Goal: Submit feedback/report problem: Submit feedback/report problem

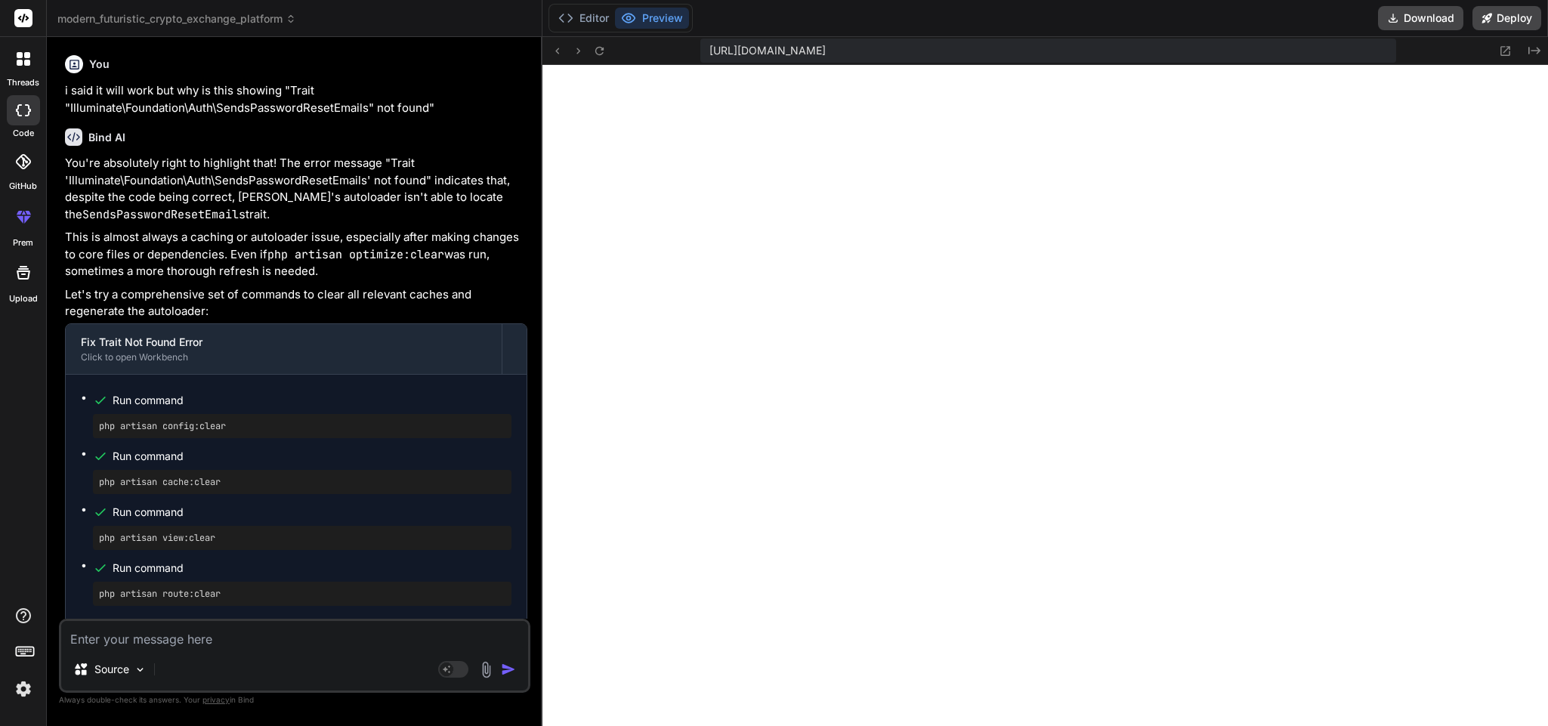
click at [263, 646] on textarea at bounding box center [294, 634] width 467 height 27
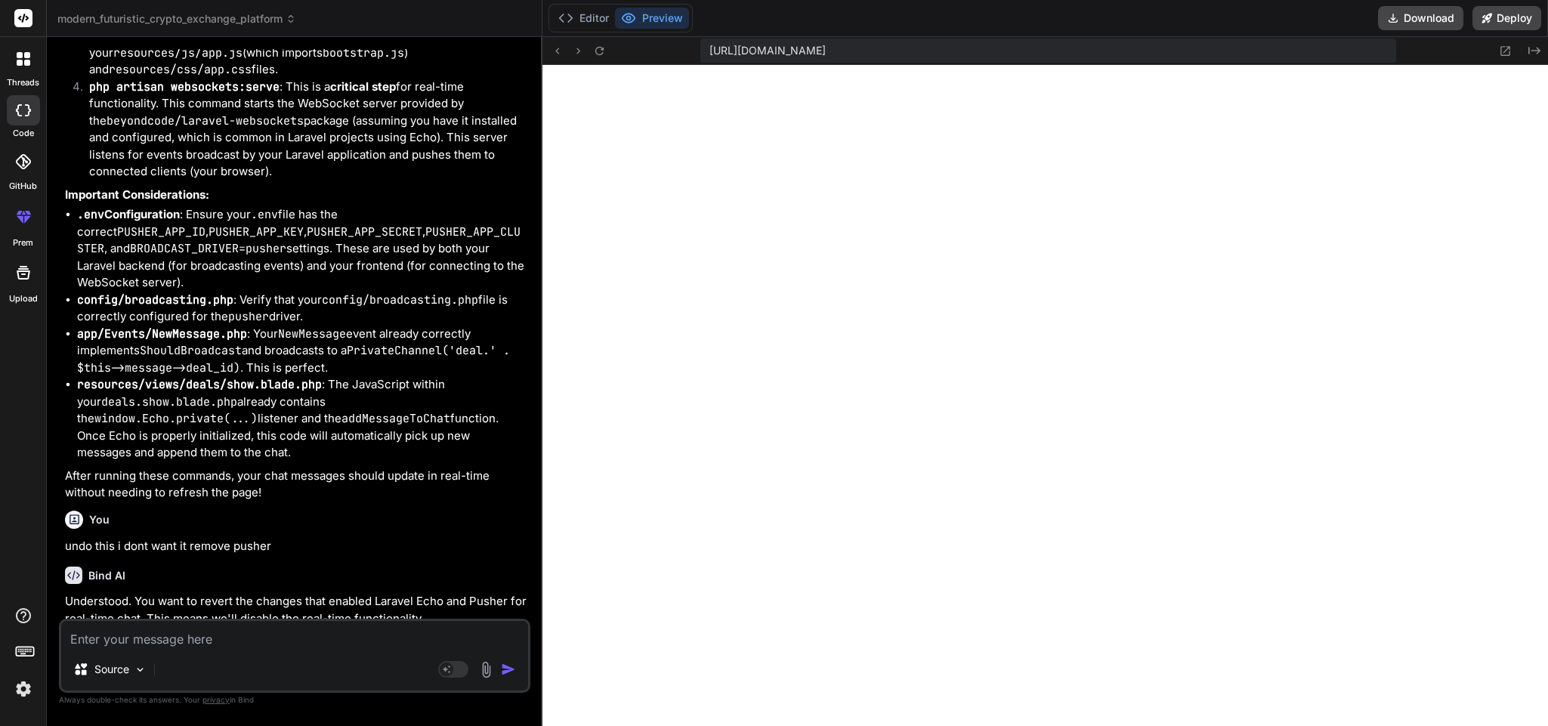
scroll to position [18510, 0]
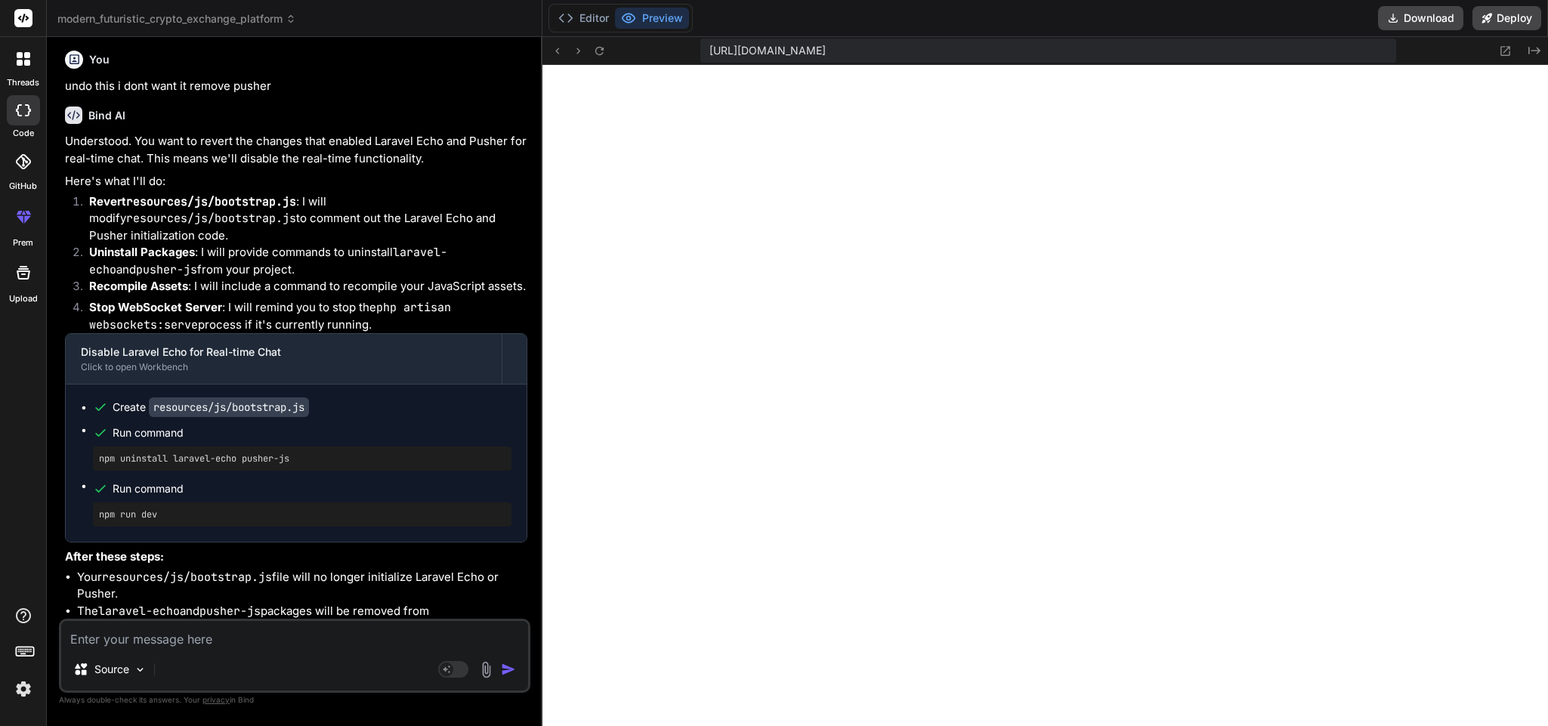
click at [268, 626] on textarea at bounding box center [294, 634] width 467 height 27
type textarea "i"
type textarea "x"
type textarea "in"
type textarea "x"
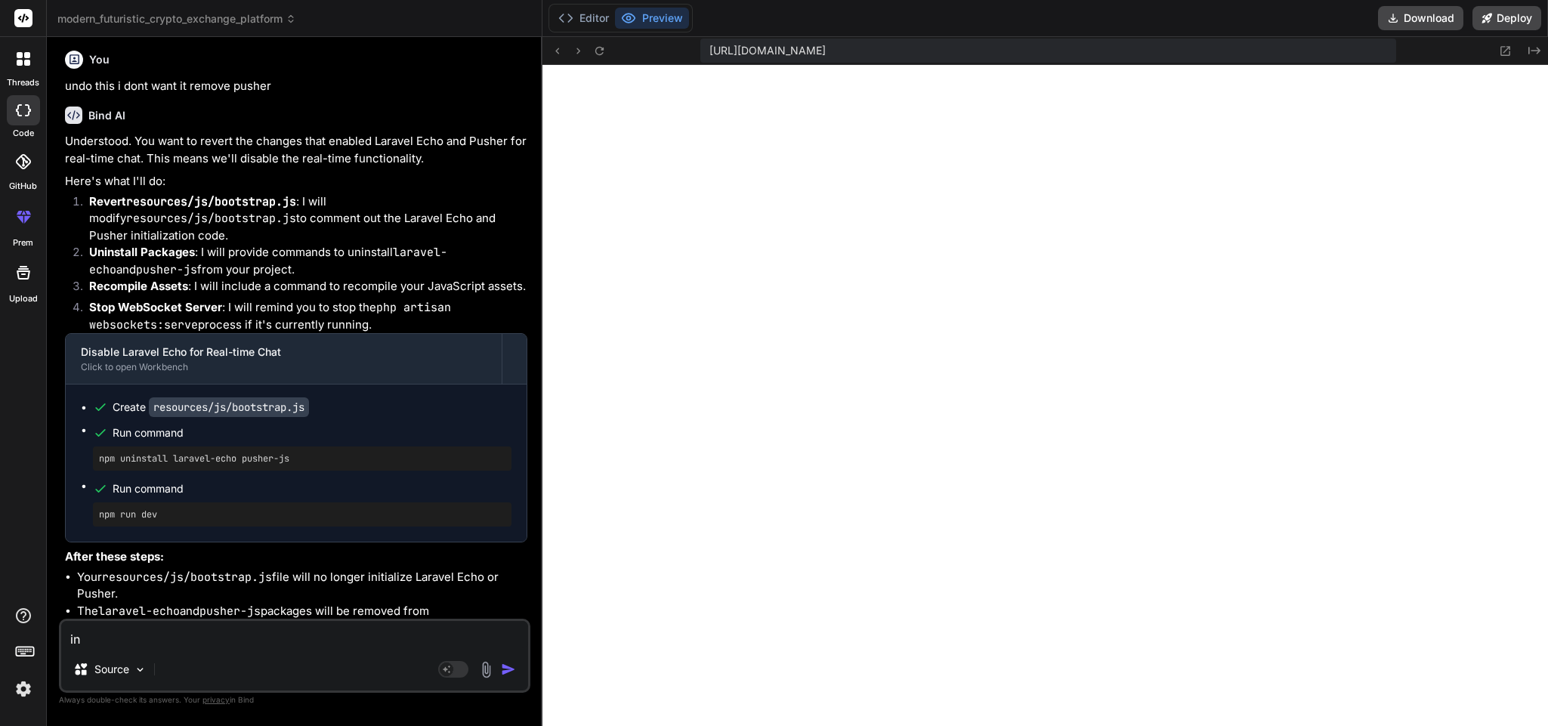
type textarea "in"
type textarea "x"
type textarea "in t"
type textarea "x"
type textarea "in th"
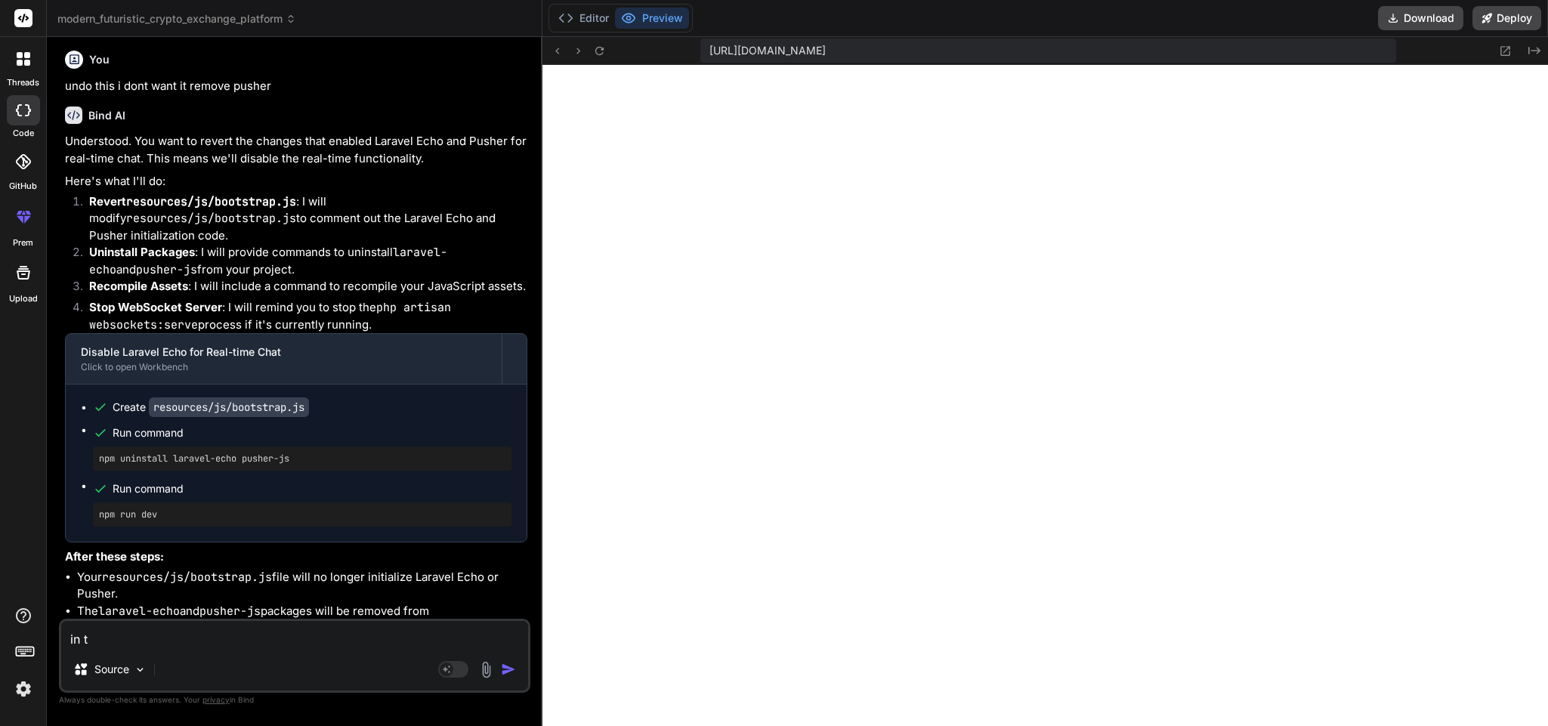
type textarea "x"
type textarea "in the"
type textarea "x"
type textarea "in the"
type textarea "x"
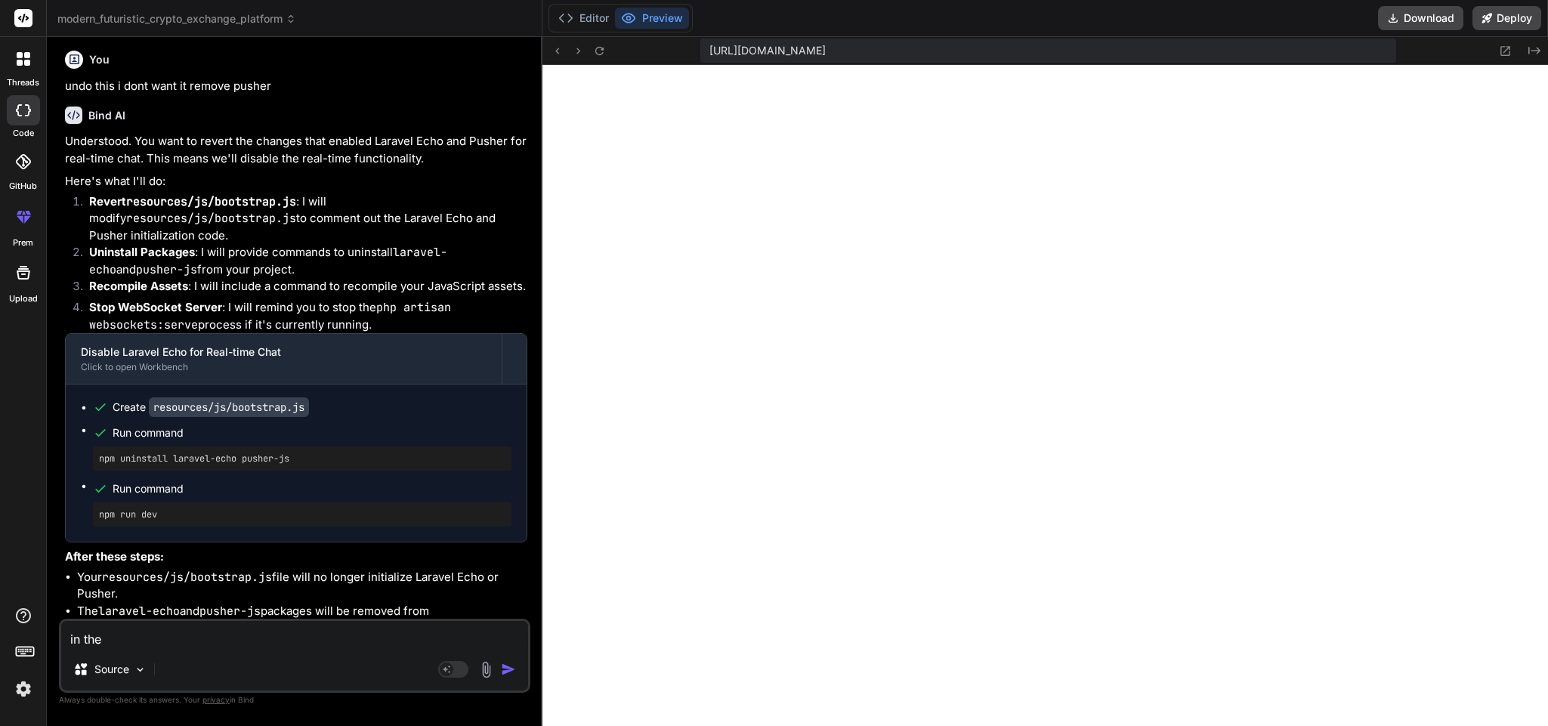
type textarea "in the c"
type textarea "x"
type textarea "in the ch"
type textarea "x"
type textarea "in the cha"
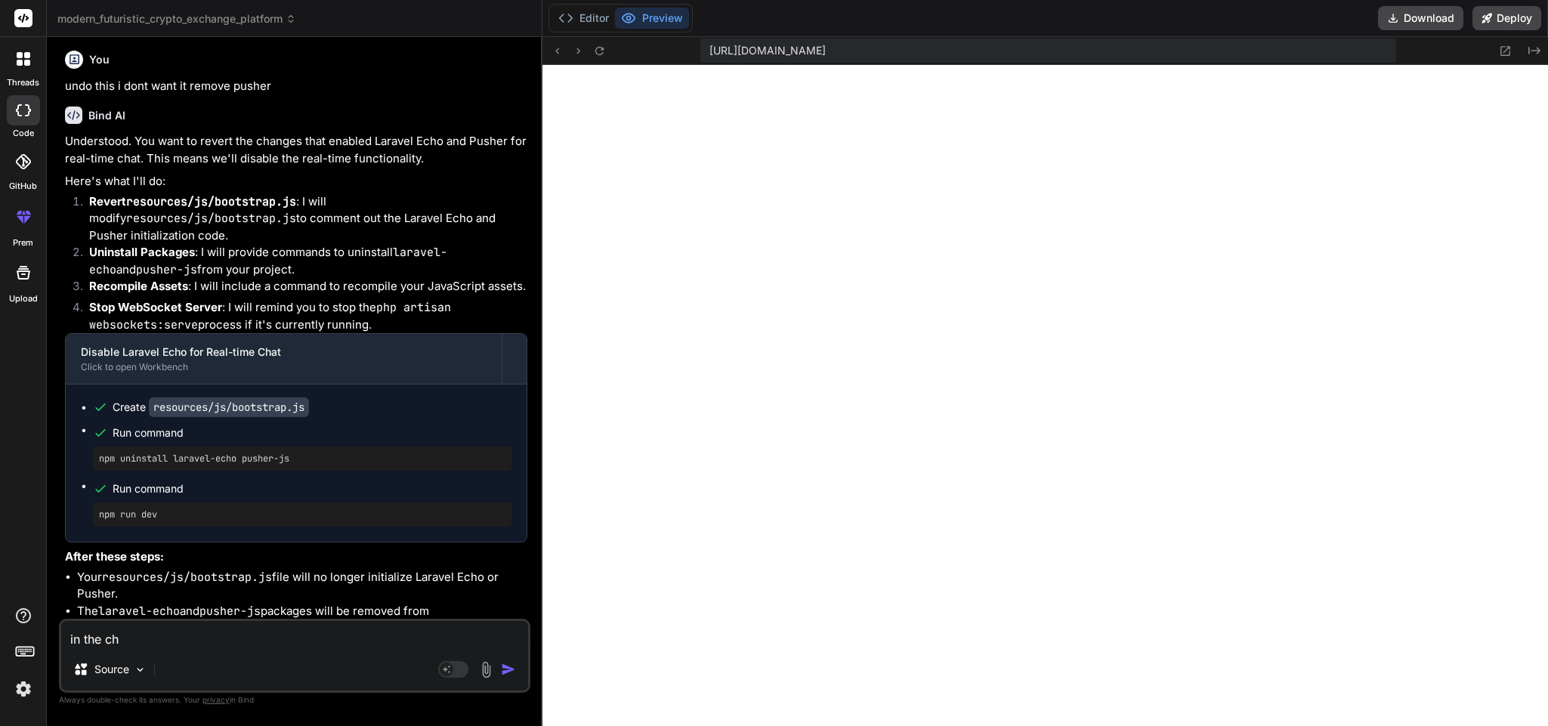
type textarea "x"
type textarea "in the chat"
type textarea "x"
type textarea "in the chat"
type textarea "x"
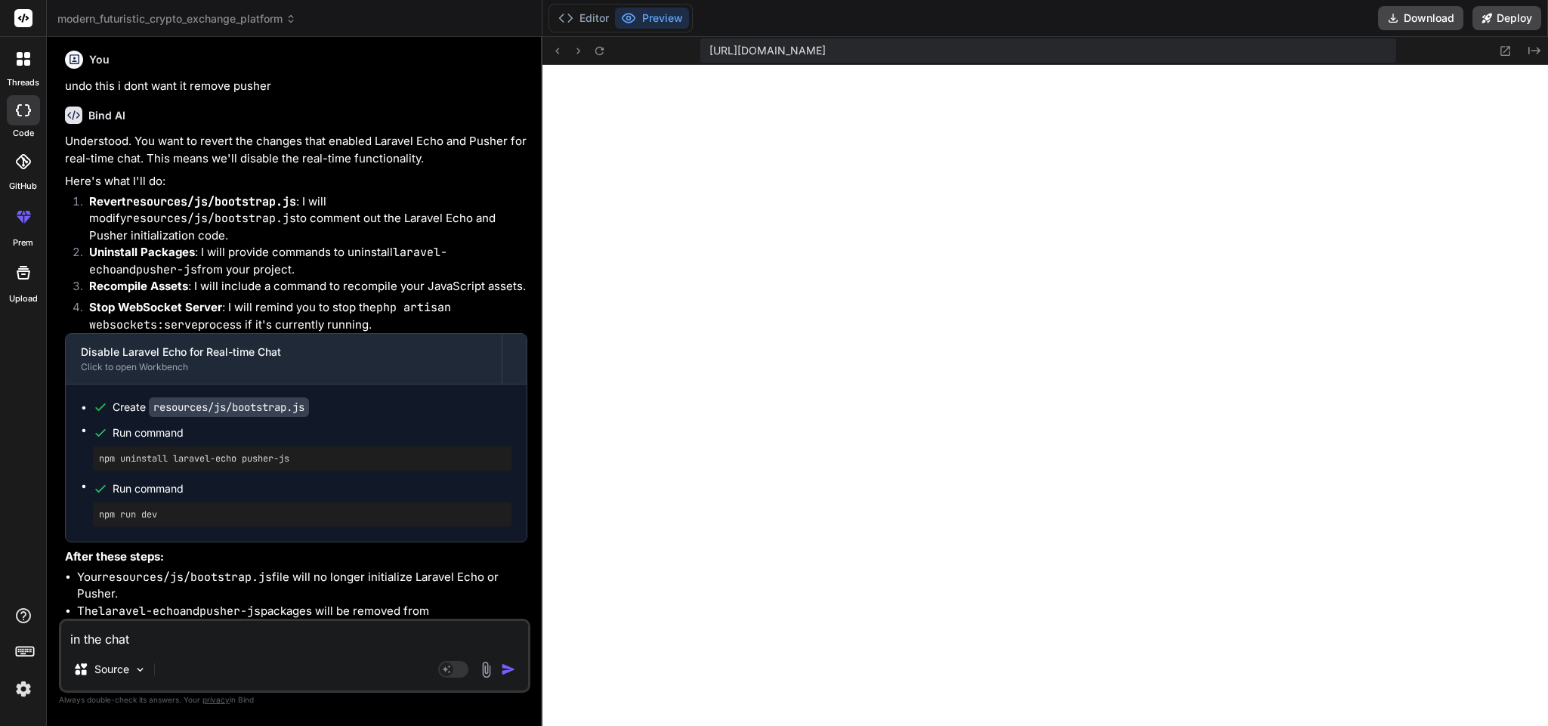
type textarea "in the chat i"
type textarea "x"
type textarea "in the chat is"
type textarea "x"
type textarea "in the chat iss"
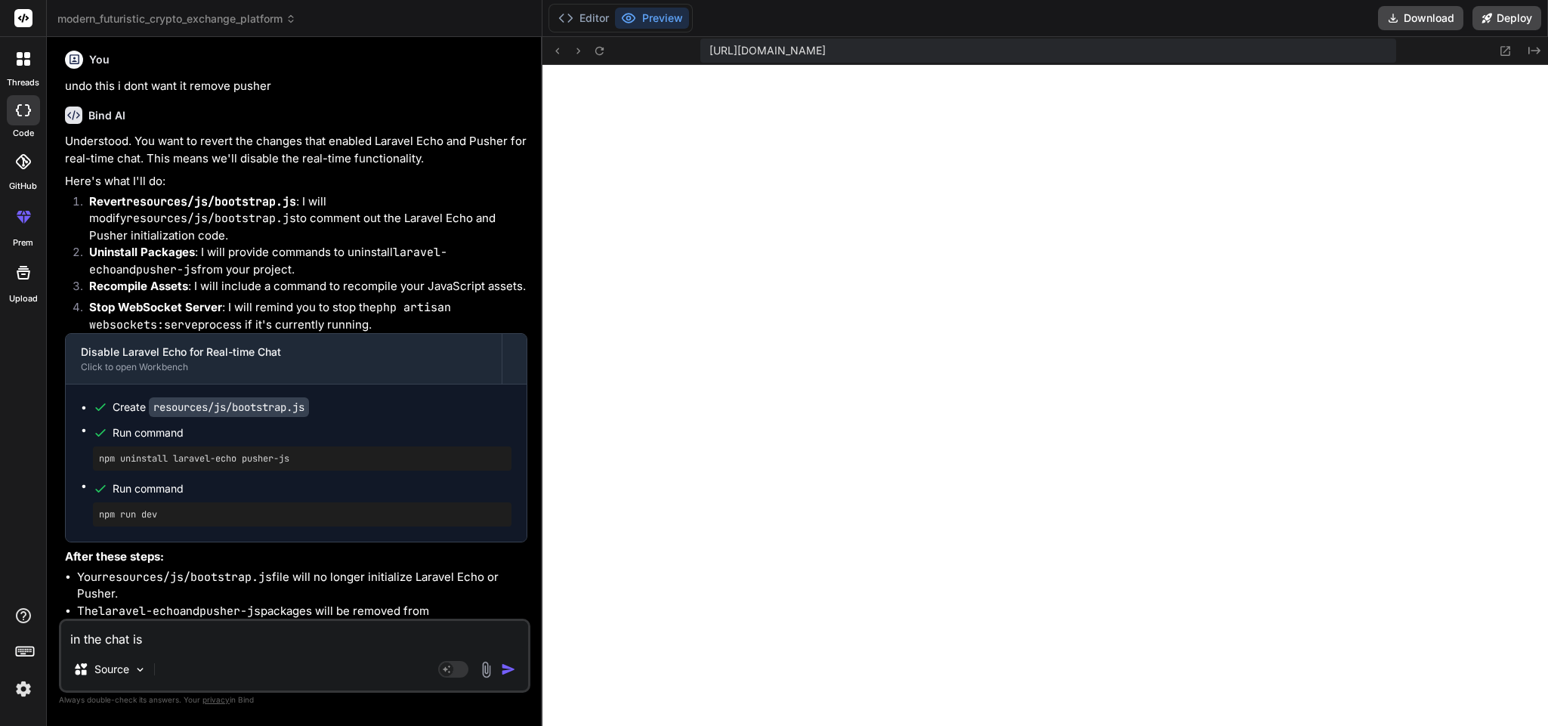
type textarea "x"
type textarea "in the chat issu"
type textarea "x"
type textarea "in the chat issue"
type textarea "x"
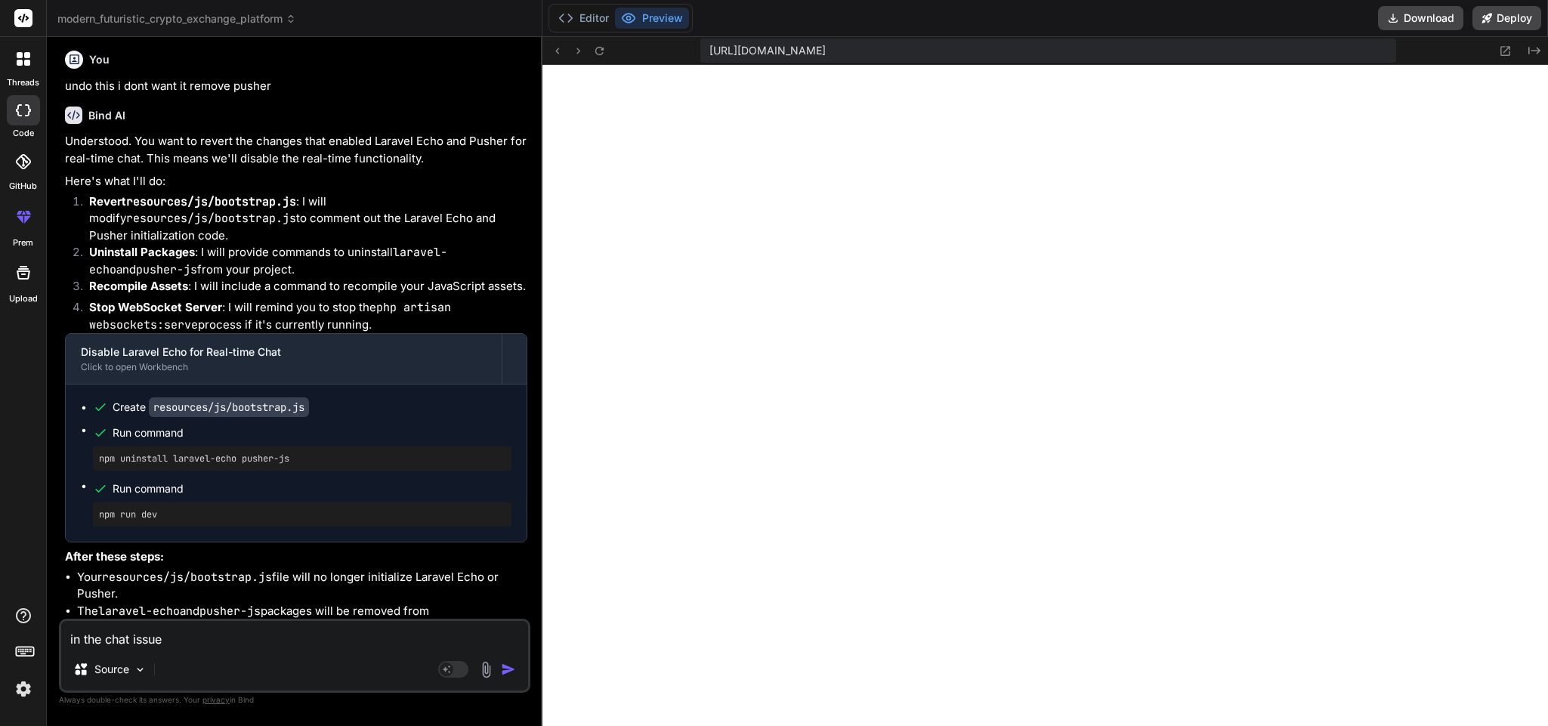
type textarea "in the chat issue"
type textarea "x"
type textarea "in the chat issue i"
type textarea "x"
type textarea "in the chat issue is"
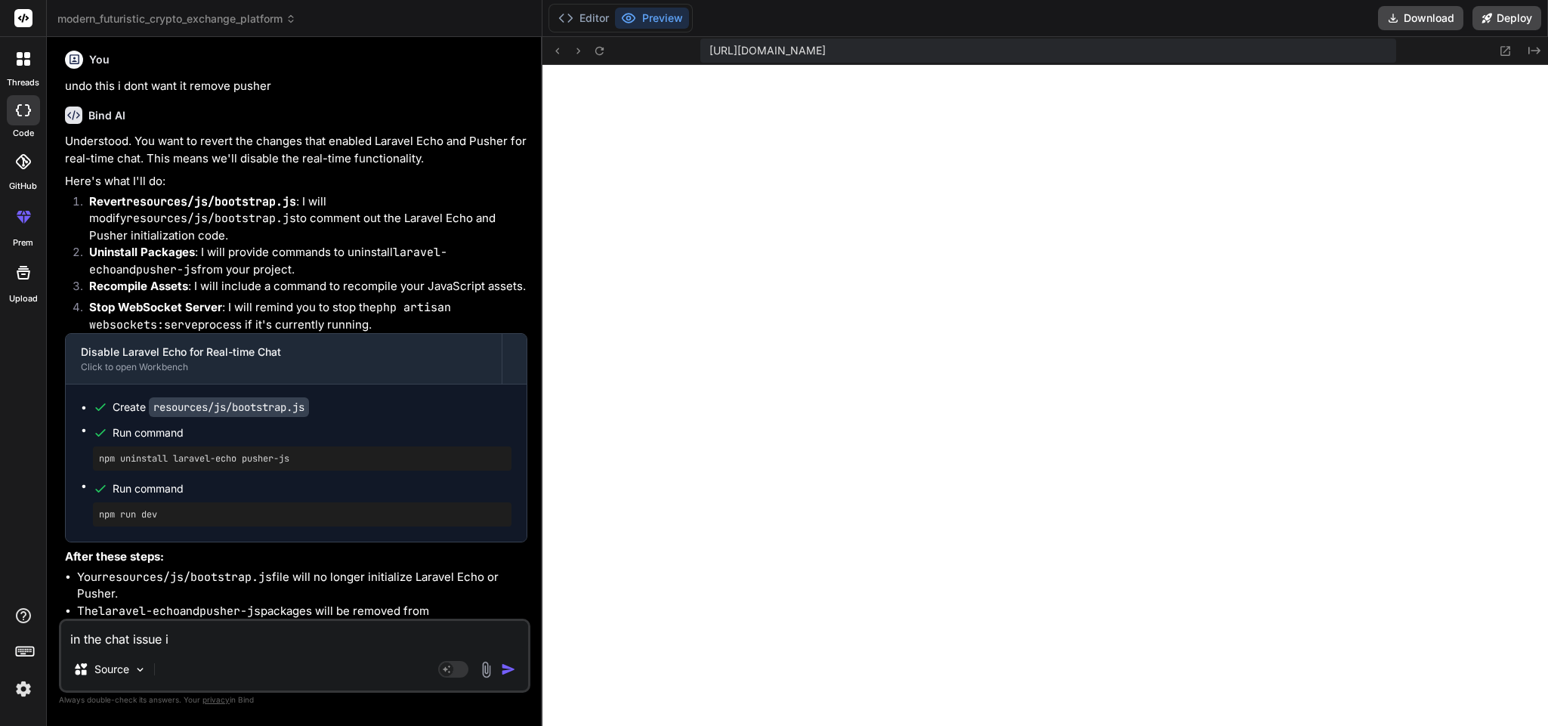
type textarea "x"
type textarea "in the chat issue is"
type textarea "x"
type textarea "in the chat issue is t"
type textarea "x"
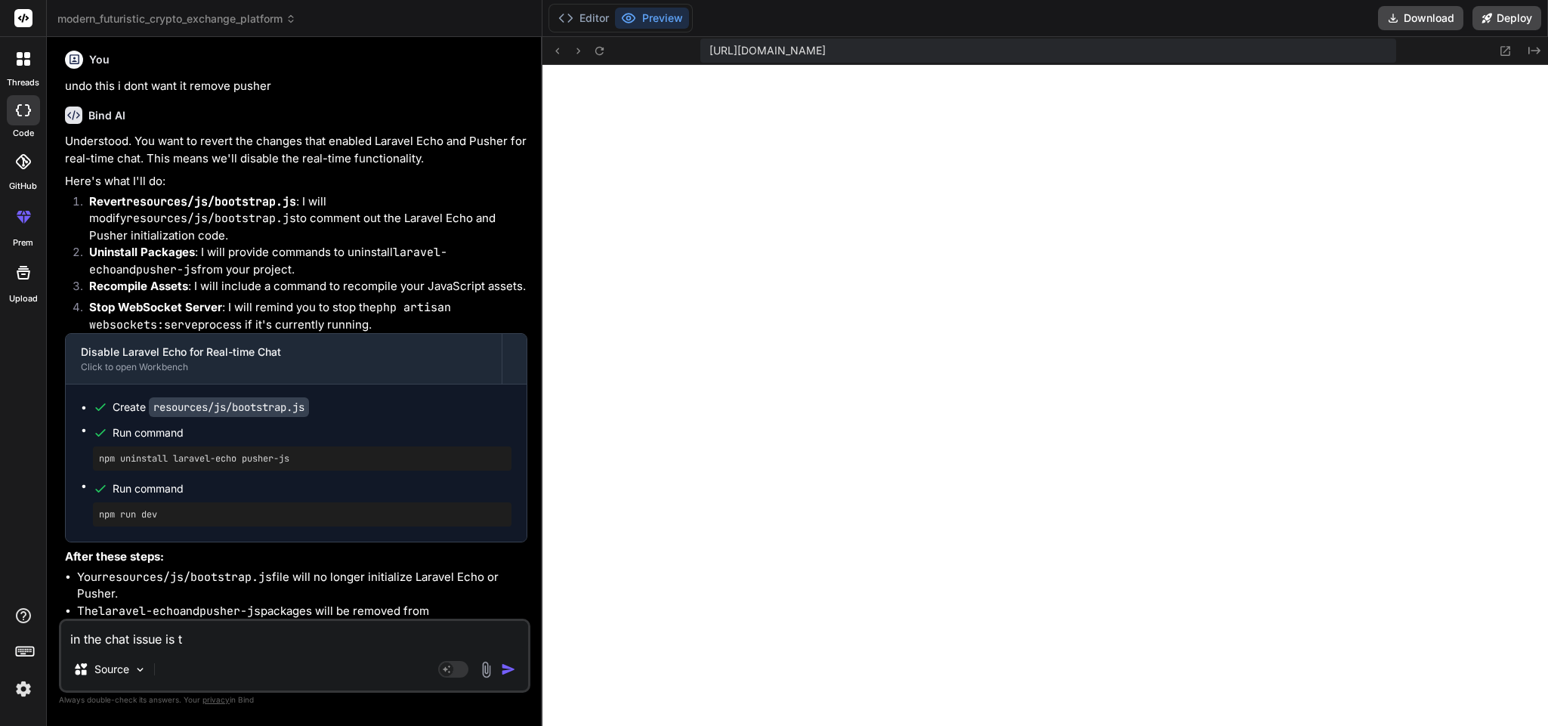
type textarea "in the chat issue is th"
type textarea "x"
type textarea "in the chat issue is the"
type textarea "x"
type textarea "in the chat issue is the"
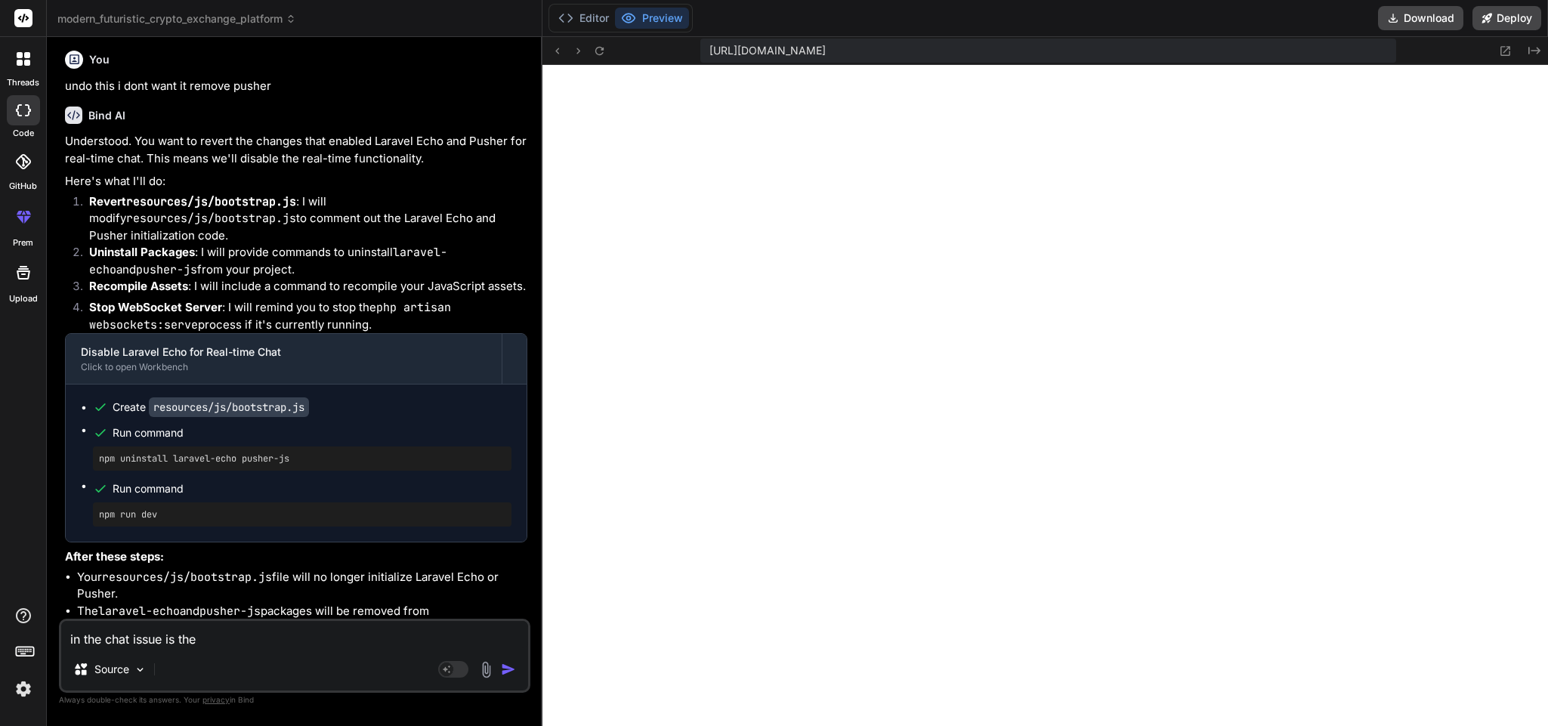
type textarea "x"
type textarea "in the chat issue is the a"
type textarea "x"
type textarea "in the chat issue is the ar"
type textarea "x"
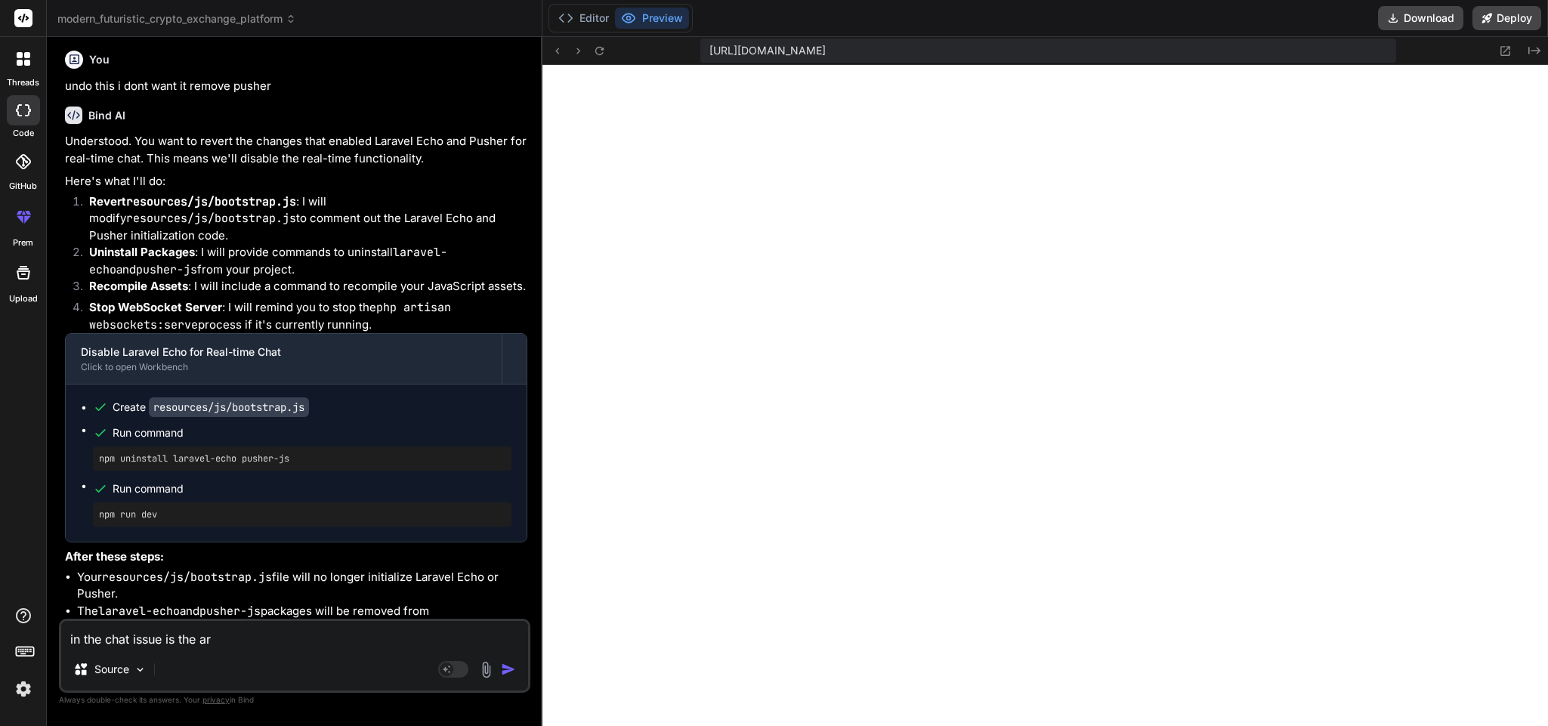
type textarea "in the chat issue is the arr"
type textarea "x"
type textarea "in the chat issue is the arra"
type textarea "x"
type textarea "in the chat issue is the arrac"
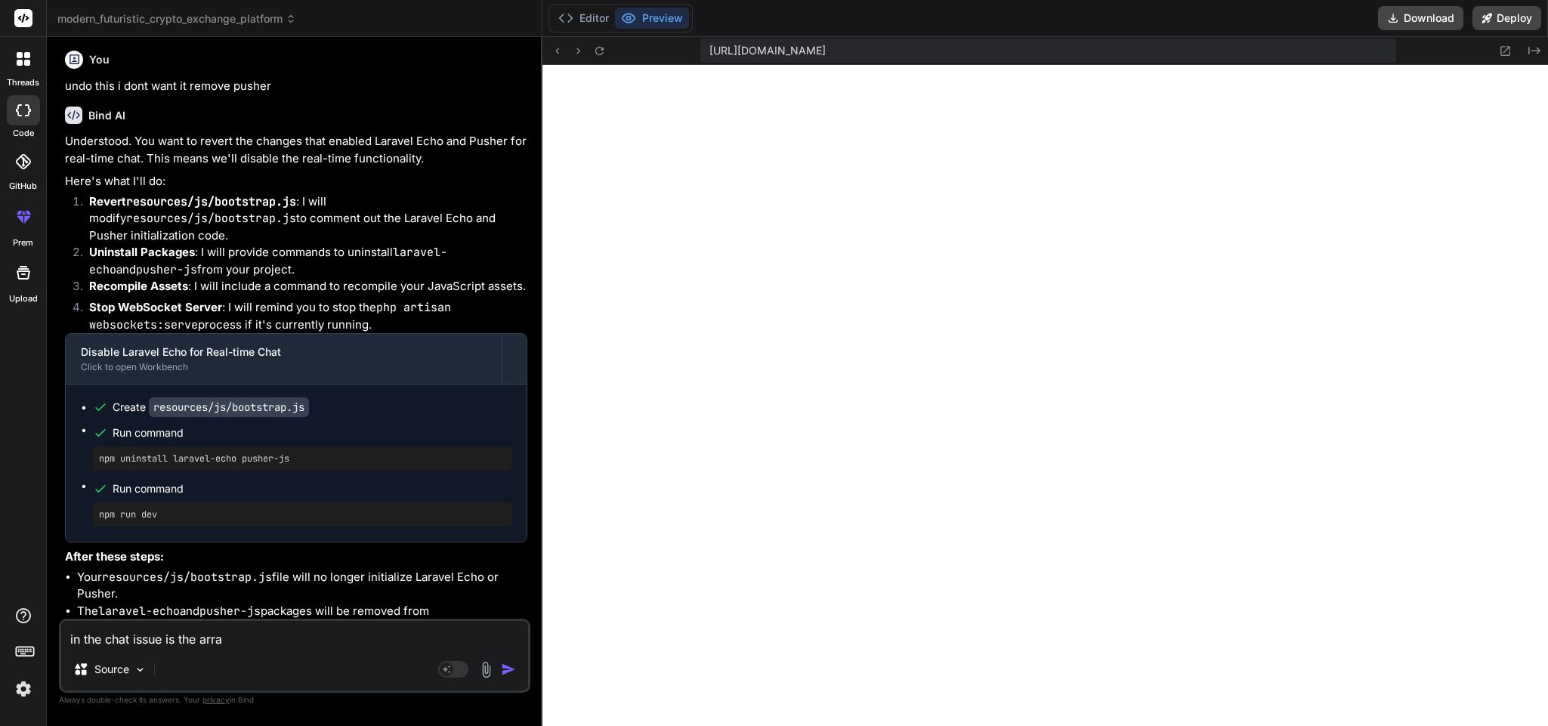
type textarea "x"
type textarea "in the chat issue is the arrach"
type textarea "x"
type textarea "in the chat issue is the arrache"
type textarea "x"
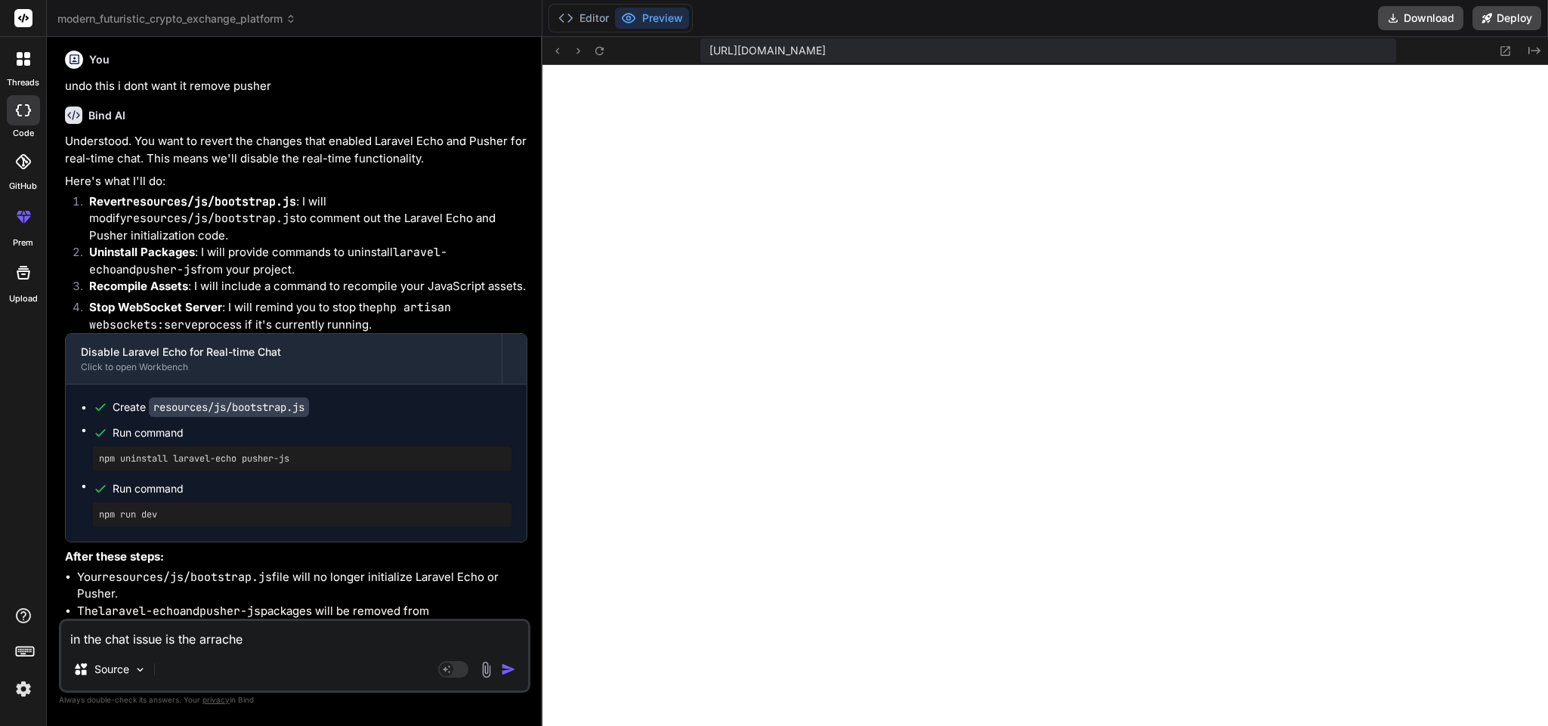
type textarea "in the chat issue is the arrachem"
type textarea "x"
type textarea "in the chat issue is the arracheme"
type textarea "x"
type textarea "in the chat issue is the arrachemen"
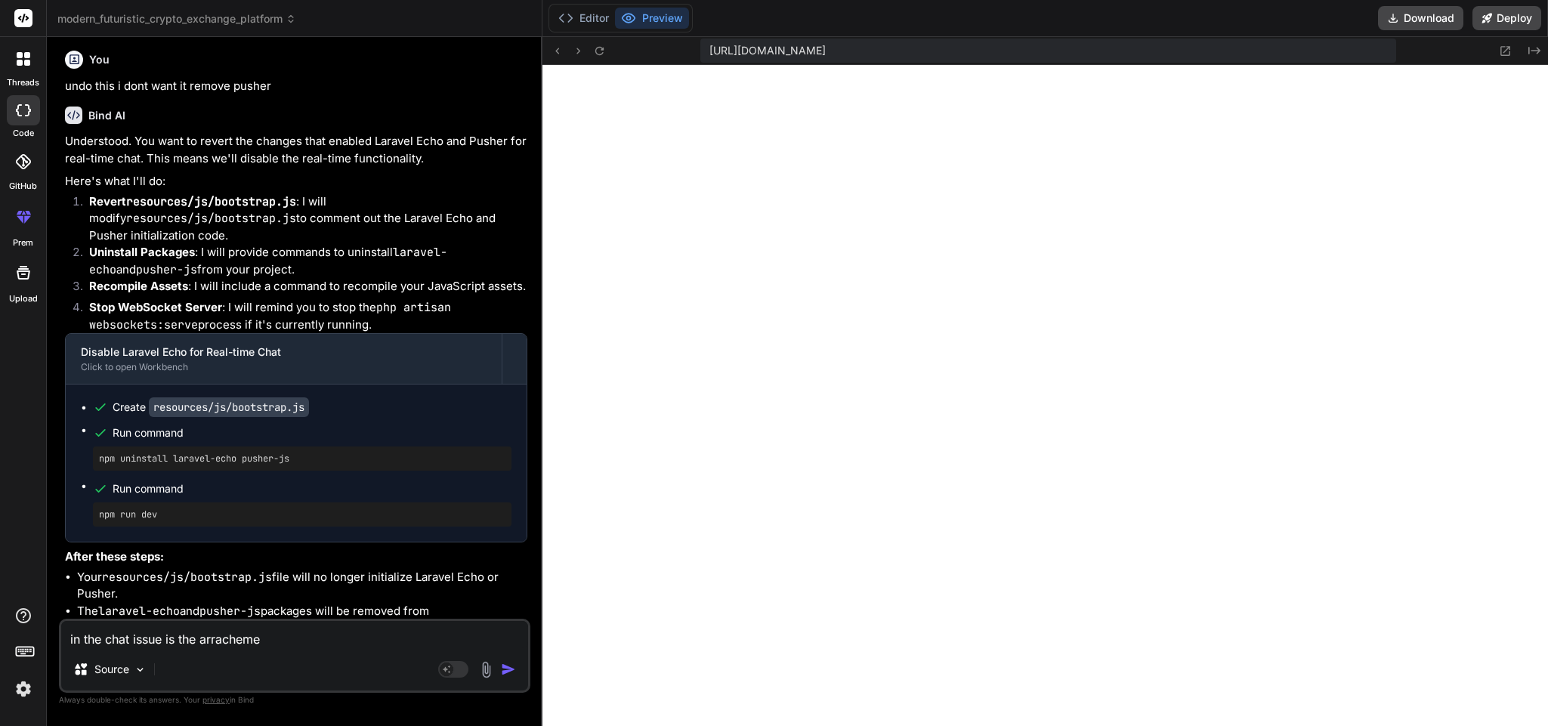
type textarea "x"
type textarea "in the chat issue is the arrachement"
type textarea "x"
type textarea "in the chat issue is the arrachement"
type textarea "x"
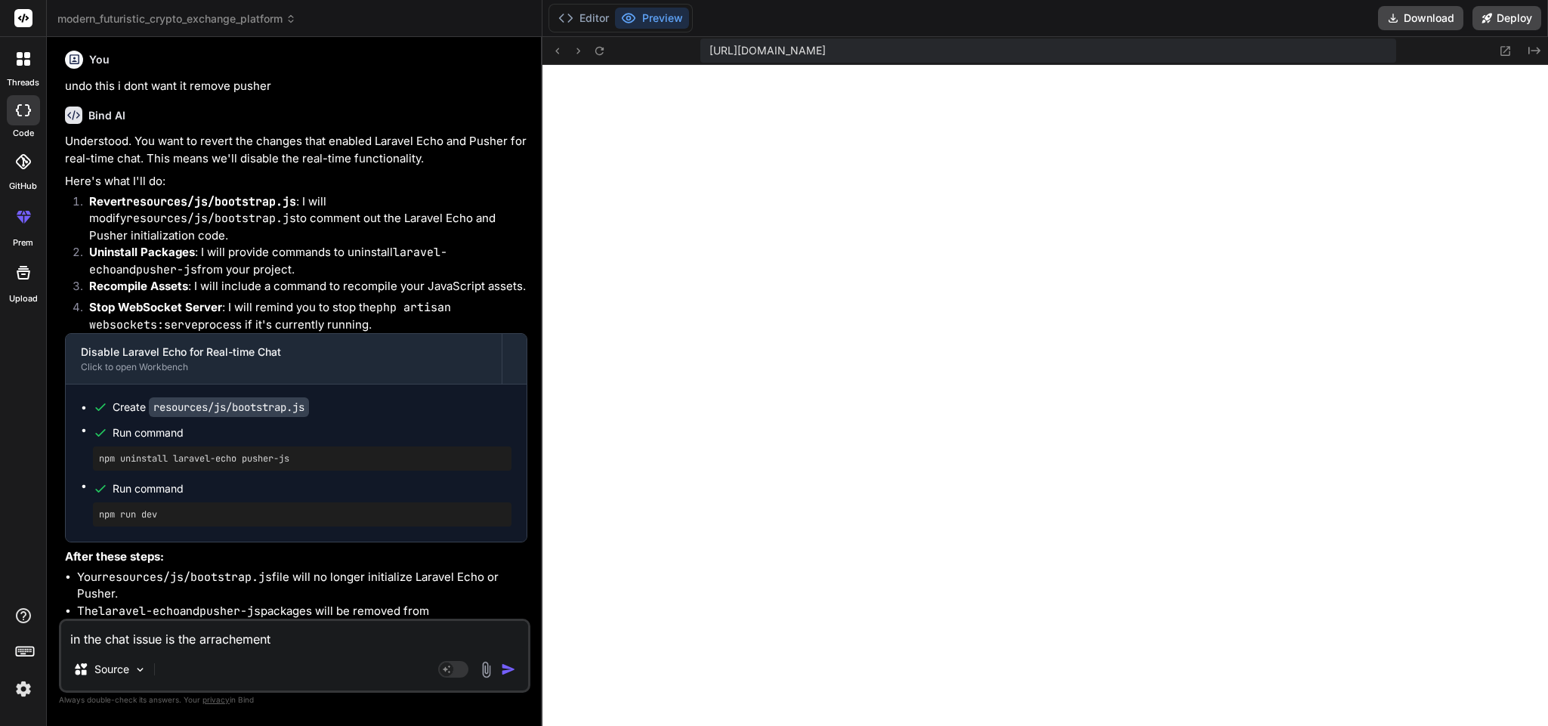
type textarea "in the chat issue is the arrachement f"
type textarea "x"
type textarea "in the chat issue is the arrachement fi"
type textarea "x"
type textarea "in the chat issue is the arrachement fil"
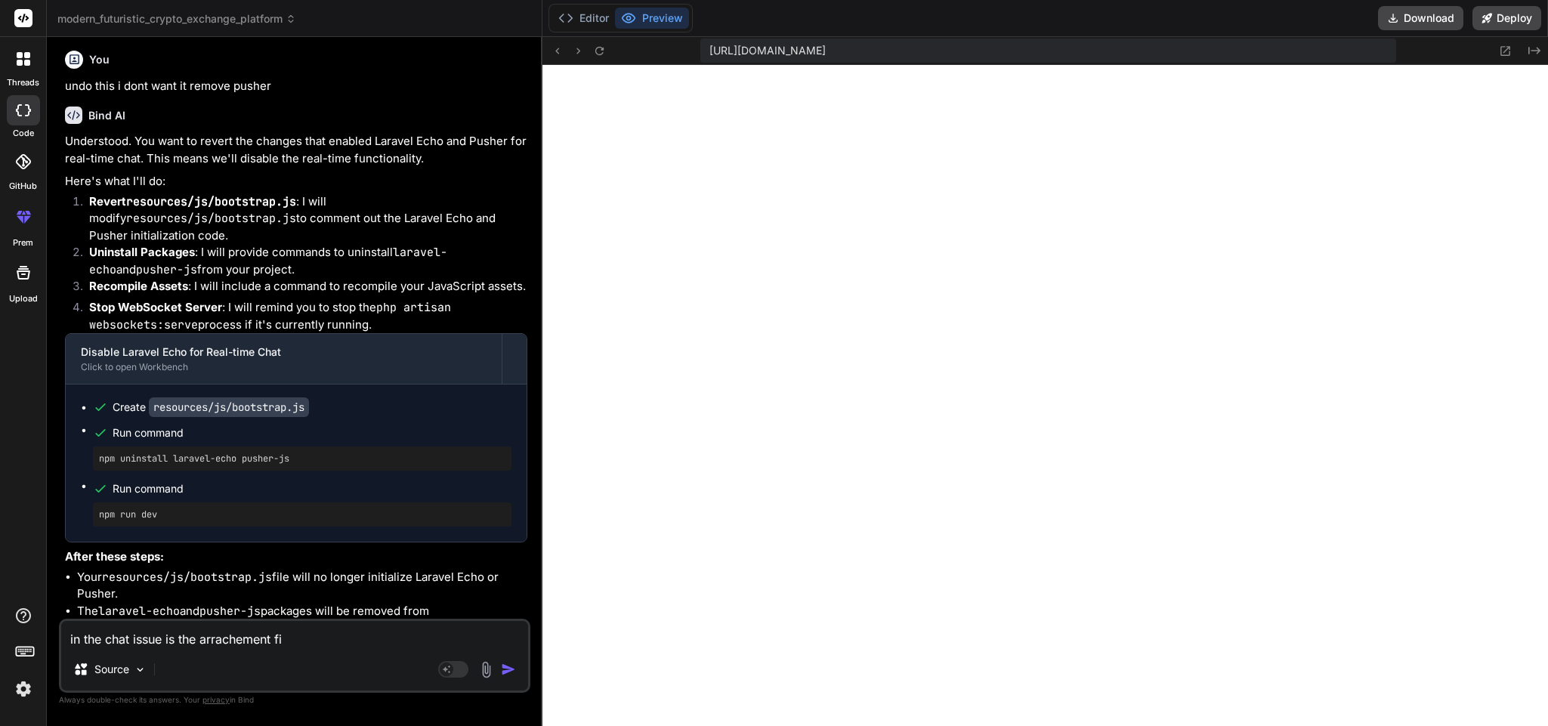
type textarea "x"
type textarea "in the chat issue is the arrachement file"
type textarea "x"
type textarea "in the chat issue is the arrachement file"
type textarea "x"
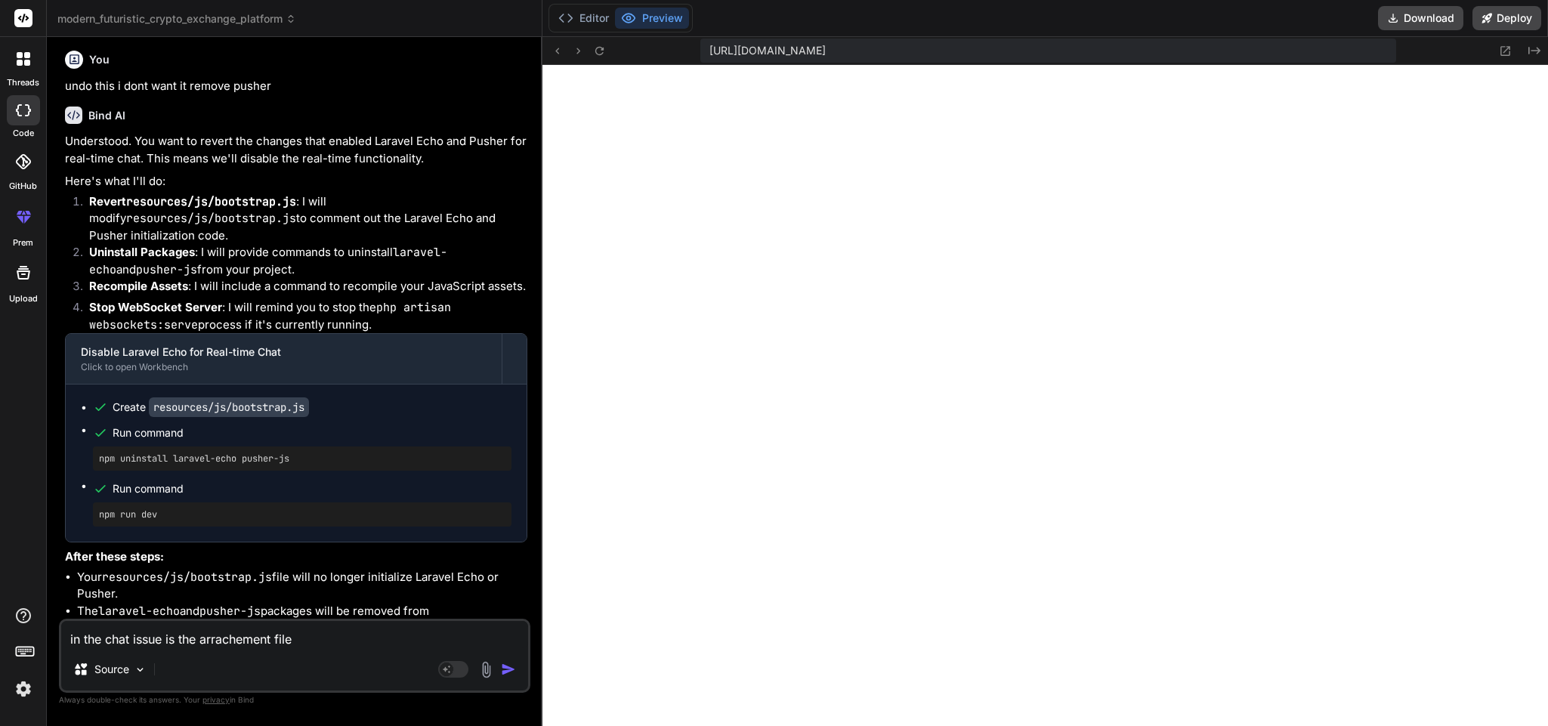
type textarea "in the chat issue is the arrachement file i"
type textarea "x"
type textarea "in the chat issue is the arrachement file is"
type textarea "x"
type textarea "in the chat issue is the arrachement file is"
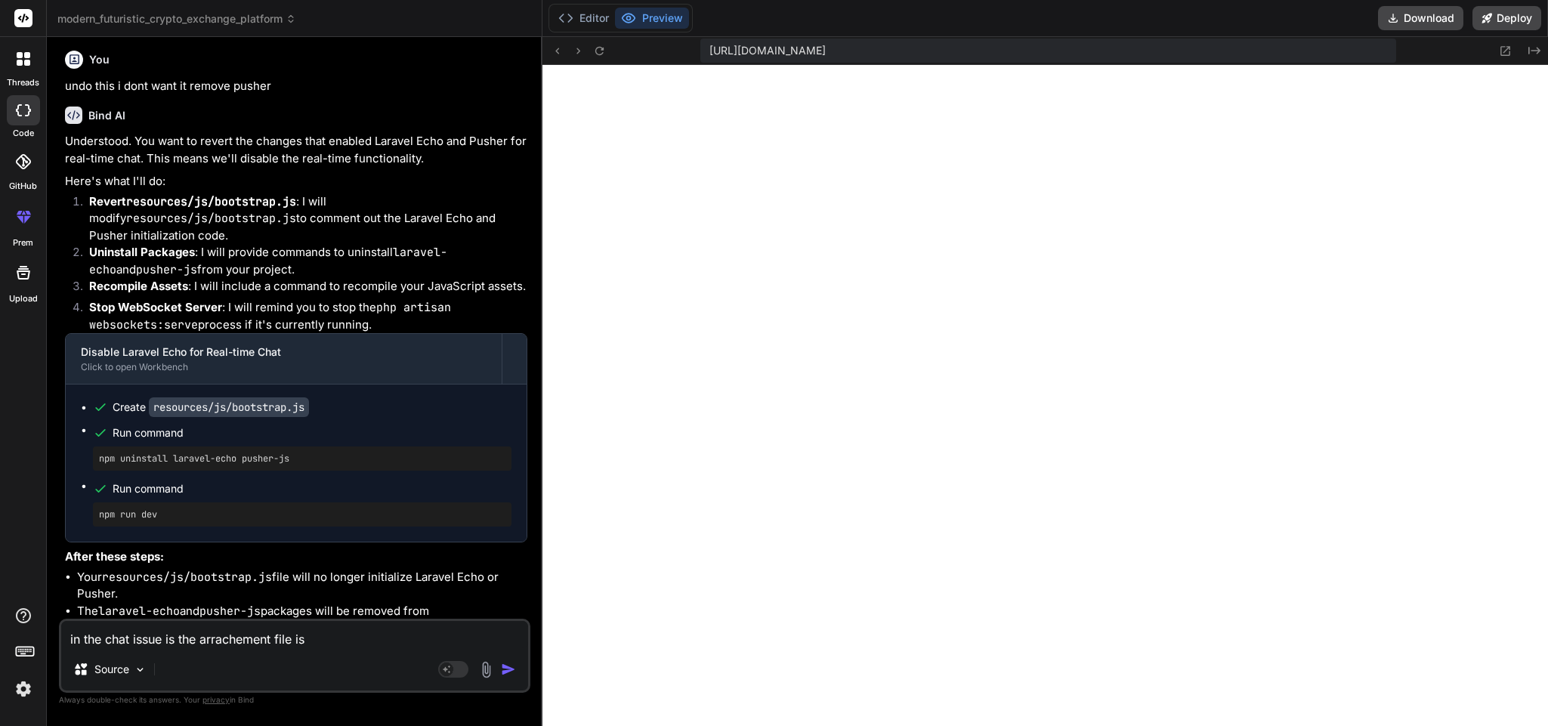
type textarea "x"
type textarea "in the chat issue is the arrachement file is s"
type textarea "x"
type textarea "in the chat issue is the arrachement file is st"
type textarea "x"
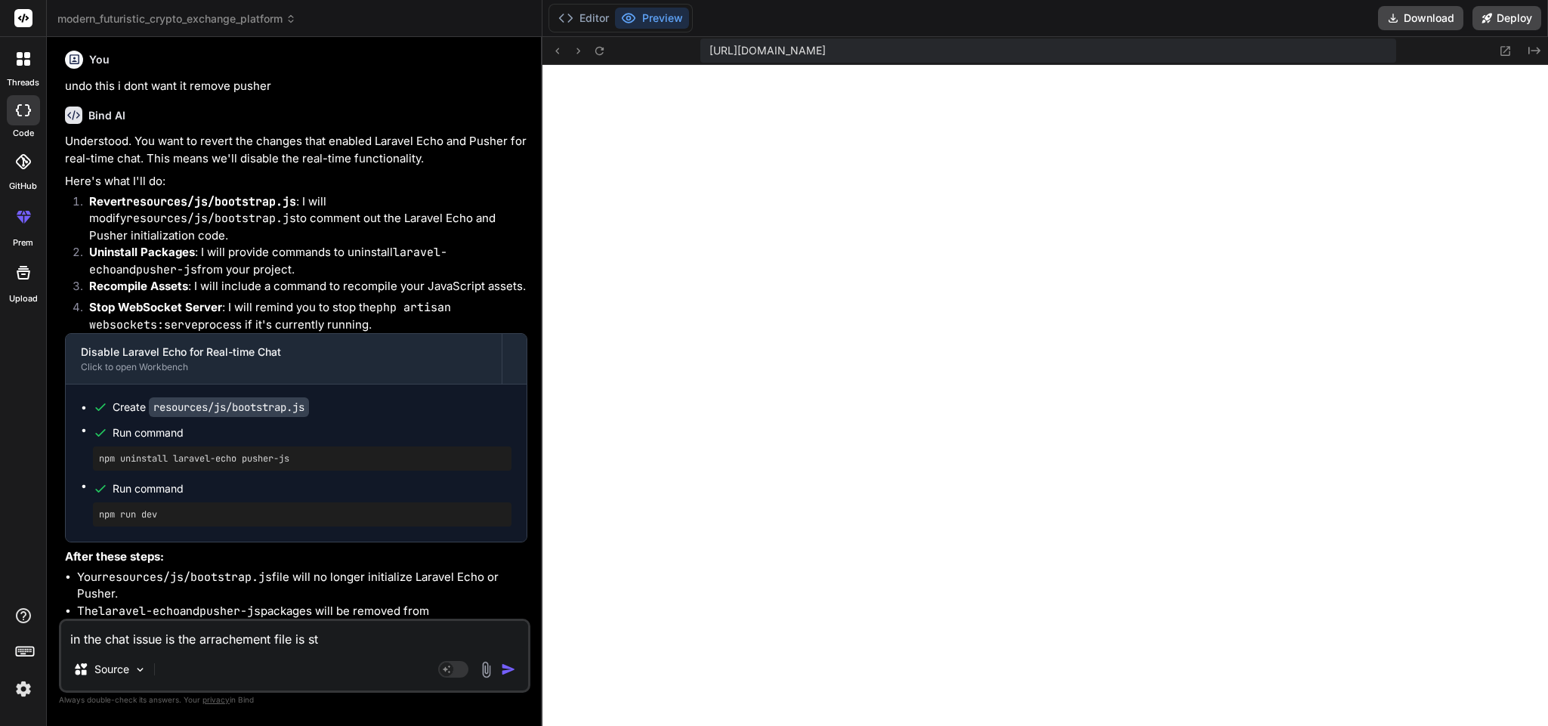
type textarea "in the chat issue is the arrachement file is sto"
type textarea "x"
type textarea "in the chat issue is the arrachement file is stor"
type textarea "x"
type textarea "in the chat issue is the arrachement file is store"
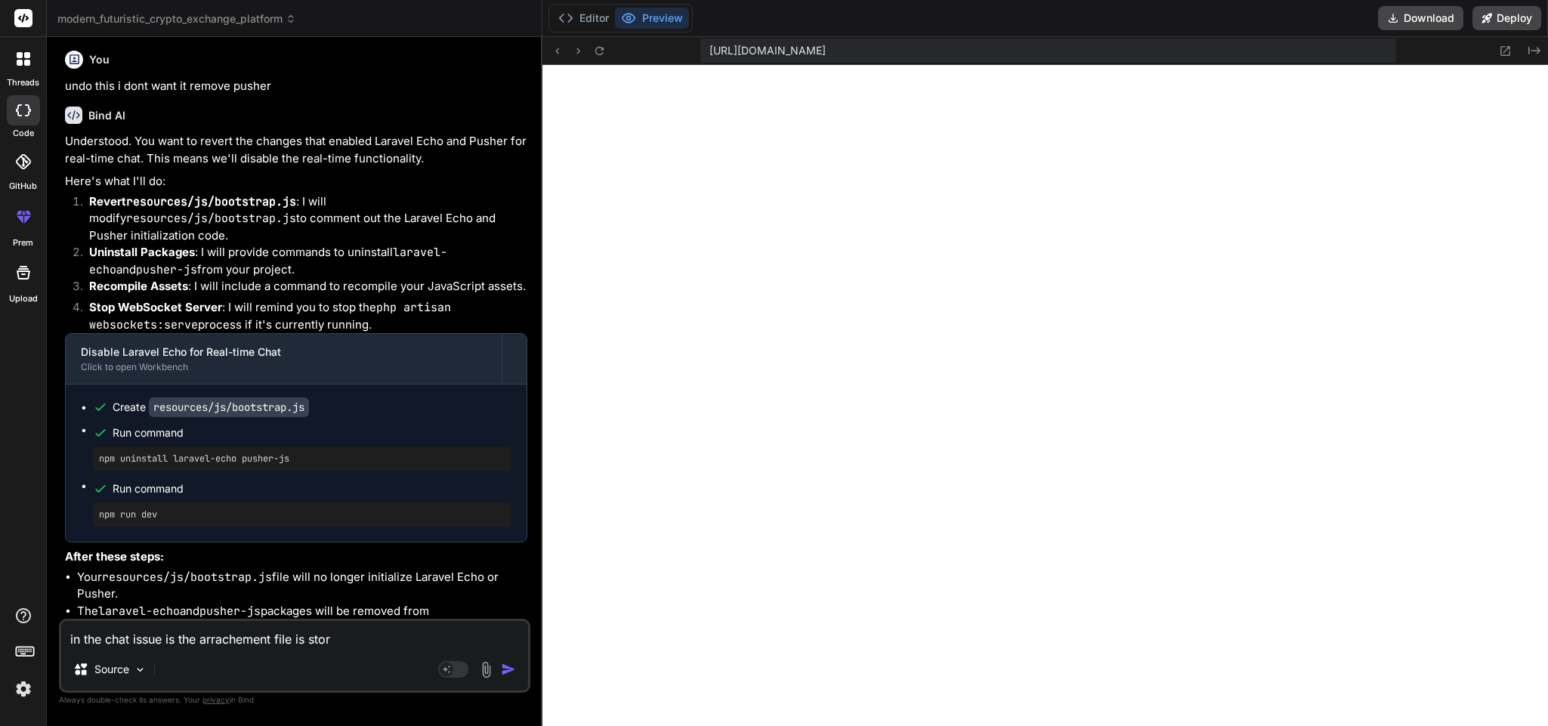
type textarea "x"
type textarea "in the chat issue is the arrachement file is stored"
type textarea "x"
type textarea "in the chat issue is the arrachement file is stored"
type textarea "x"
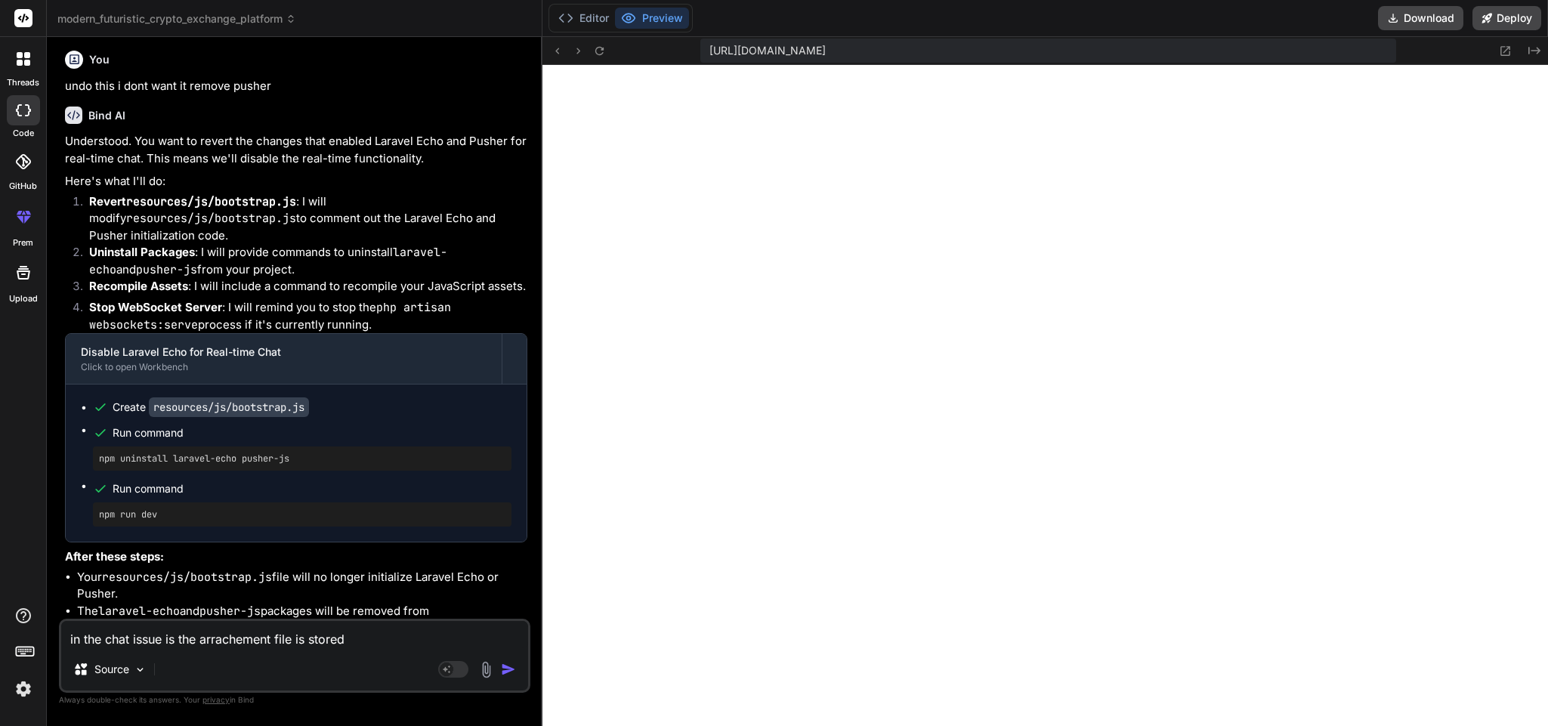
type textarea "in the chat issue is the arrachement file is stored i"
type textarea "x"
type textarea "in the chat issue is the arrachement file is stored in"
type textarea "x"
type textarea "in the chat issue is the arrachement file is stored in"
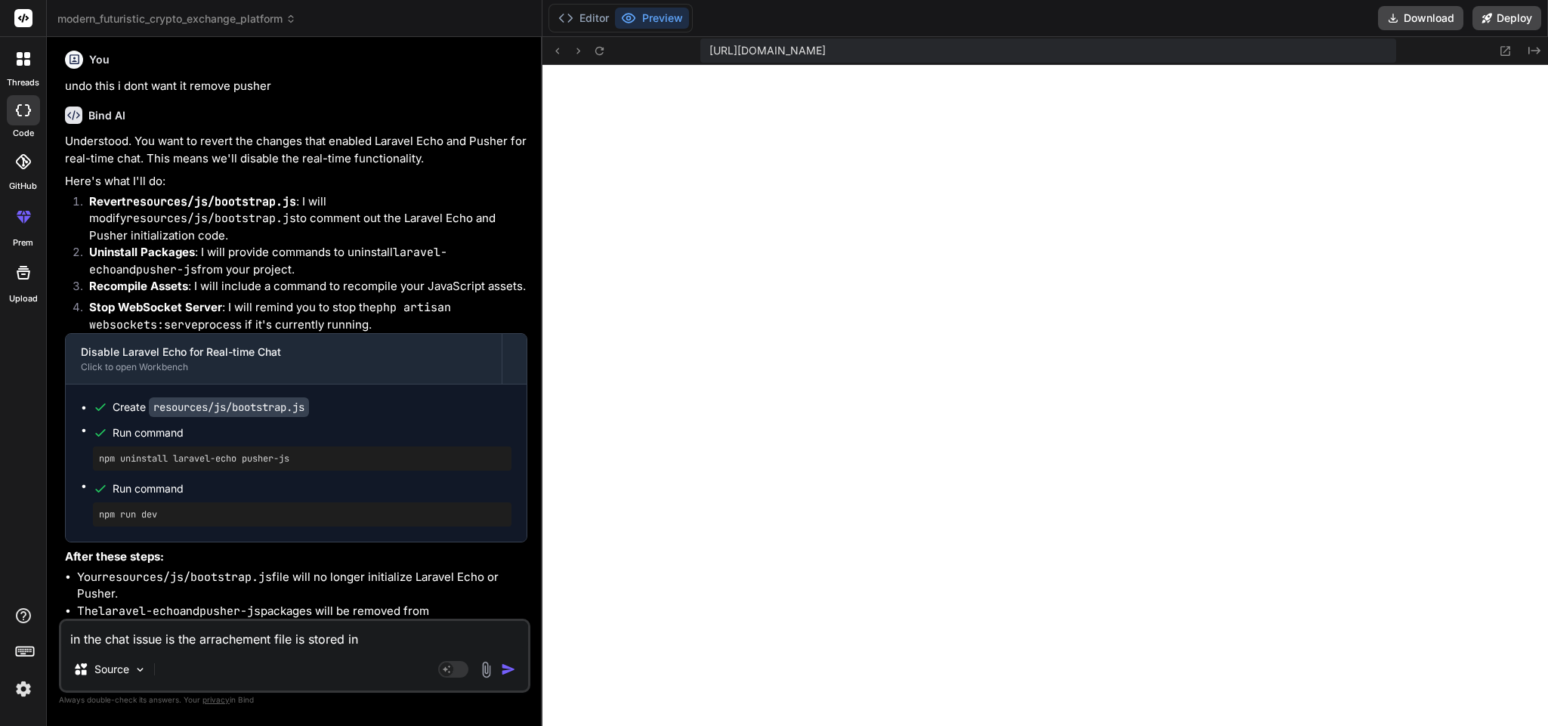
type textarea "x"
type textarea "in the chat issue is the arrachement file is stored in t"
type textarea "x"
type textarea "in the chat issue is the arrachement file is stored in th"
type textarea "x"
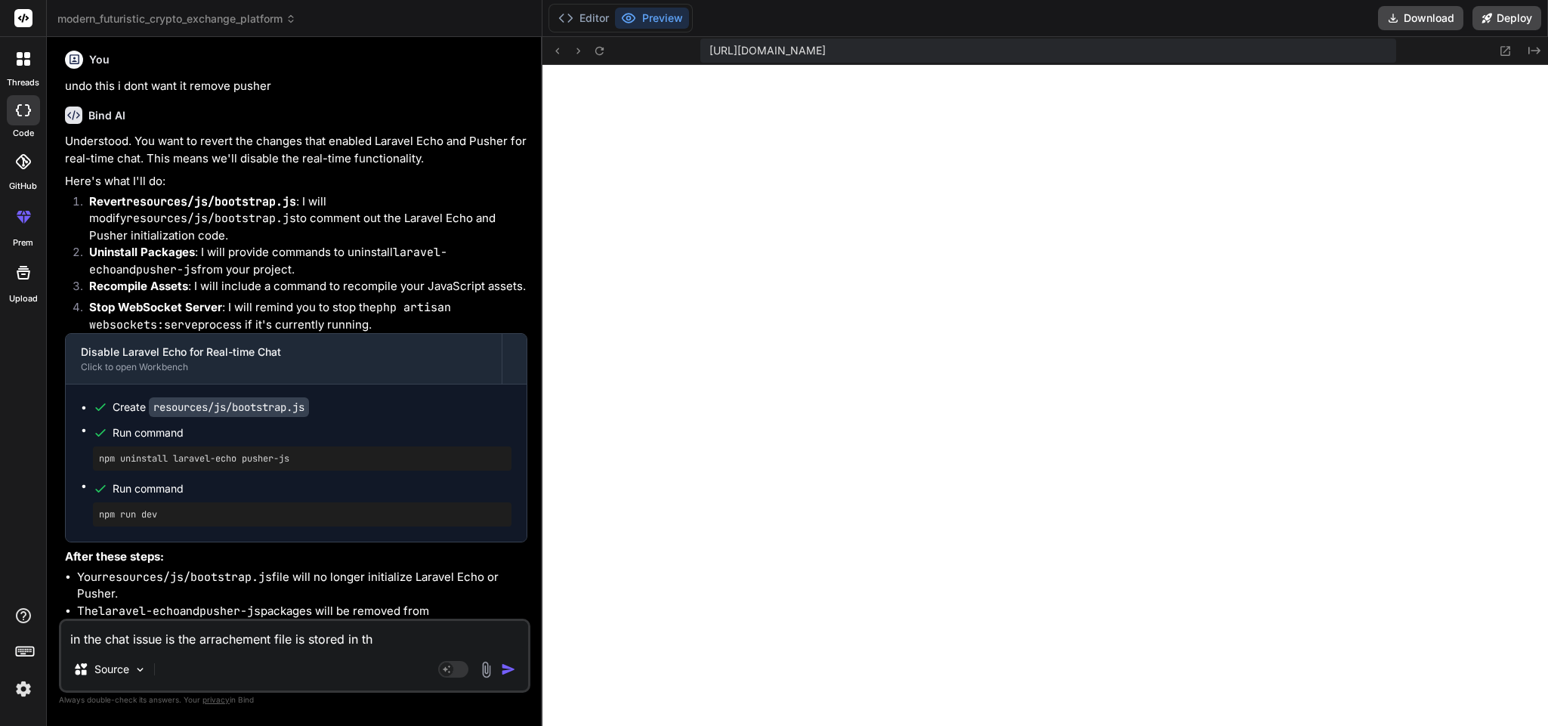
type textarea "in the chat issue is the arrachement file is stored in the"
type textarea "x"
type textarea "in the chat issue is the arrachement file is stored in the"
type textarea "x"
type textarea "in the chat issue is the arrachement file is stored in the d"
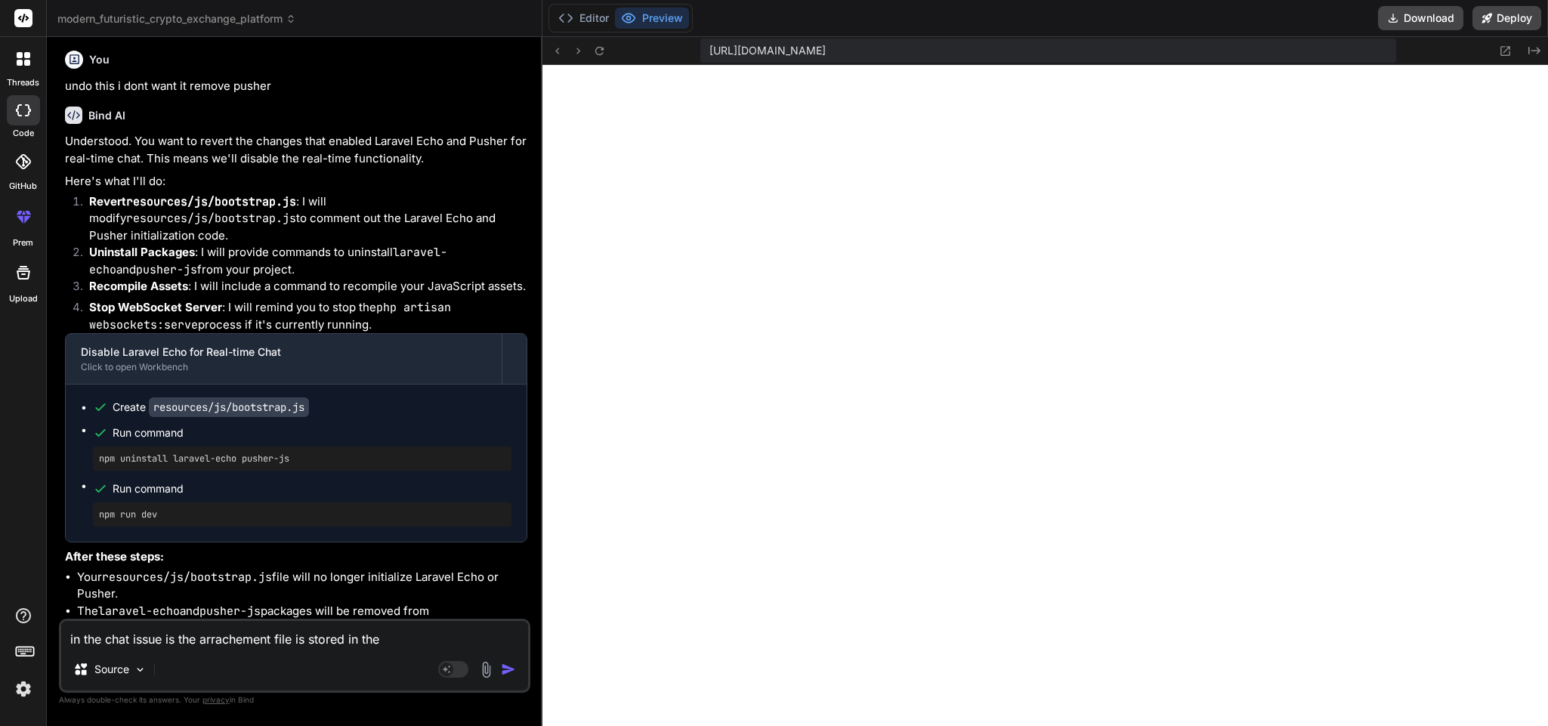
type textarea "x"
type textarea "in the chat issue is the arrachement file is stored in the db"
type textarea "x"
type textarea "in the chat issue is the arrachement file is stored in the db"
type textarea "x"
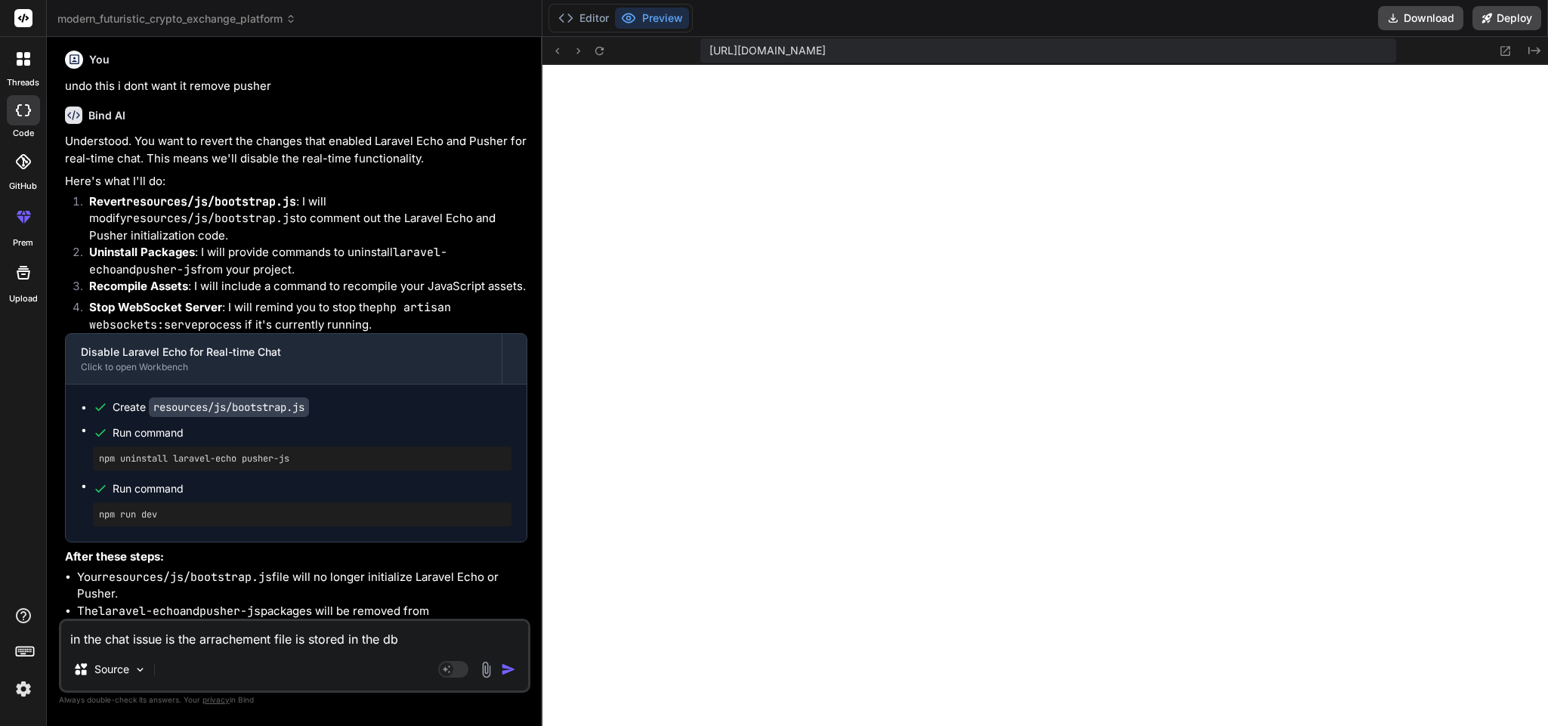
type textarea "in the chat issue is the arrachement file is stored in the db b"
type textarea "x"
type textarea "in the chat issue is the arrachement file is stored in the db bu"
type textarea "x"
type textarea "in the chat issue is the arrachement file is stored in the db but"
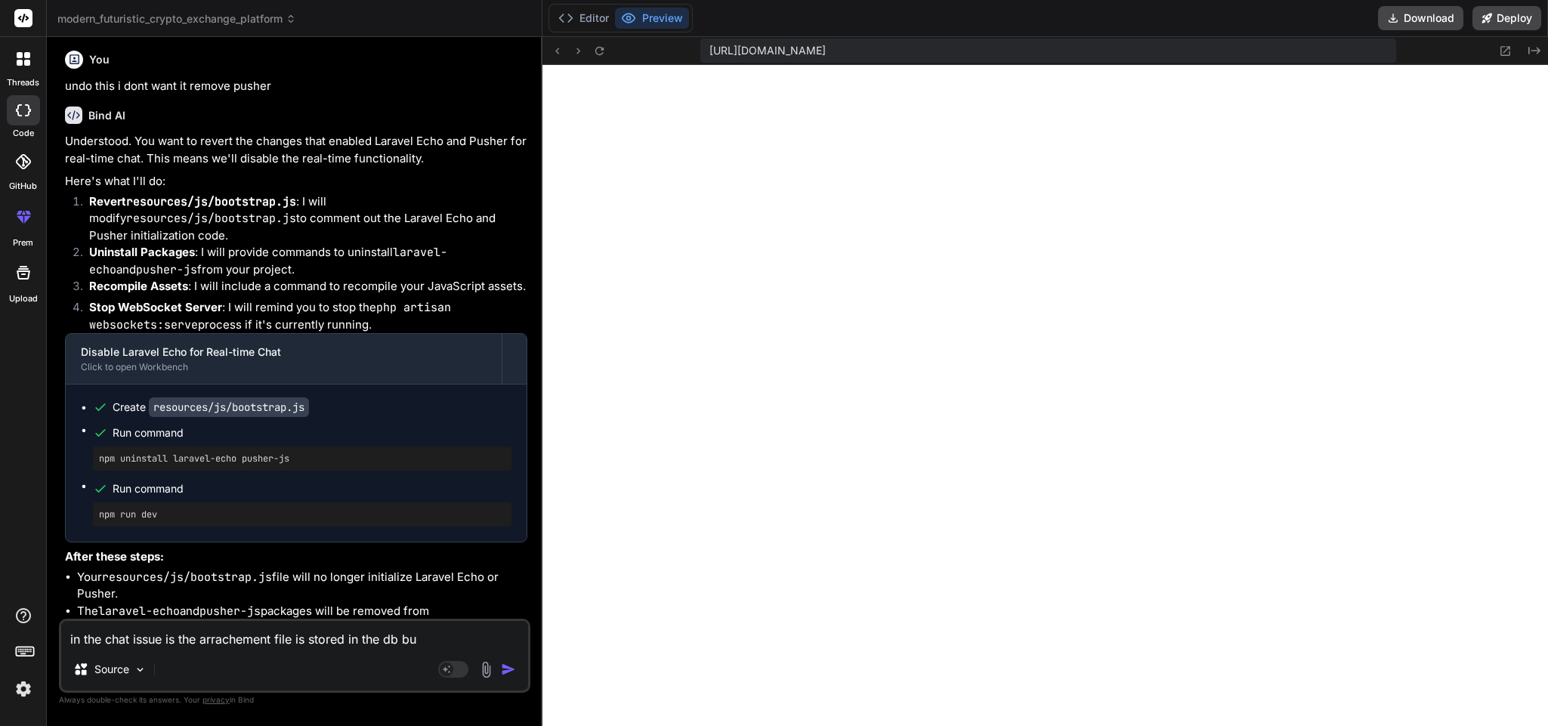
type textarea "x"
type textarea "in the chat issue is the arrachement file is stored in the db but"
type textarea "x"
type textarea "in the chat issue is the arrachement file is stored in the db but n"
type textarea "x"
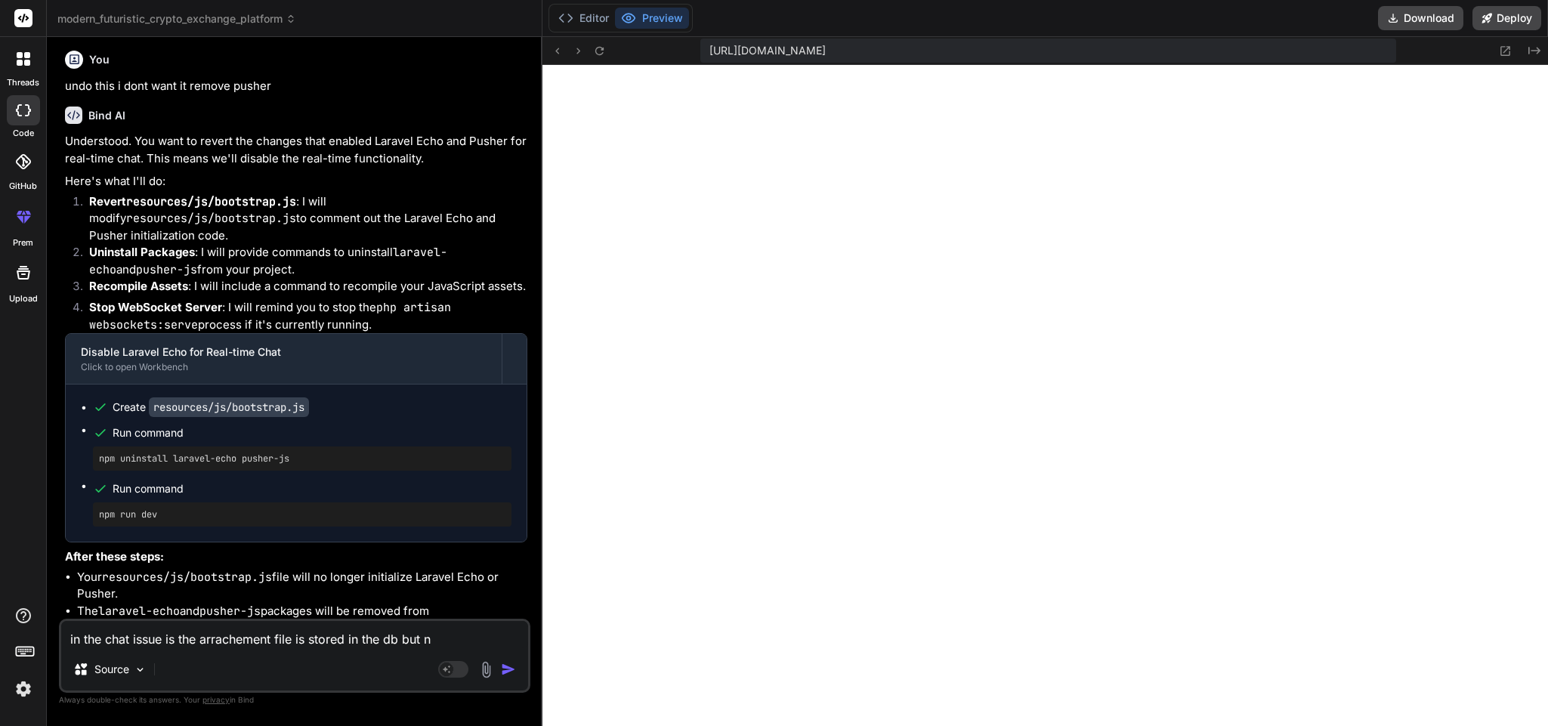
type textarea "in the chat issue is the arrachement file is stored in the db but no"
type textarea "x"
type textarea "in the chat issue is the arrachement file is stored in the db but not"
type textarea "x"
type textarea "in the chat issue is the arrachement file is stored in the db but not"
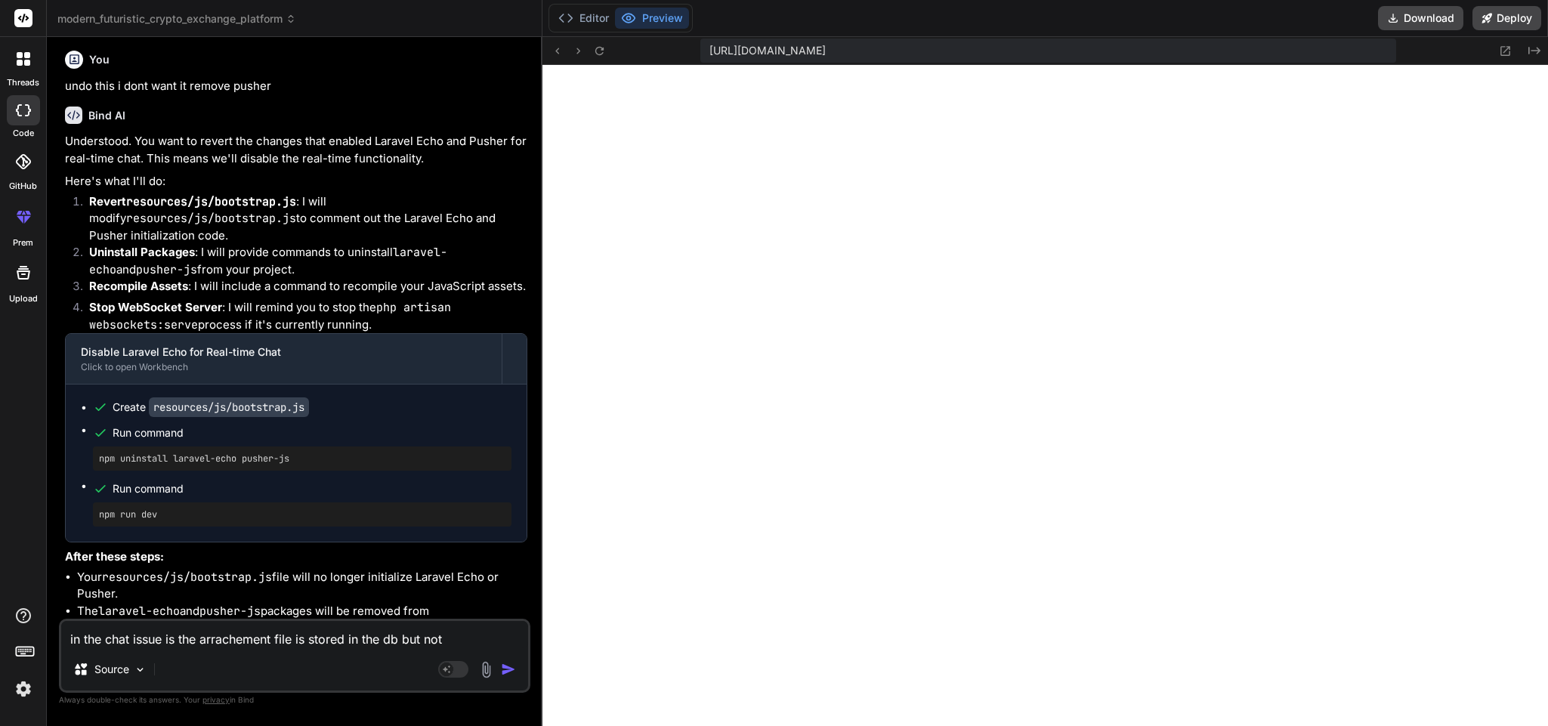
type textarea "x"
type textarea "in the chat issue is the arrachement file is stored in the db but not s"
type textarea "x"
type textarea "in the chat issue is the arrachement file is stored in the db but not sh"
type textarea "x"
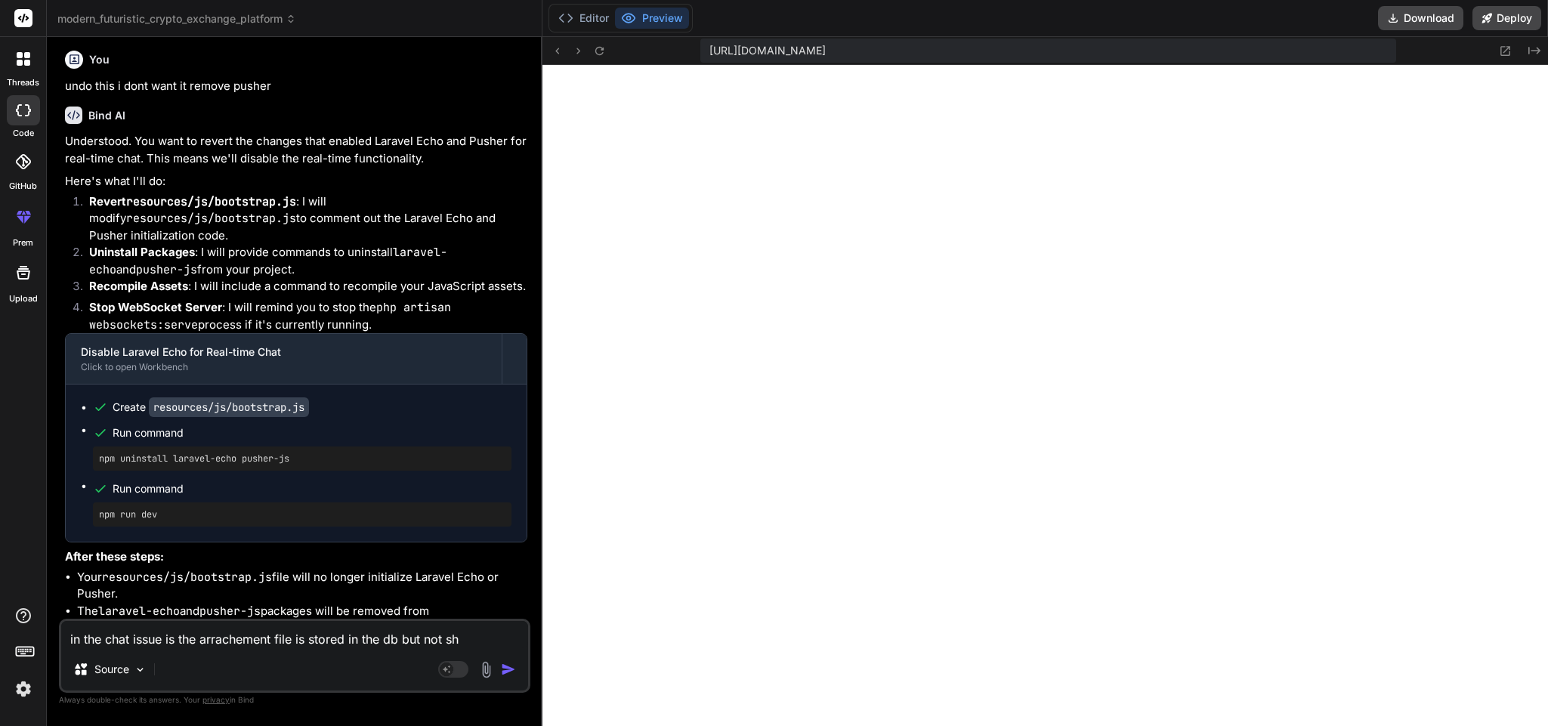
type textarea "in the chat issue is the arrachement file is stored in the db but not sho"
type textarea "x"
type textarea "in the chat issue is the arrachement file is stored in the db but not show"
type textarea "x"
type textarea "in the chat issue is the arrachement file is stored in the db but not showi"
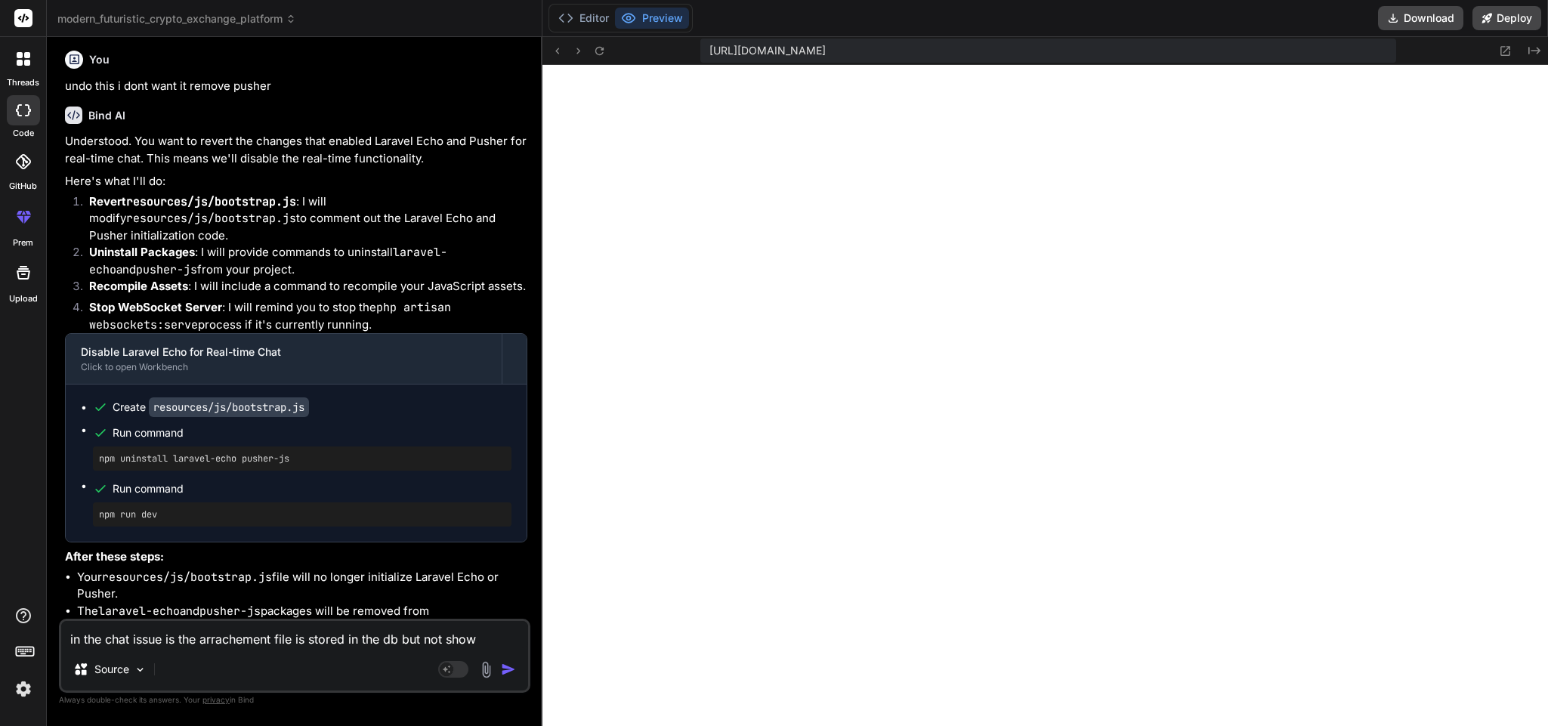
type textarea "x"
type textarea "in the chat issue is the arrachement file is stored in the db but not showin"
type textarea "x"
type textarea "in the chat issue is the arrachement file is stored in the db but not showing"
type textarea "x"
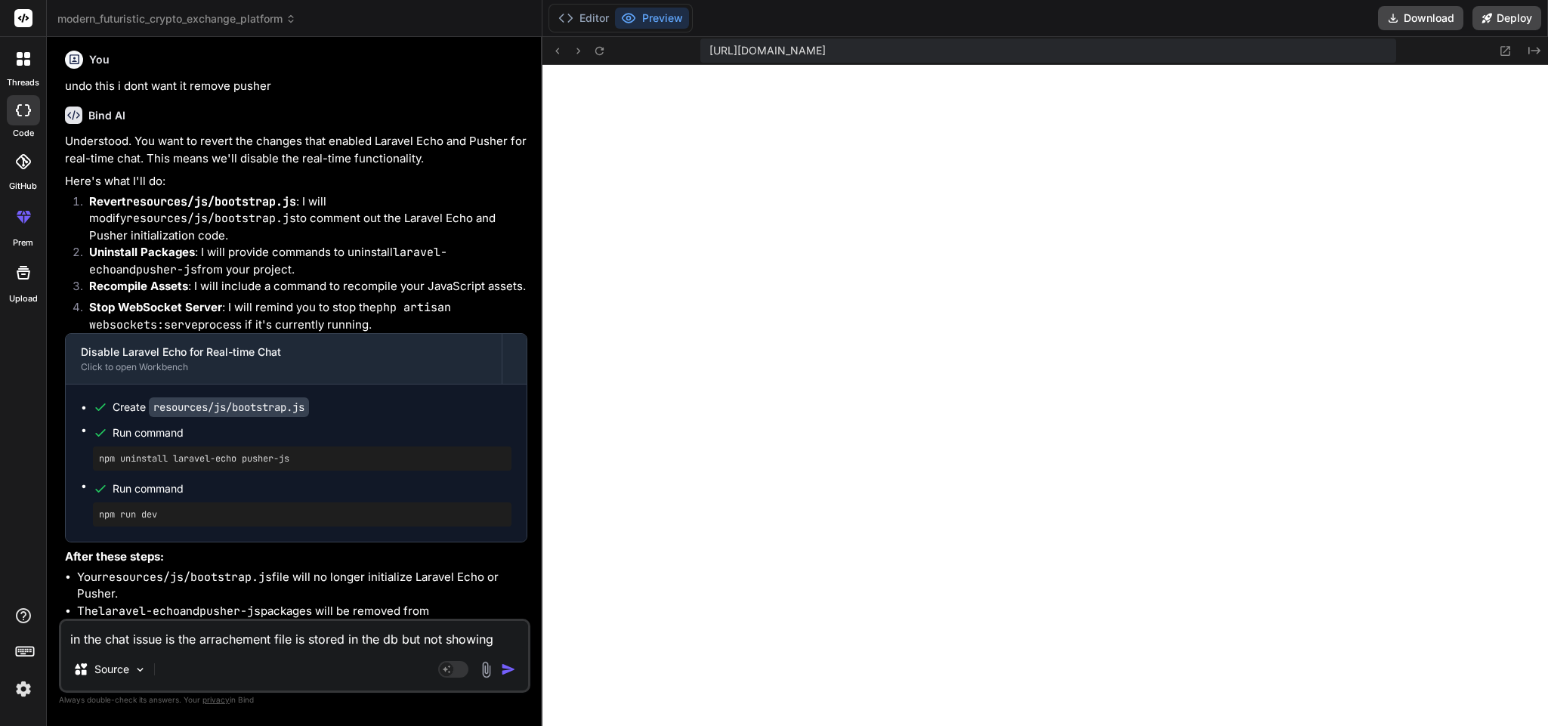
type textarea "in the chat issue is the arrachement file is stored in the db but not showing"
type textarea "x"
type textarea "in the chat issue is the arrachement file is stored in the db but not showing i"
type textarea "x"
type textarea "in the chat issue is the arrachement file is stored in the db but not showing in"
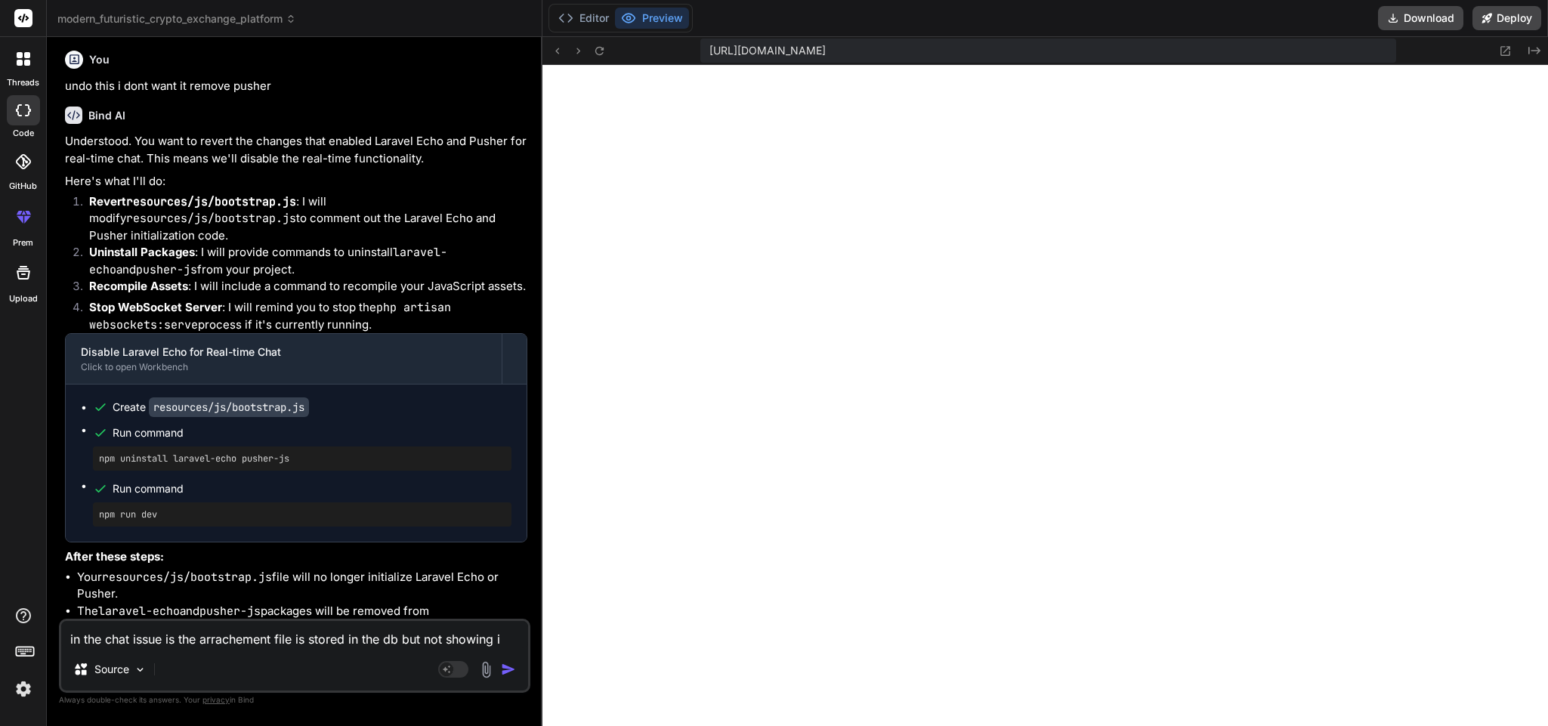
type textarea "x"
type textarea "in the chat issue is the arrachement file is stored in the db but not showing in"
type textarea "x"
type textarea "in the chat issue is the arrachement file is stored in the db but not showing i…"
type textarea "x"
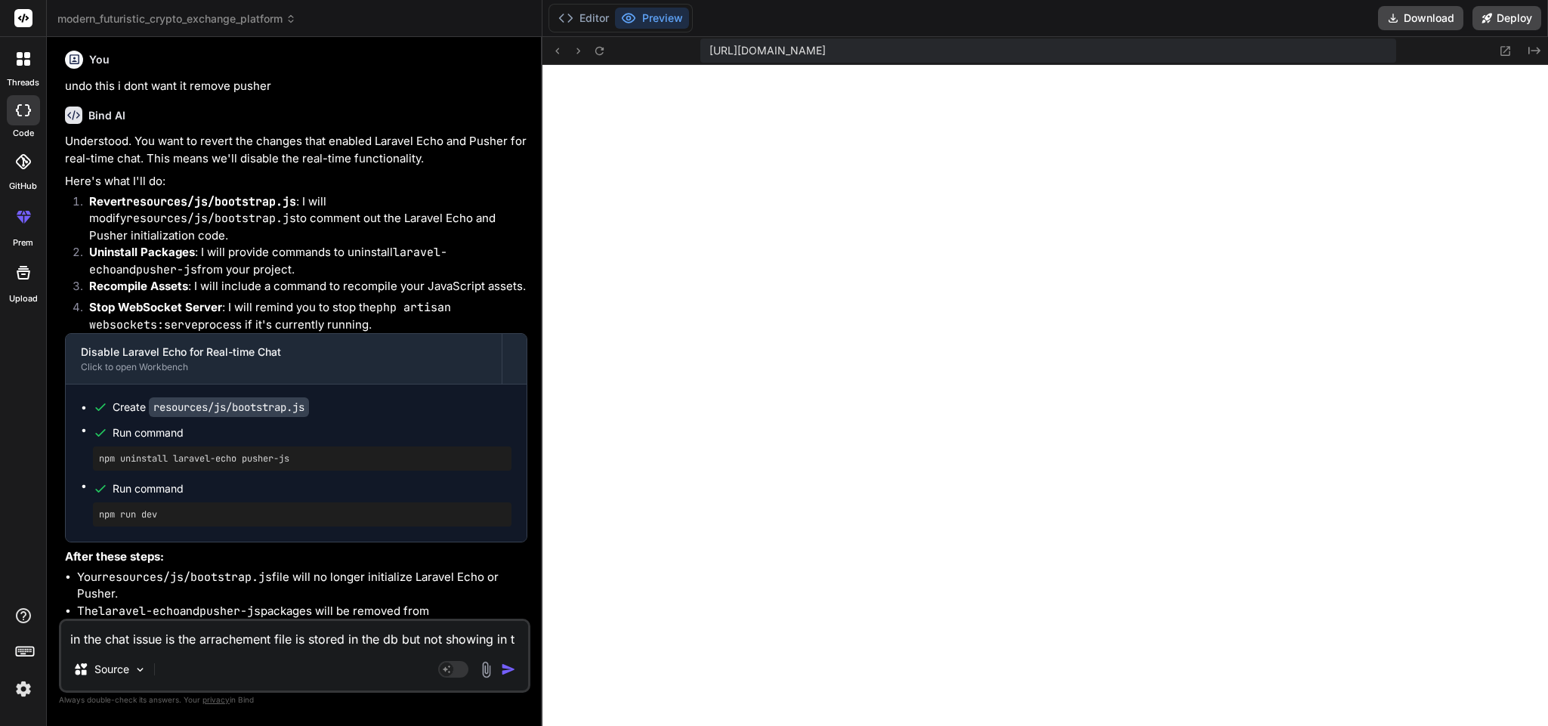
type textarea "in the chat issue is the arrachement file is stored in the db but not showing i…"
type textarea "x"
type textarea "in the chat issue is the arrachement file is stored in the db but not showing i…"
type textarea "x"
type textarea "in the chat issue is the arrachement file is stored in the db but not showing i…"
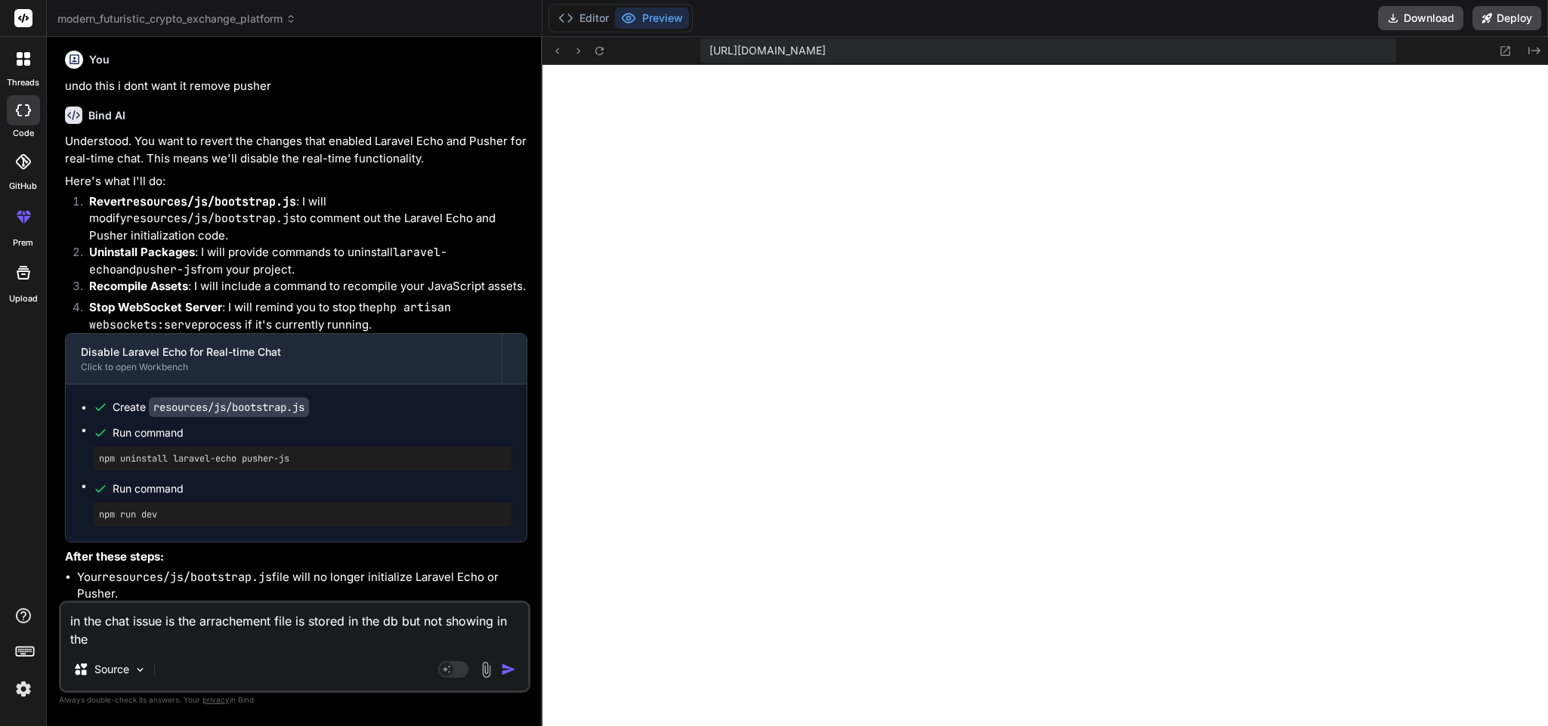
type textarea "x"
type textarea "in the chat issue is the arrachement file is stored in the db but not showing i…"
type textarea "x"
type textarea "in the chat issue is the arrachement file is stored in the db but not showing i…"
type textarea "x"
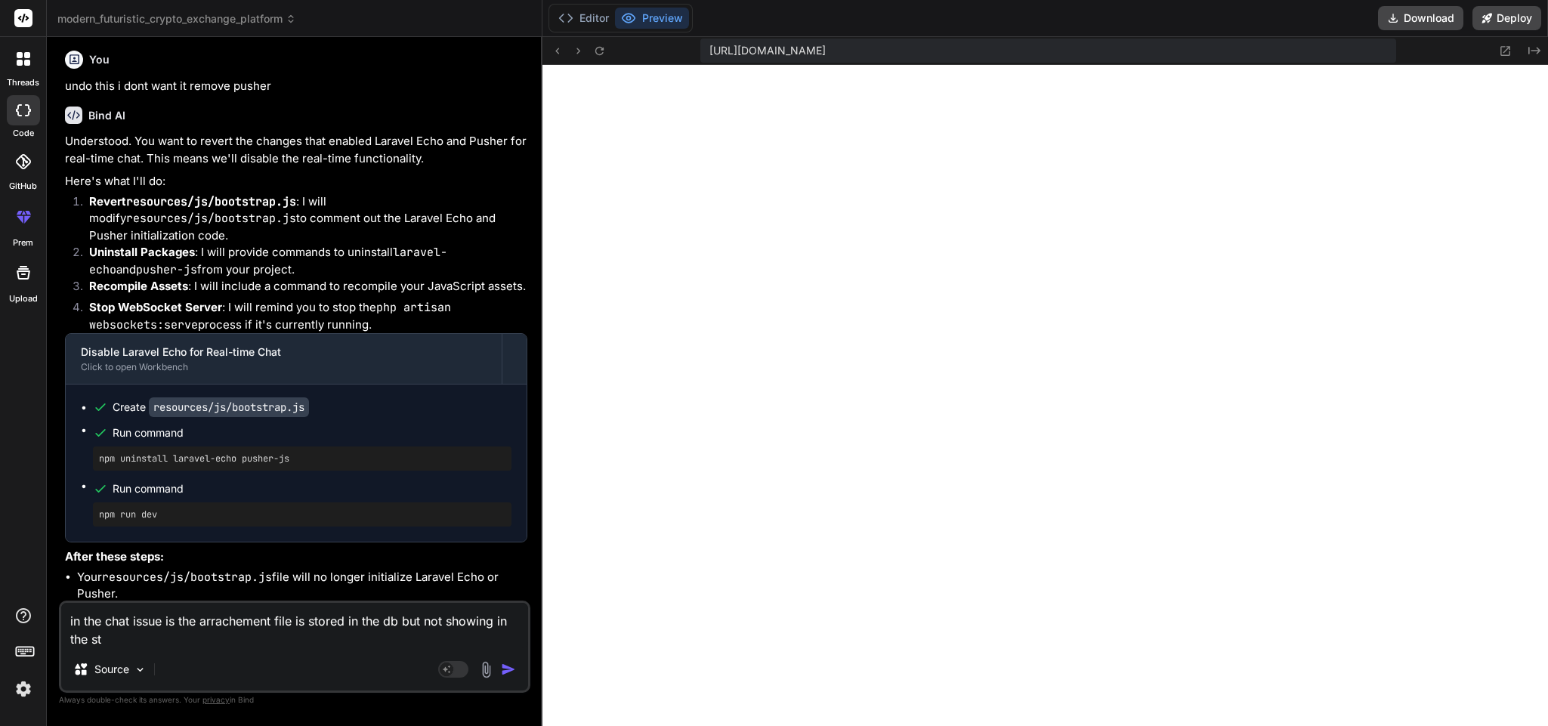
type textarea "in the chat issue is the arrachement file is stored in the db but not showing i…"
type textarea "x"
type textarea "in the chat issue is the arrachement file is stored in the db but not showing i…"
type textarea "x"
type textarea "in the chat issue is the arrachement file is stored in the db but not showing i…"
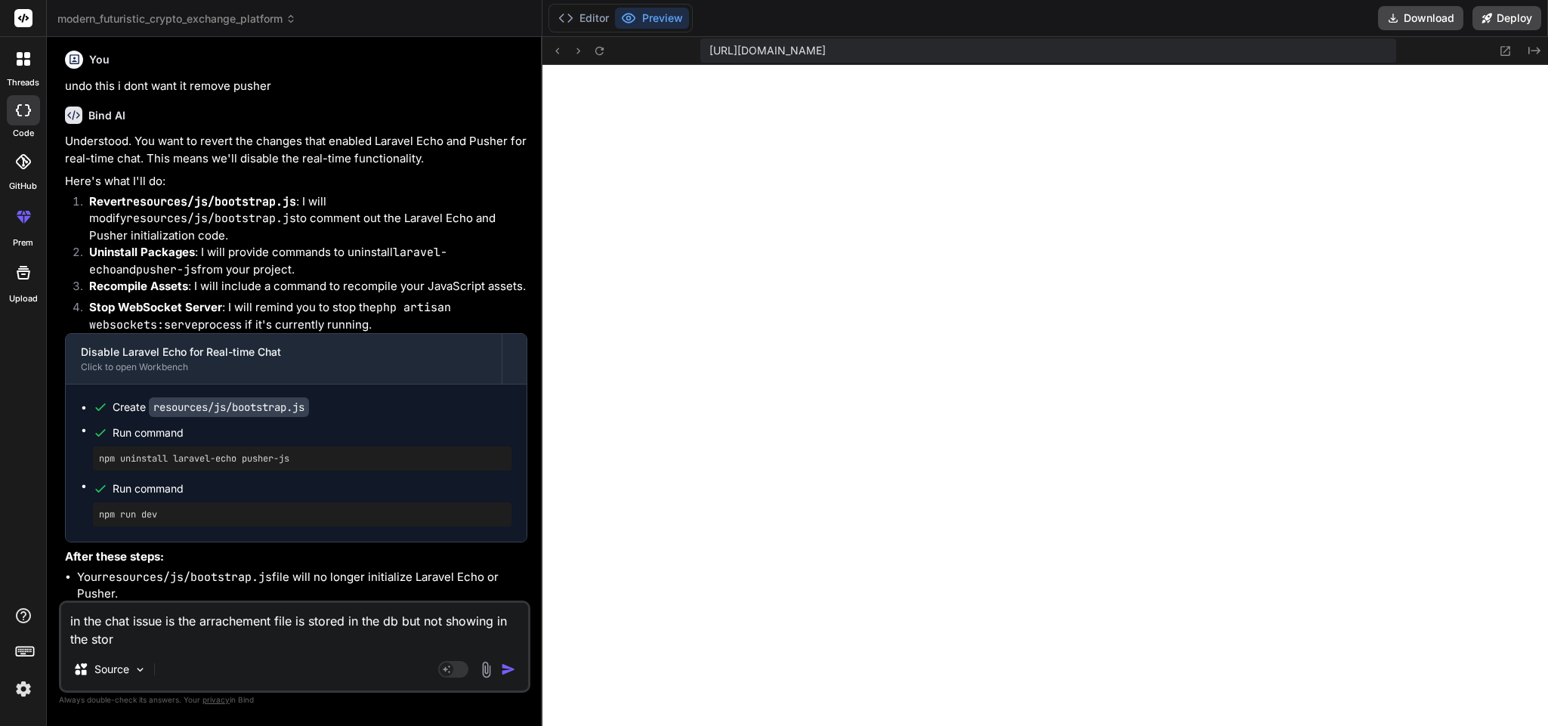
type textarea "x"
type textarea "in the chat issue is the arrachement file is stored in the db but not showing i…"
type textarea "x"
type textarea "in the chat issue is the arrachement file is stored in the db but not showing i…"
type textarea "x"
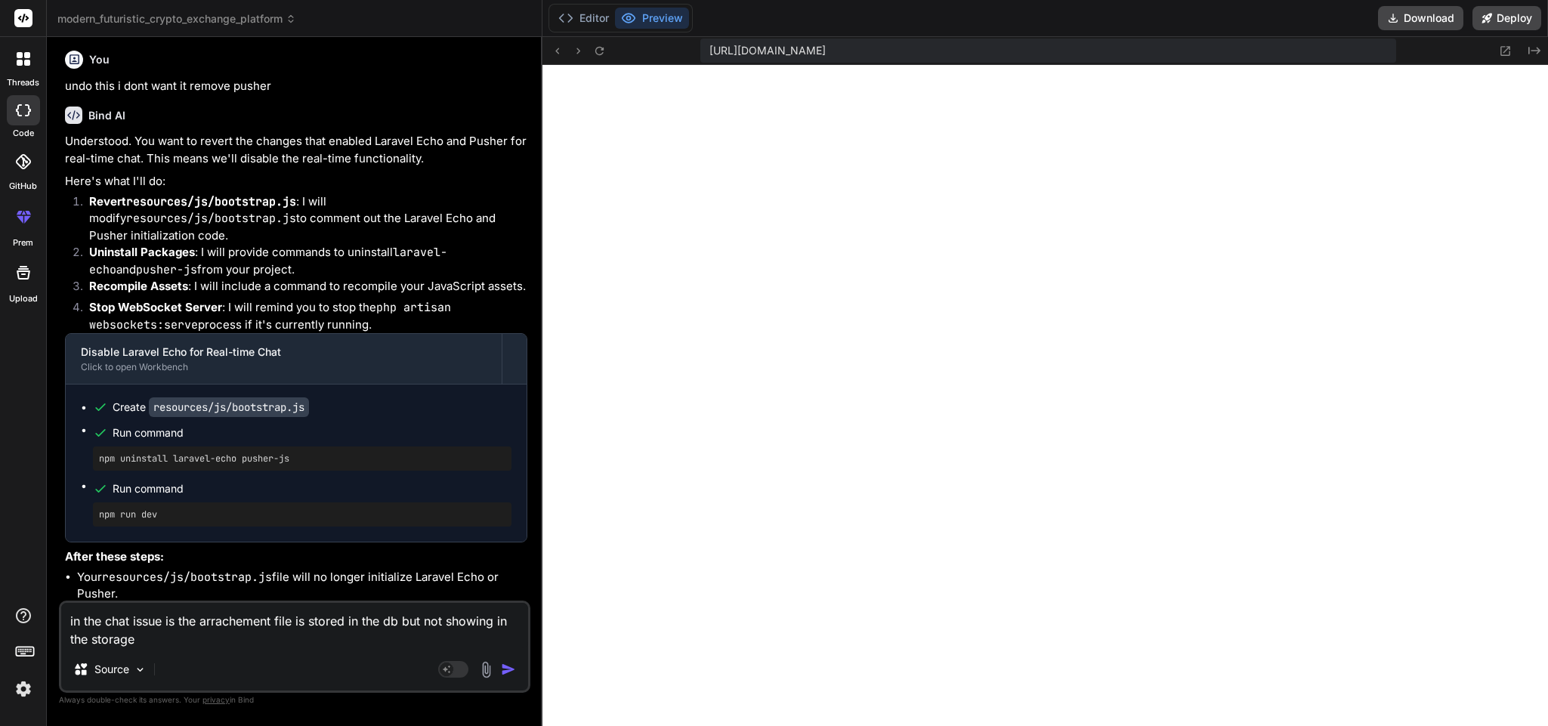
type textarea "in the chat issue is the arrachement file is stored in the db but not showing i…"
type textarea "x"
type textarea "in the chat issue is the arrachement file is stored in the db but not showing i…"
type textarea "x"
type textarea "in the chat issue is the arrachement file is stored in the db but not showing i…"
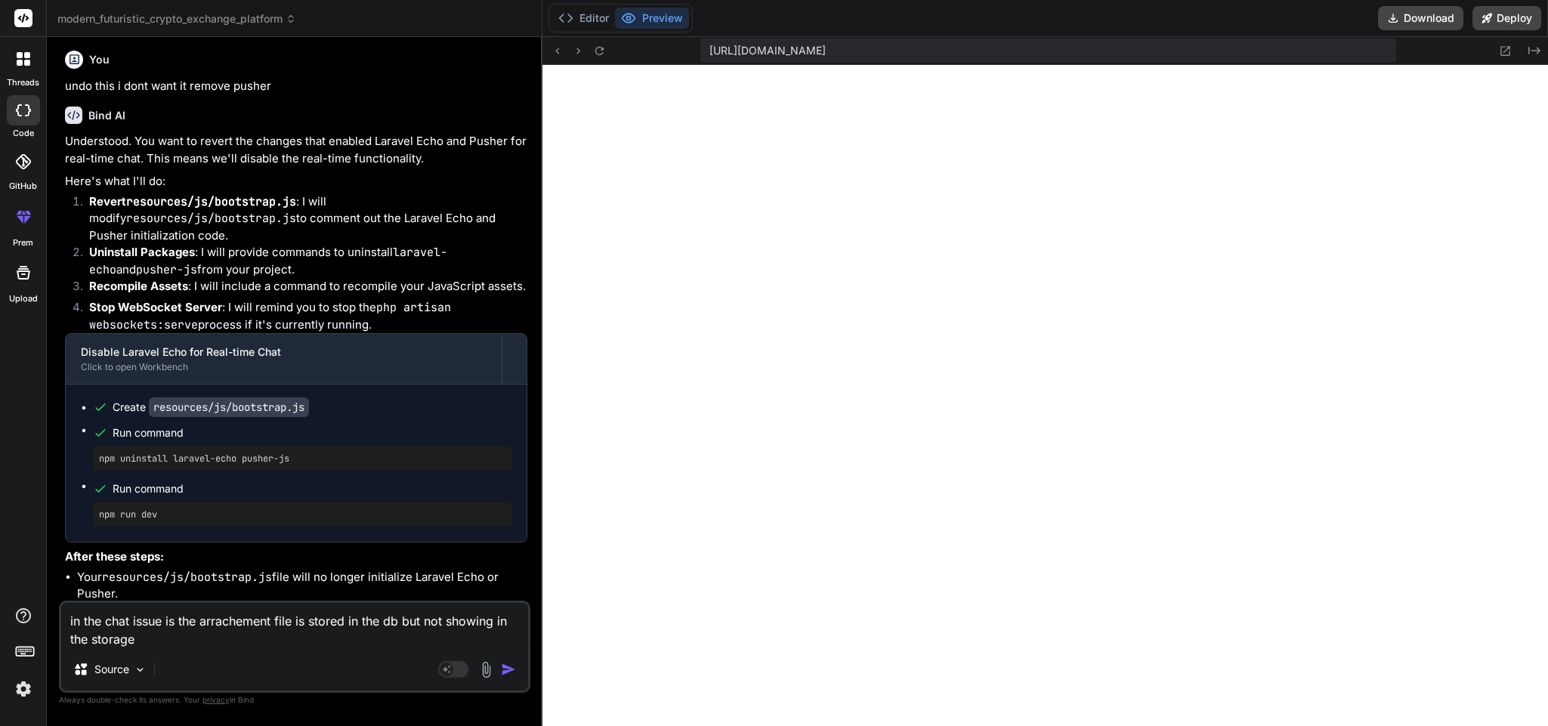
type textarea "x"
type textarea "in the chat issue is the arrachement file is stored in the db but not showing i…"
type textarea "x"
type textarea "in the chat issue is the arrachement file is stored in the db but not showing i…"
type textarea "x"
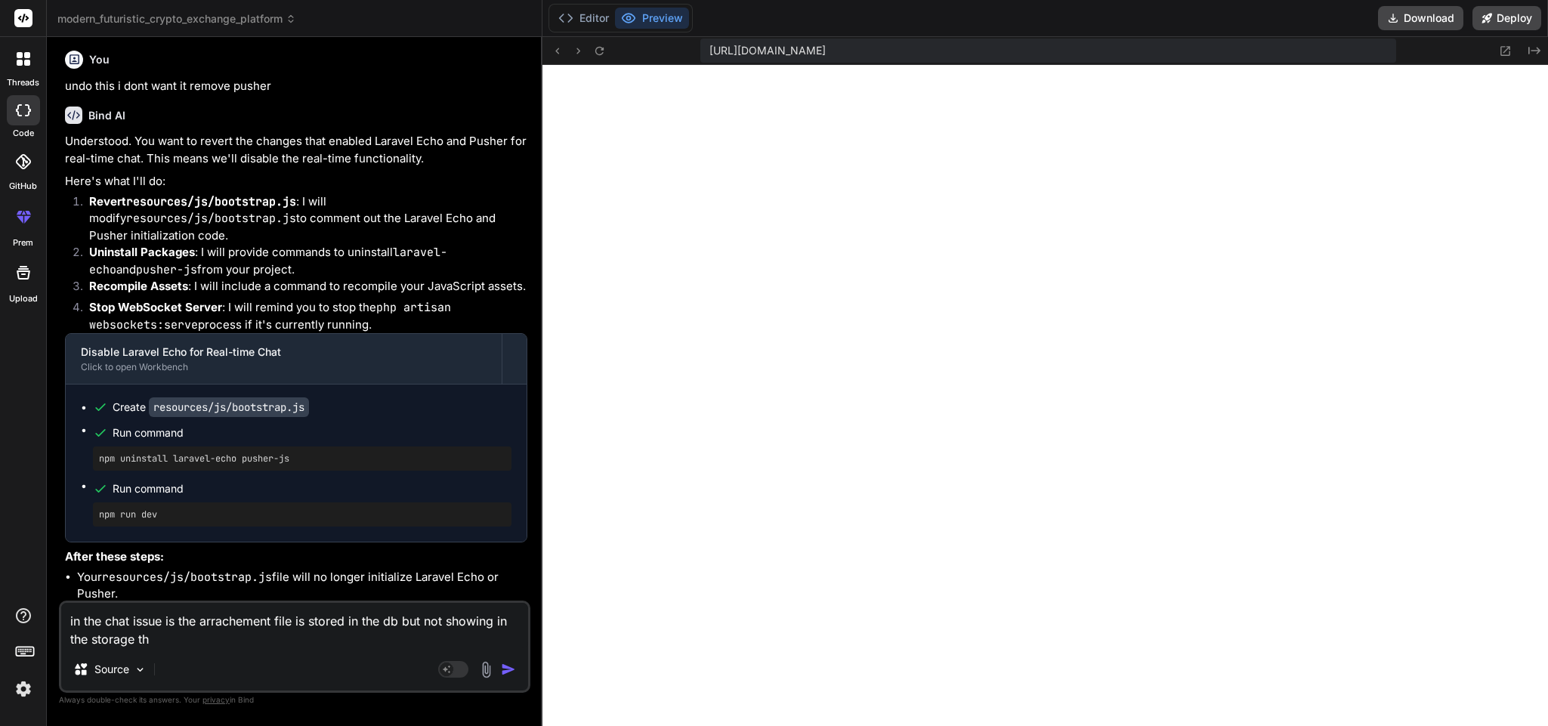
type textarea "in the chat issue is the arrachement file is stored in the db but not showing i…"
type textarea "x"
type textarea "in the chat issue is the arrachement file is stored in the db but not showing i…"
type textarea "x"
type textarea "in the chat issue is the arrachement file is stored in the db but not showing i…"
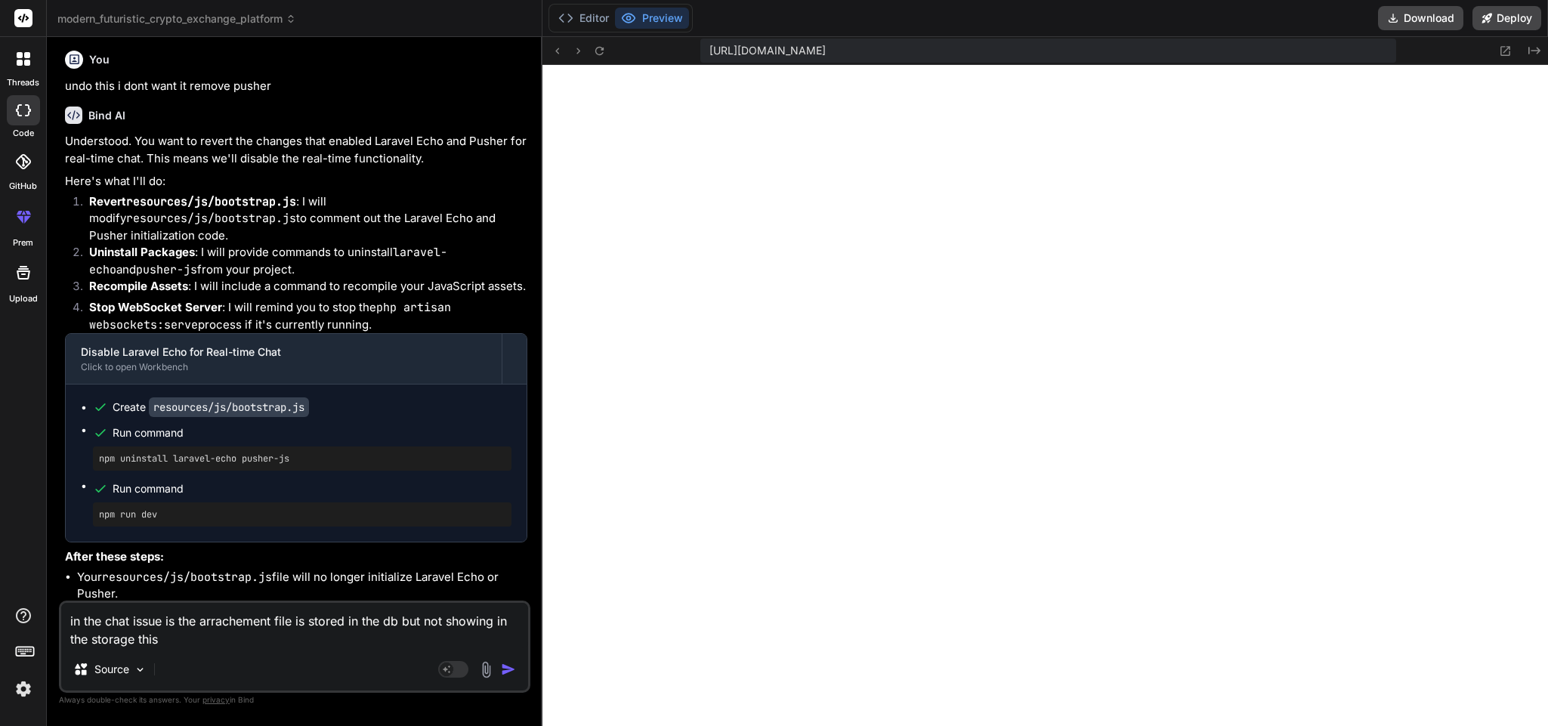
type textarea "x"
paste textarea "@extends('[DOMAIN_NAME]') @section('content') <div class="max-w-7xl mx-auto px-…"
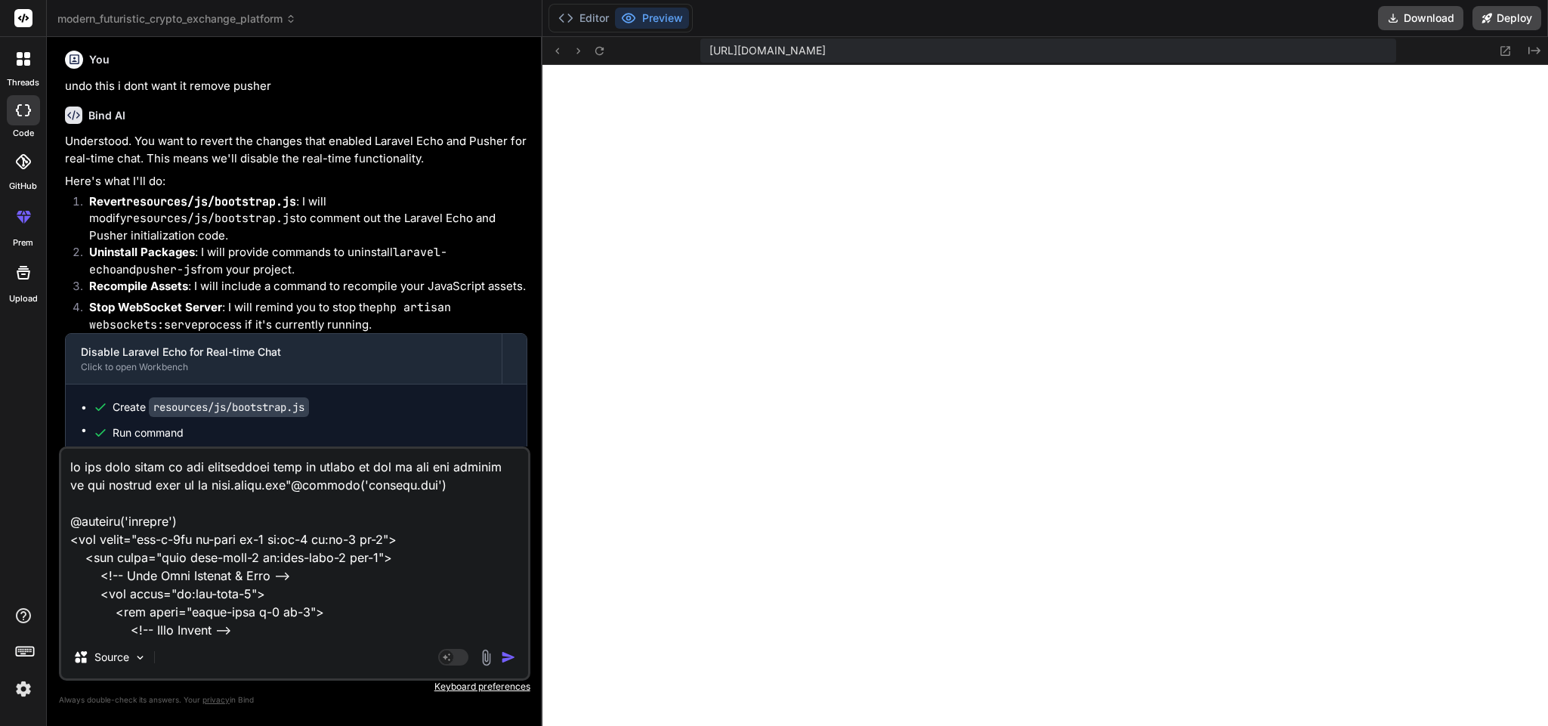
scroll to position [13785, 0]
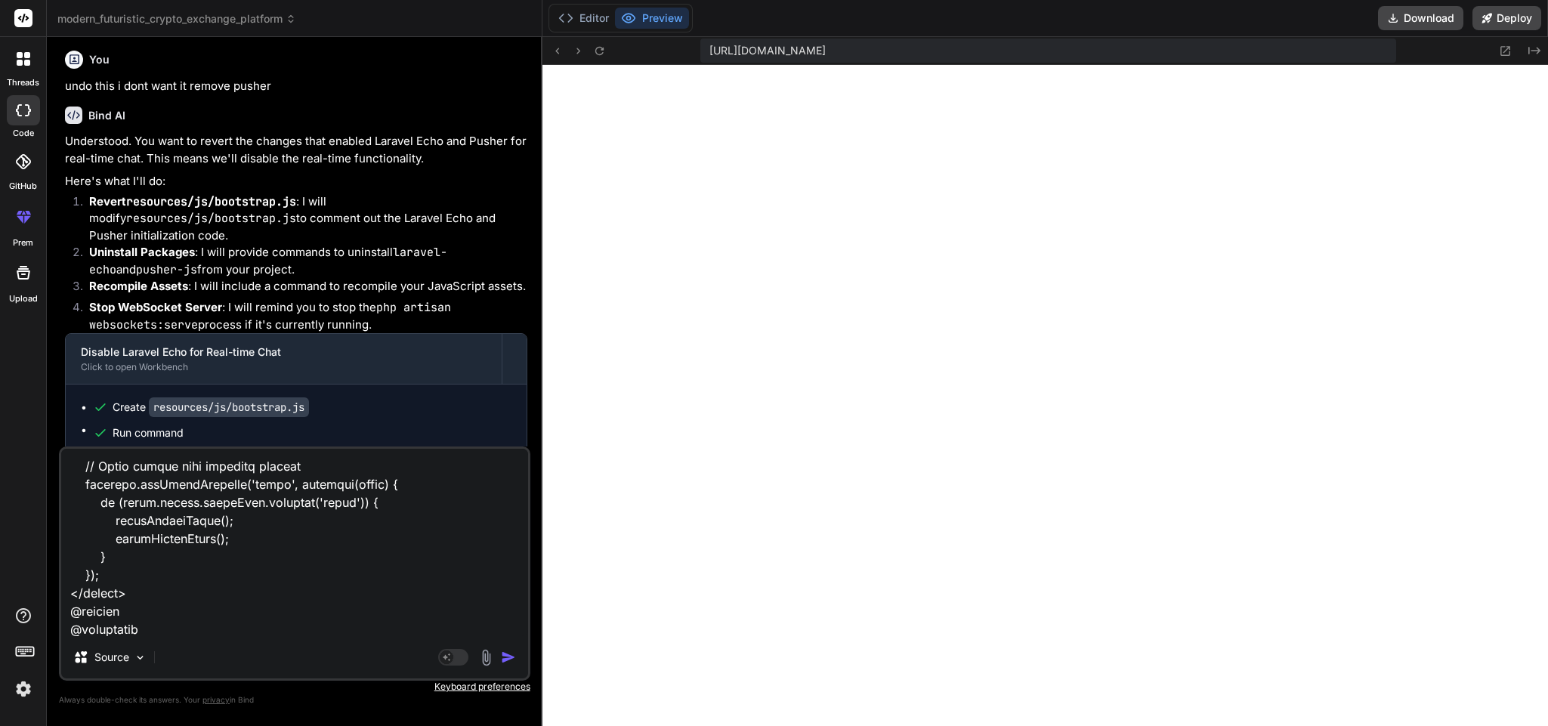
paste textarea "<?php namespace App\Http\Controllers; use App\Models\Deal; use App\Models\Deale…"
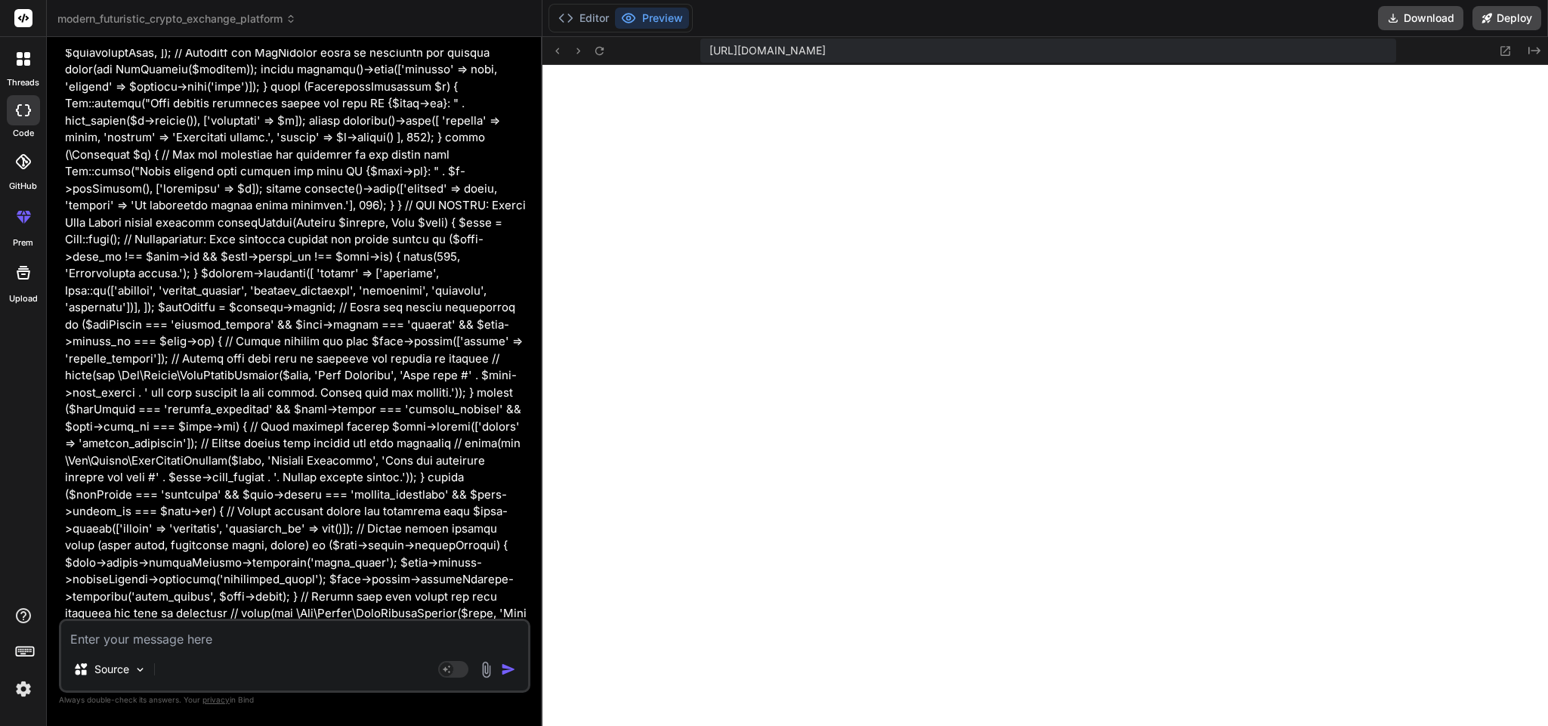
scroll to position [25435, 0]
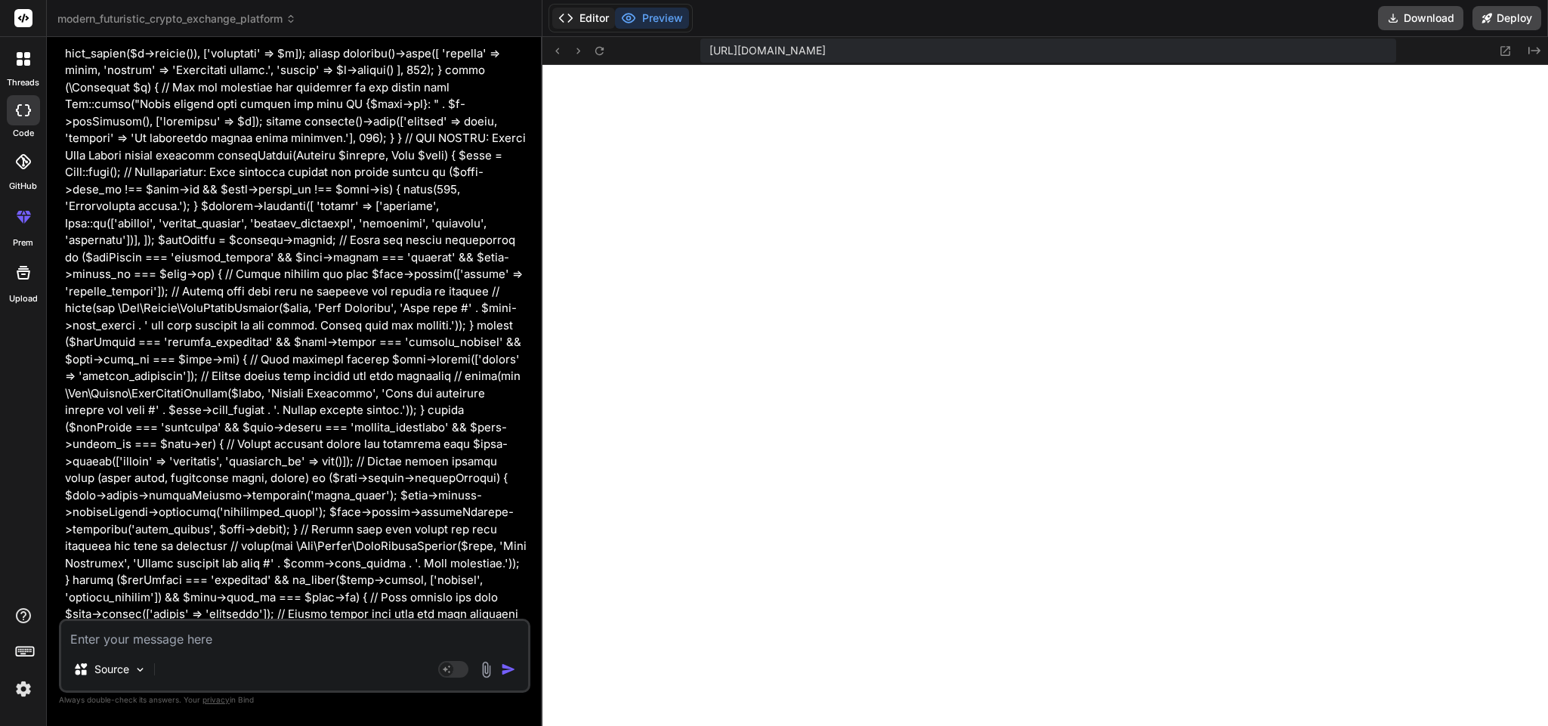
click at [583, 14] on button "Editor" at bounding box center [583, 18] width 63 height 21
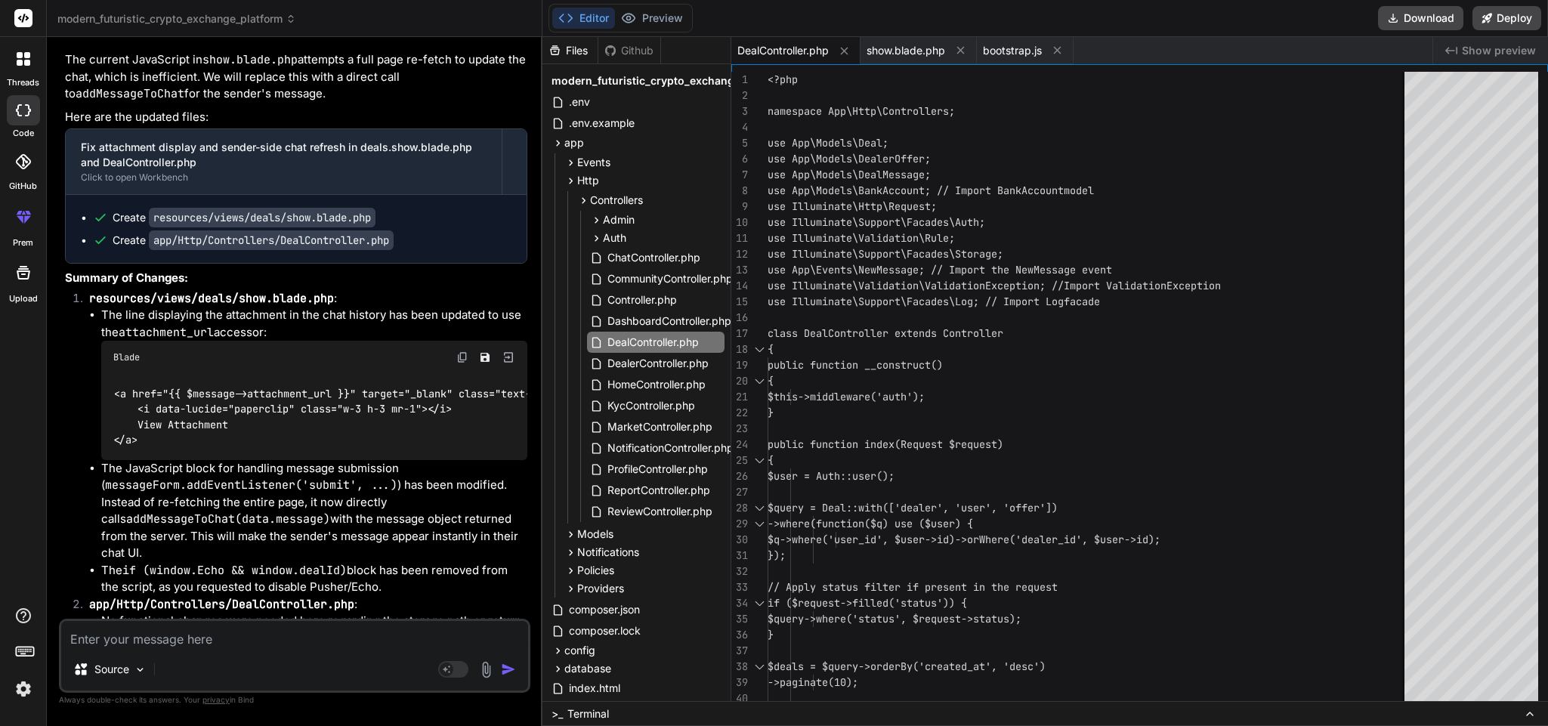
scroll to position [26628, 0]
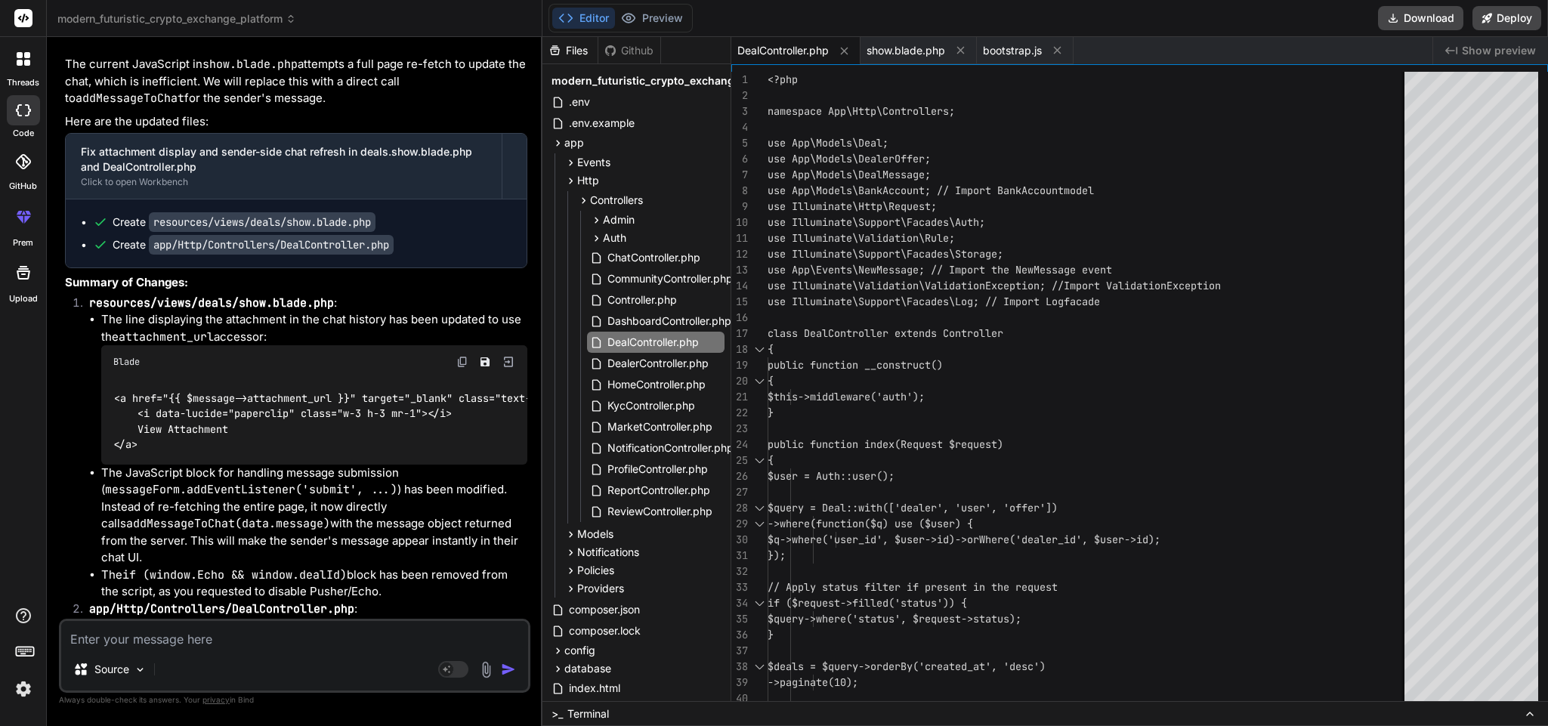
click at [237, 635] on textarea at bounding box center [294, 634] width 467 height 27
paste textarea "C:\xampp\htdocs\TrustEx\resources\views\notifications\index.blade.php"
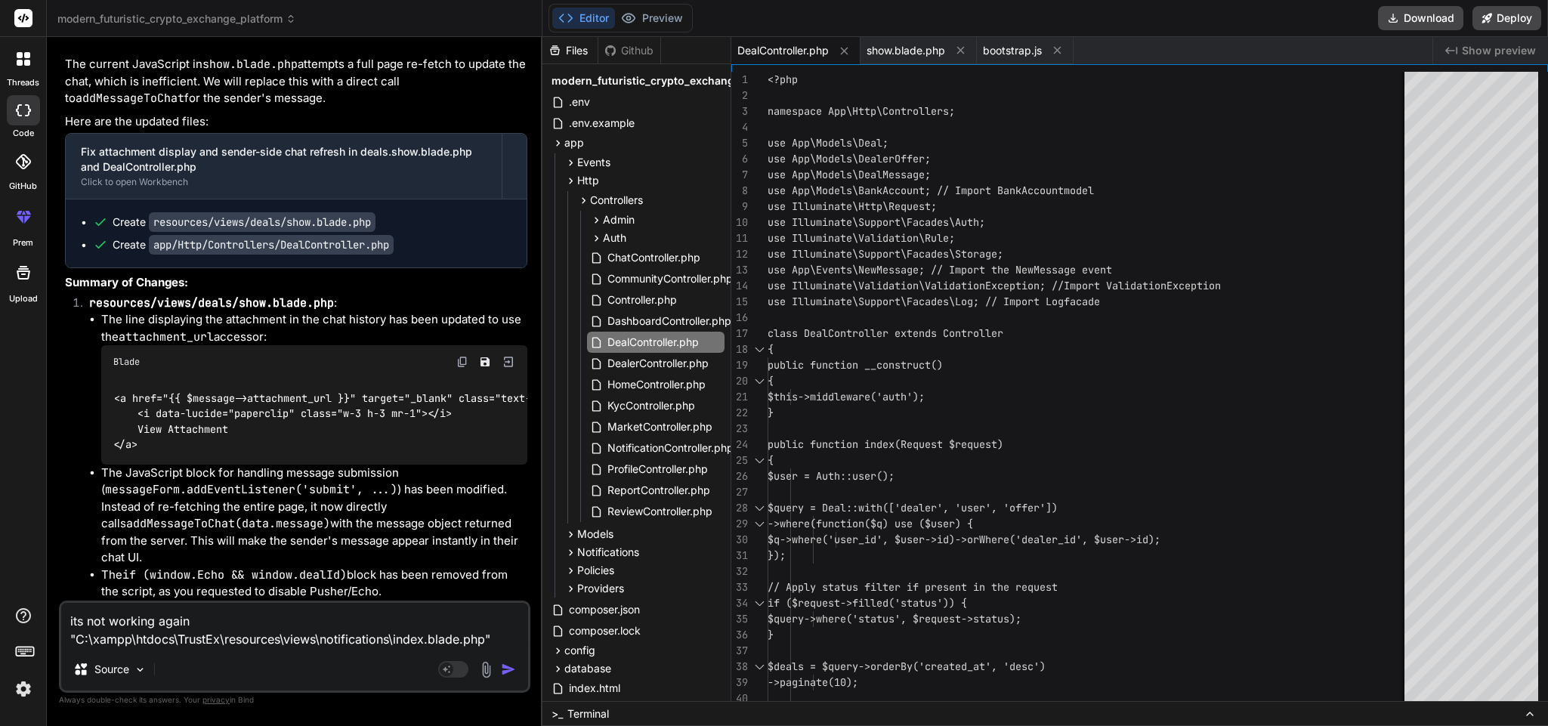
drag, startPoint x: 223, startPoint y: 637, endPoint x: 77, endPoint y: 642, distance: 145.9
click at [77, 642] on textarea "its not working again "C:\xampp\htdocs\TrustEx\resources\views\notifications\in…" at bounding box center [294, 625] width 467 height 45
click at [488, 637] on textarea "its not working again "resources\views\notifications\index.blade.php"" at bounding box center [294, 634] width 467 height 27
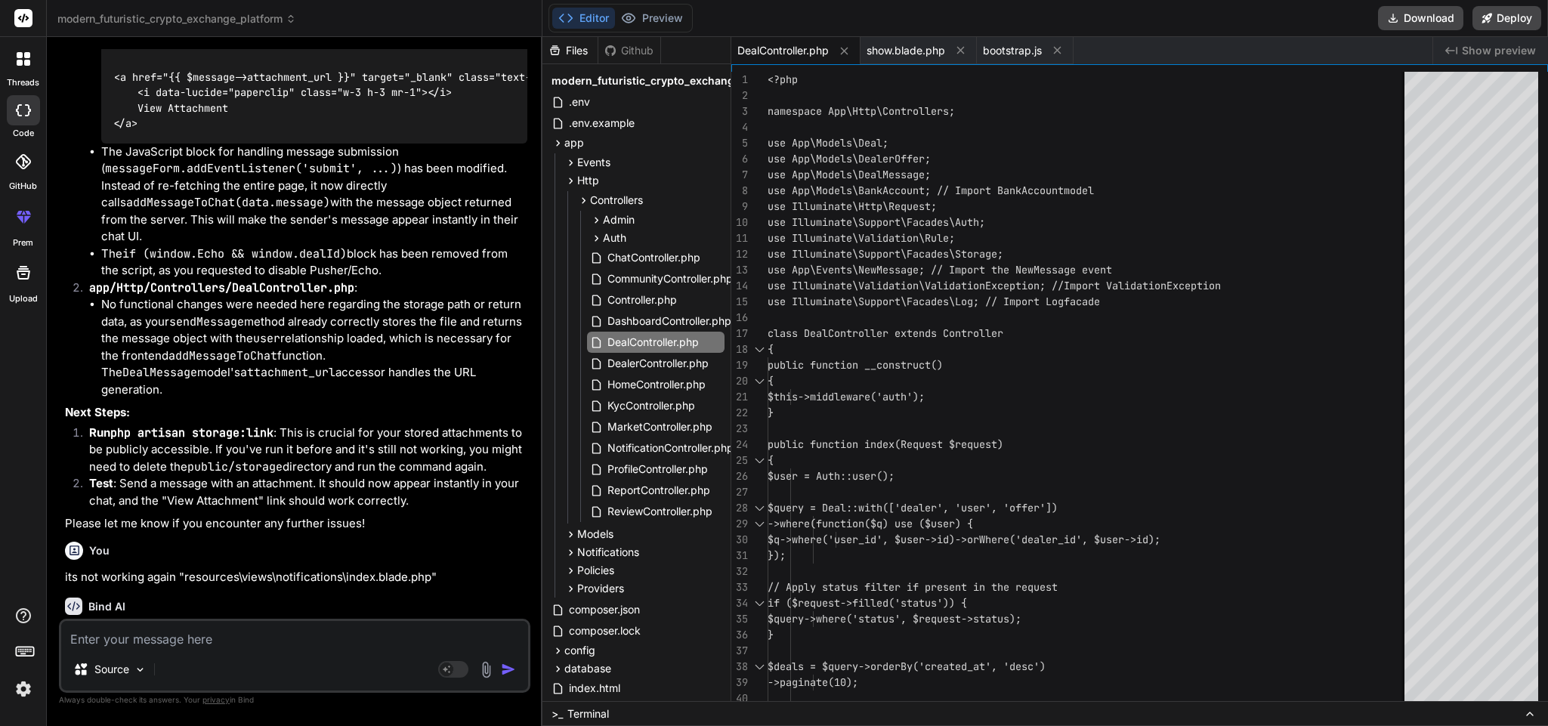
scroll to position [26981, 0]
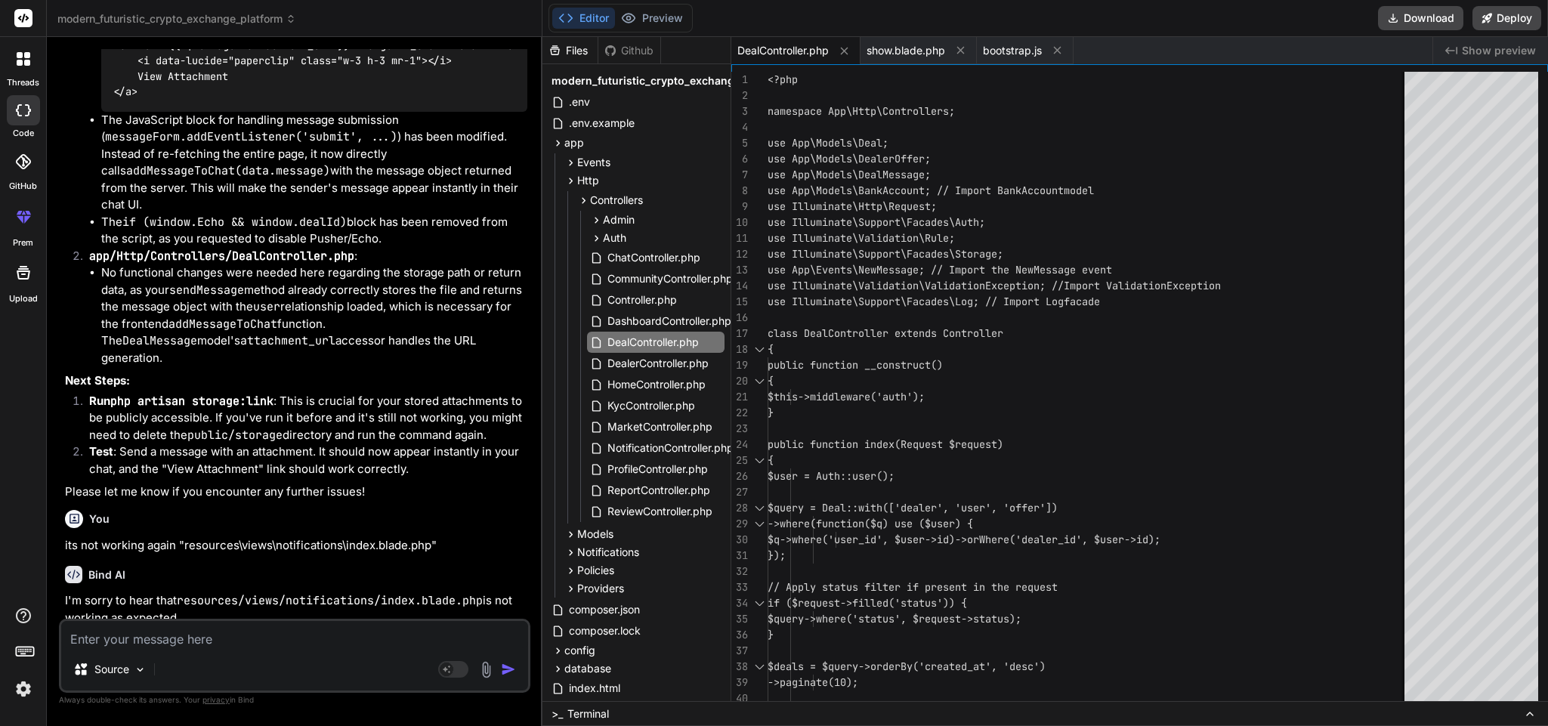
click at [218, 626] on textarea at bounding box center [294, 634] width 467 height 27
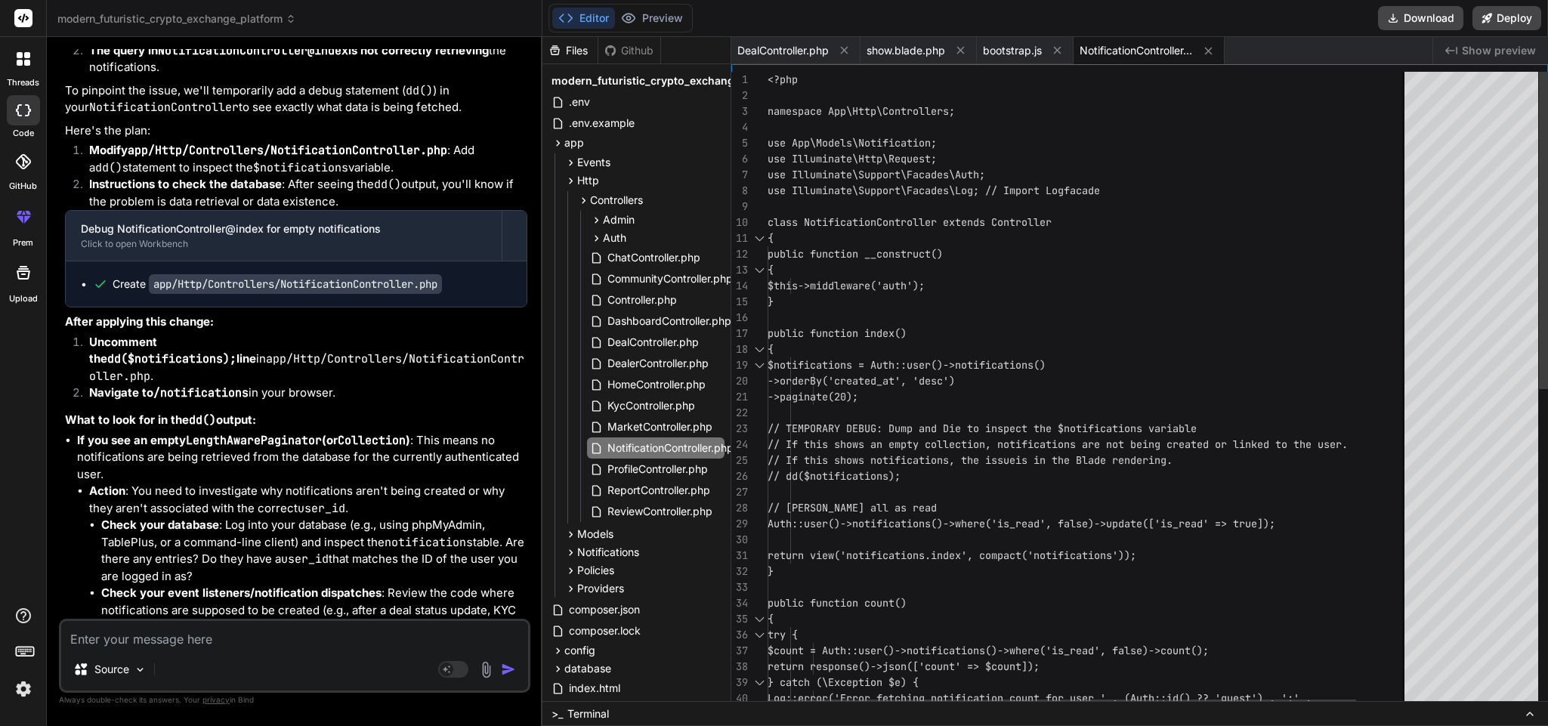
scroll to position [0, 0]
click at [1063, 410] on div "<?php namespace App\Http\Controllers; use App\Models\Notification; use Illumina…" at bounding box center [1117, 711] width 699 height 1279
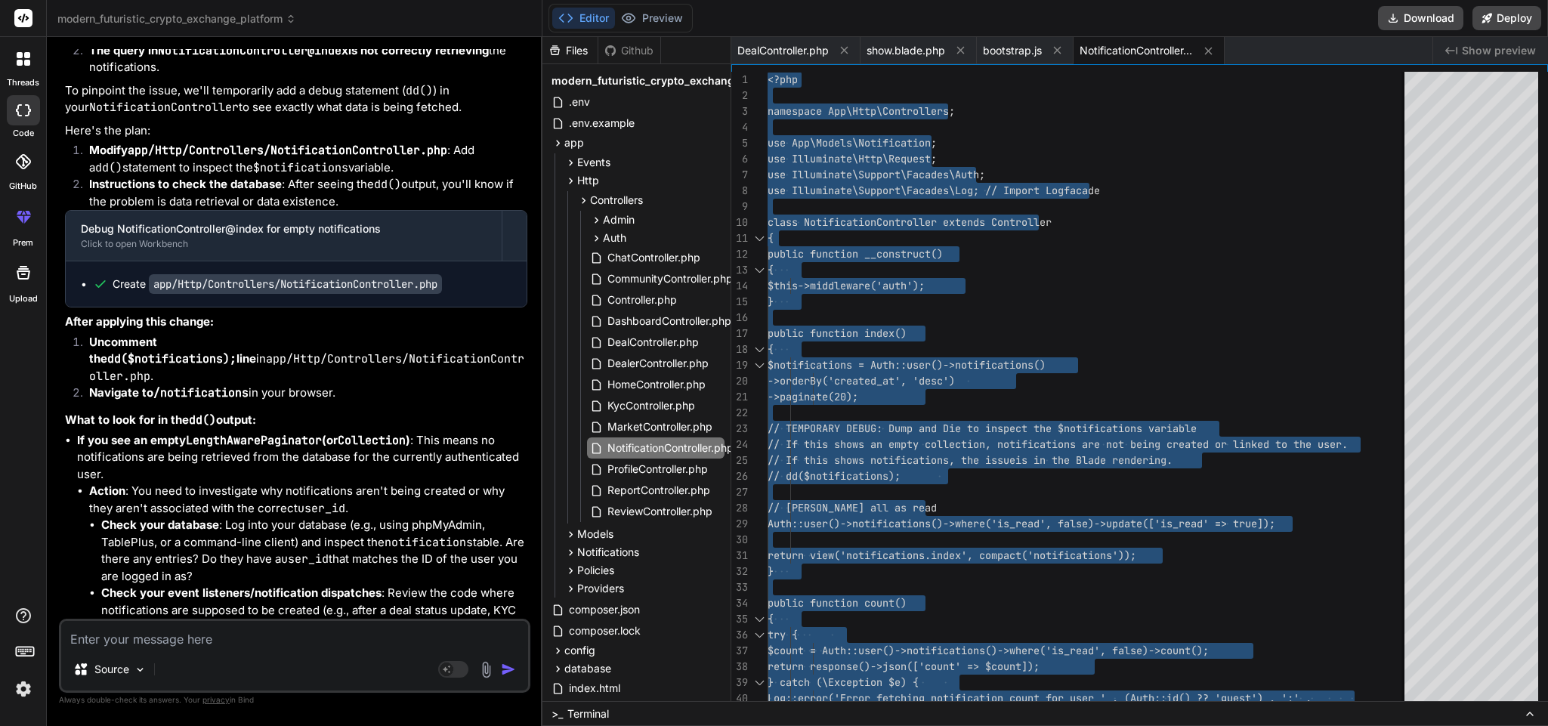
click at [258, 635] on textarea at bounding box center [294, 634] width 467 height 27
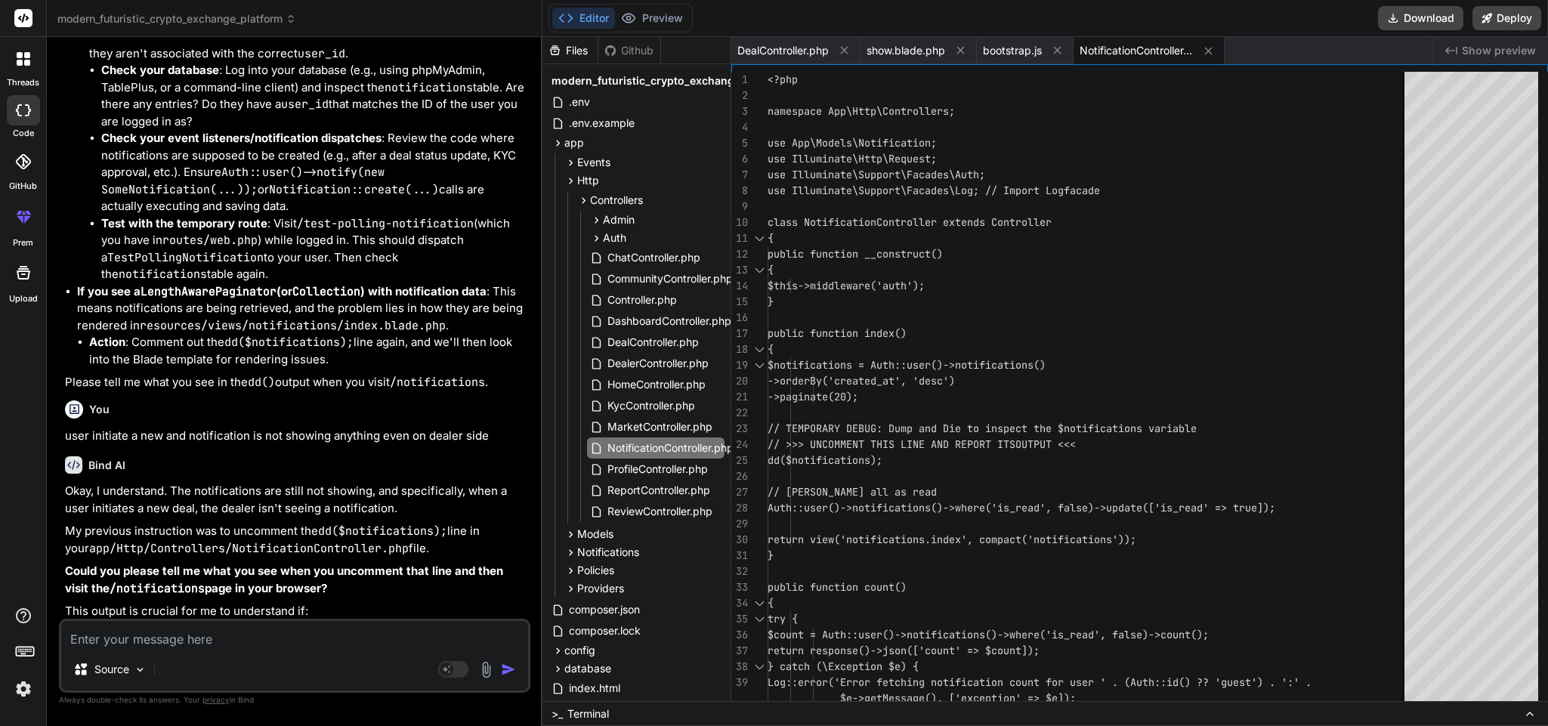
scroll to position [28431, 0]
click at [213, 642] on textarea at bounding box center [294, 634] width 467 height 27
paste textarea "Notification bell clicked, open: true"
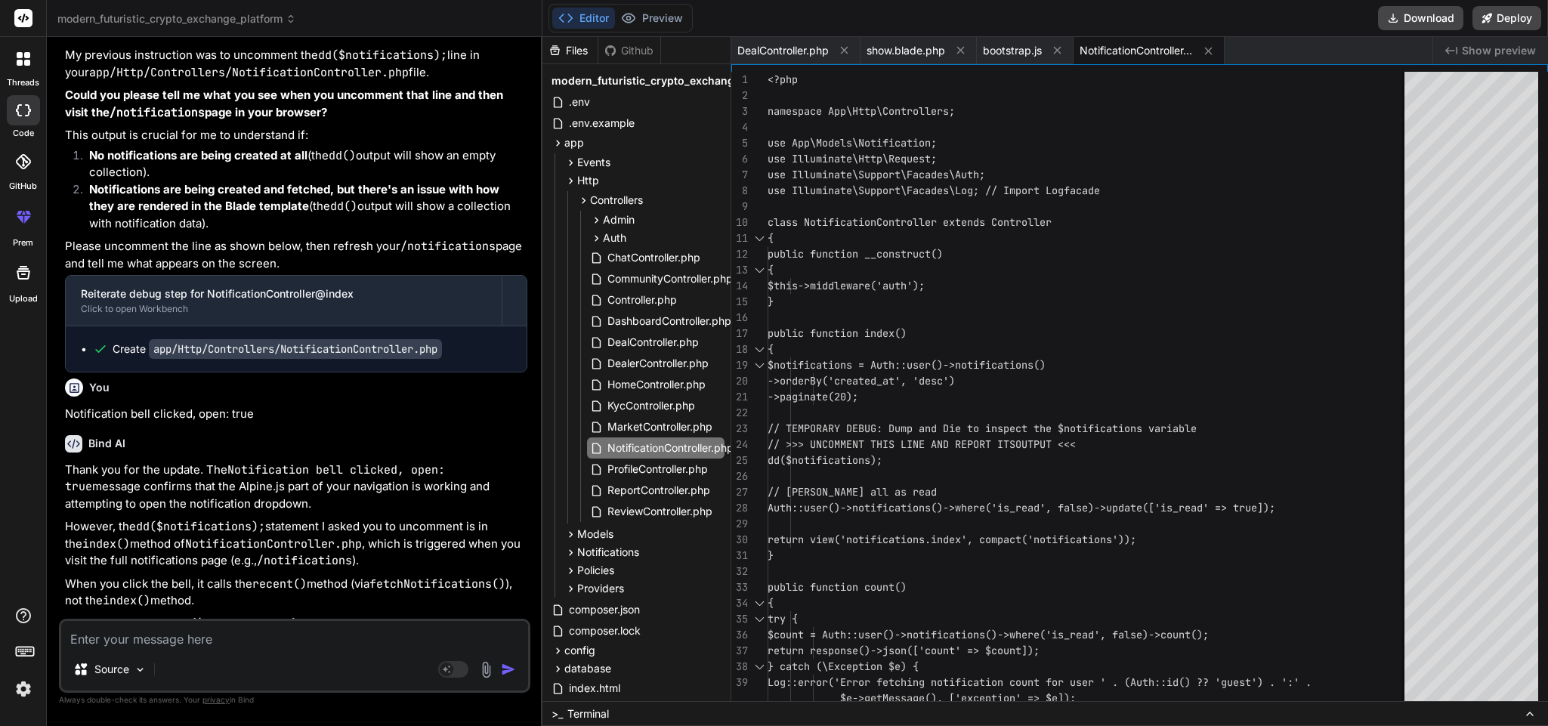
scroll to position [28911, 0]
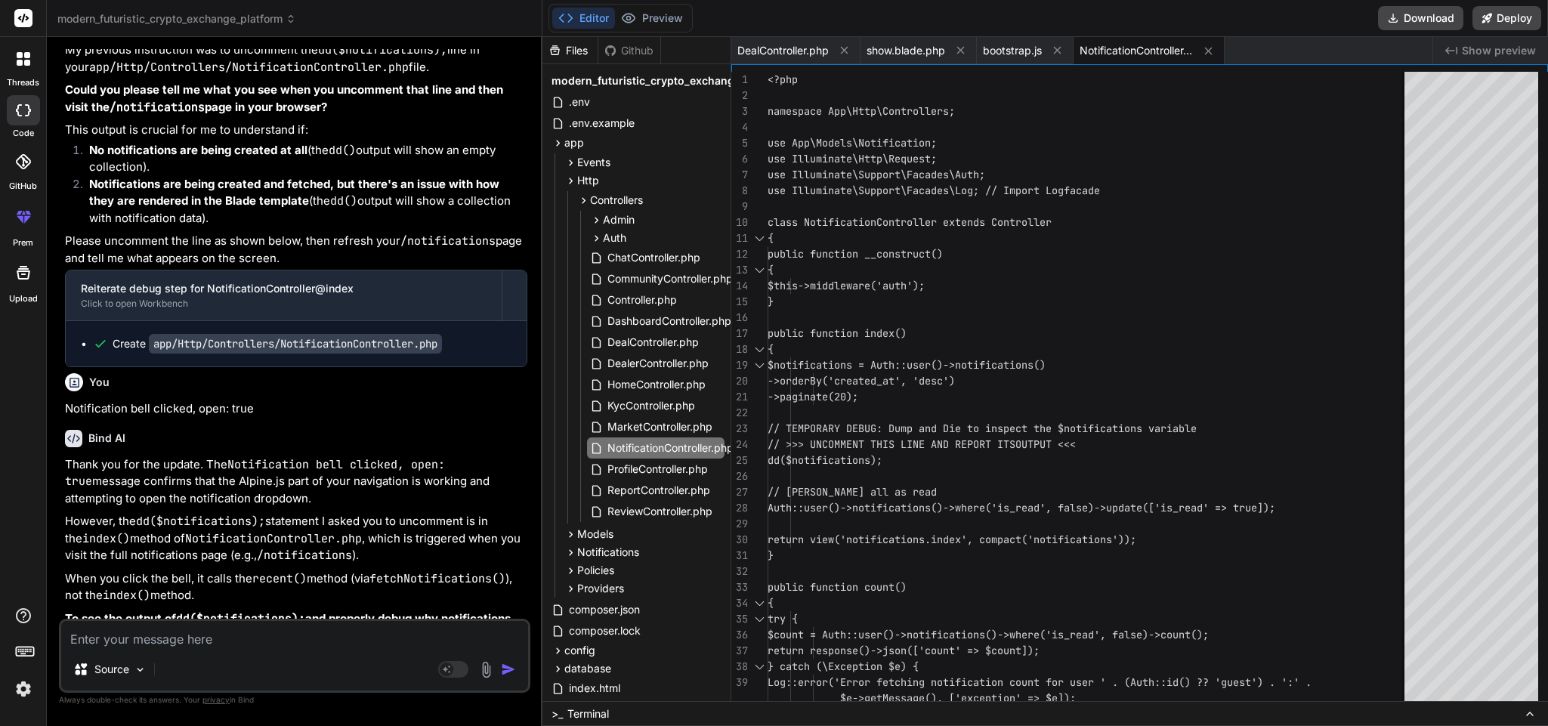
click at [200, 642] on textarea at bounding box center [294, 634] width 467 height 27
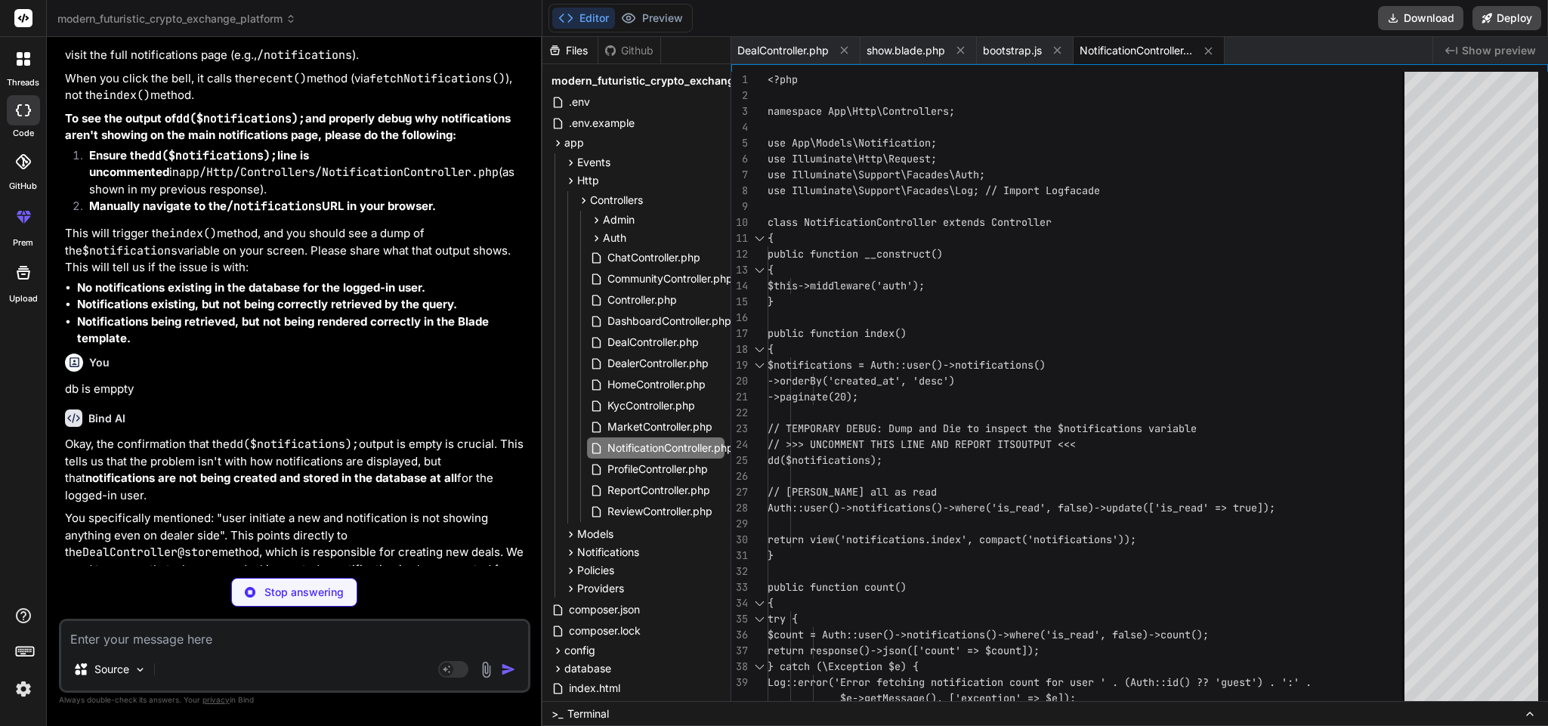
scroll to position [29517, 0]
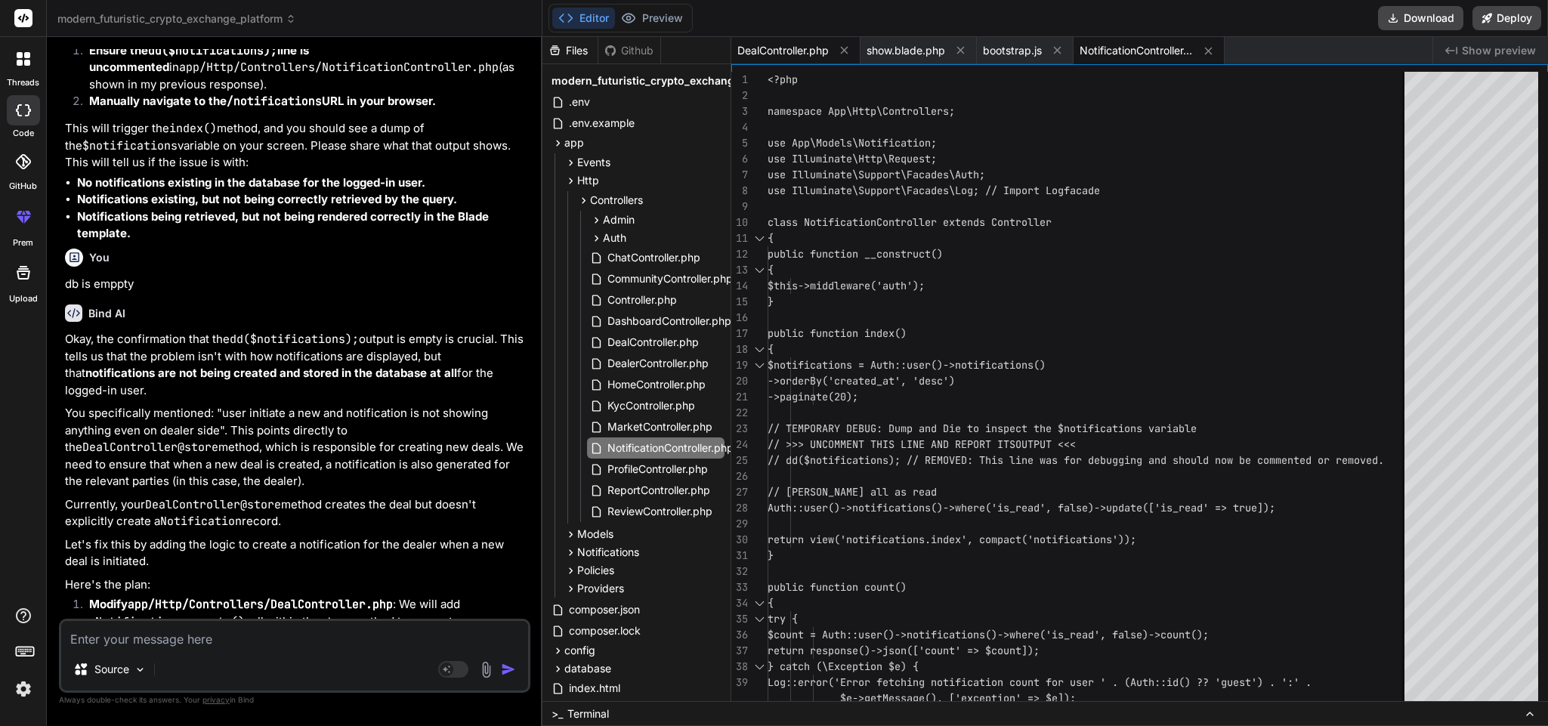
click at [755, 45] on span "DealController.php" at bounding box center [783, 50] width 91 height 15
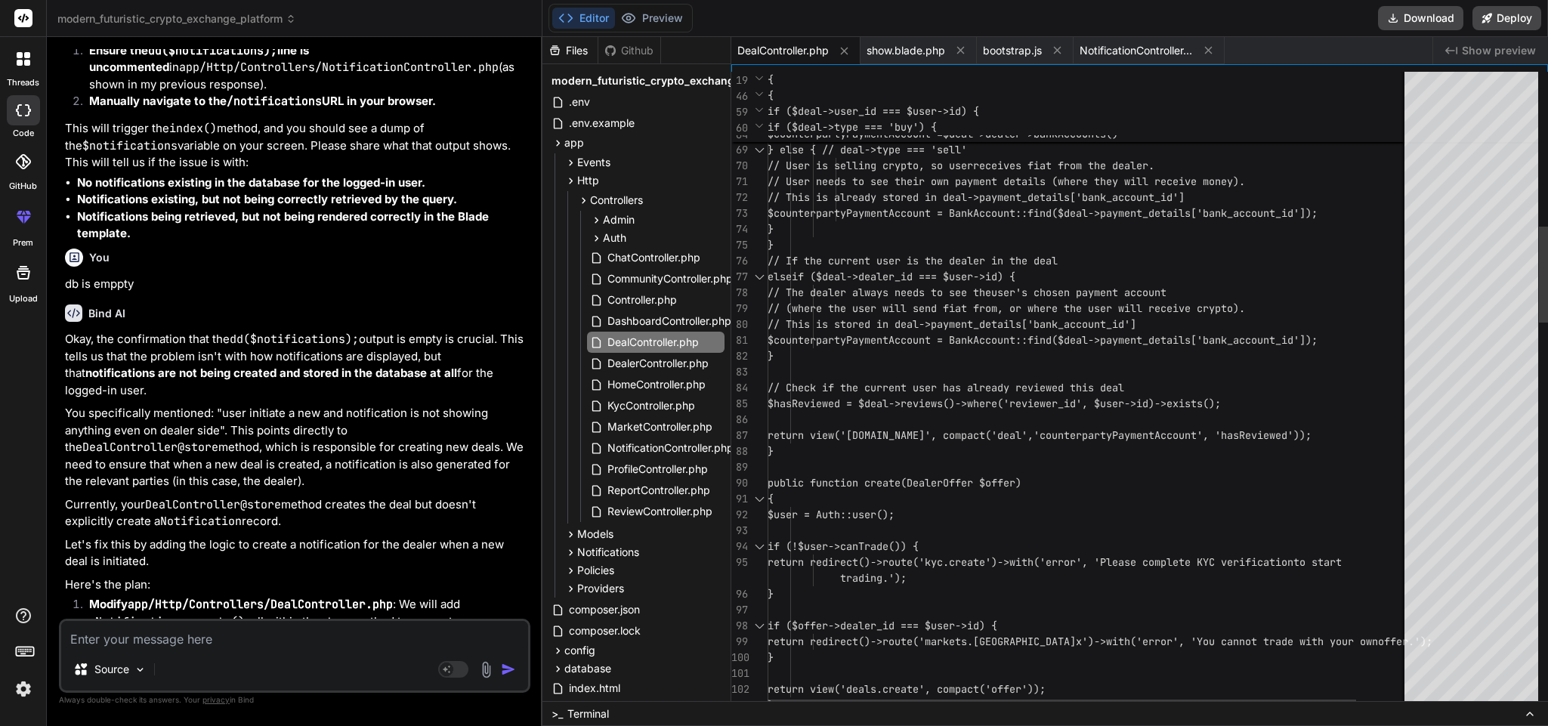
scroll to position [0, 0]
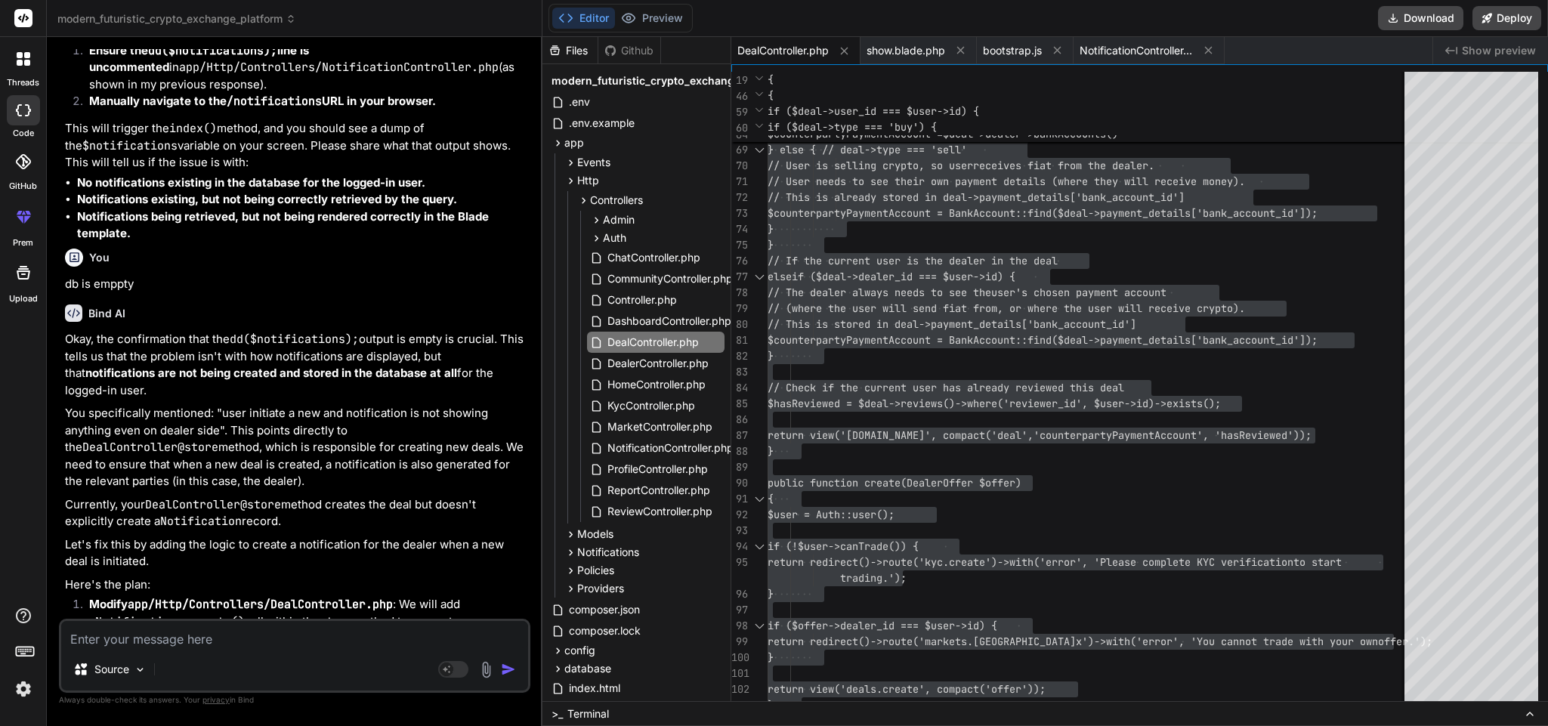
click at [223, 638] on textarea at bounding box center [294, 634] width 467 height 27
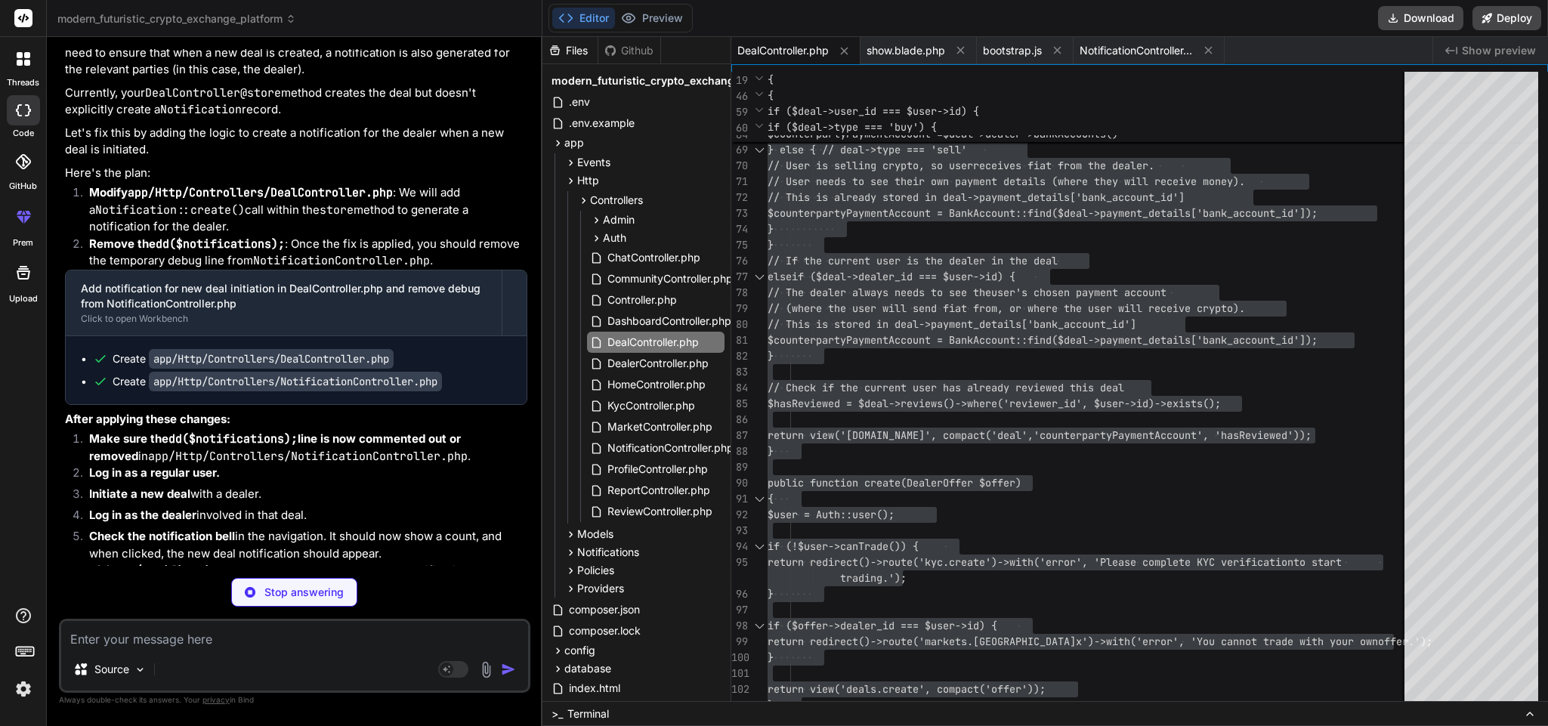
scroll to position [29928, 0]
click at [1213, 44] on icon at bounding box center [1208, 50] width 13 height 13
click at [1060, 46] on icon at bounding box center [1057, 50] width 13 height 13
click at [964, 47] on icon at bounding box center [961, 51] width 8 height 8
click at [846, 45] on icon at bounding box center [844, 51] width 13 height 13
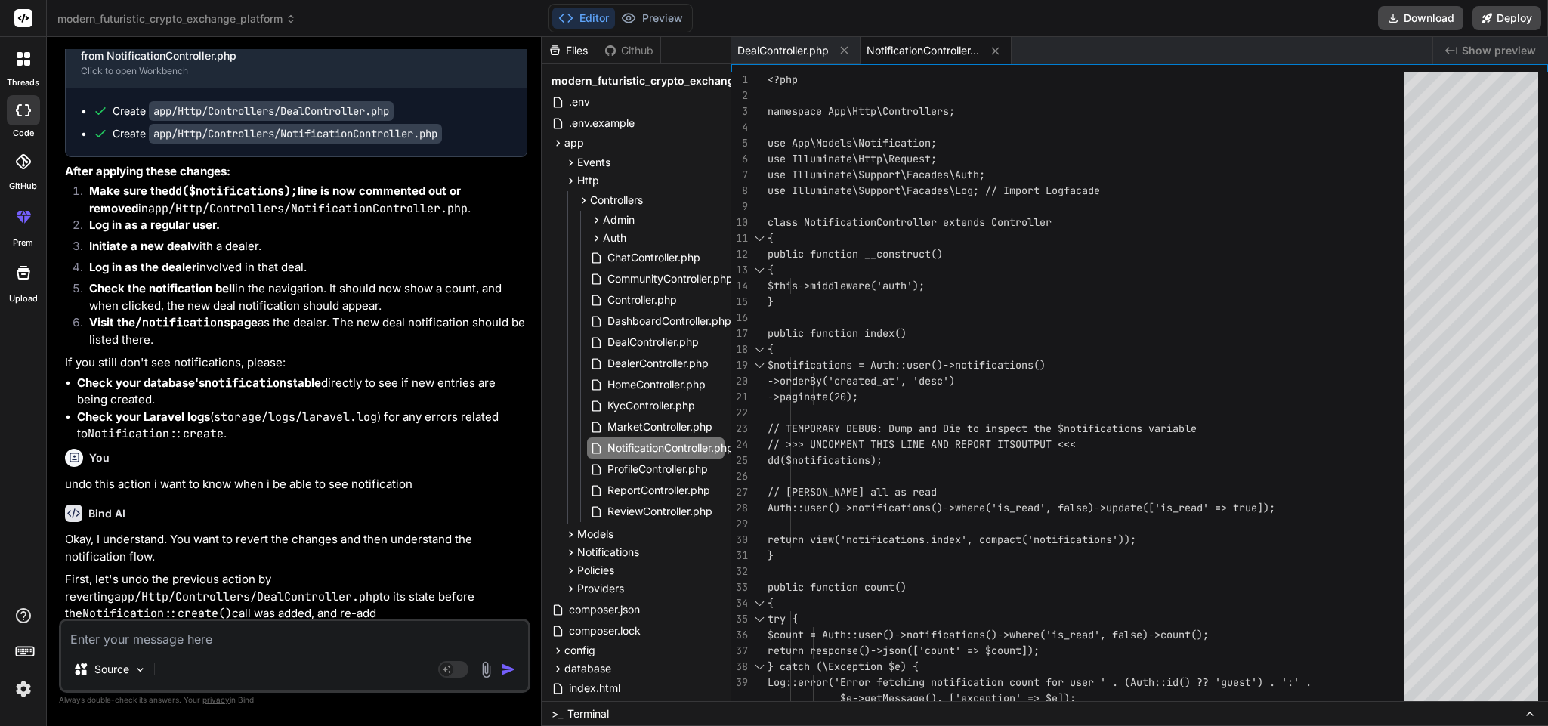
scroll to position [30167, 0]
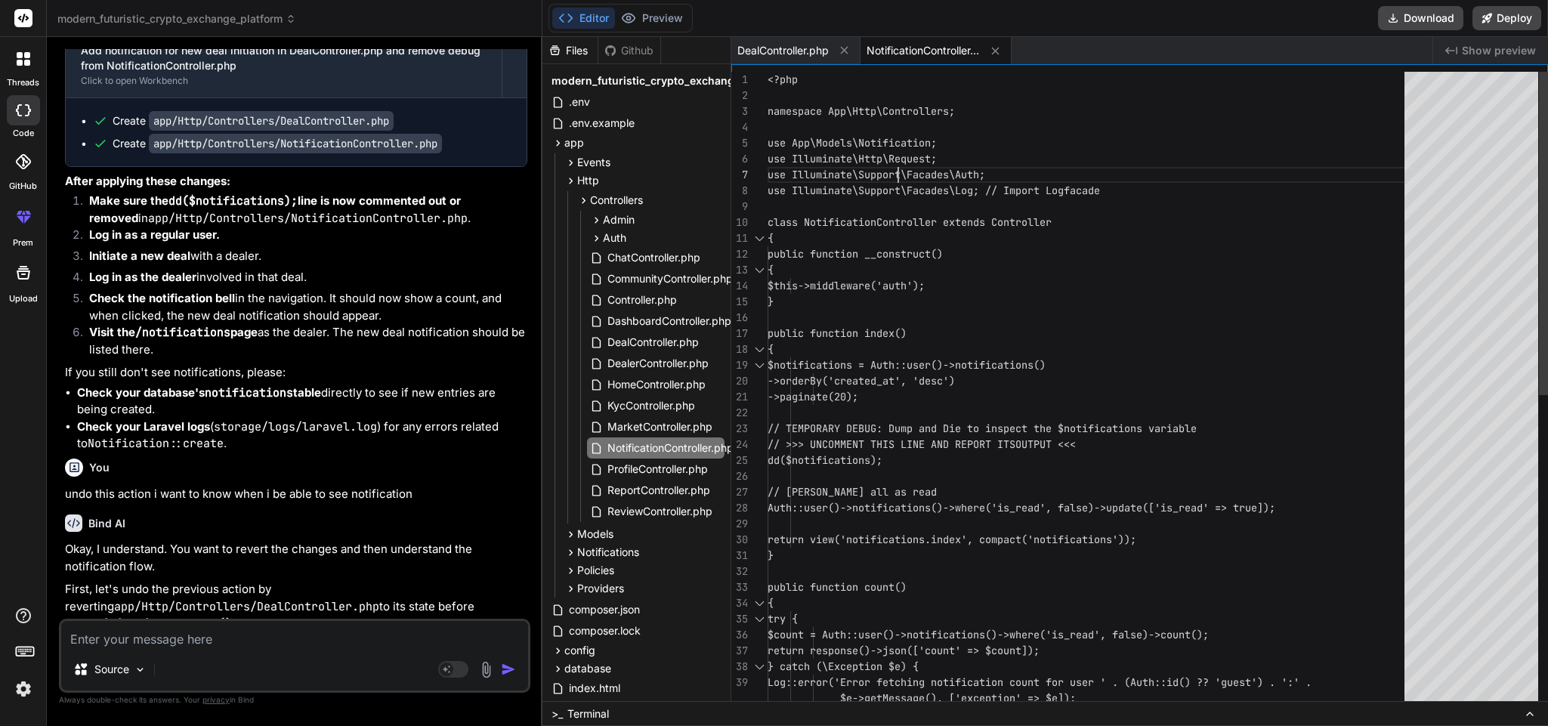
click at [912, 175] on div "<?php namespace App\Http\Controllers; use App\Models\Notification; use Illumina…" at bounding box center [1091, 699] width 646 height 1254
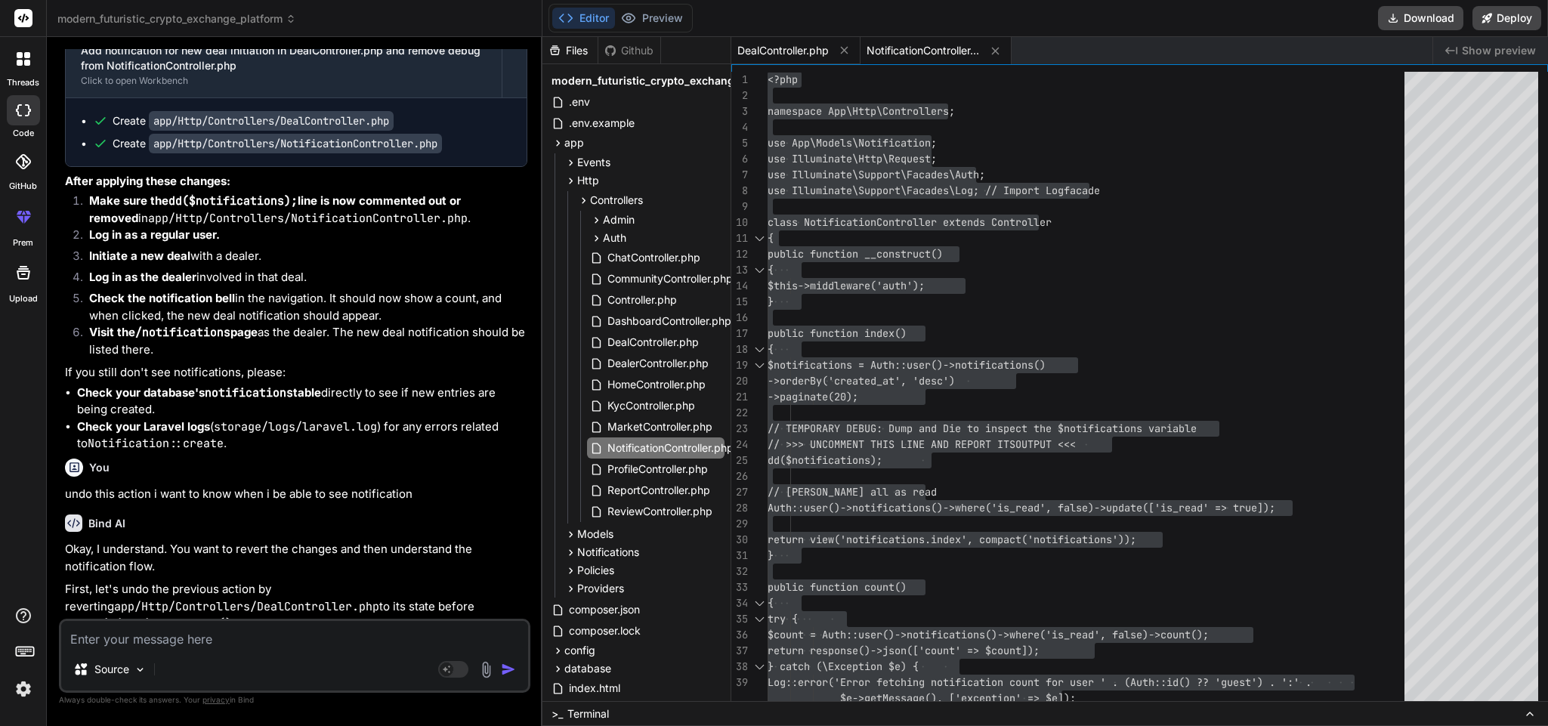
click at [765, 43] on span "DealController.php" at bounding box center [783, 50] width 91 height 15
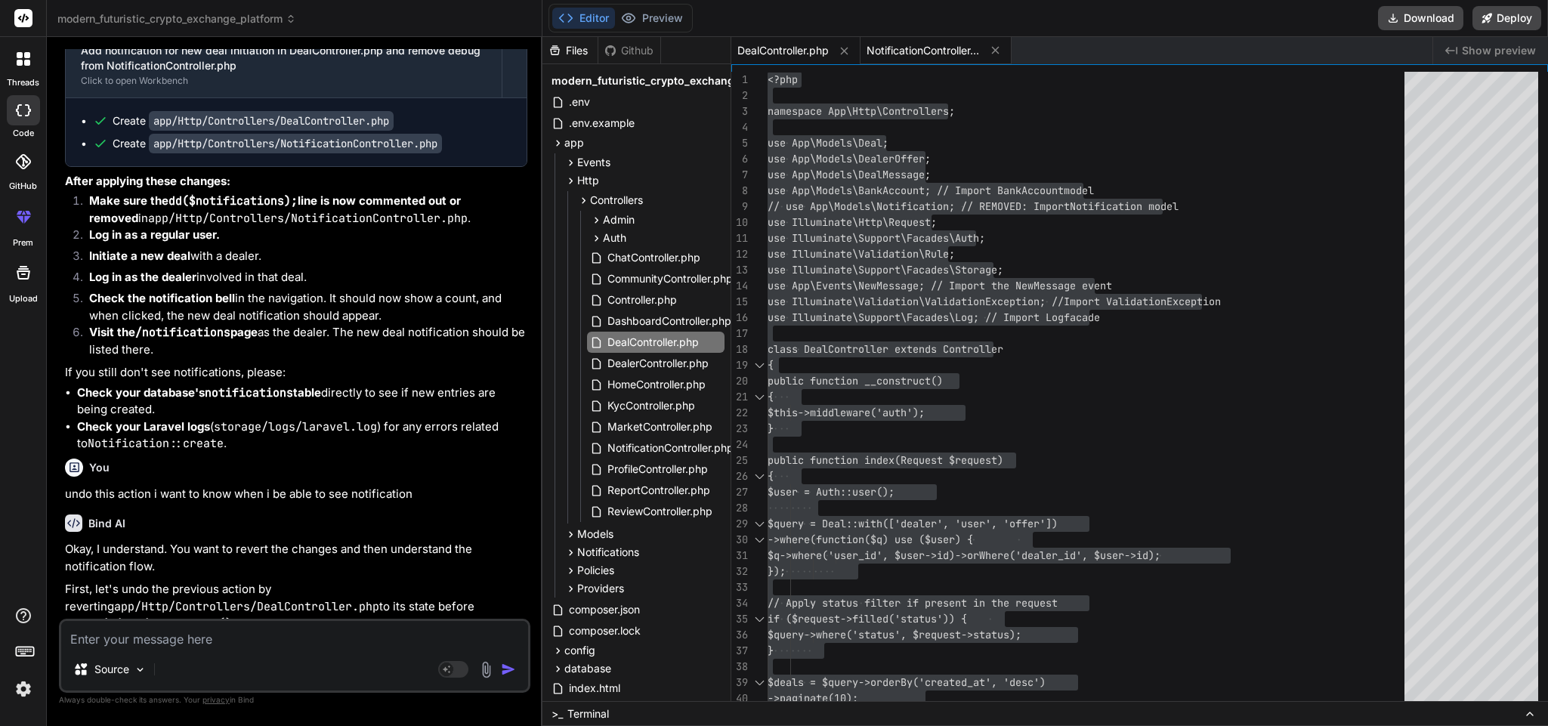
click at [914, 41] on div "NotificationController.php" at bounding box center [936, 50] width 151 height 27
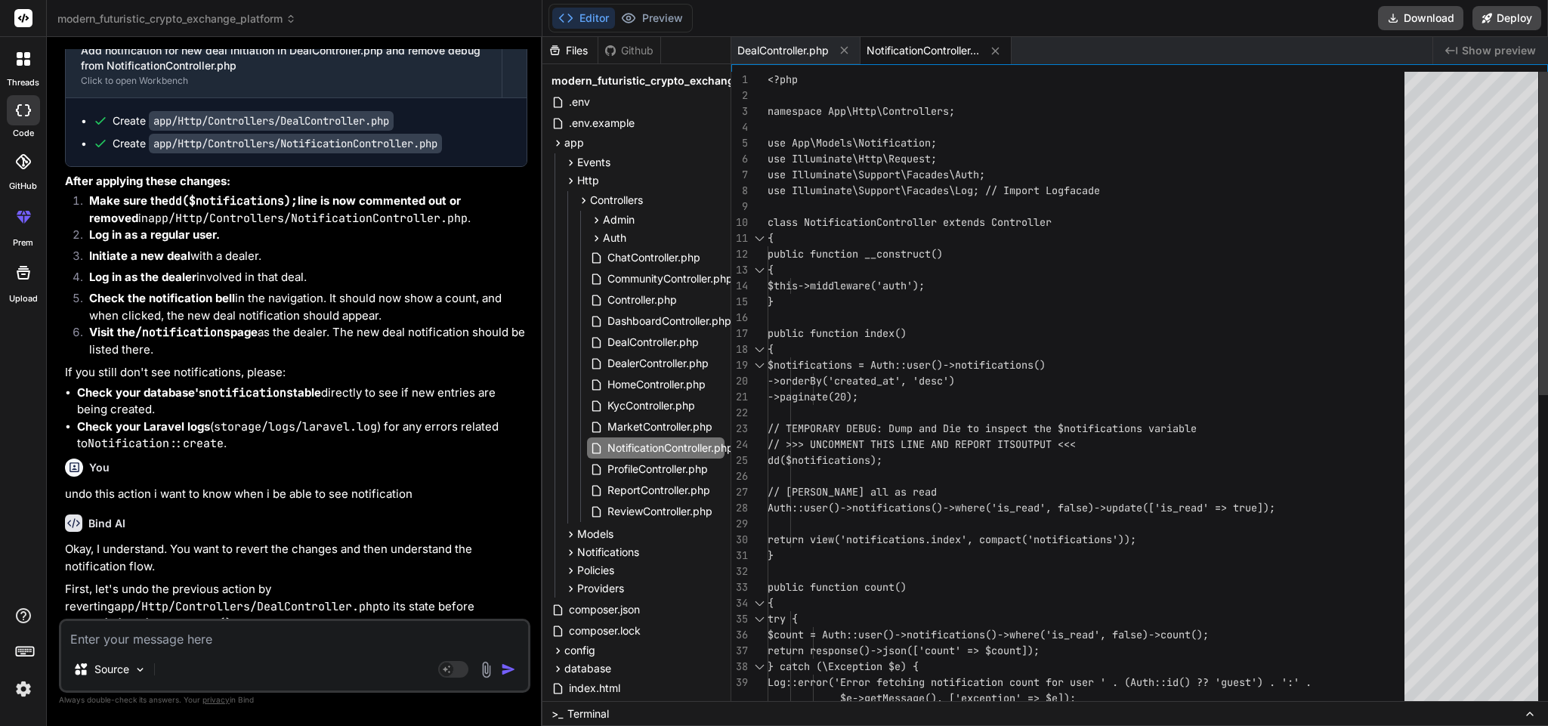
click at [928, 334] on div "<?php namespace App\Http\Controllers; use App\Models\Notification; use Illumina…" at bounding box center [1091, 699] width 646 height 1254
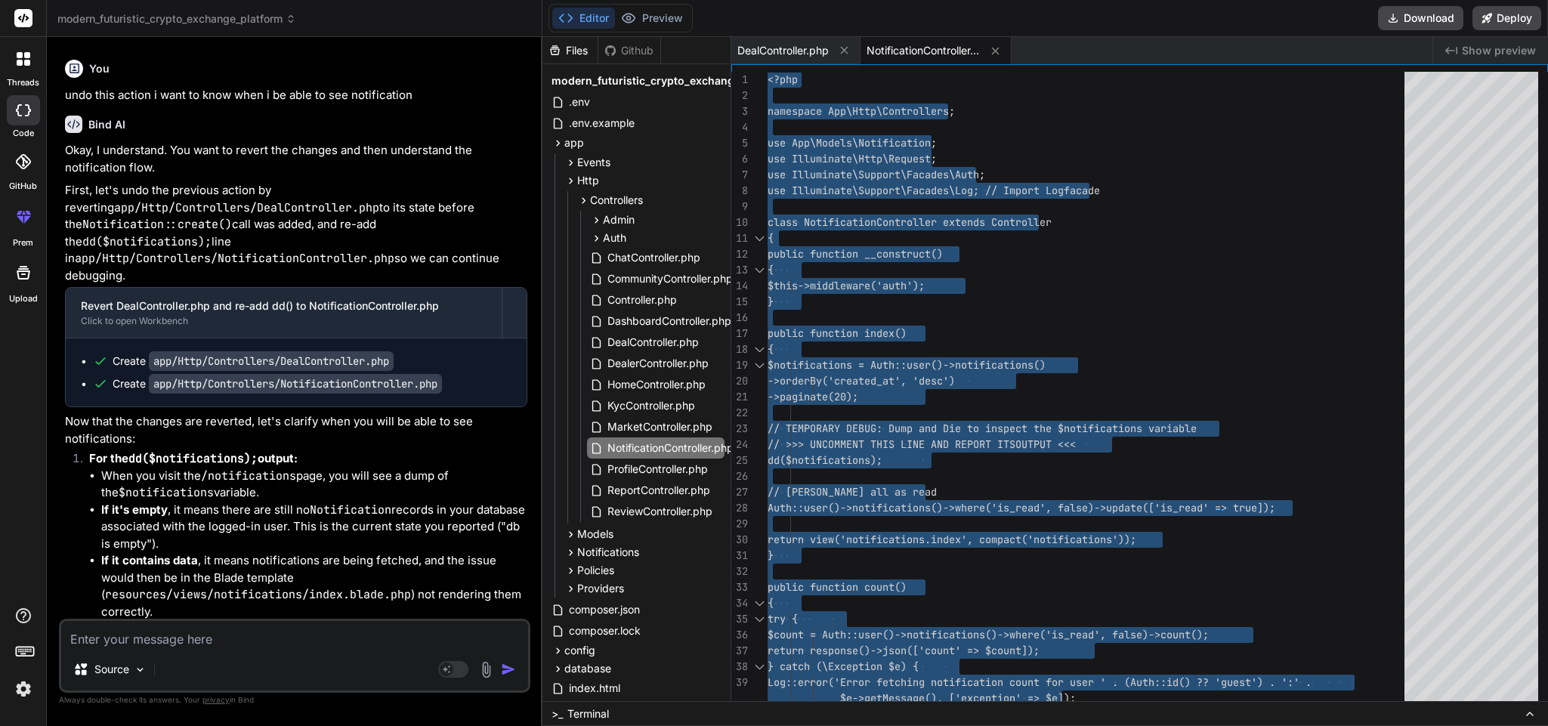
scroll to position [30698, 0]
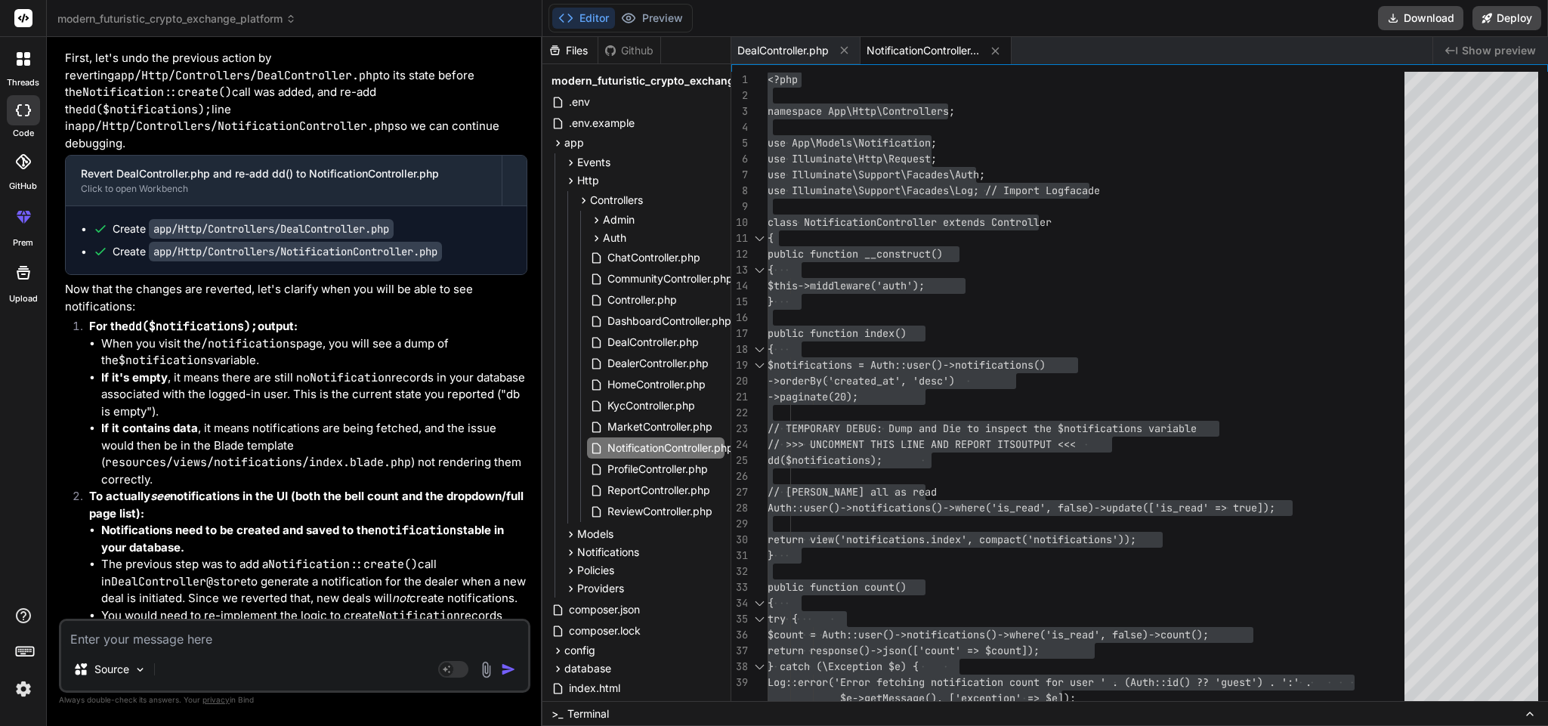
click at [171, 629] on textarea at bounding box center [294, 634] width 467 height 27
paste textarea "Illuminate\Pagination\LengthAwarePaginator {#1120 ▼ // app\Http\Controllers\Not…"
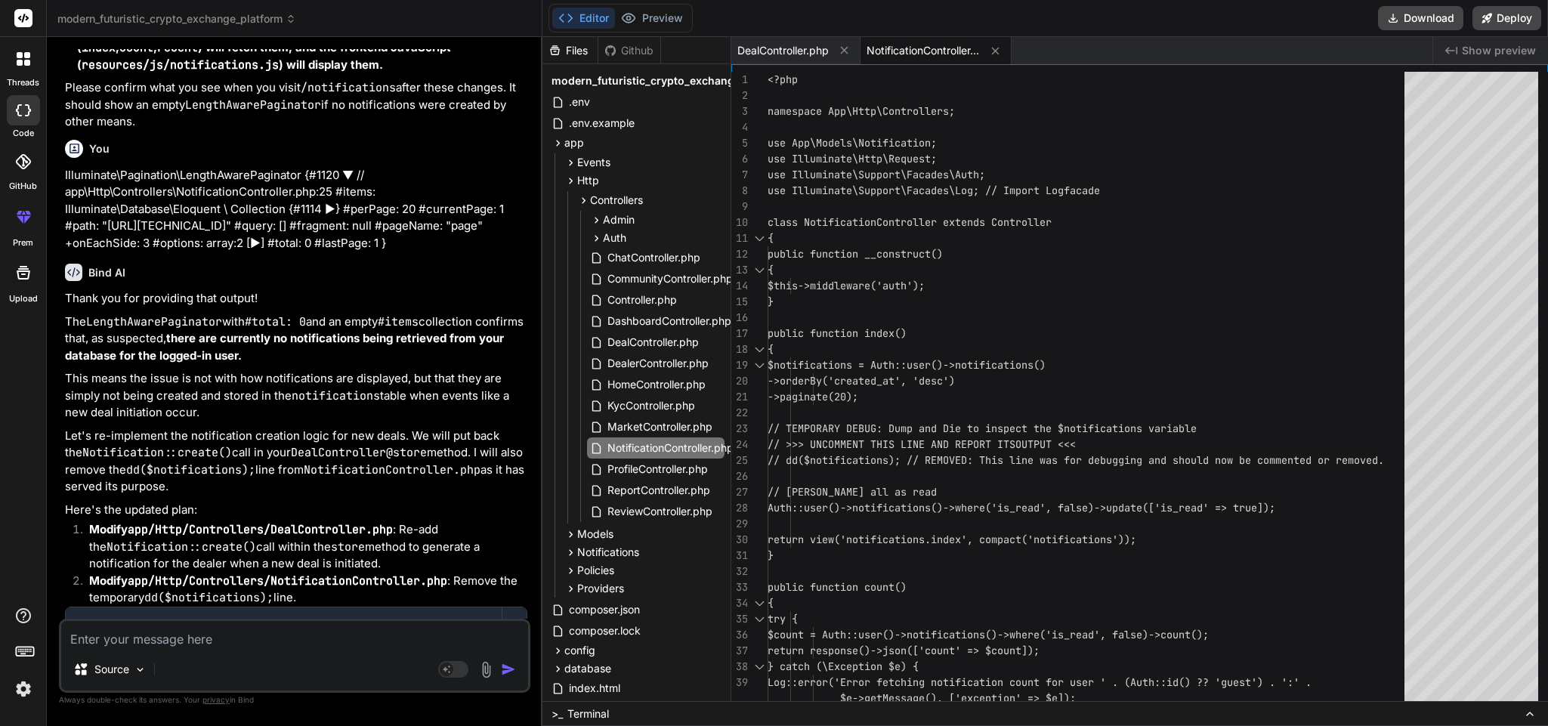
scroll to position [31432, 0]
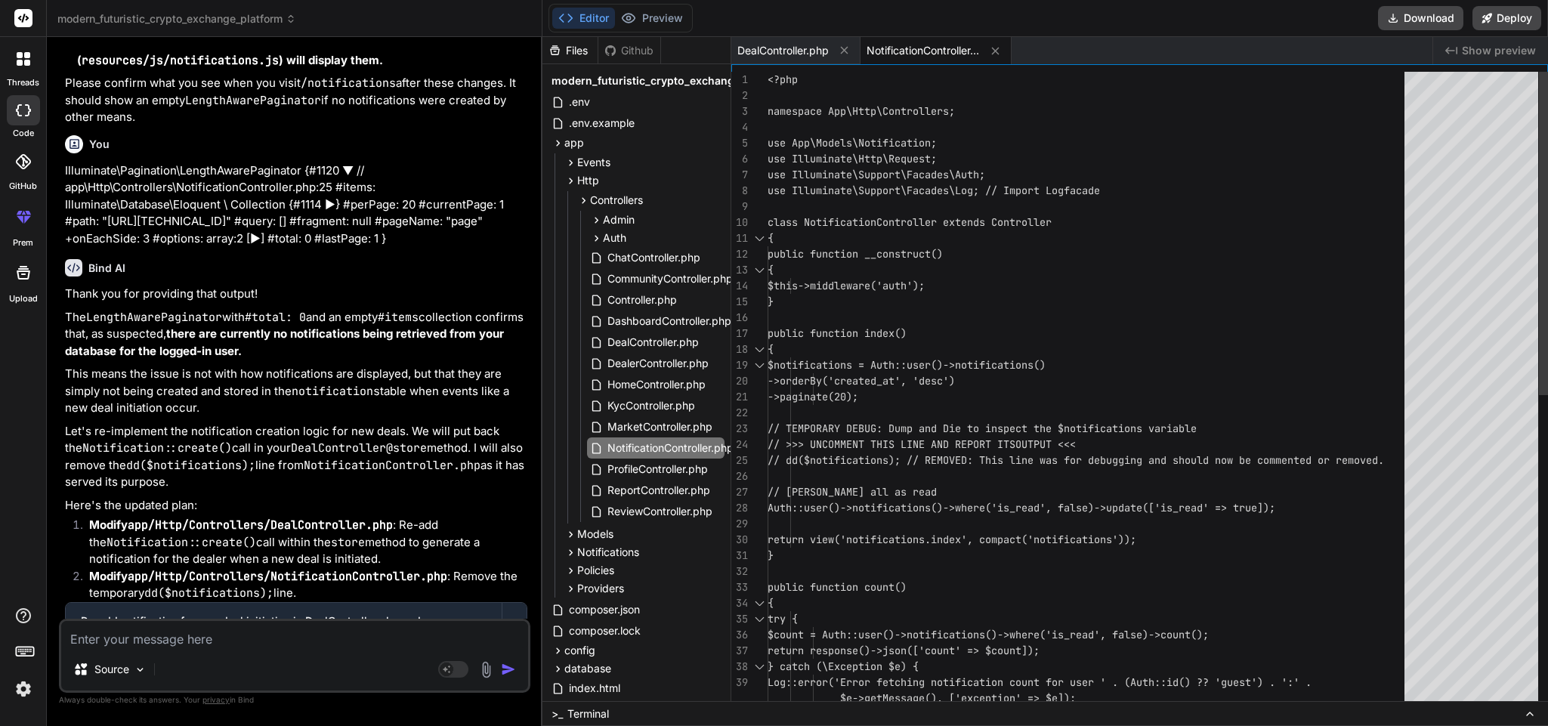
click at [926, 261] on div "<?php namespace App\Http\Controllers; use App\Models\Notification; use Illumina…" at bounding box center [1091, 699] width 646 height 1254
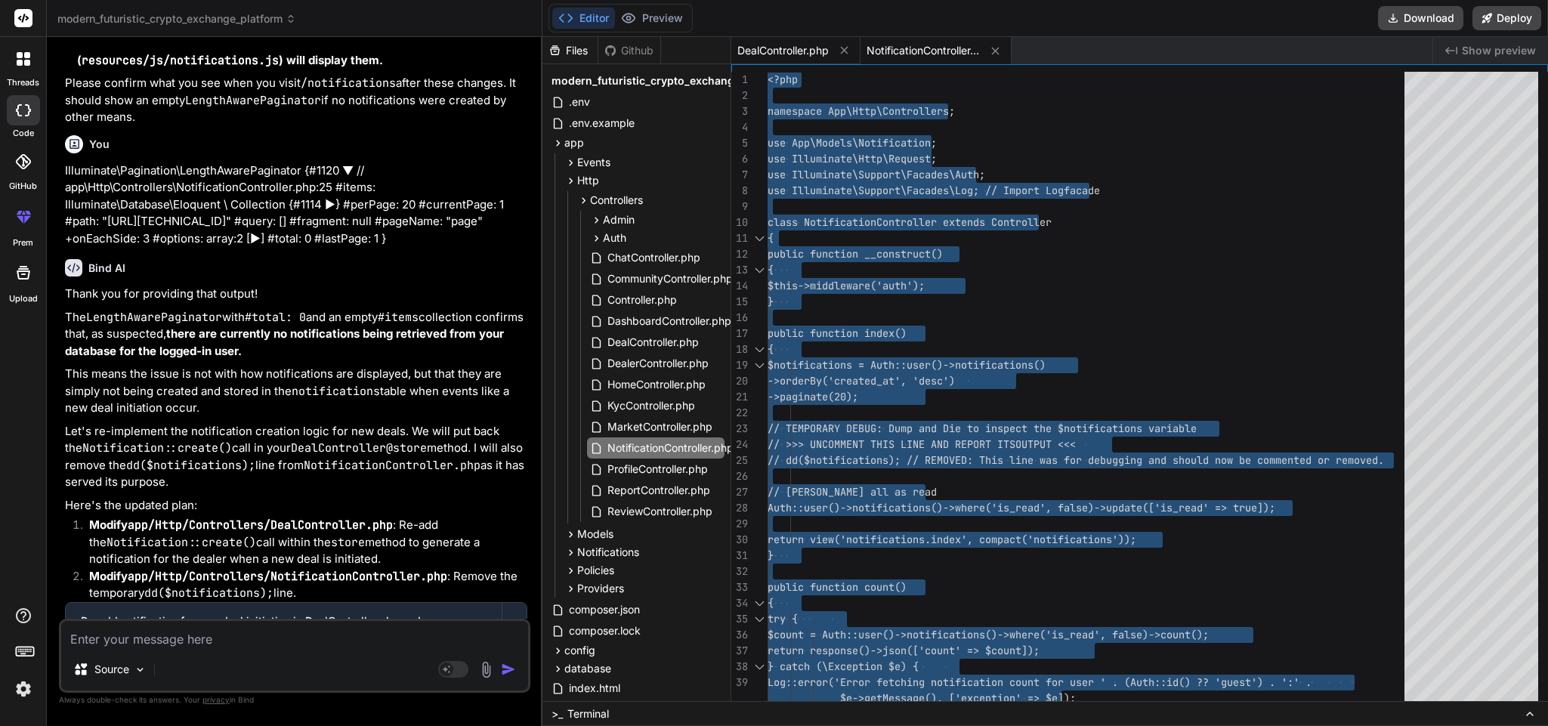
click at [766, 48] on span "DealController.php" at bounding box center [783, 50] width 91 height 15
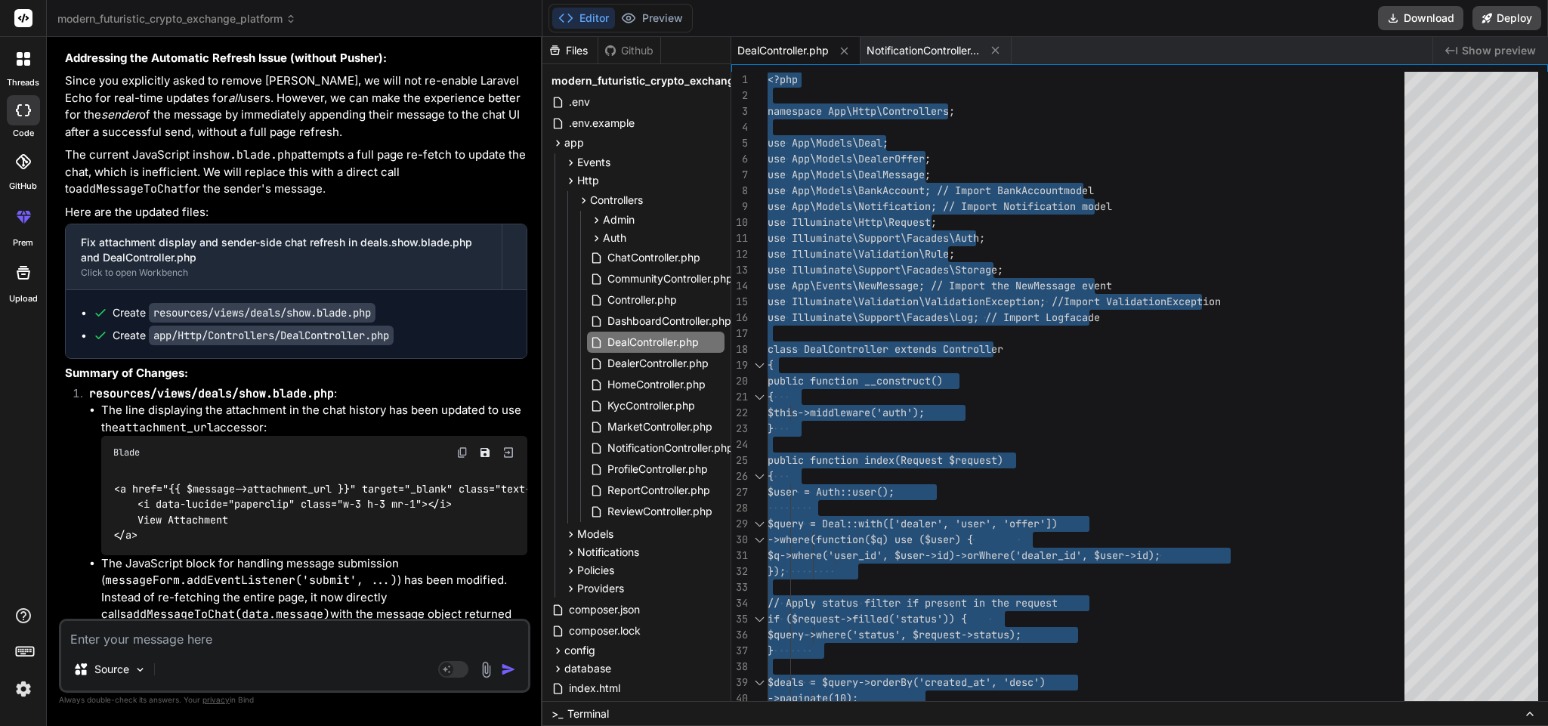
scroll to position [26531, 0]
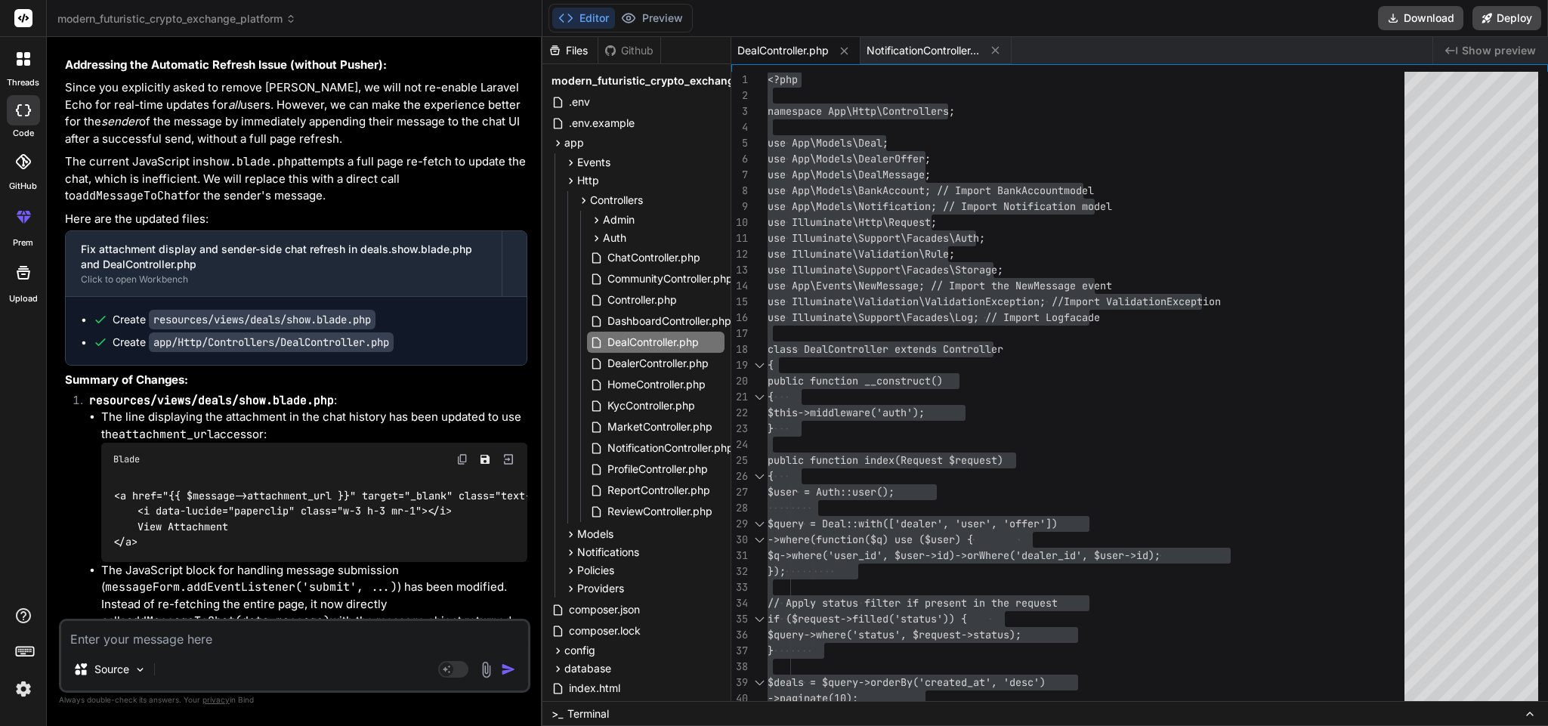
click at [256, 633] on textarea at bounding box center [294, 634] width 467 height 27
click at [161, 639] on textarea "undo this action when will i see the notification" at bounding box center [294, 634] width 467 height 27
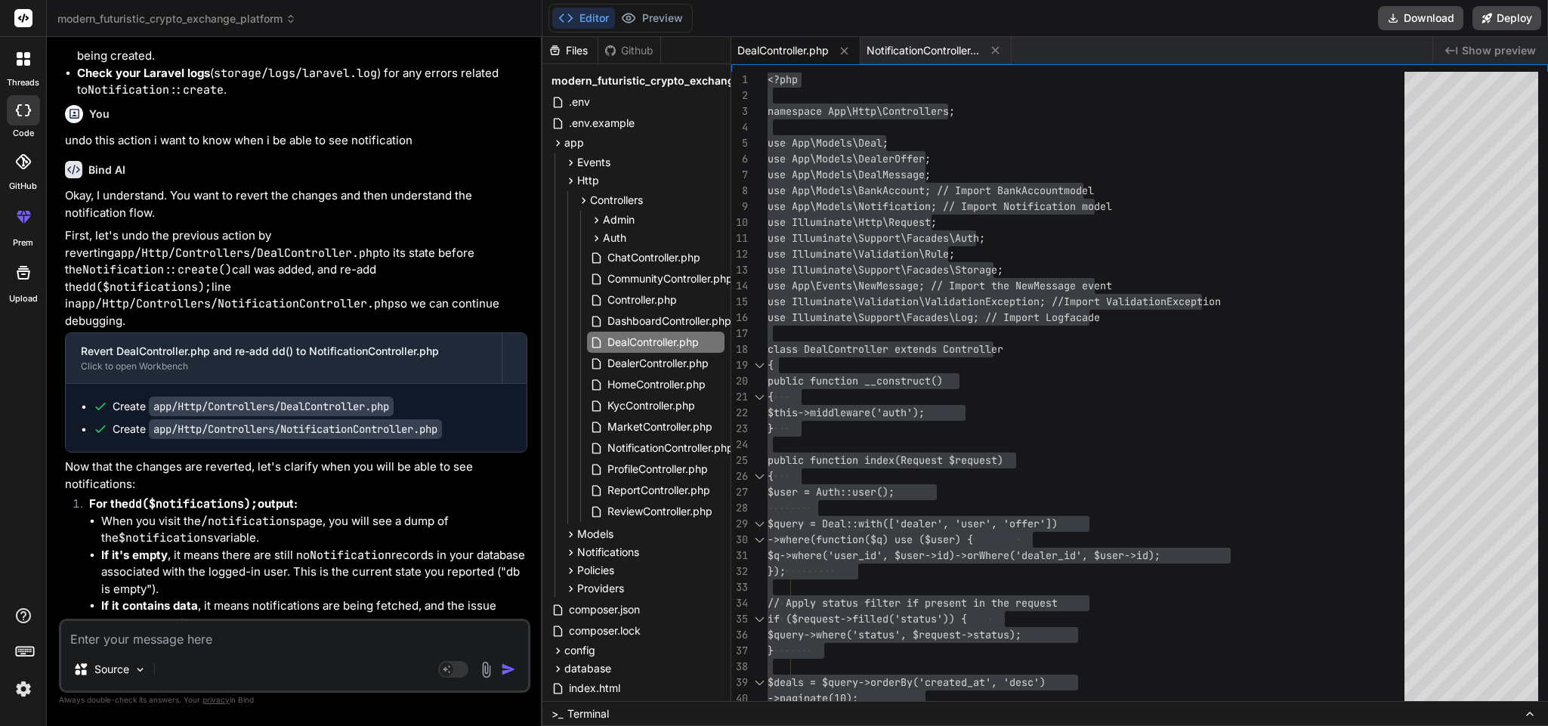
scroll to position [31715, 0]
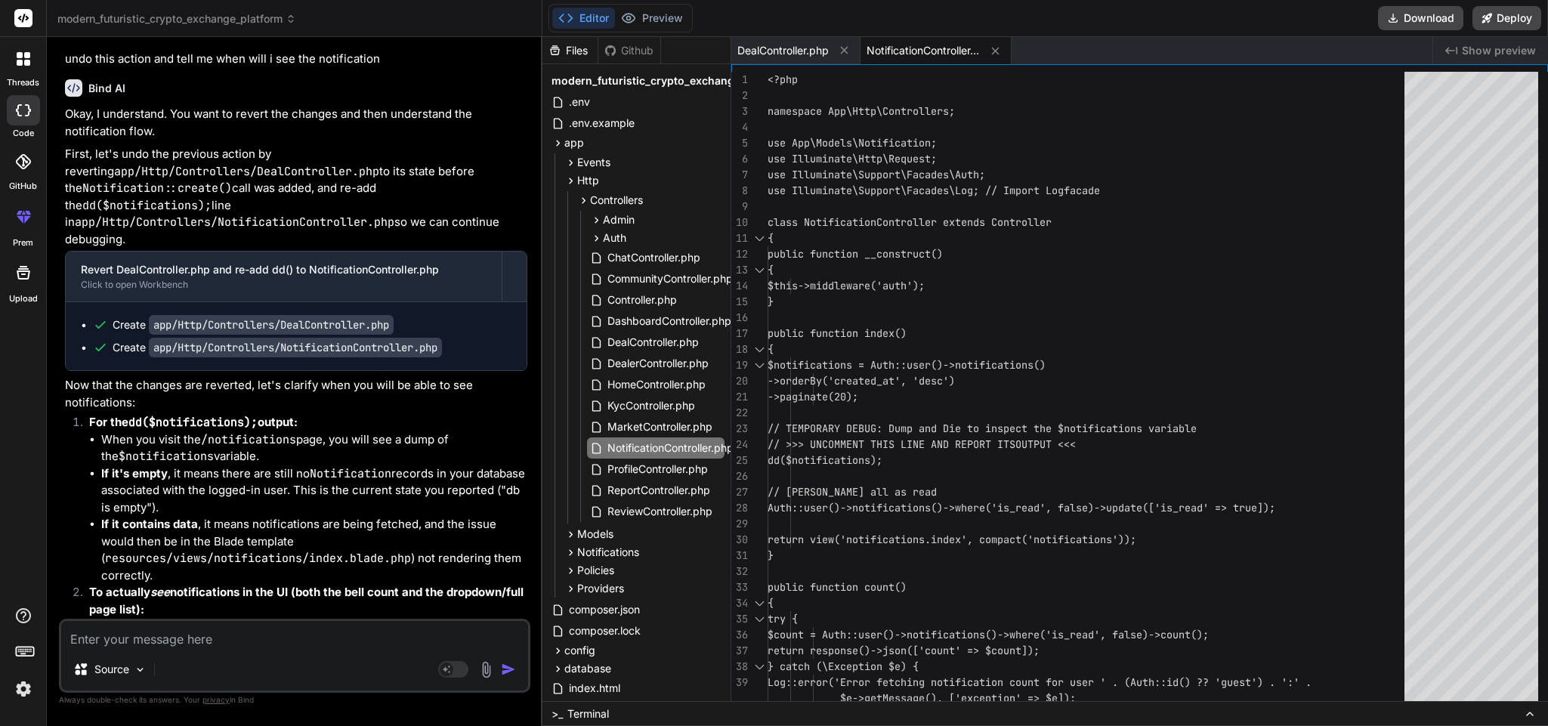
scroll to position [32484, 0]
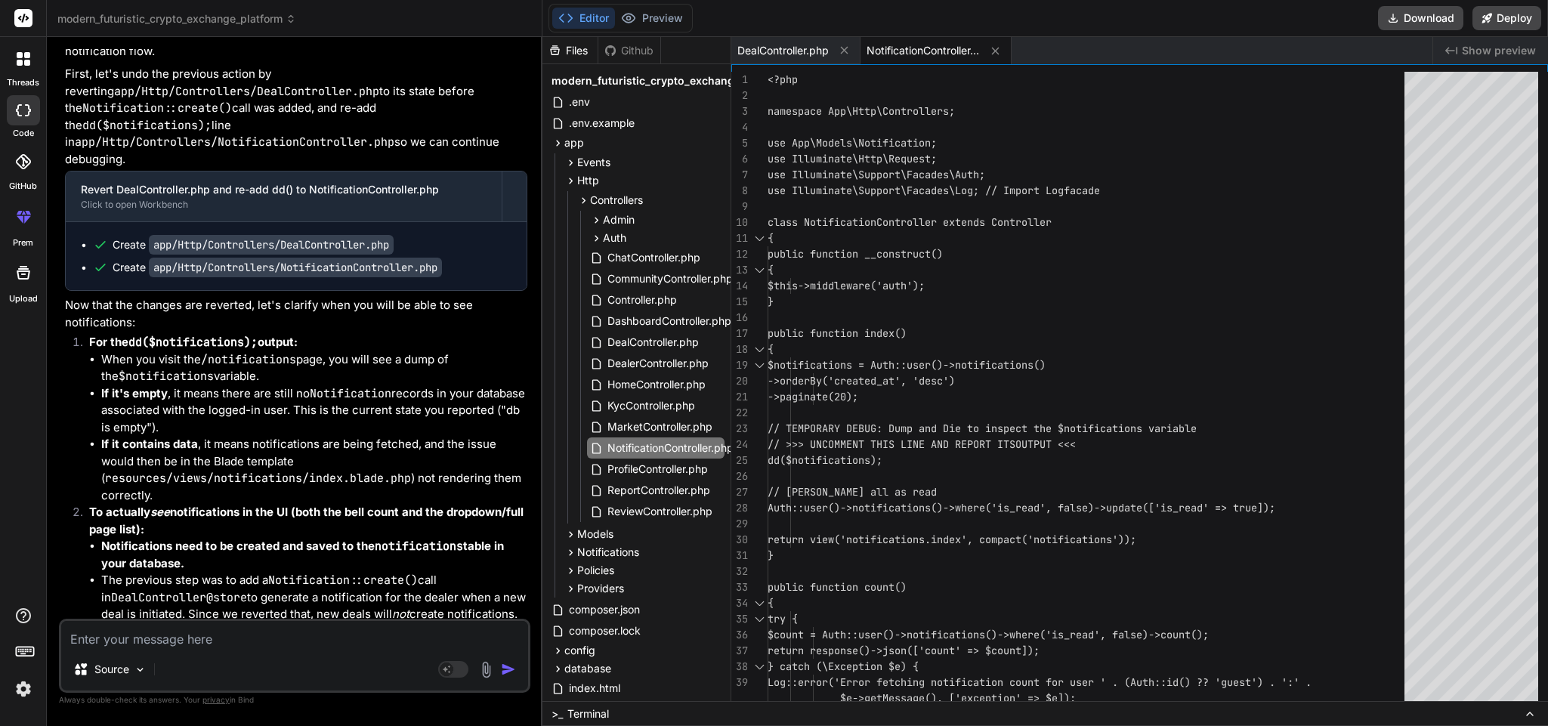
click at [203, 639] on textarea at bounding box center [294, 634] width 467 height 27
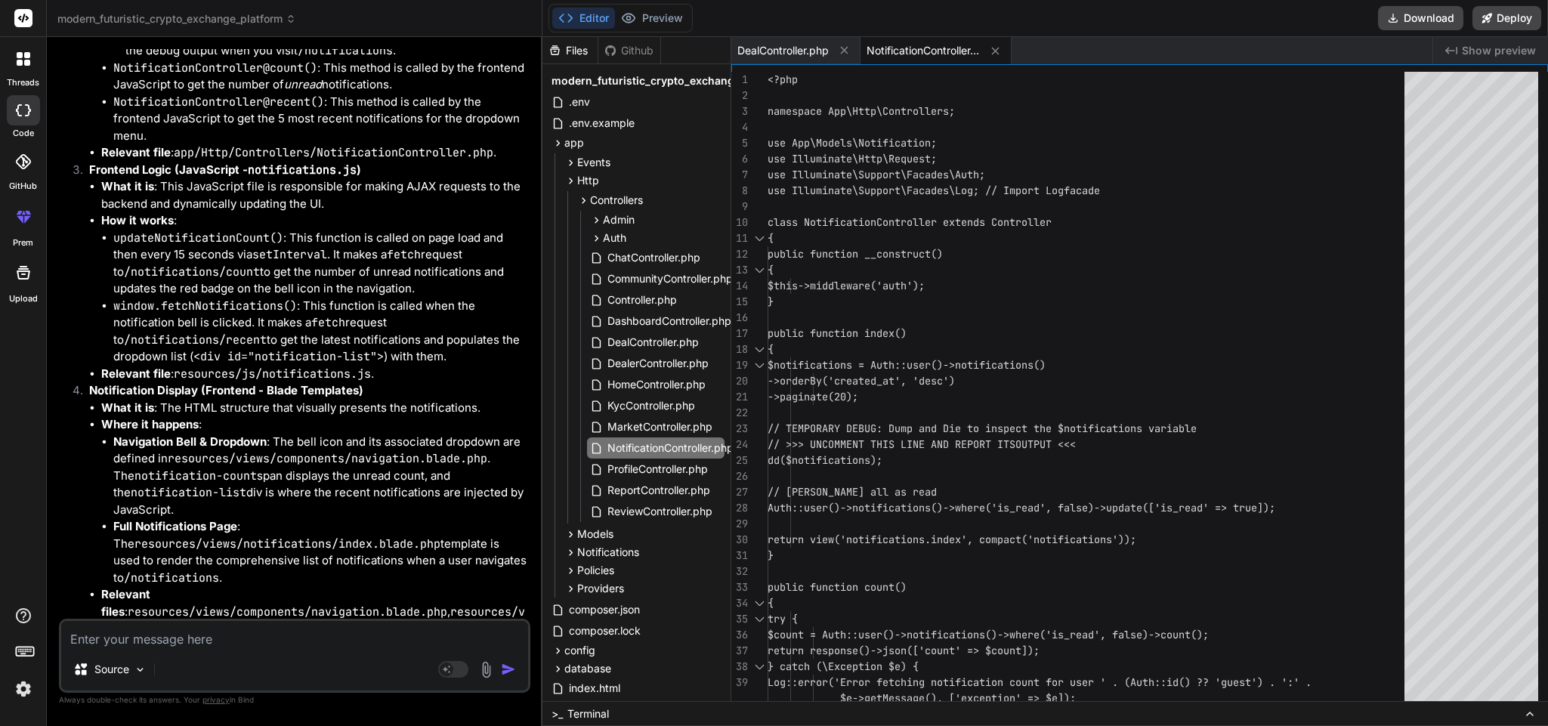
scroll to position [34424, 0]
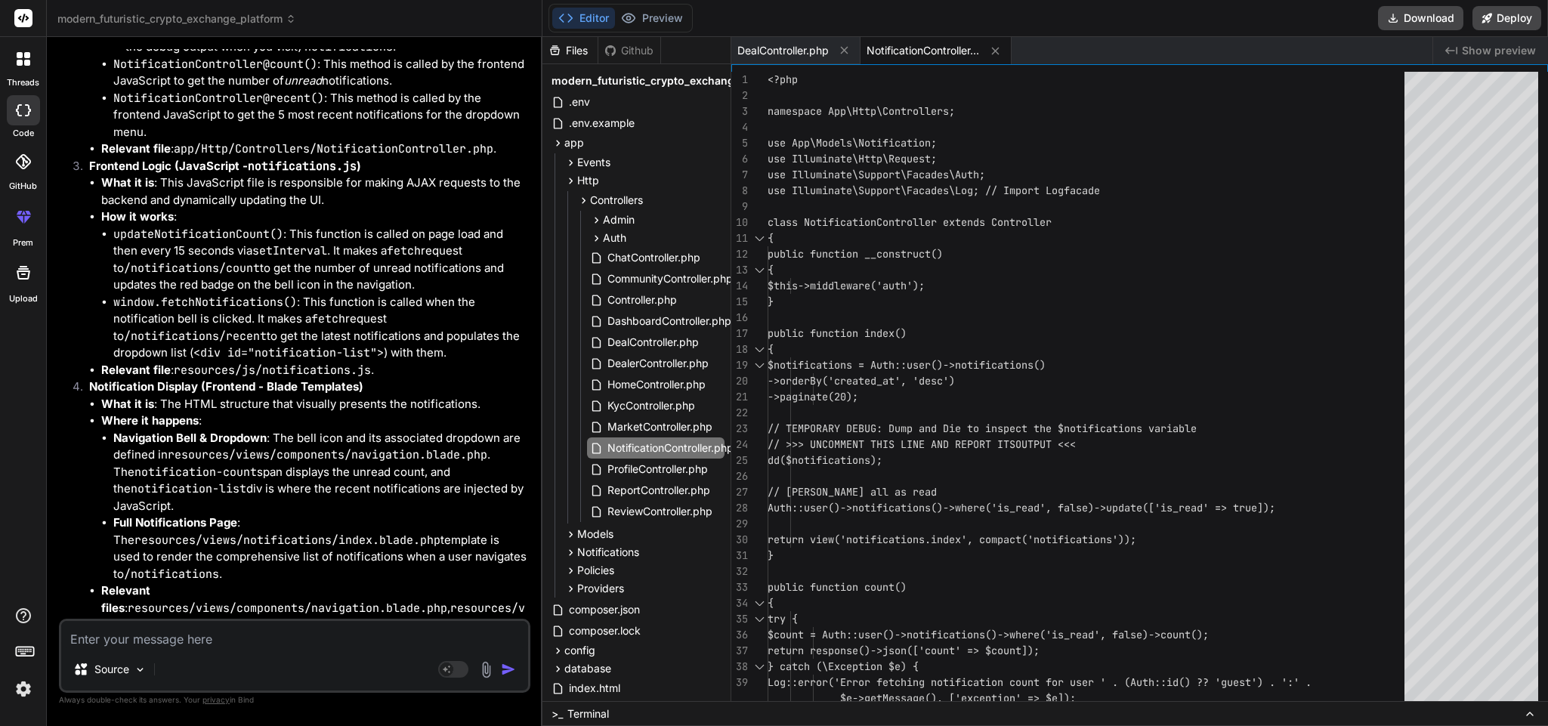
click at [252, 642] on textarea at bounding box center [294, 634] width 467 height 27
click at [506, 662] on img "button" at bounding box center [508, 669] width 15 height 15
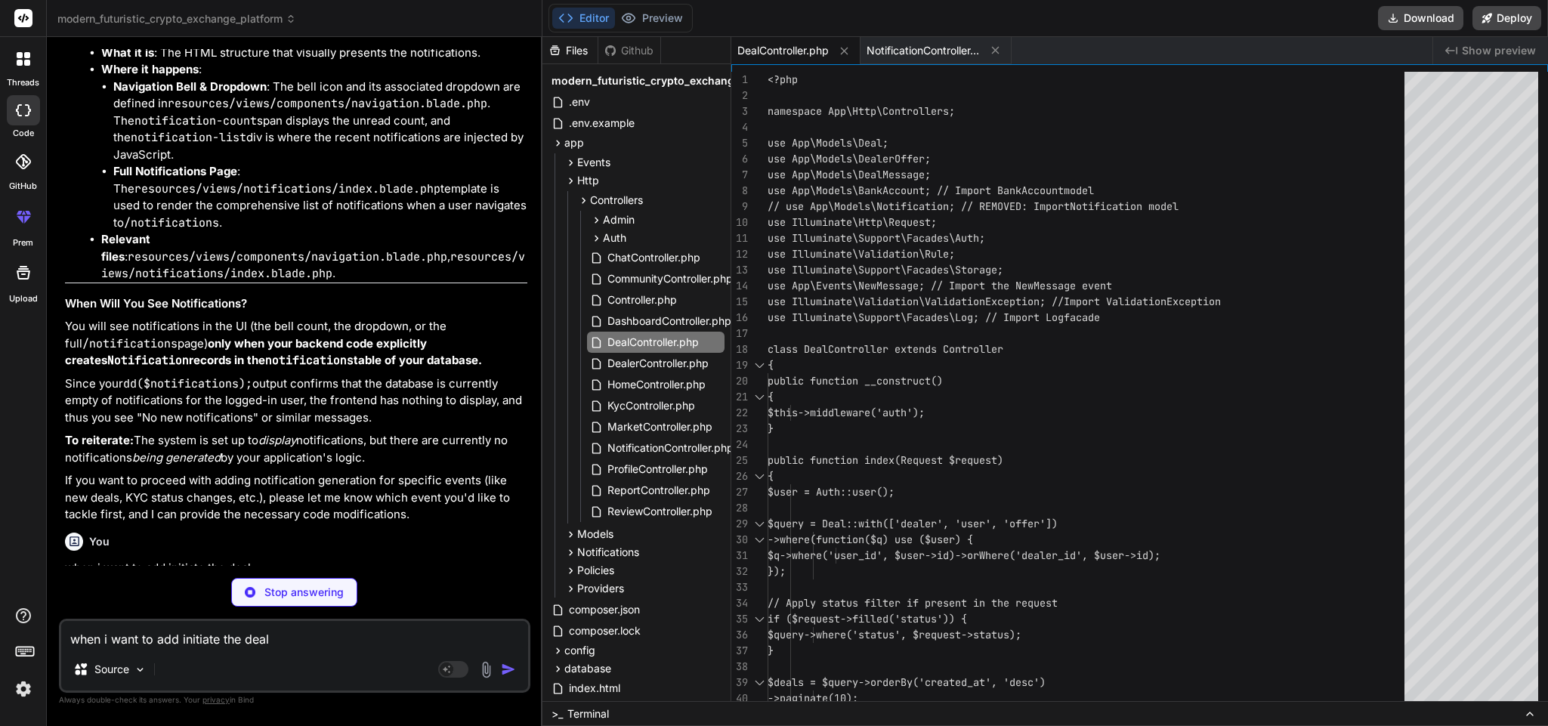
scroll to position [34798, 0]
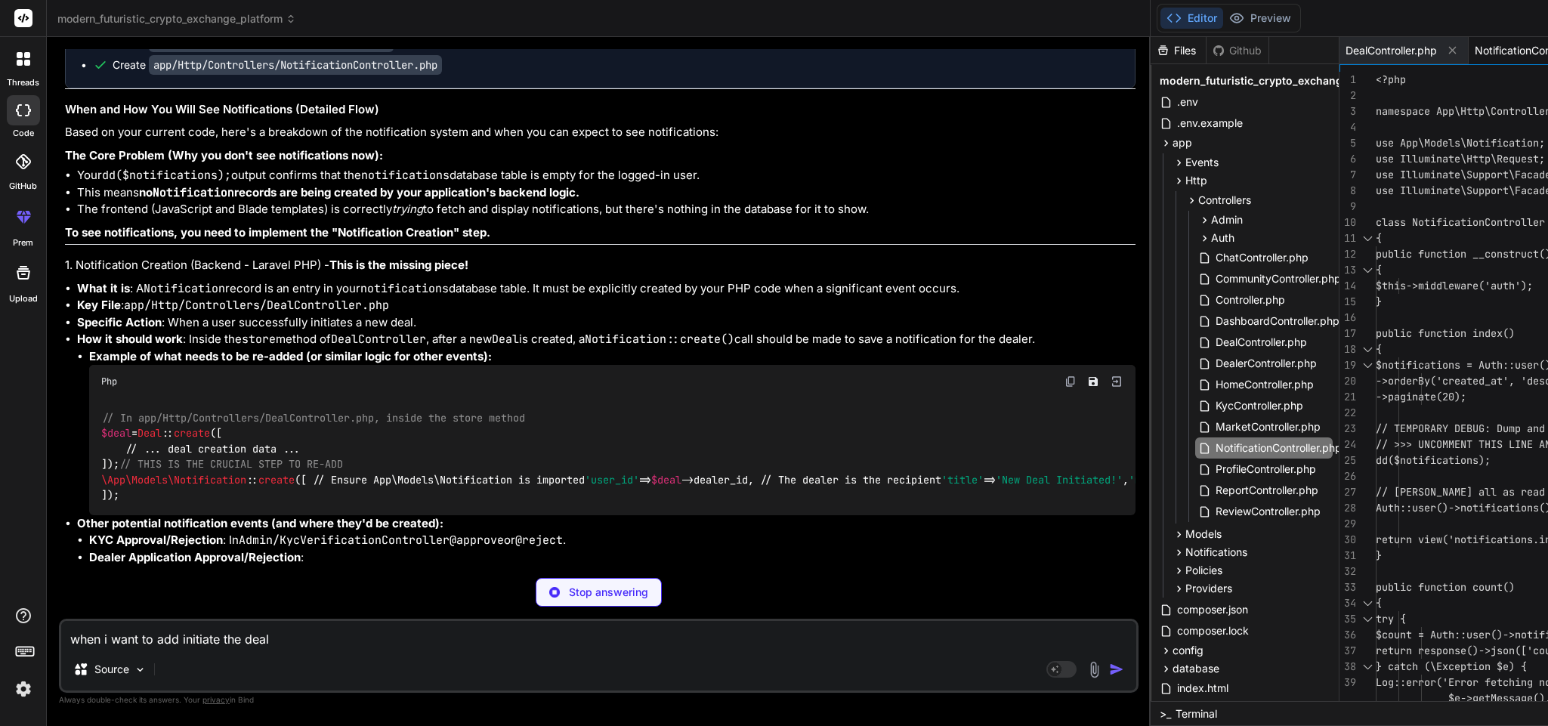
click at [1475, 52] on span "NotificationController.php" at bounding box center [1531, 50] width 113 height 15
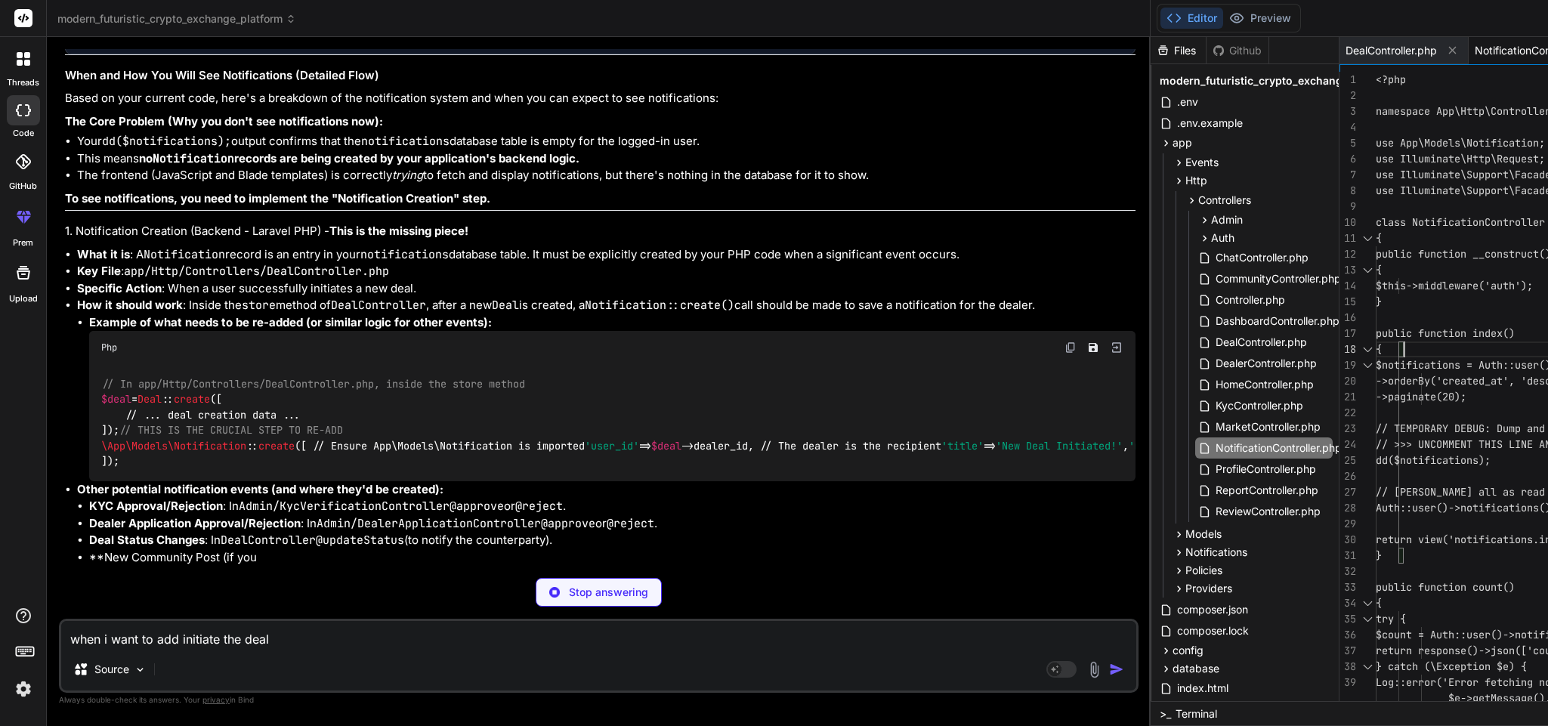
scroll to position [0, 0]
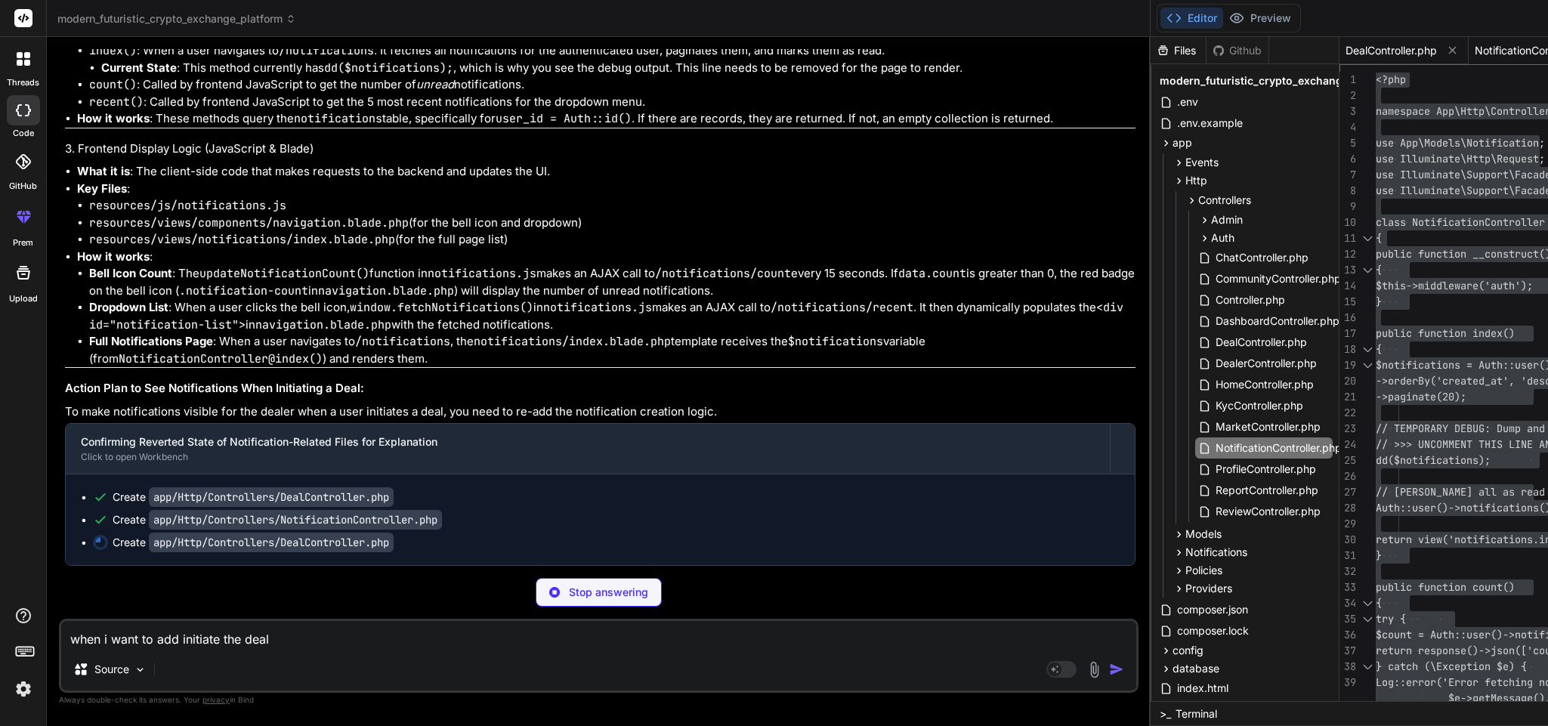
click at [1340, 39] on div "DealController.php" at bounding box center [1404, 50] width 129 height 27
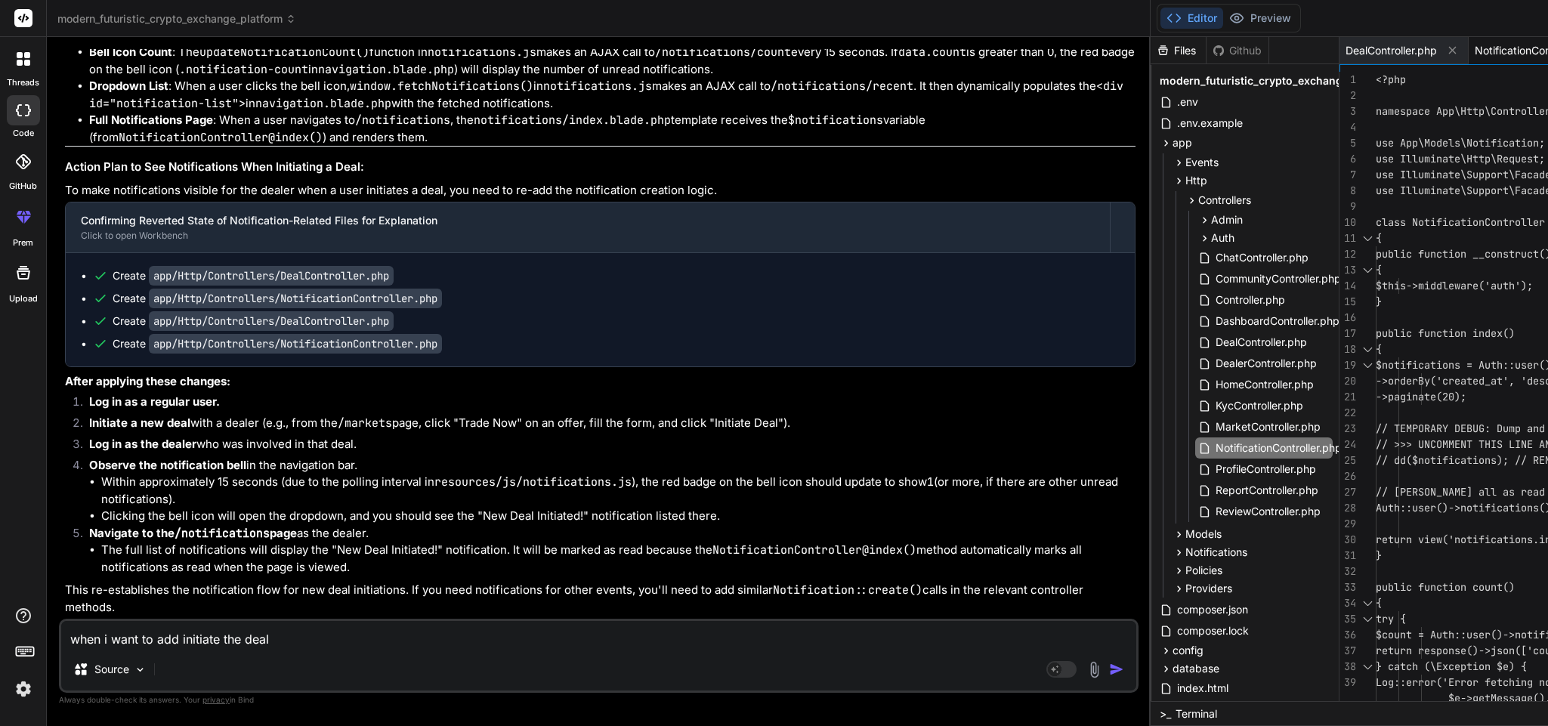
scroll to position [34971, 0]
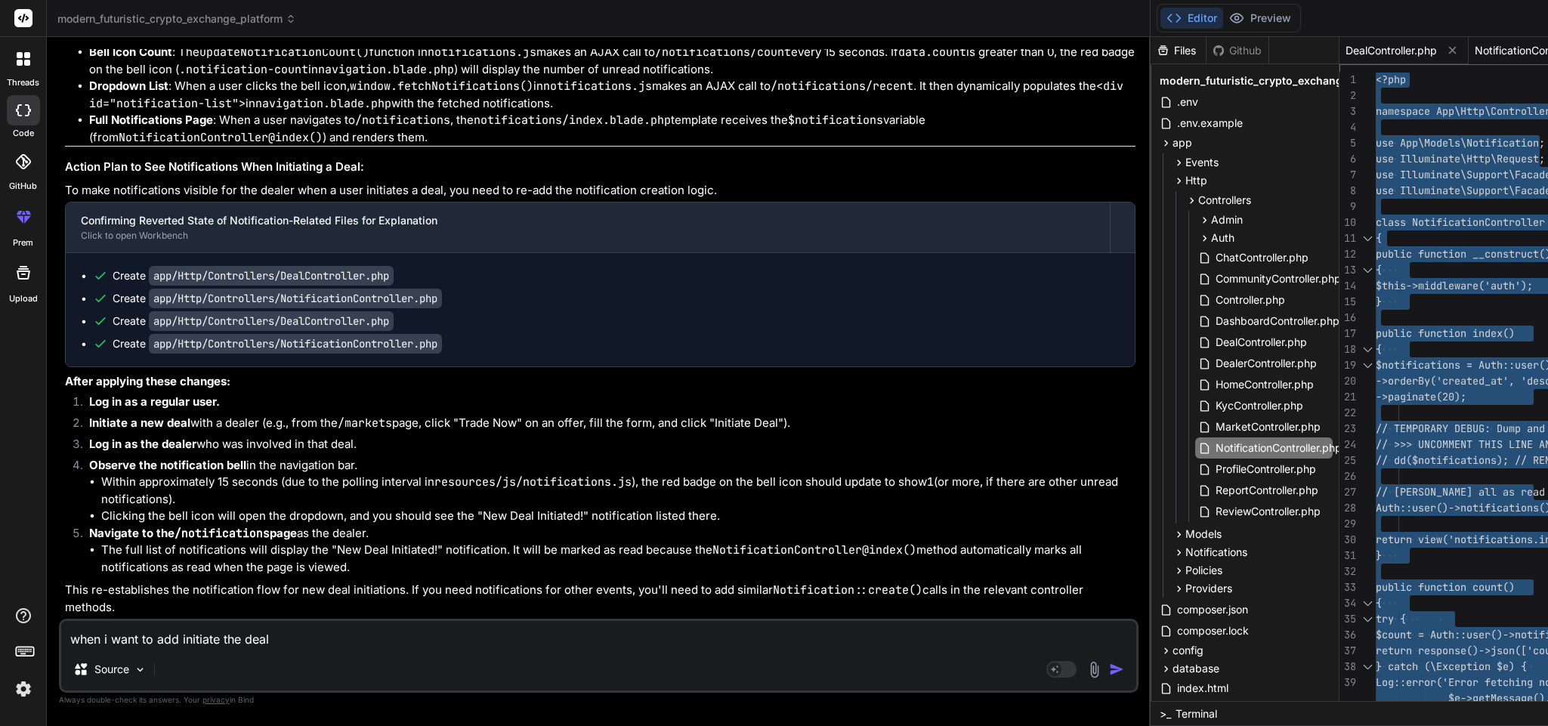
click at [1340, 41] on div "DealController.php" at bounding box center [1404, 50] width 129 height 27
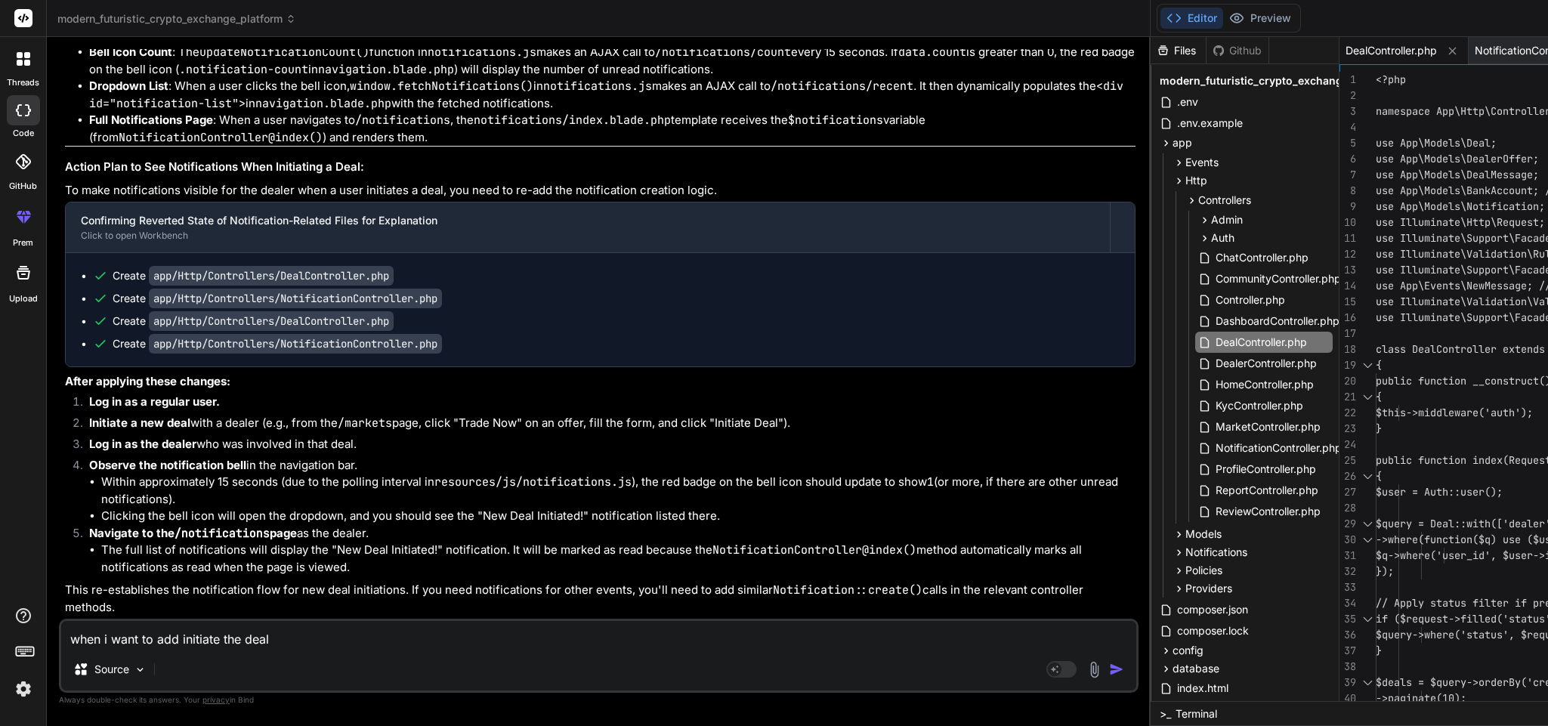
scroll to position [0, 0]
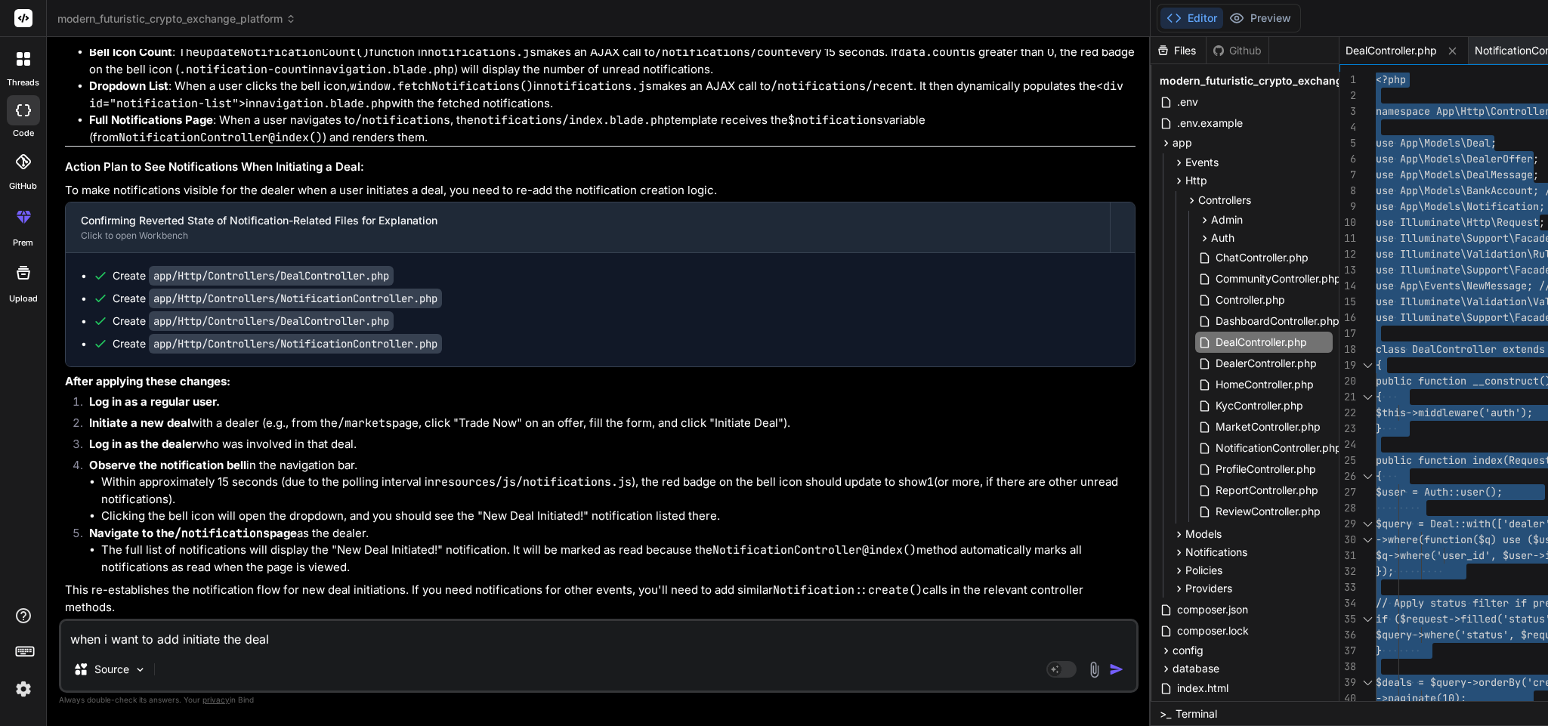
click at [256, 636] on textarea "when i want to add initiate the deal" at bounding box center [598, 634] width 1075 height 27
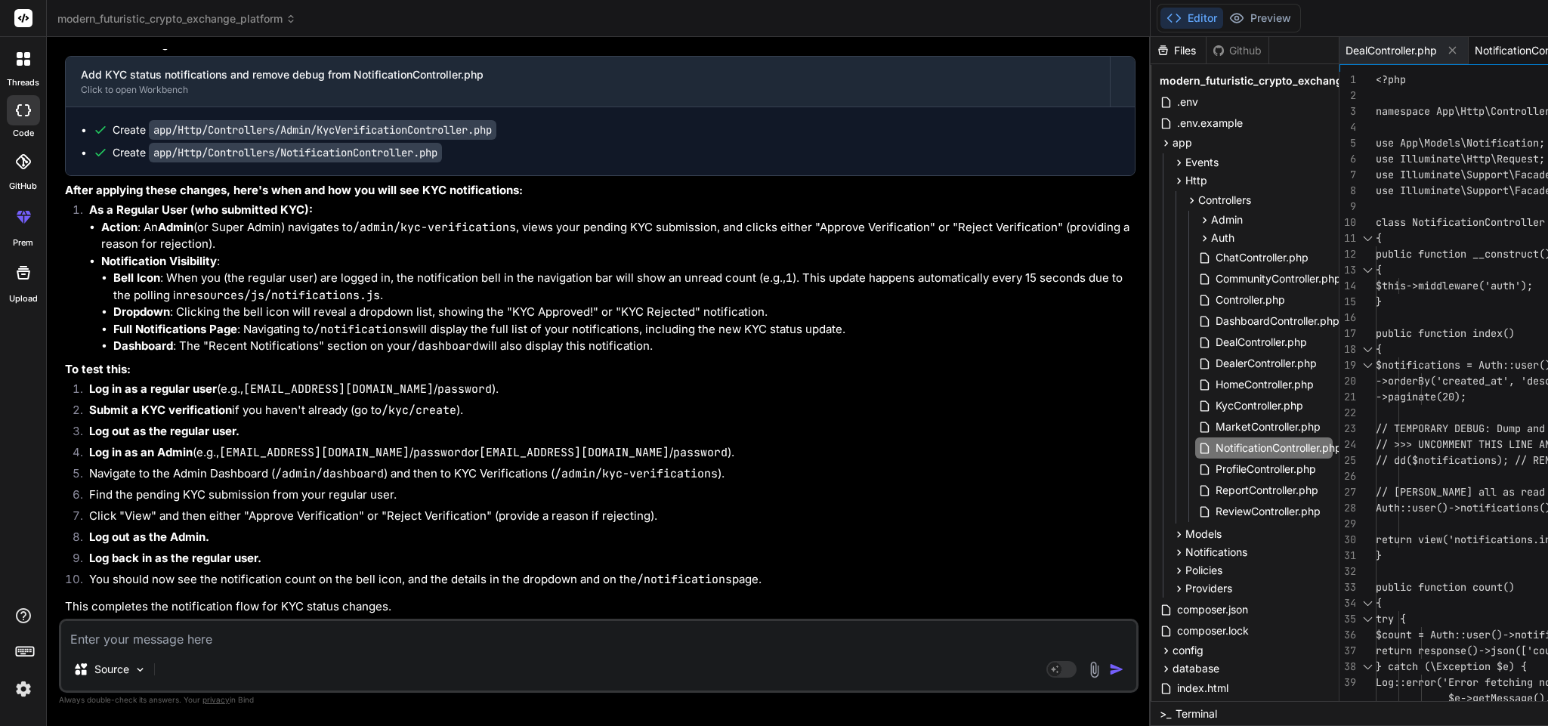
scroll to position [37830, 0]
click at [1449, 48] on icon at bounding box center [1453, 51] width 8 height 8
click at [1346, 53] on span "NotificationController.php" at bounding box center [1402, 50] width 113 height 15
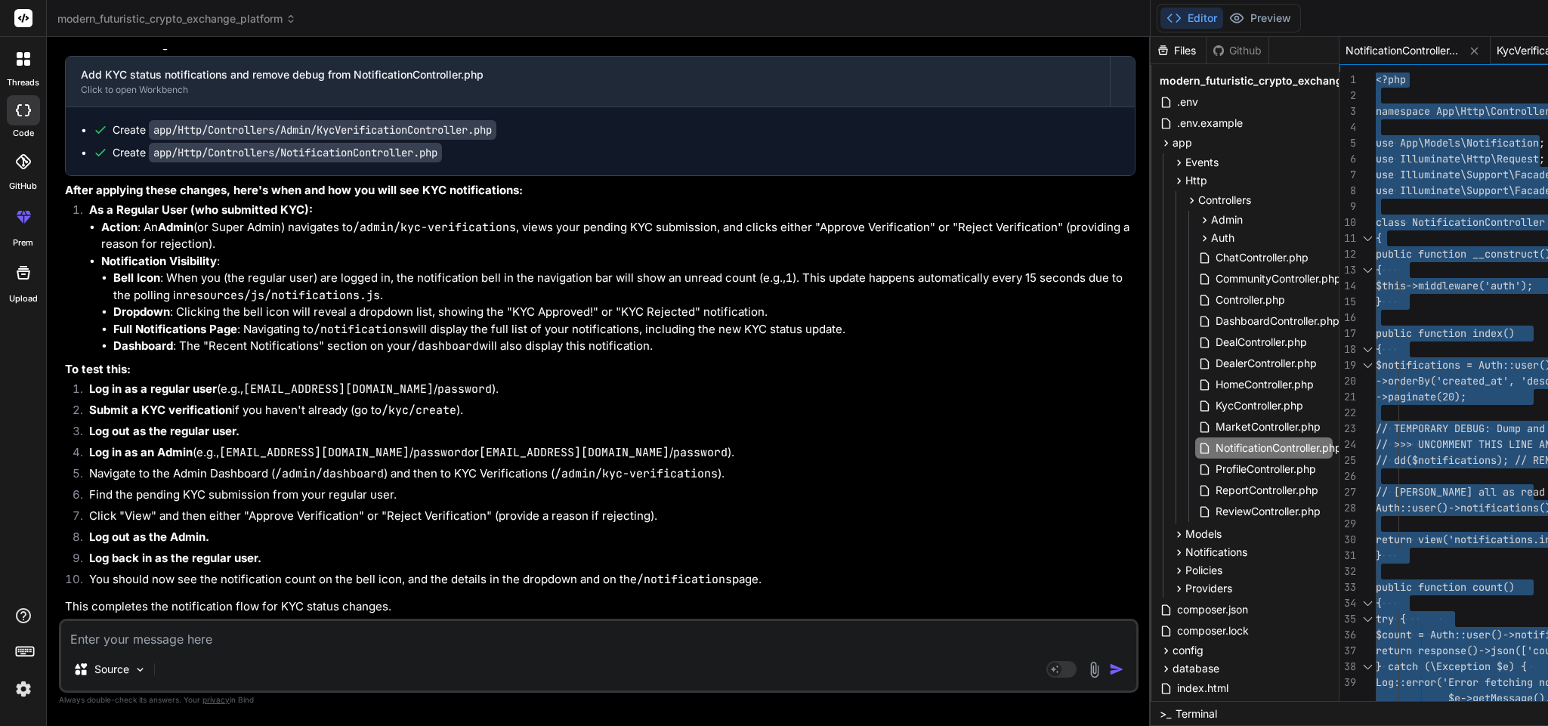
click at [1497, 52] on span "KycVerificationController.php" at bounding box center [1553, 50] width 113 height 15
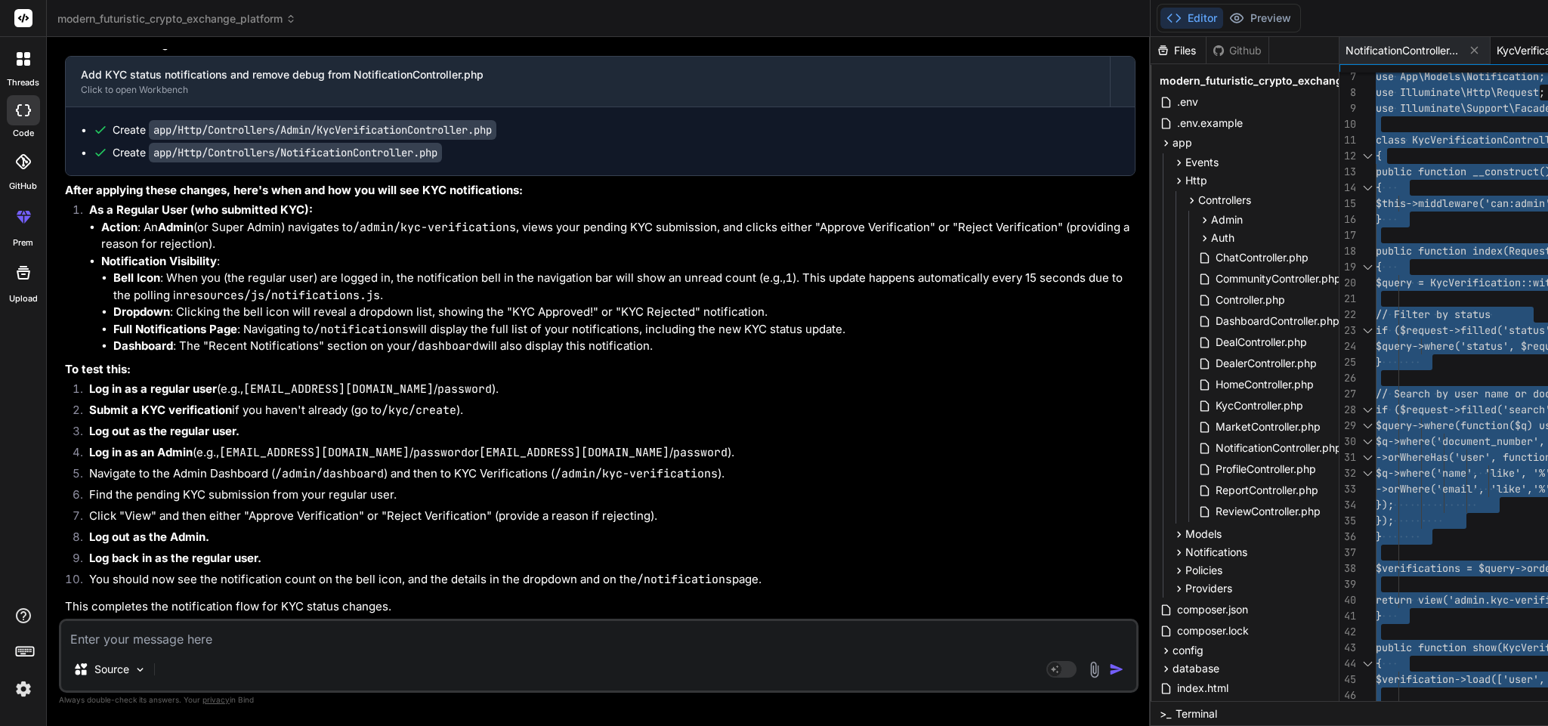
click at [272, 639] on textarea at bounding box center [598, 634] width 1075 height 27
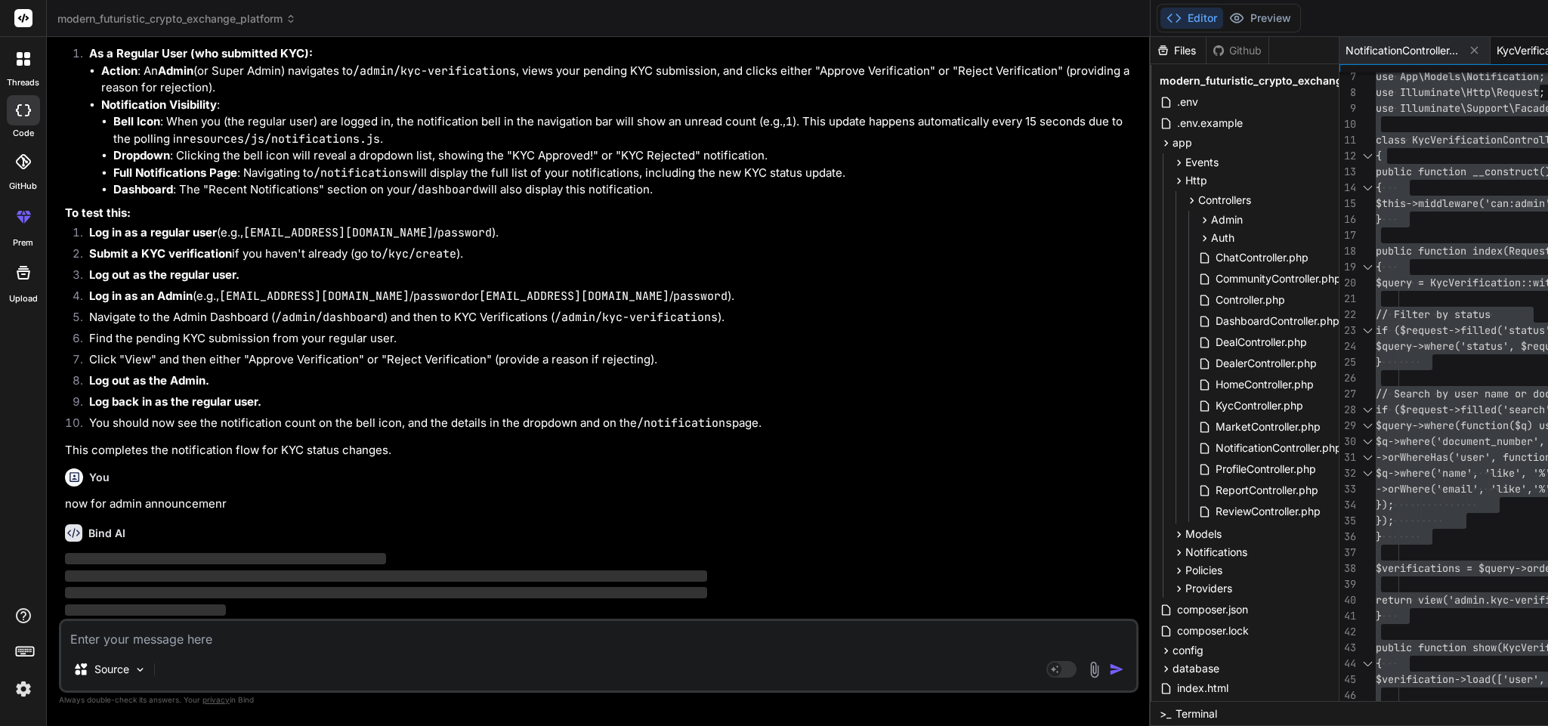
scroll to position [38194, 0]
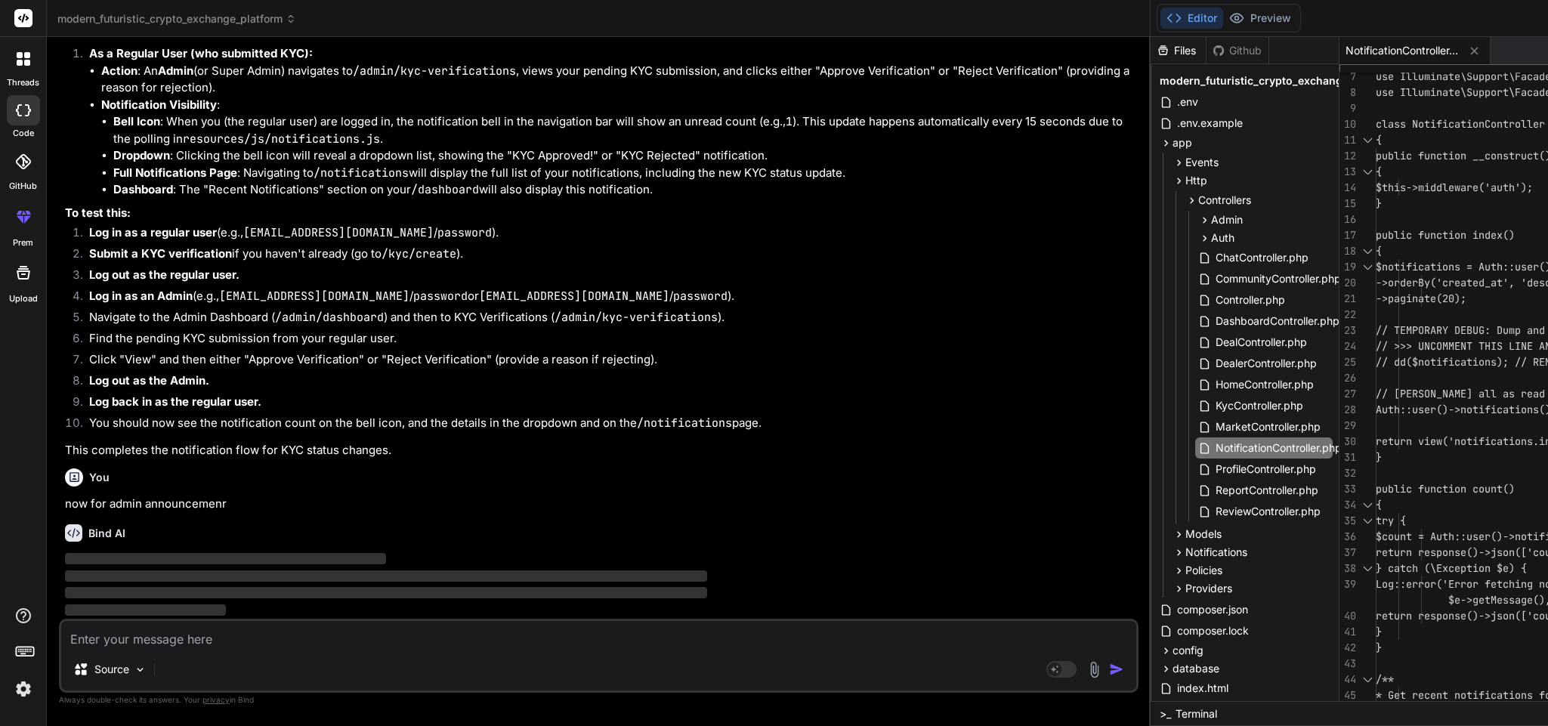
click at [1468, 52] on icon at bounding box center [1474, 51] width 13 height 13
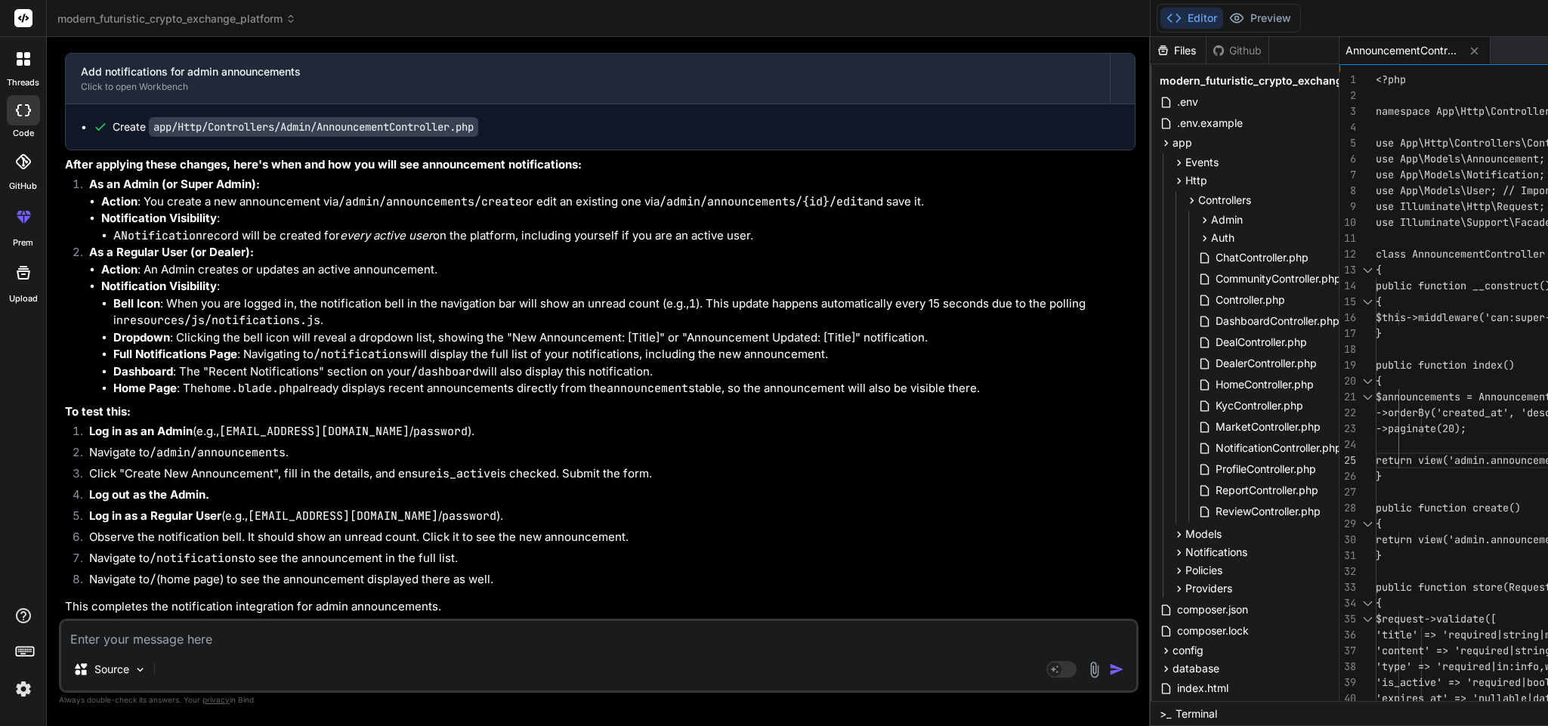
scroll to position [0, 0]
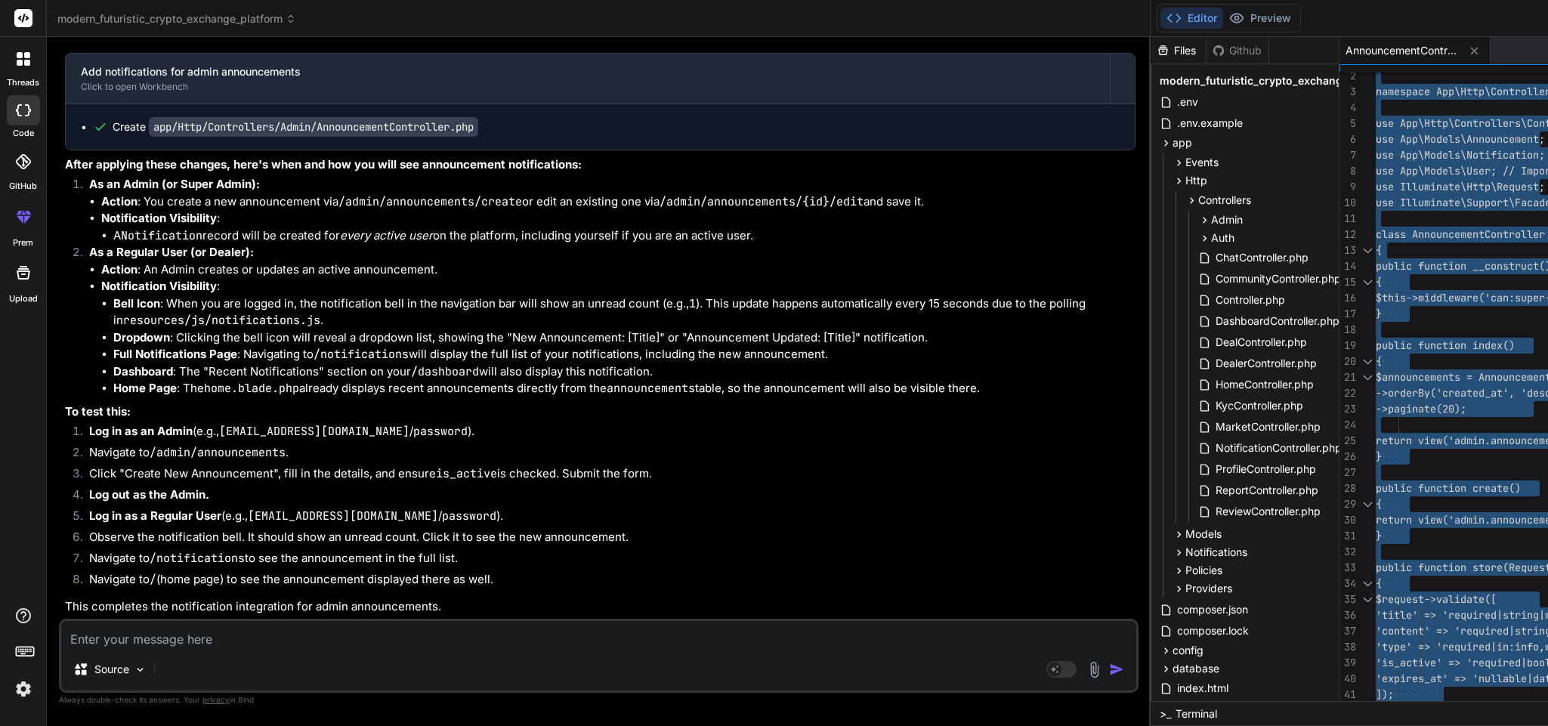
scroll to position [39057, 0]
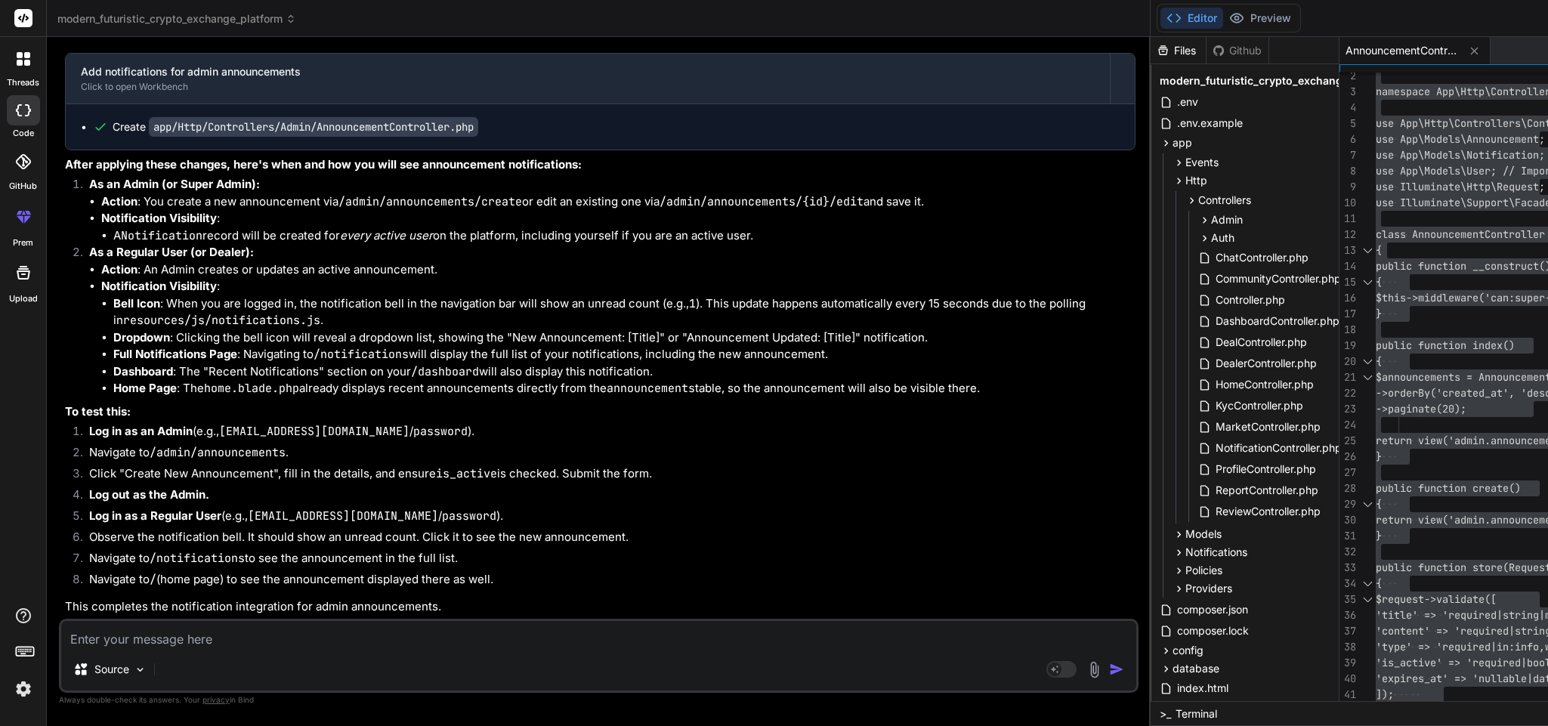
click at [273, 626] on textarea at bounding box center [598, 634] width 1075 height 27
click at [250, 642] on textarea "when a deal is" at bounding box center [598, 634] width 1075 height 27
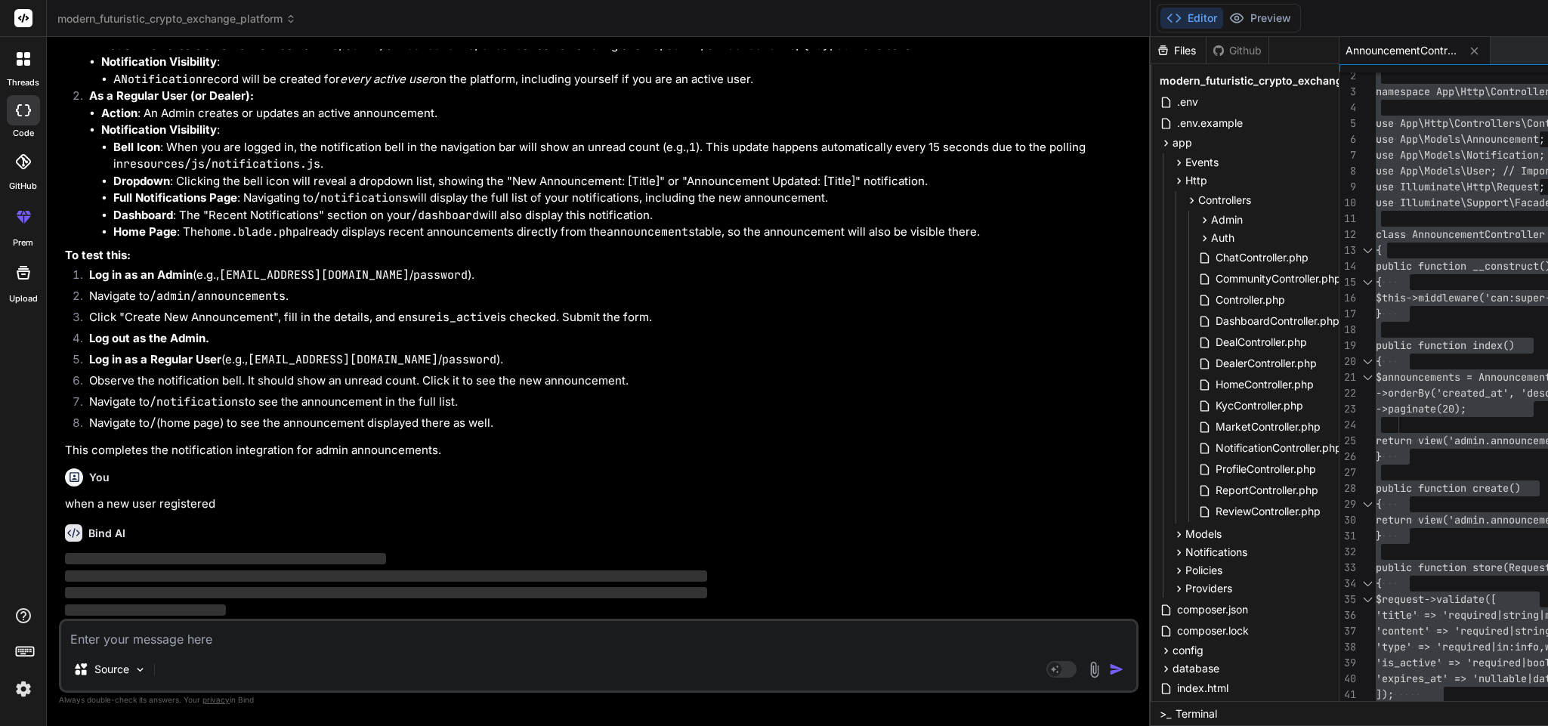
scroll to position [39213, 0]
click at [1468, 46] on icon at bounding box center [1474, 51] width 13 height 13
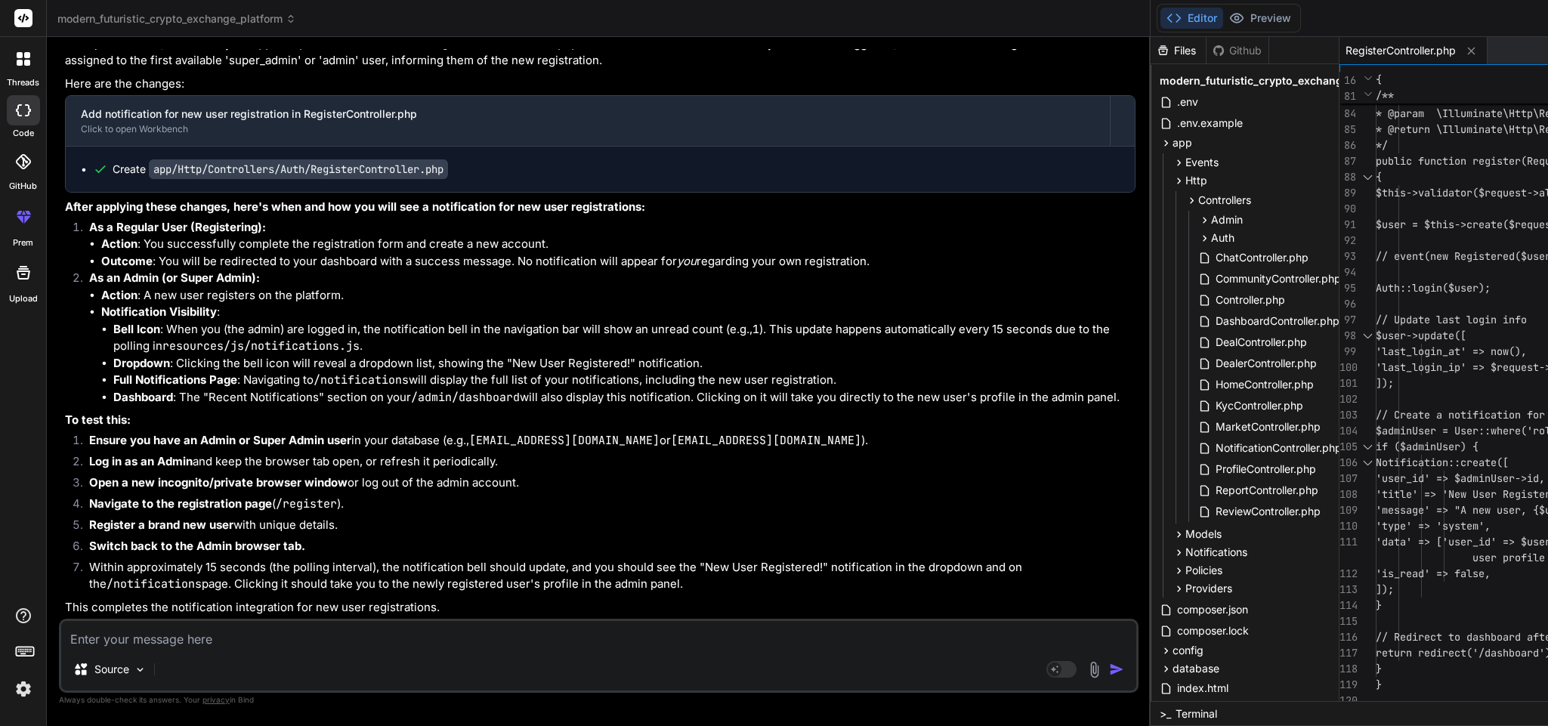
scroll to position [0, 0]
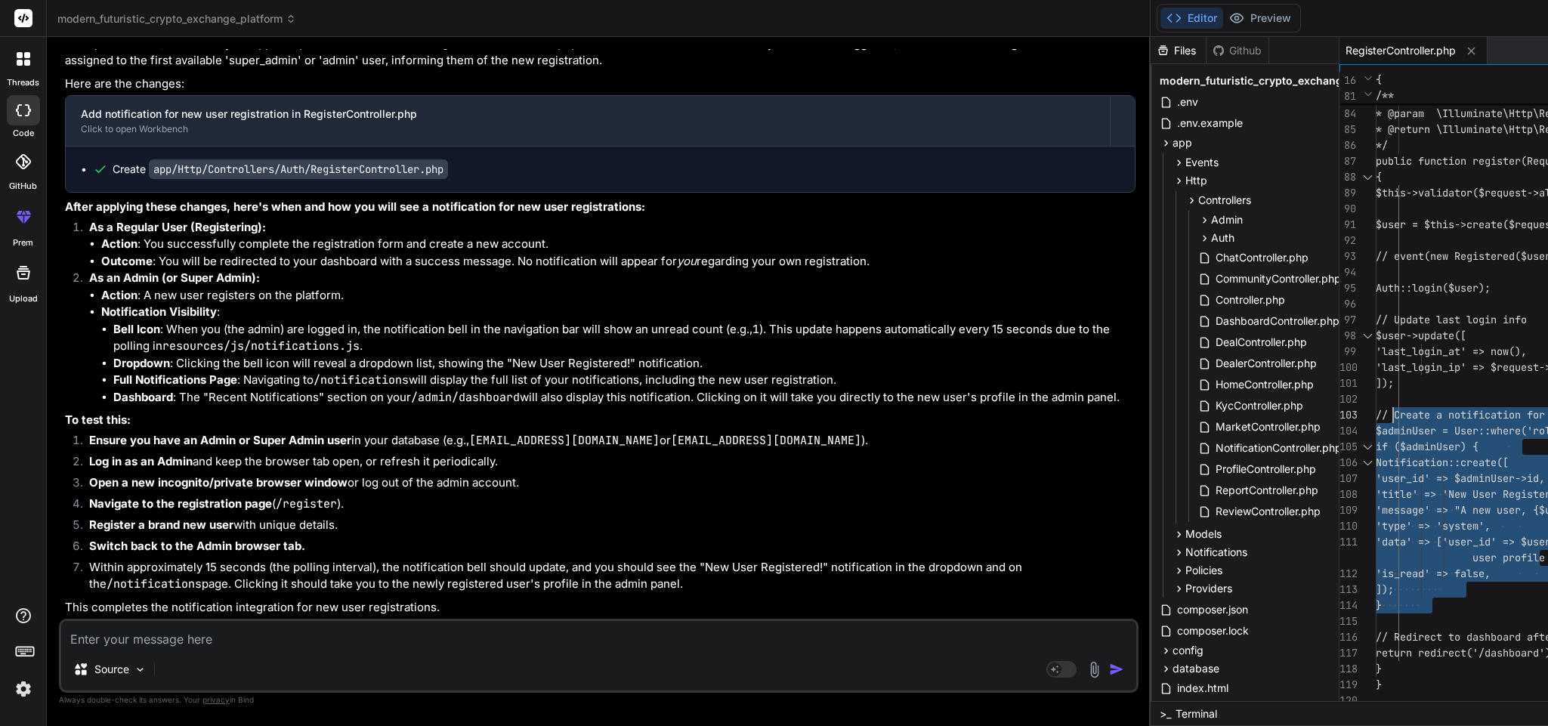
drag, startPoint x: 833, startPoint y: 606, endPoint x: 785, endPoint y: 410, distance: 201.4
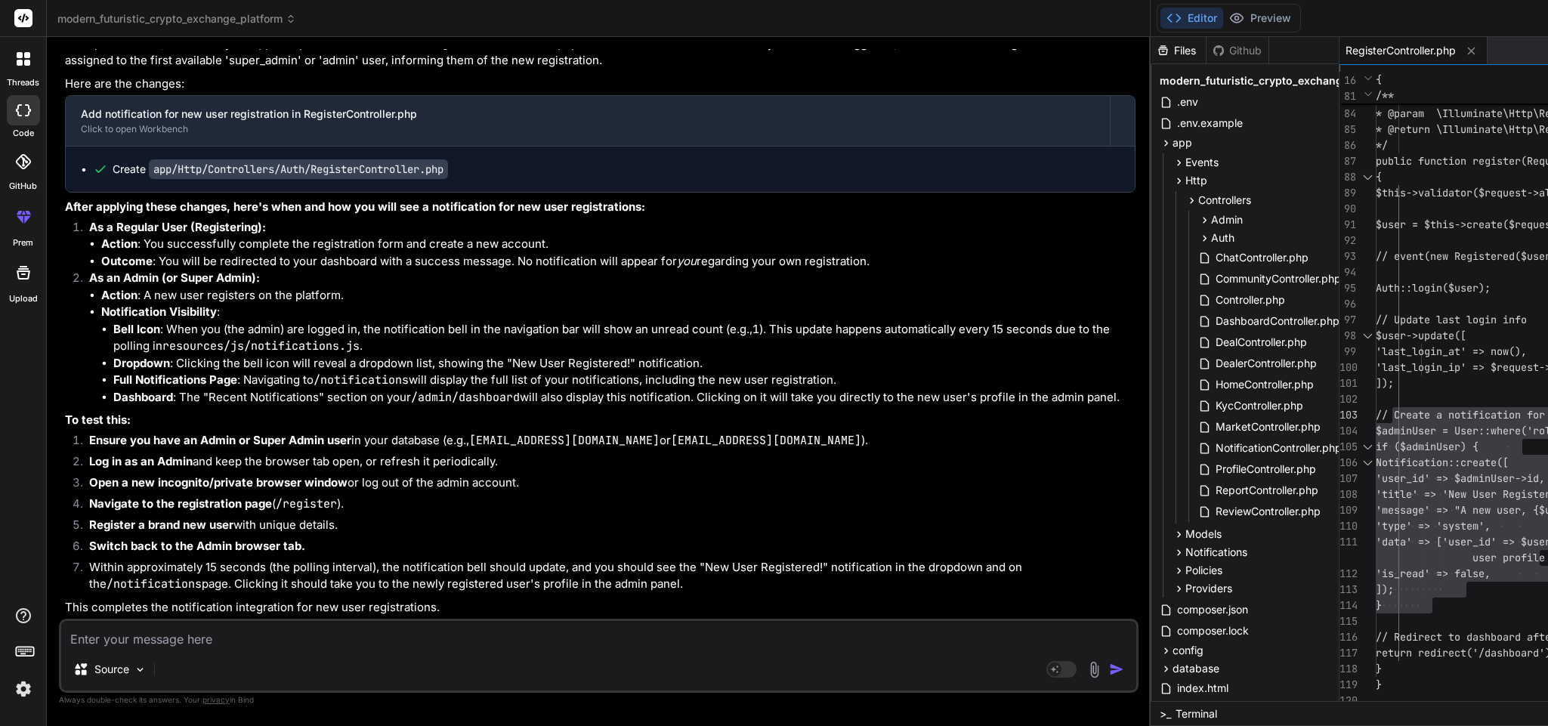
click at [277, 631] on textarea at bounding box center [598, 634] width 1075 height 27
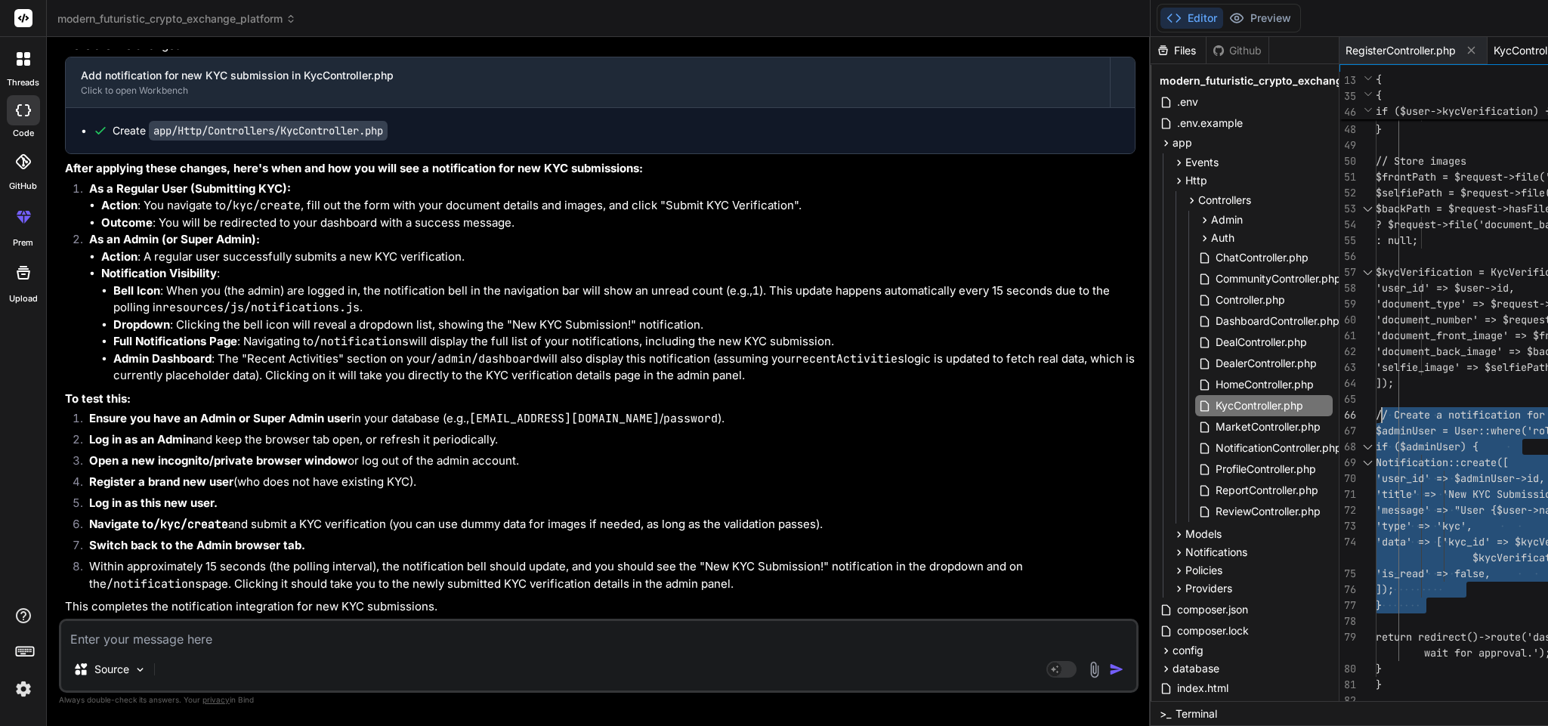
drag, startPoint x: 833, startPoint y: 605, endPoint x: 773, endPoint y: 408, distance: 206.1
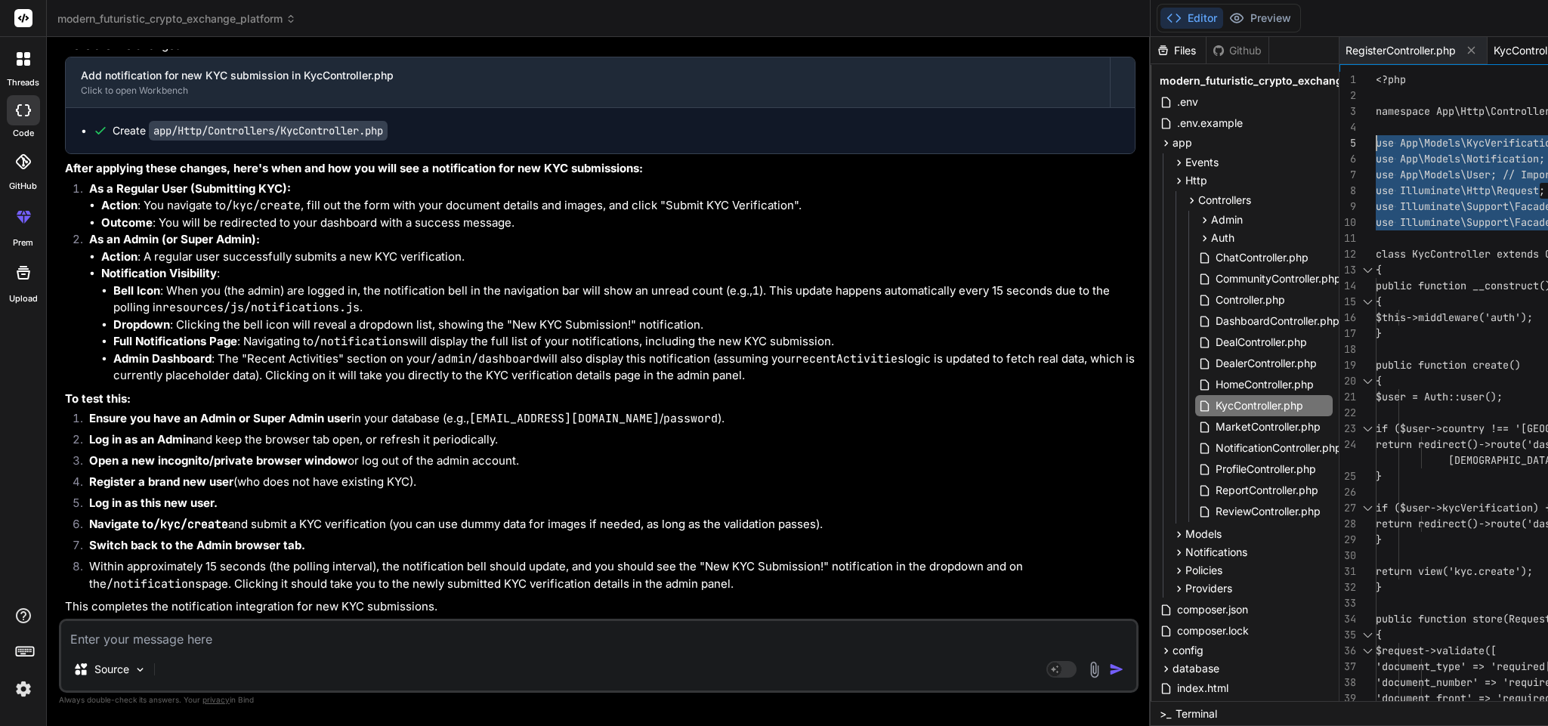
drag, startPoint x: 1016, startPoint y: 224, endPoint x: 731, endPoint y: 141, distance: 297.5
type textarea "class KycController extends Controller { public function __construct() { $this-…"
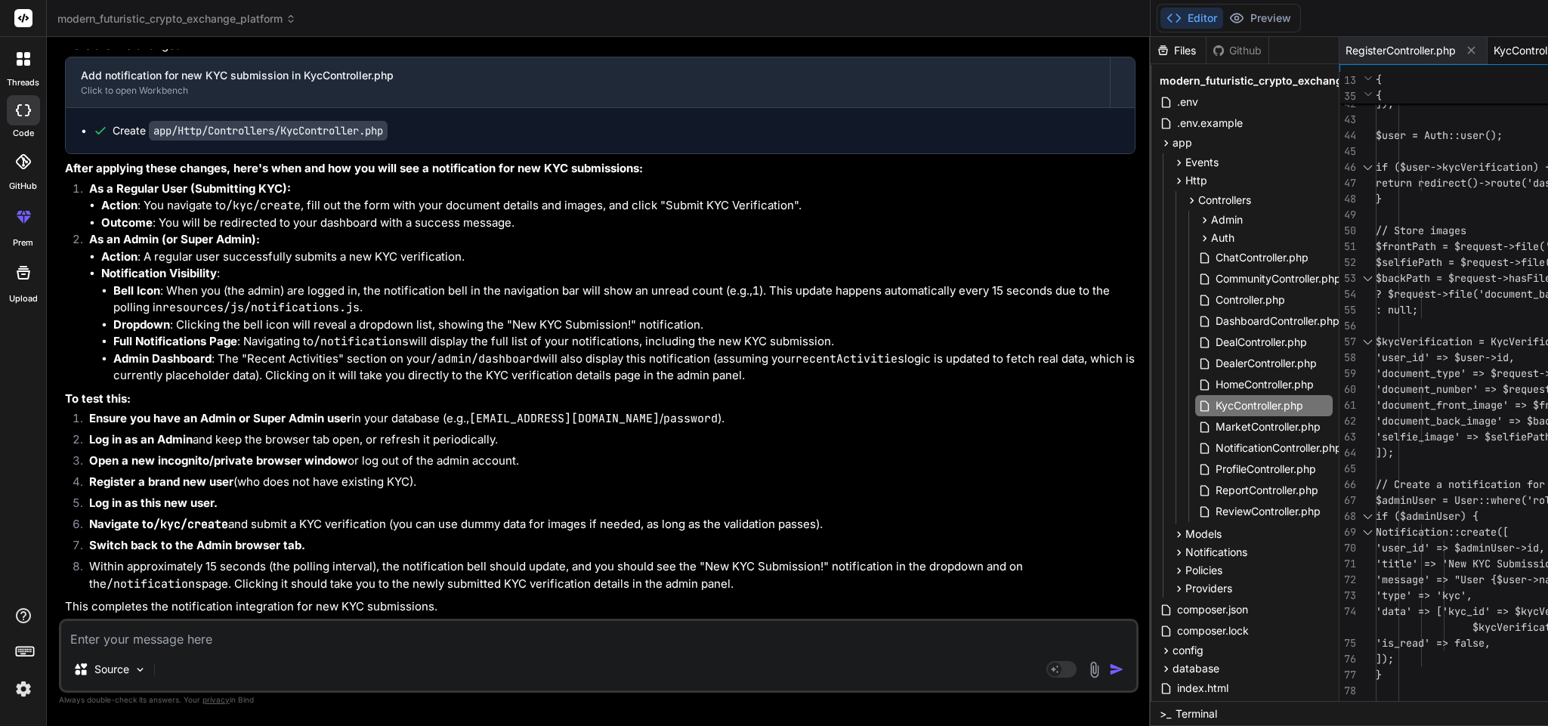
scroll to position [41113, 0]
click at [268, 623] on textarea at bounding box center [598, 634] width 1075 height 27
type textarea "t"
type textarea "x"
type textarea "th"
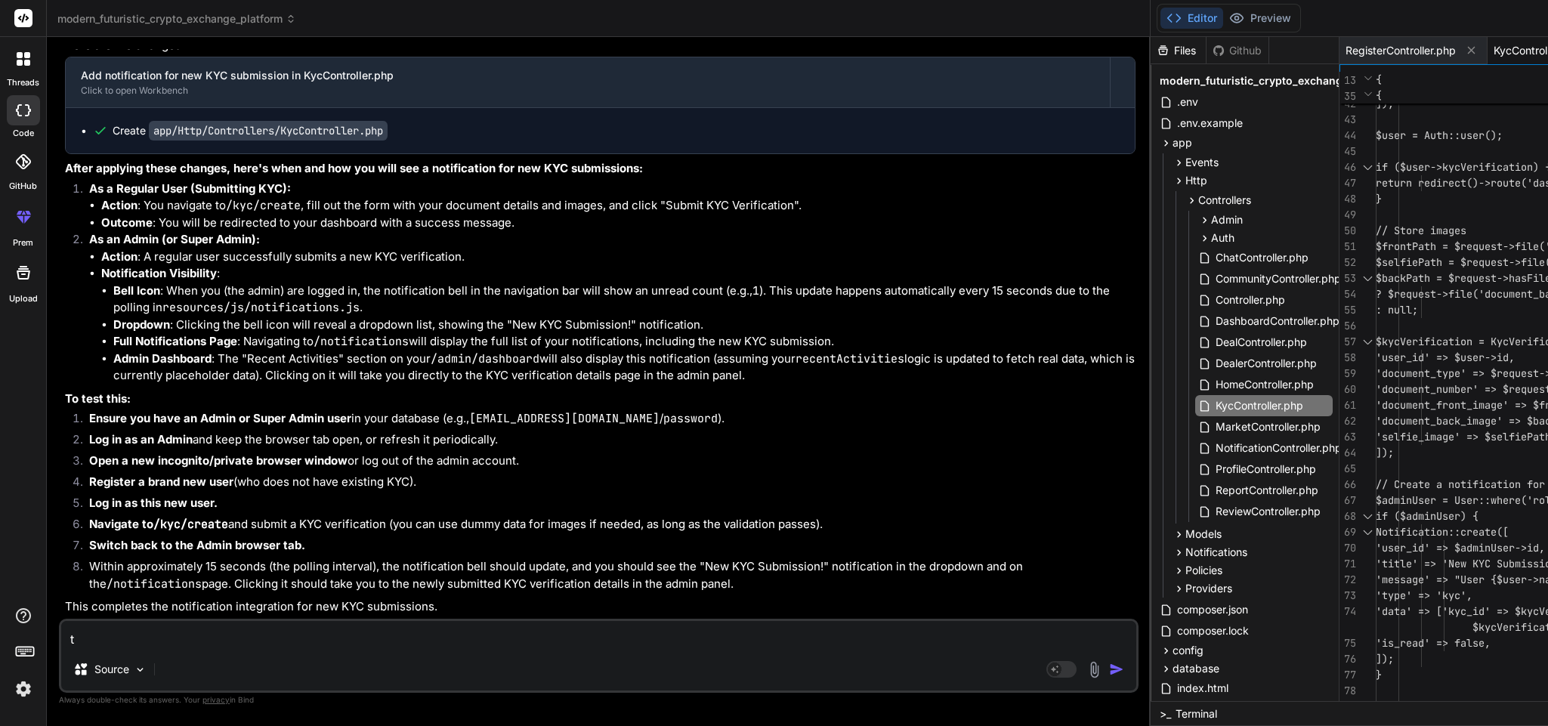
type textarea "x"
type textarea "thi"
type textarea "x"
type textarea "this"
type textarea "x"
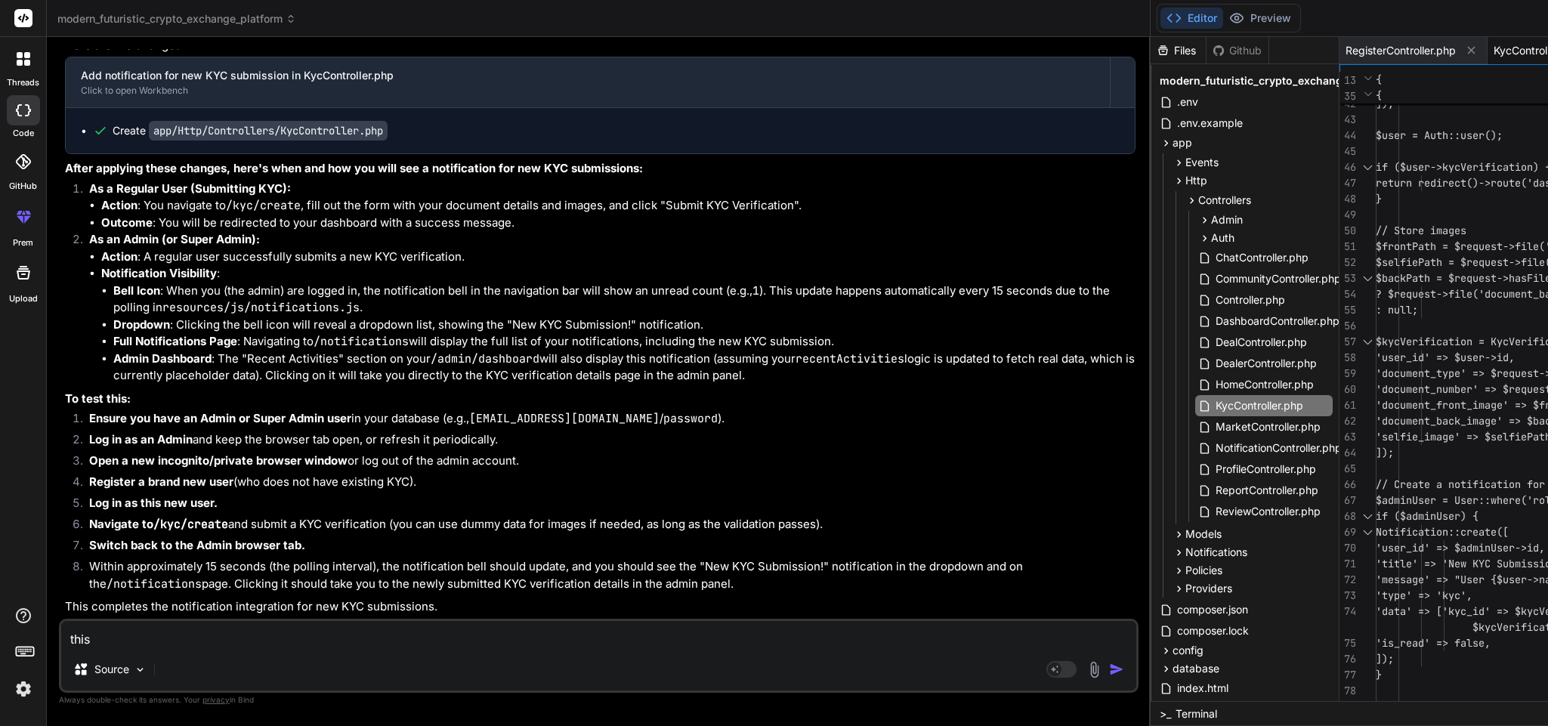
type textarea "this"
type textarea "x"
type textarea "this i"
type textarea "x"
type textarea "this is"
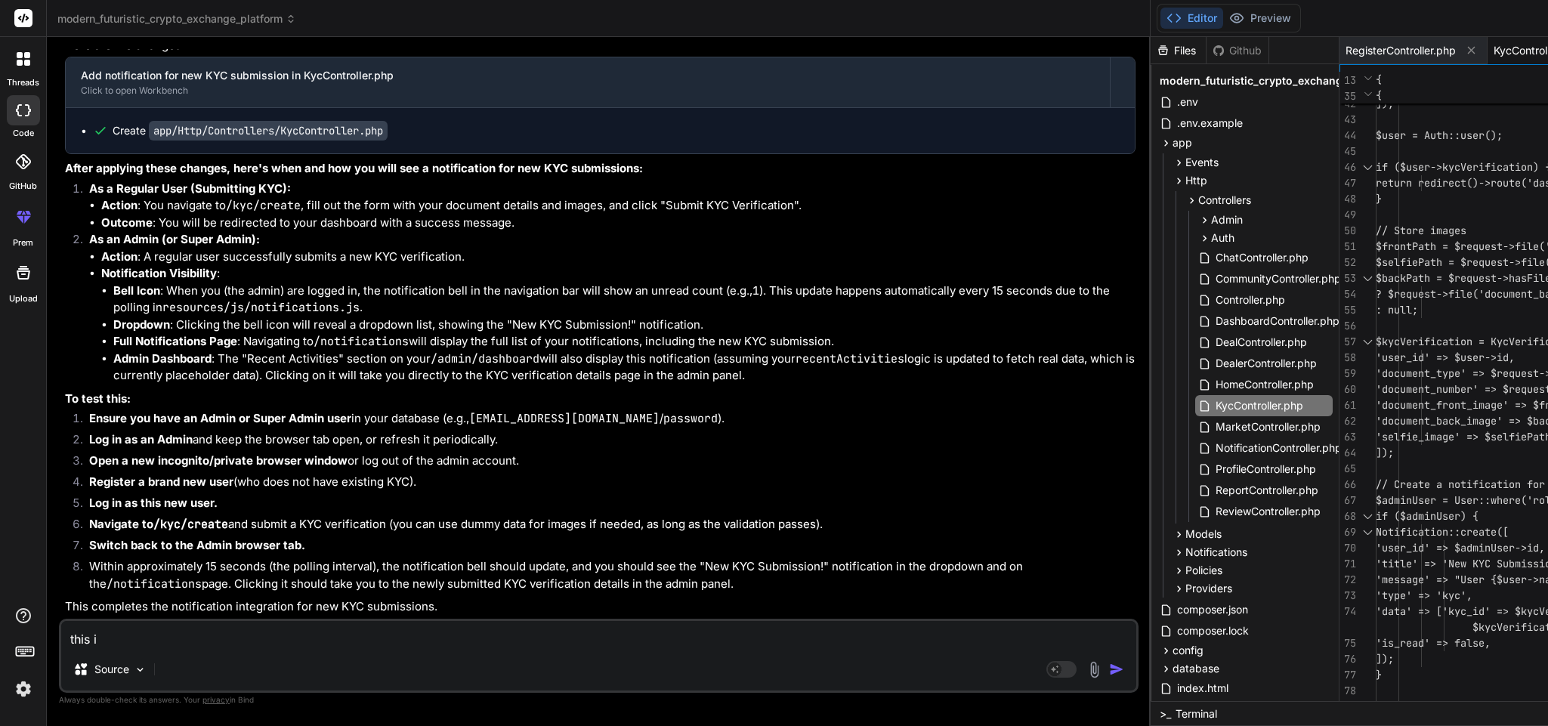
type textarea "x"
type textarea "this is"
type textarea "x"
type textarea "this is n"
type textarea "x"
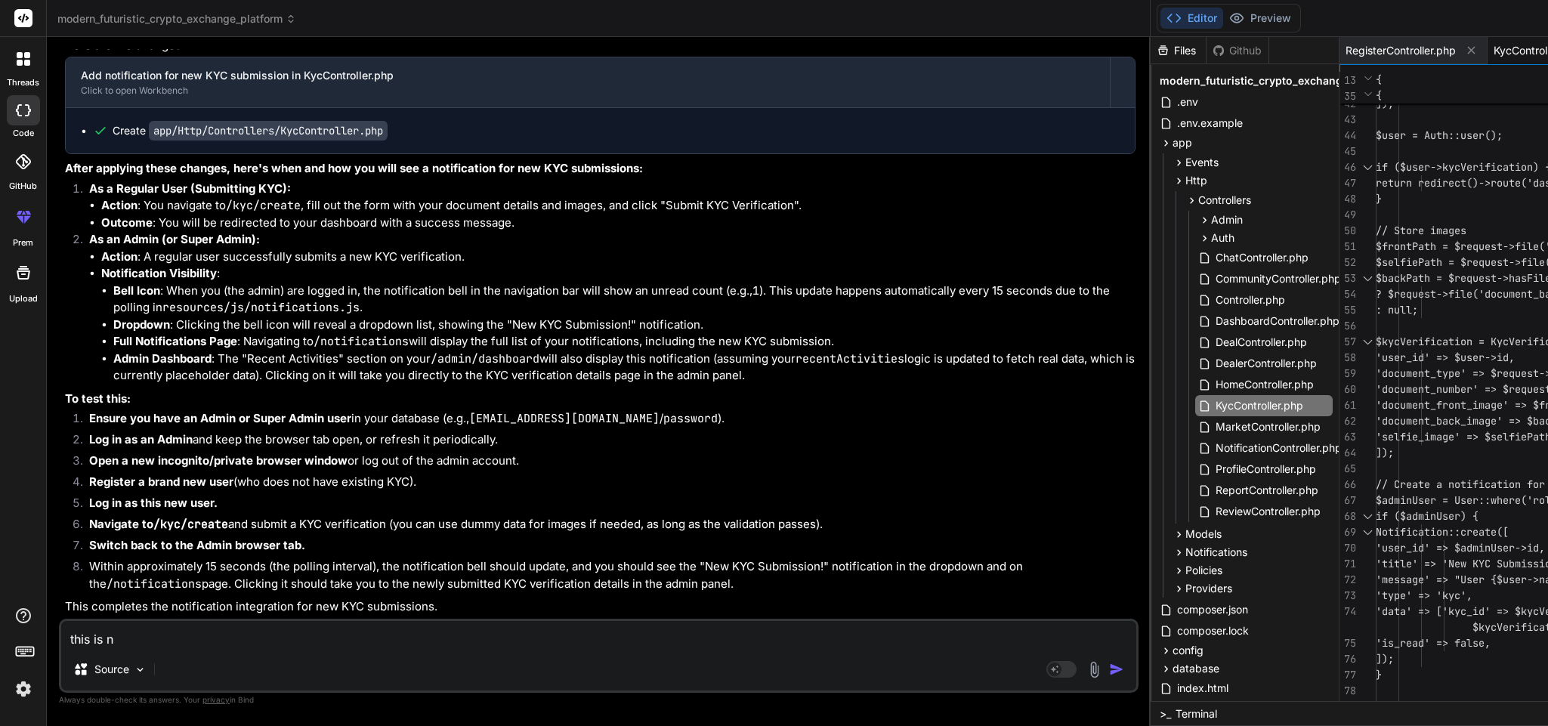
type textarea "this is no"
type textarea "x"
type textarea "this is not"
type textarea "x"
type textarea "this is not"
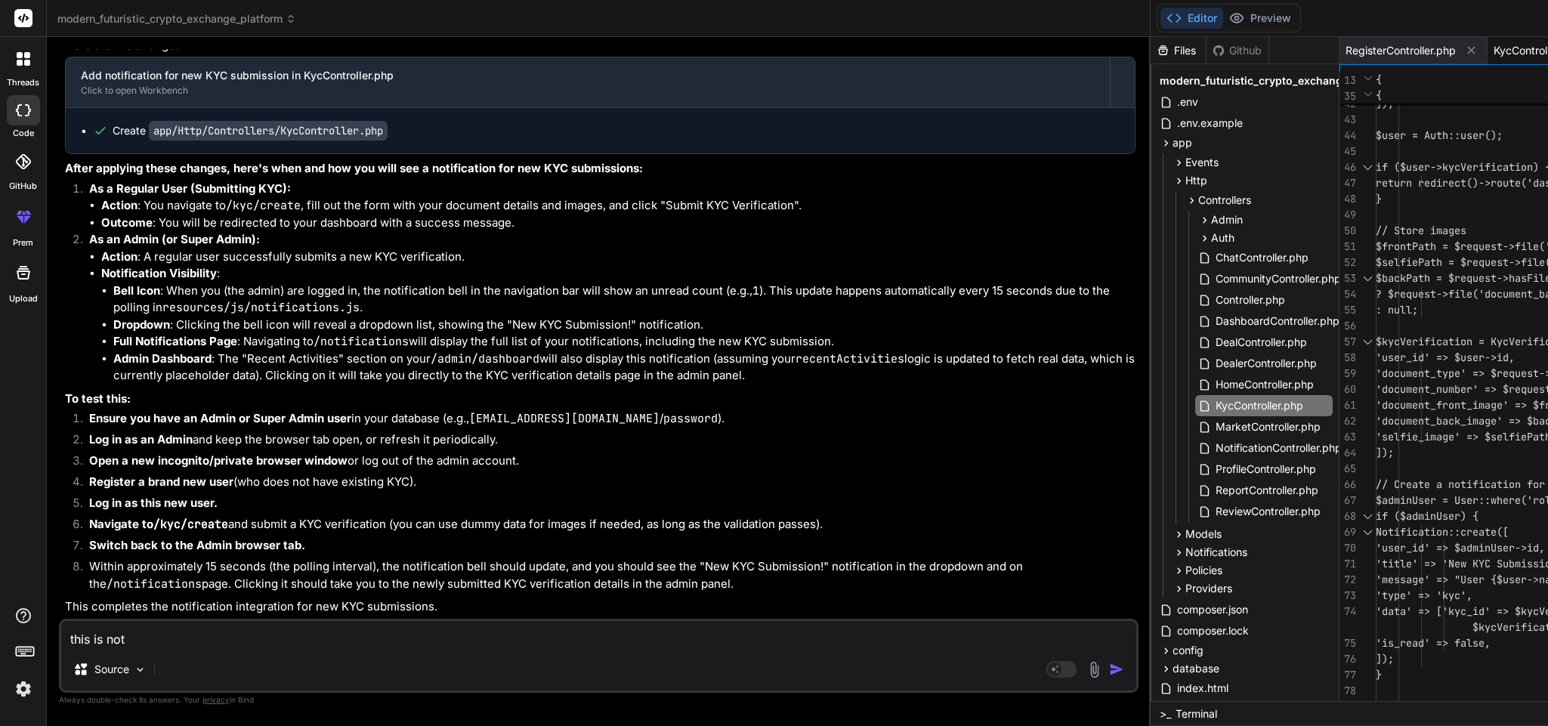
type textarea "x"
type textarea "this is not a"
type textarea "x"
type textarea "this is not ad"
type textarea "x"
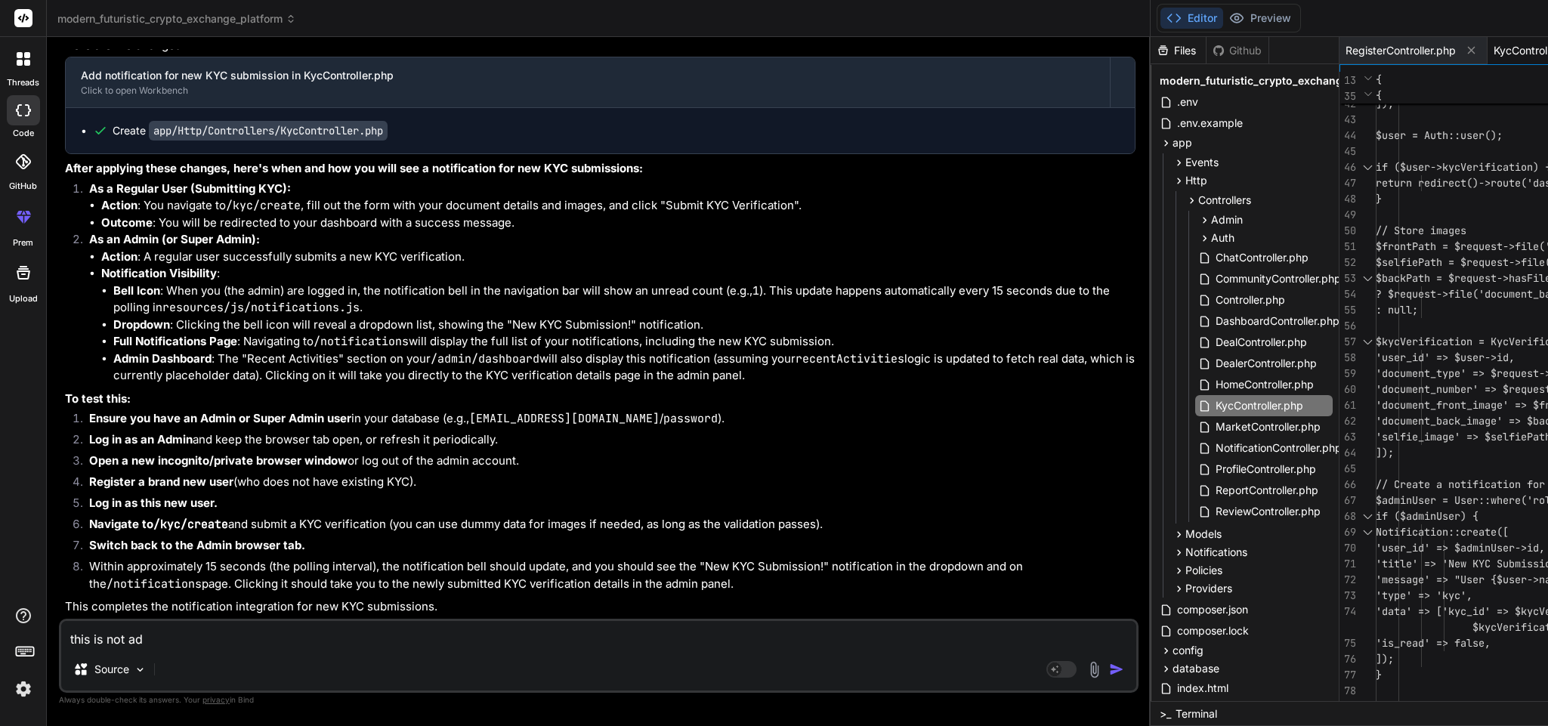
type textarea "this is not adm"
type textarea "x"
type textarea "this is not admi"
type textarea "x"
type textarea "this is not admin"
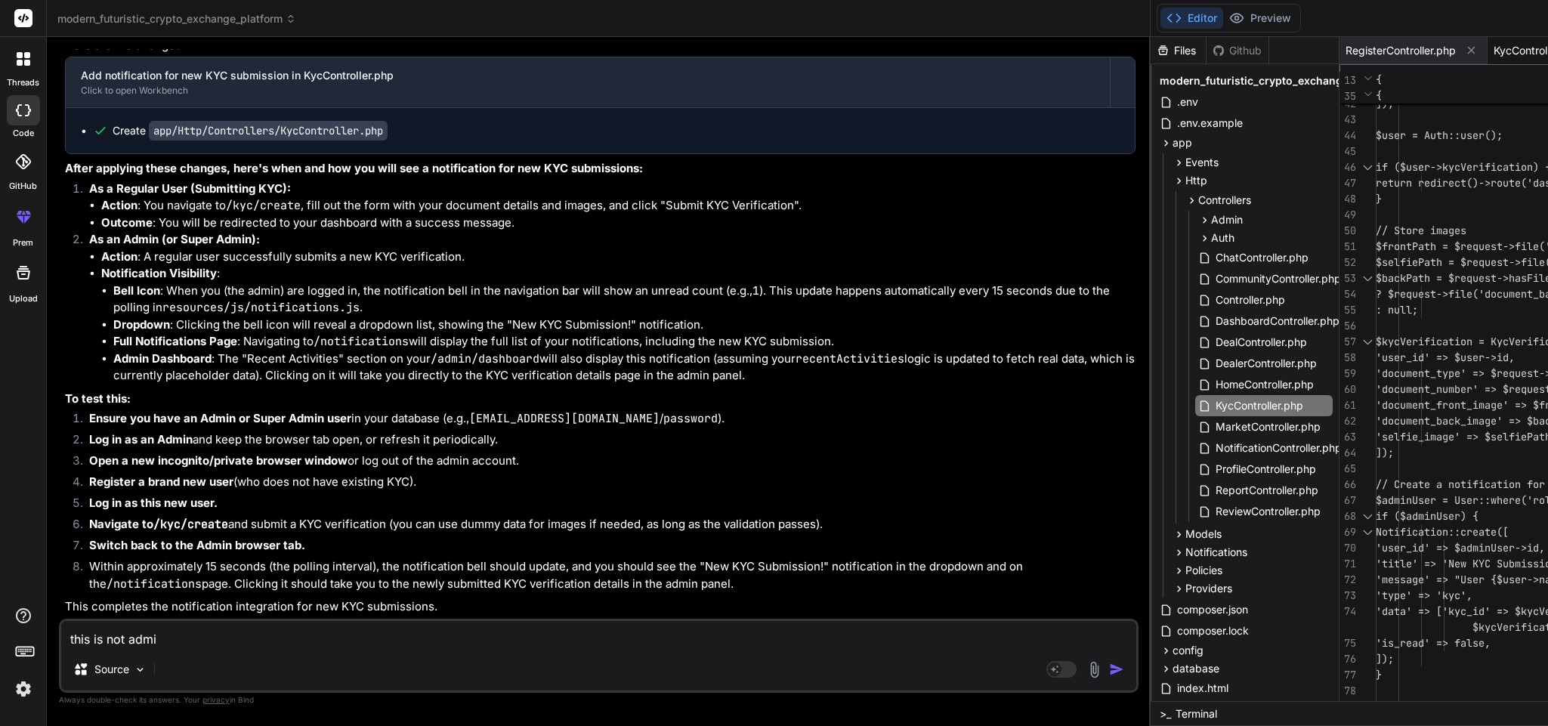
type textarea "x"
type textarea "this is not admin"
type textarea "x"
type textarea "this is not admin k"
type textarea "x"
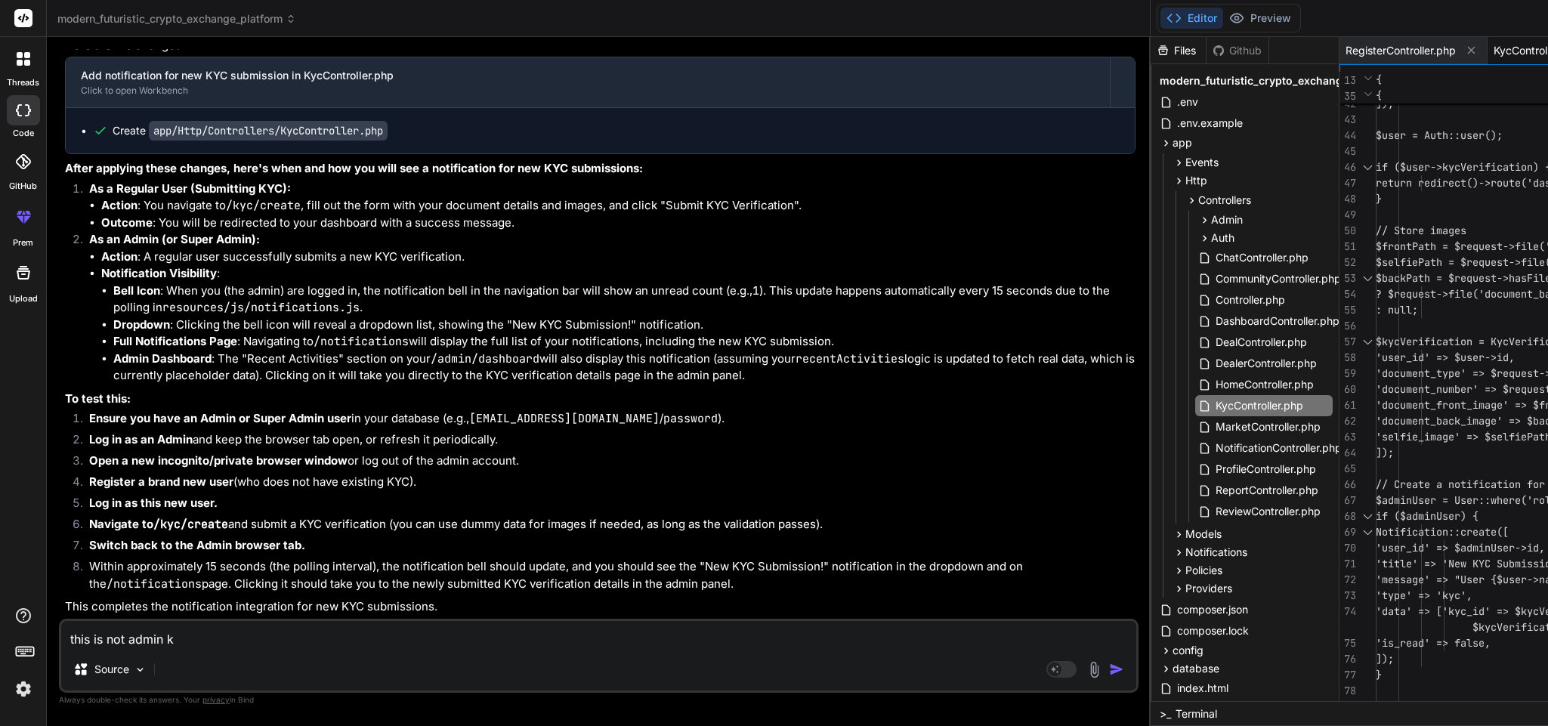
type textarea "this is not admin ky"
type textarea "x"
type textarea "this is not admin kyc"
type textarea "x"
type textarea "this is not admin kycc"
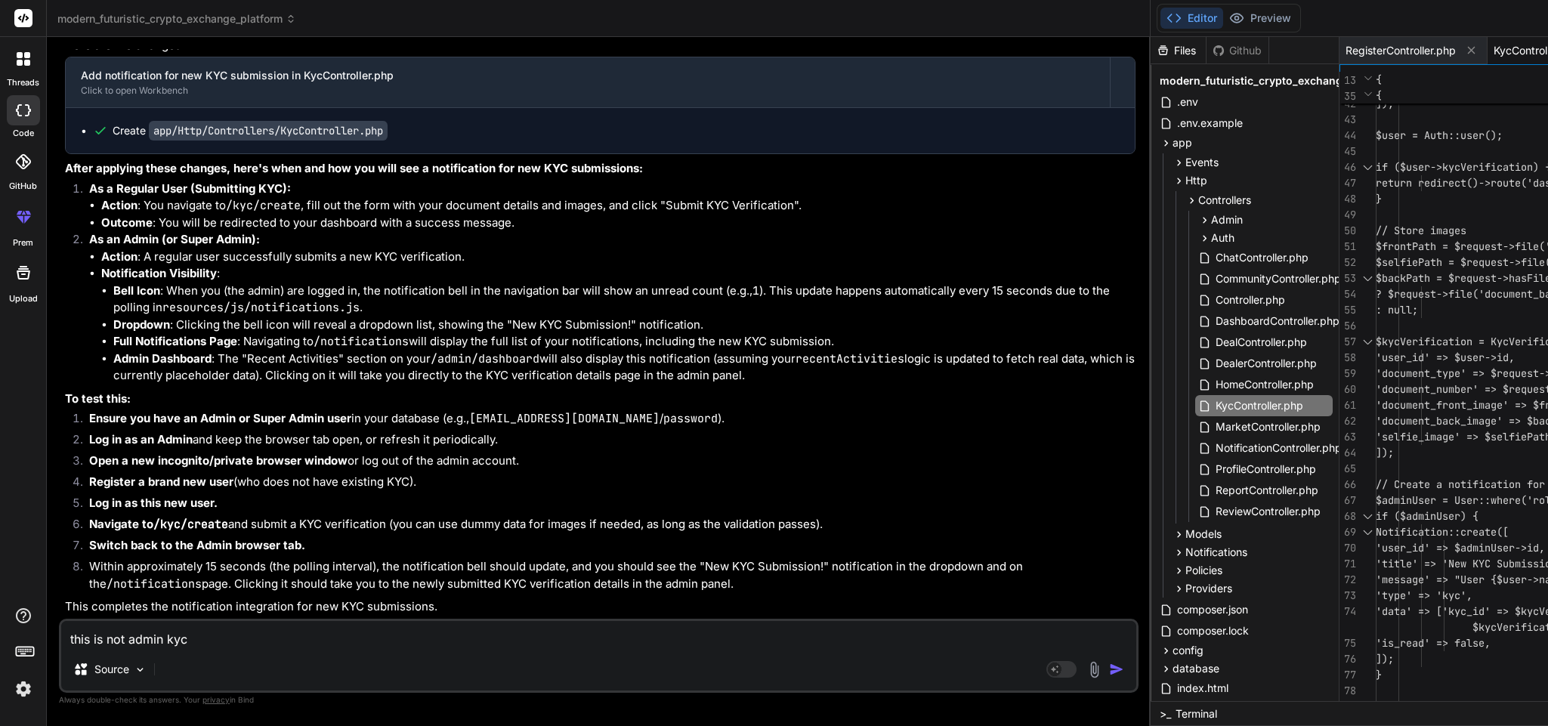
type textarea "x"
type textarea "this is not admin kycco"
type textarea "x"
type textarea "this is not admin kyccon"
type textarea "x"
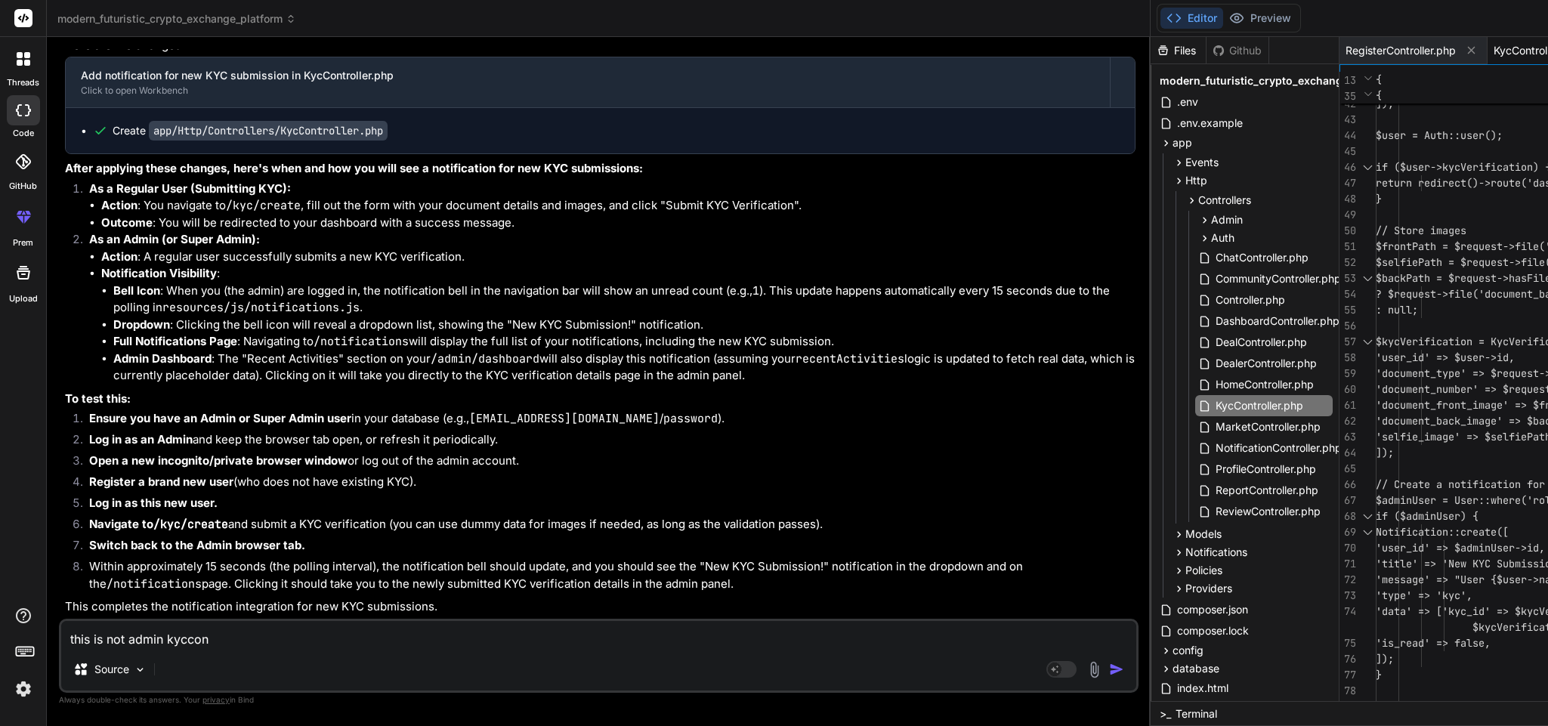
type textarea "this is not admin kyccont"
type textarea "x"
type textarea "this is not admin kyccontr"
type textarea "x"
type textarea "this is not admin kyccontro"
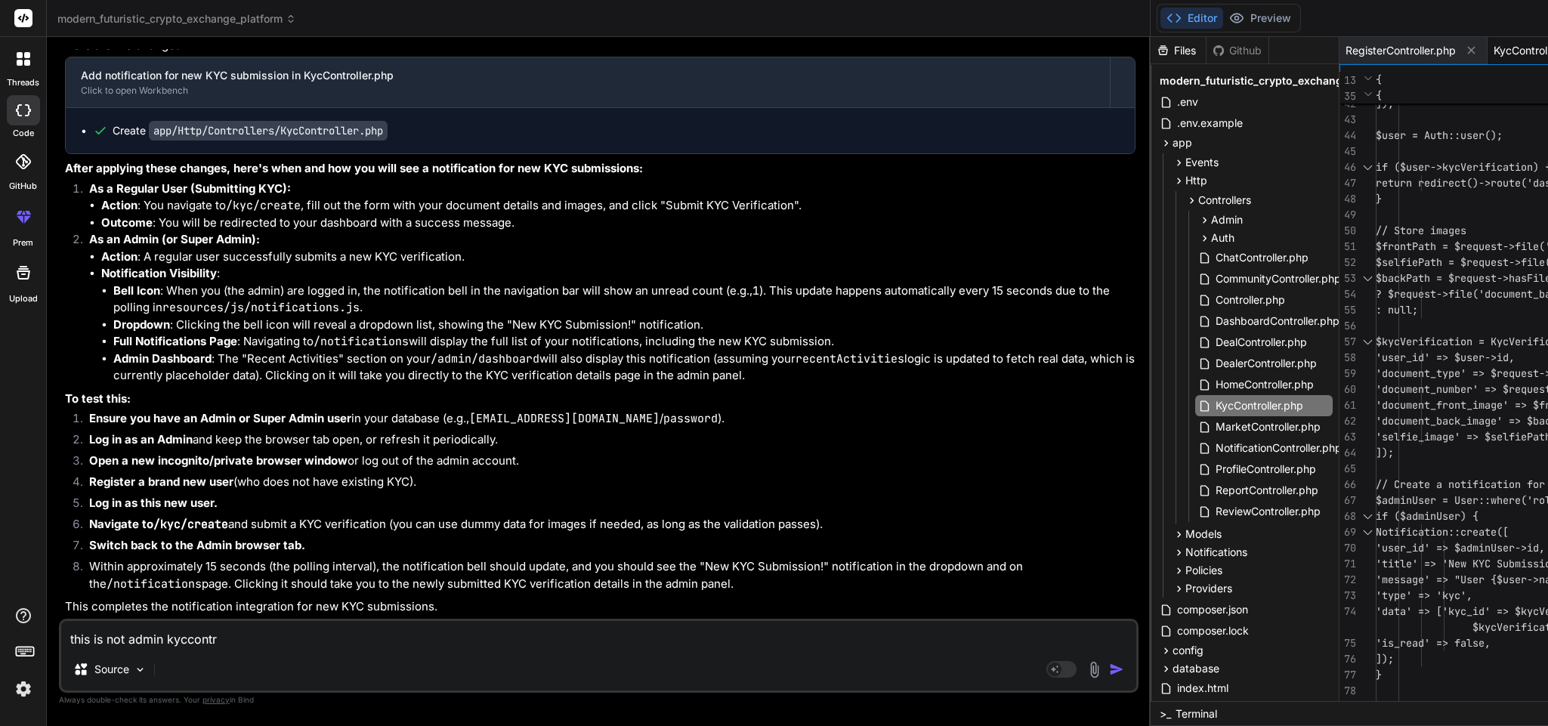
type textarea "x"
type textarea "this is not admin kyccontrol"
type textarea "x"
type textarea "this is not admin kyccontroll"
type textarea "x"
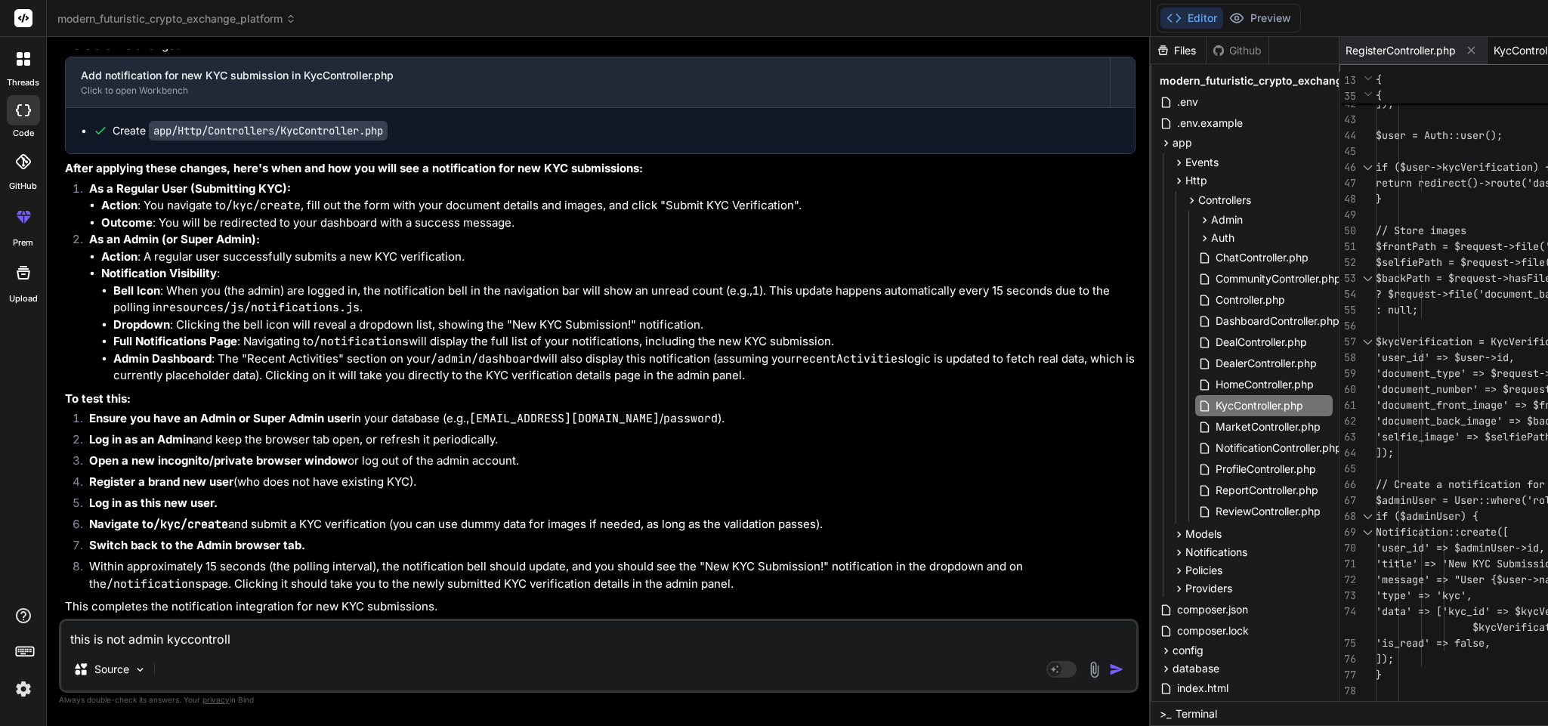
type textarea "this is not admin kyccontrolle"
type textarea "x"
type textarea "this is not admin kyccontroller"
type textarea "x"
type textarea "this is not admin kyccontroller"
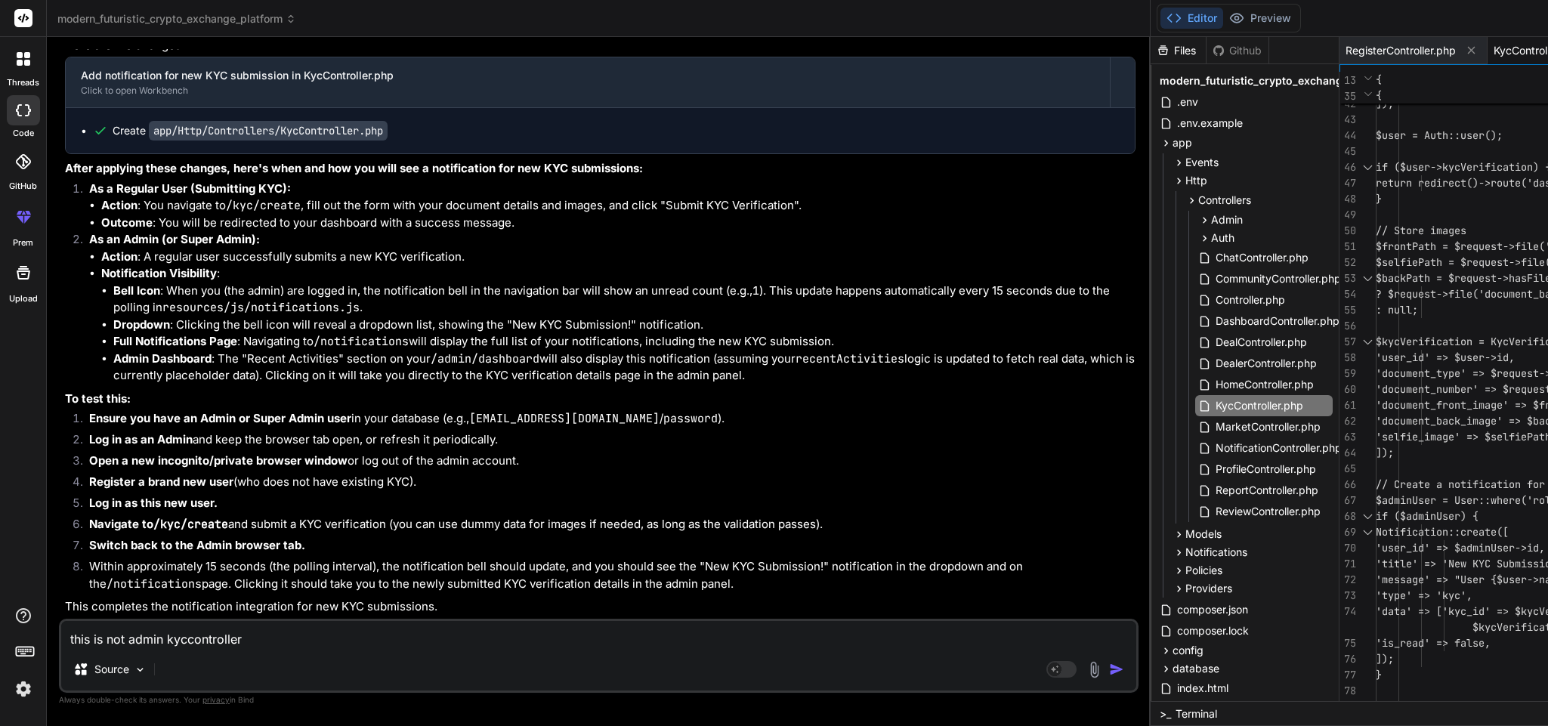
type textarea "x"
type textarea "this is not admin kyccontroller u"
type textarea "x"
type textarea "this is not admin kyccontroller un"
type textarea "x"
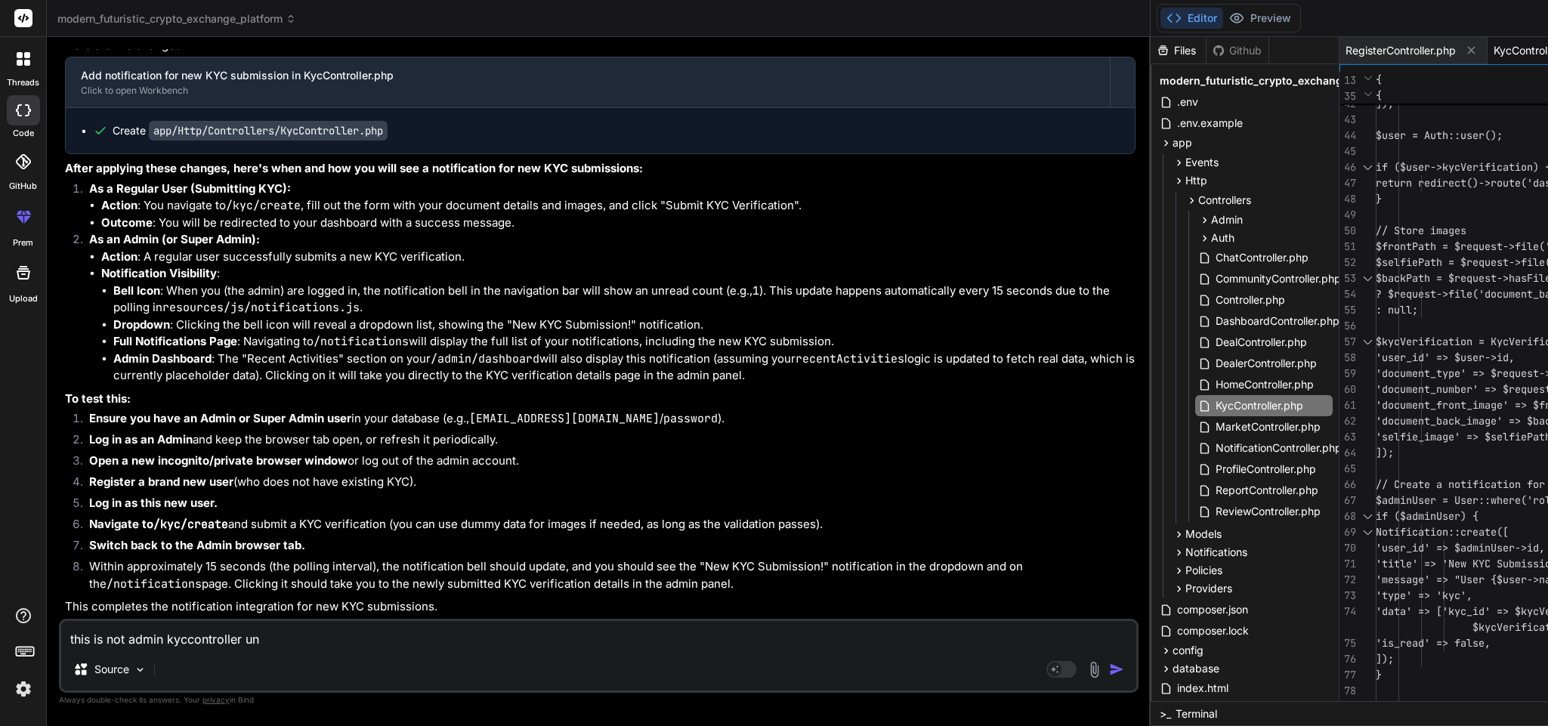
type textarea "this is not admin kyccontroller und"
type textarea "x"
type textarea "this is not admin kyccontroller undo"
type textarea "x"
type textarea "this is not admin kyccontroller undo"
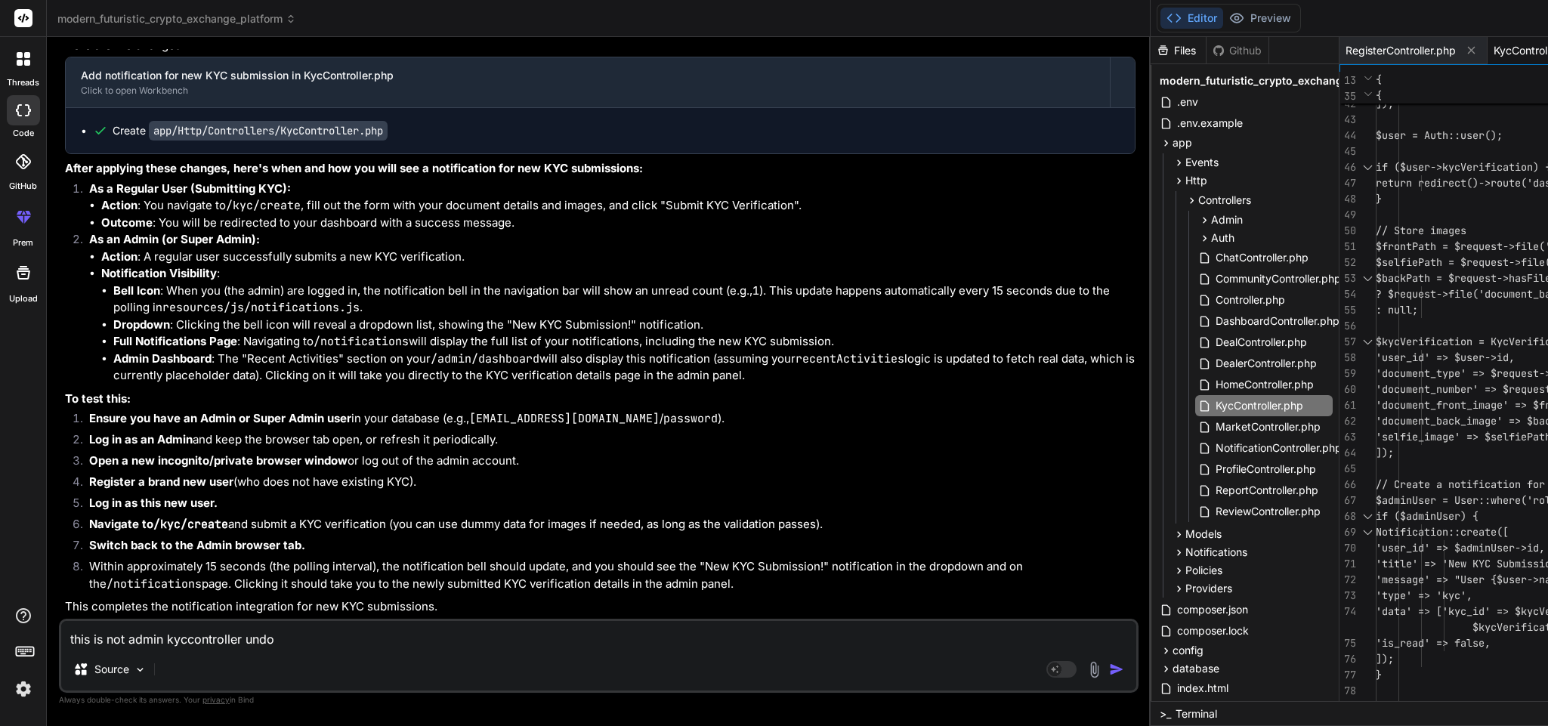
type textarea "x"
type textarea "this is not admin kyccontroller undo t"
type textarea "x"
type textarea "this is not admin kyccontroller undo th"
type textarea "x"
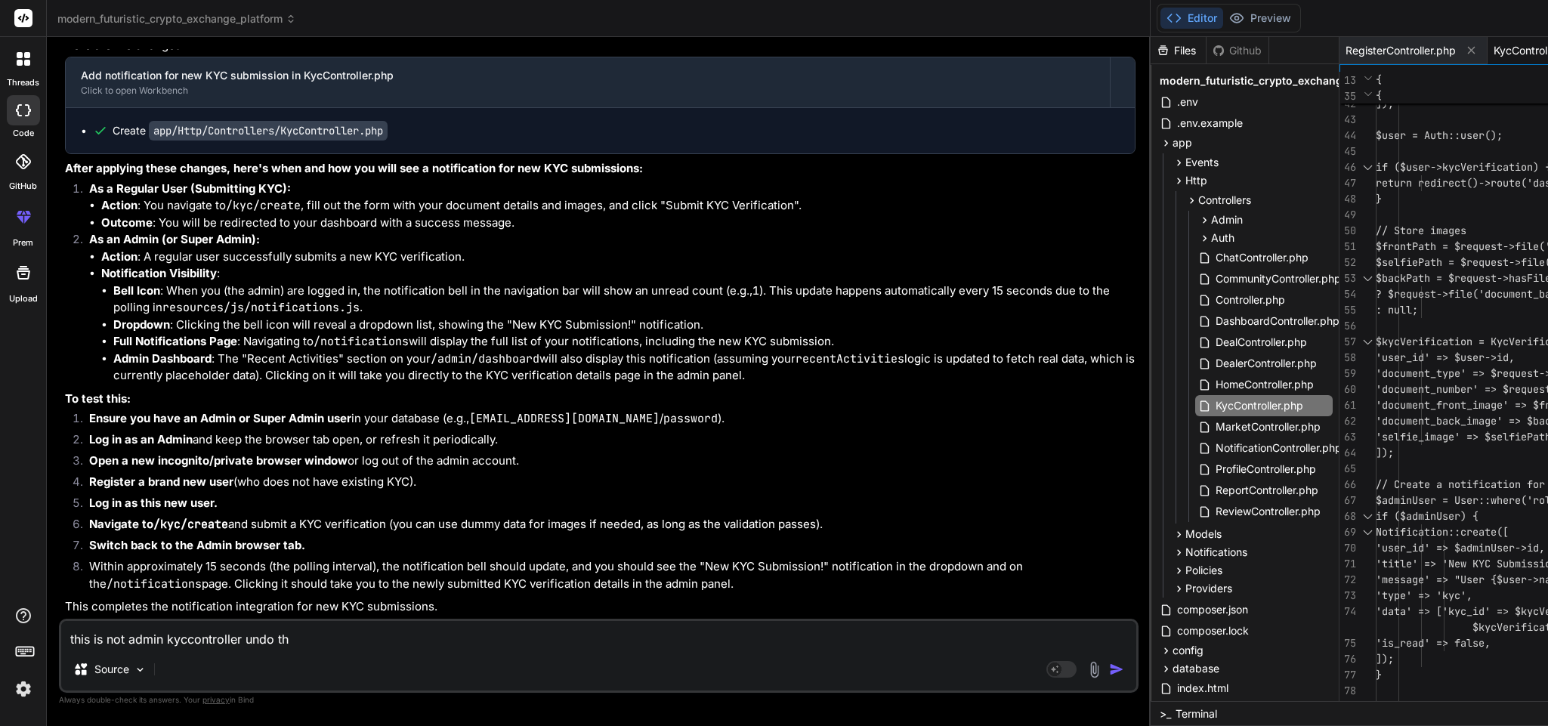
type textarea "this is not admin kyccontroller undo thi"
type textarea "x"
type textarea "this is not admin kyccontroller undo this"
type textarea "x"
type textarea "this is not admin kyccontroller undo this"
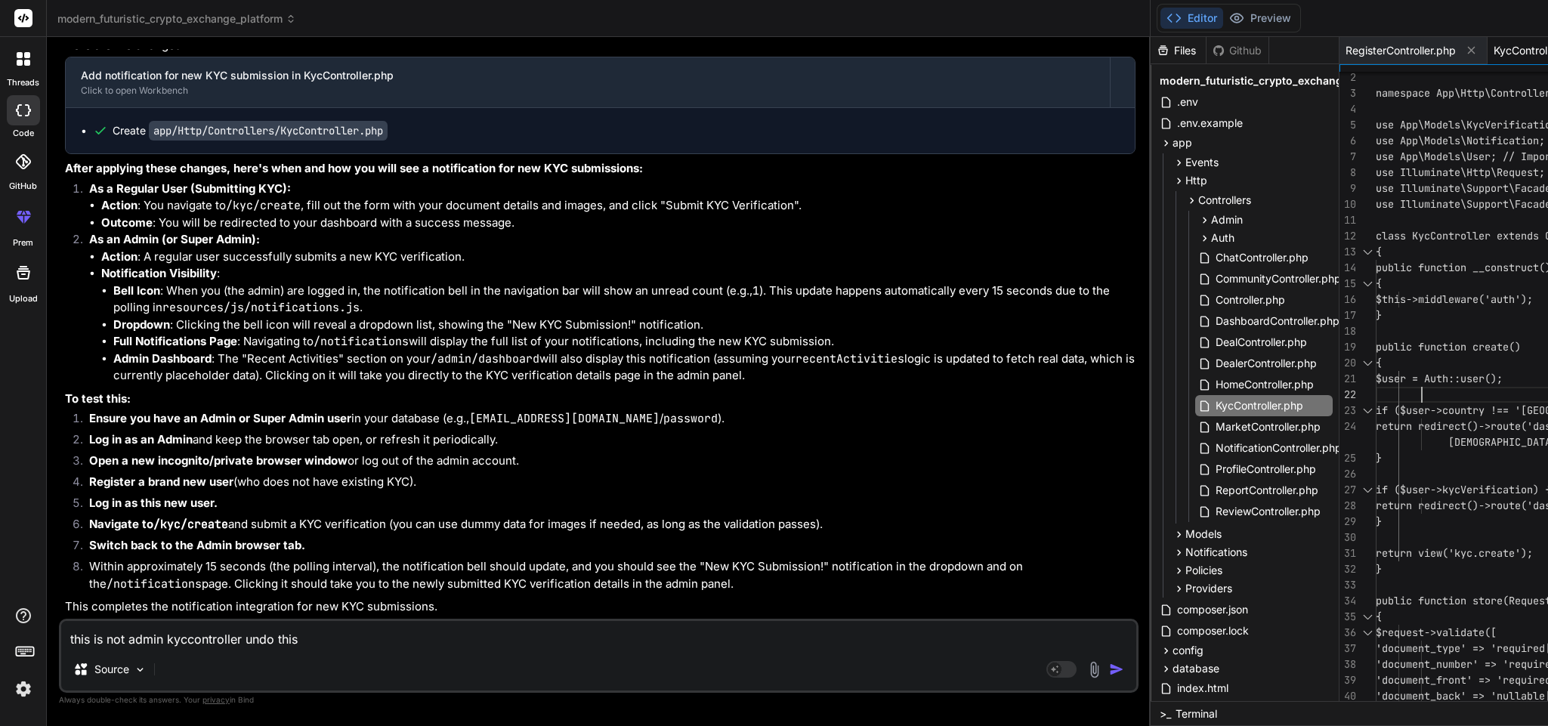
type textarea "<?php namespace App\Http\Controllers; use App\Models\KycVerification; use App\M…"
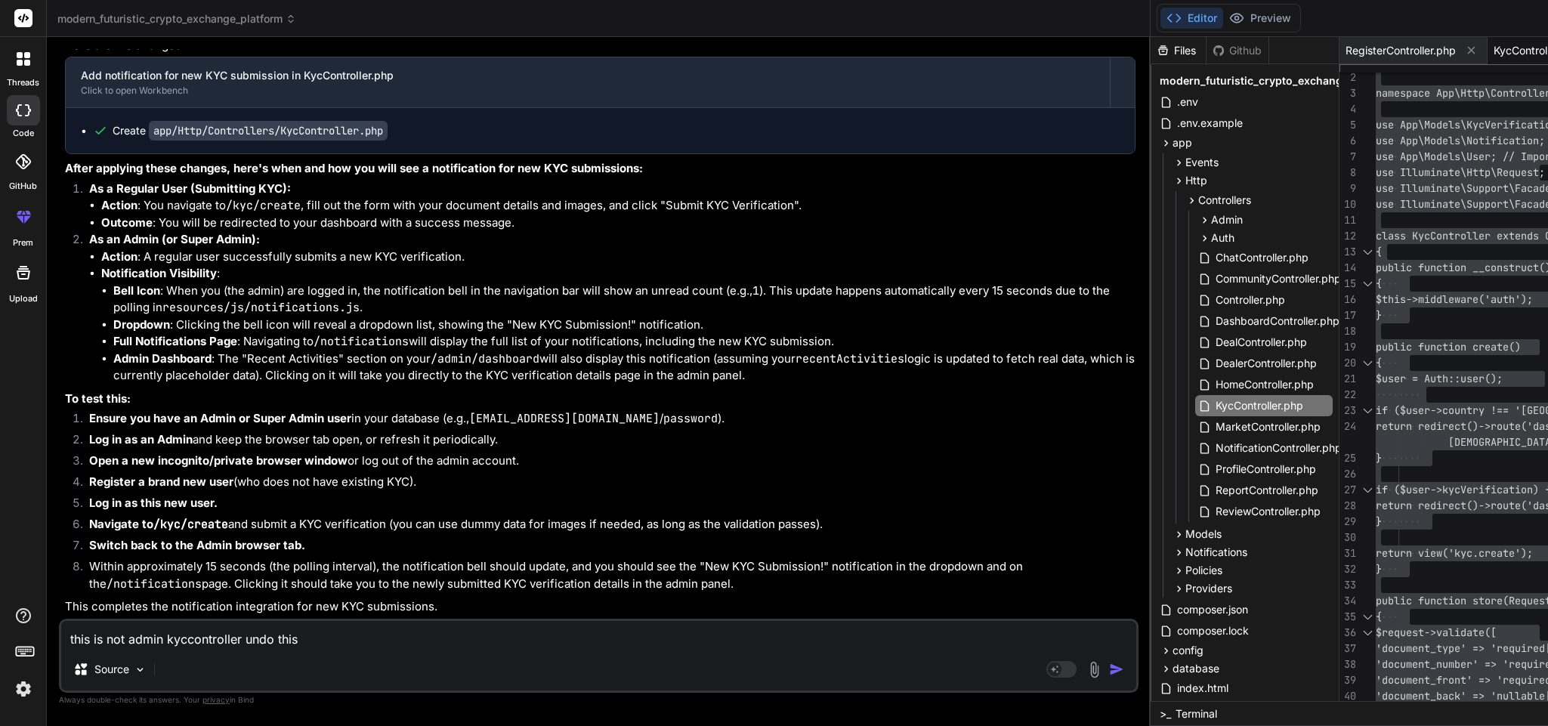
drag, startPoint x: 314, startPoint y: 638, endPoint x: 23, endPoint y: 633, distance: 290.2
click at [23, 633] on div "threads code GitHub prem Upload modern_futuristic_crypto_exchange_platform Crea…" at bounding box center [774, 363] width 1548 height 726
type textarea "x"
click at [279, 633] on textarea at bounding box center [598, 634] width 1075 height 27
type textarea "r"
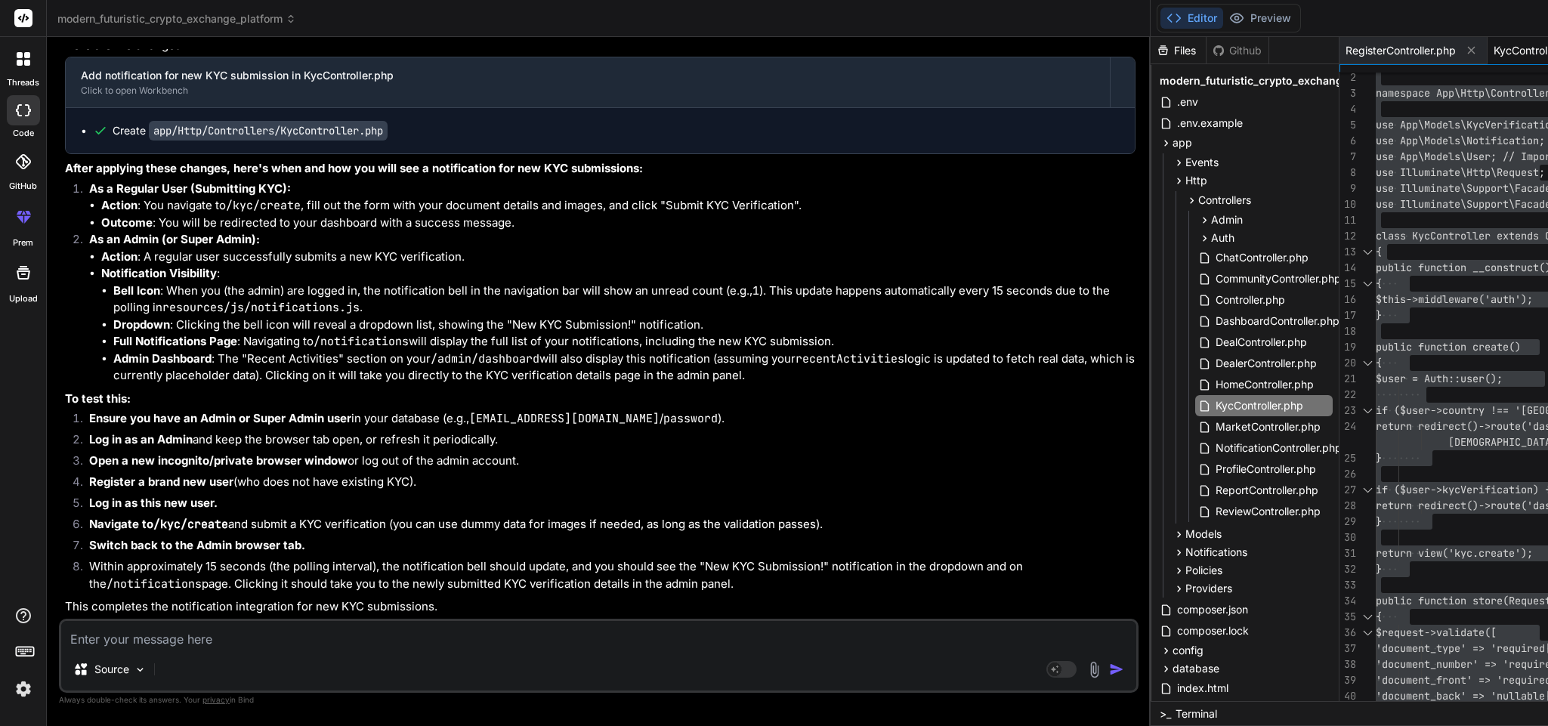
type textarea "x"
type textarea "re"
type textarea "x"
type textarea "rep"
type textarea "x"
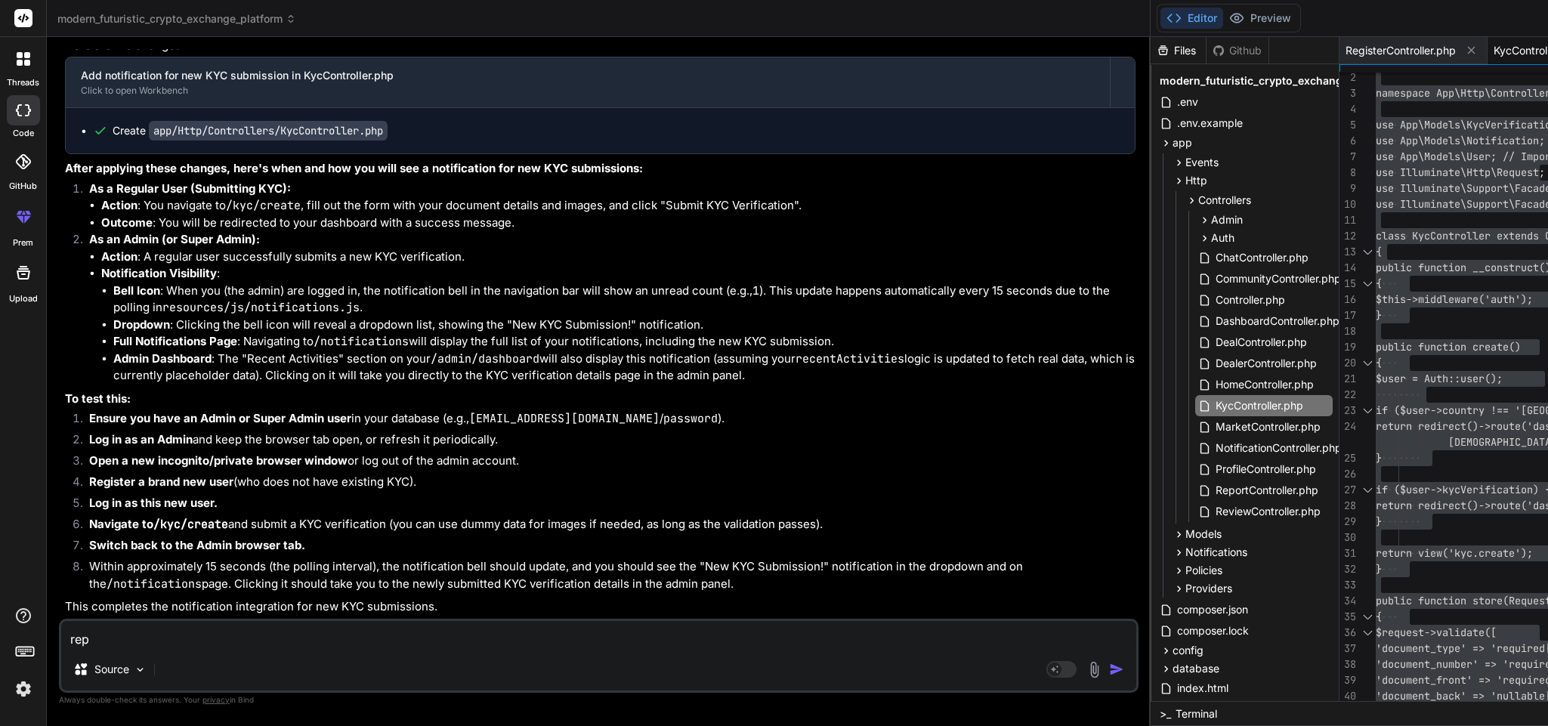
type textarea "repo"
type textarea "x"
type textarea "repor"
type textarea "x"
type textarea "report"
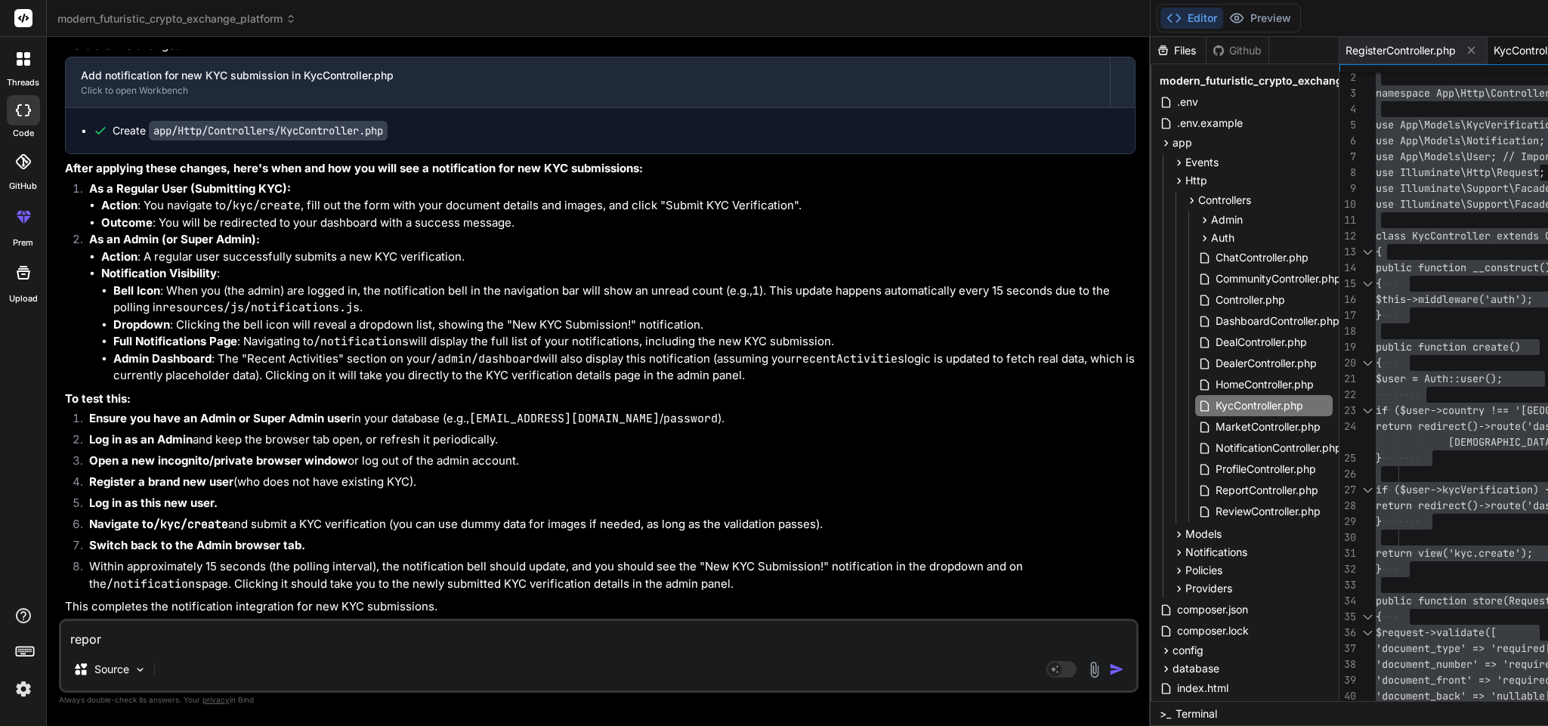
type textarea "x"
type textarea "reports"
type textarea "x"
type textarea "reports"
type textarea "x"
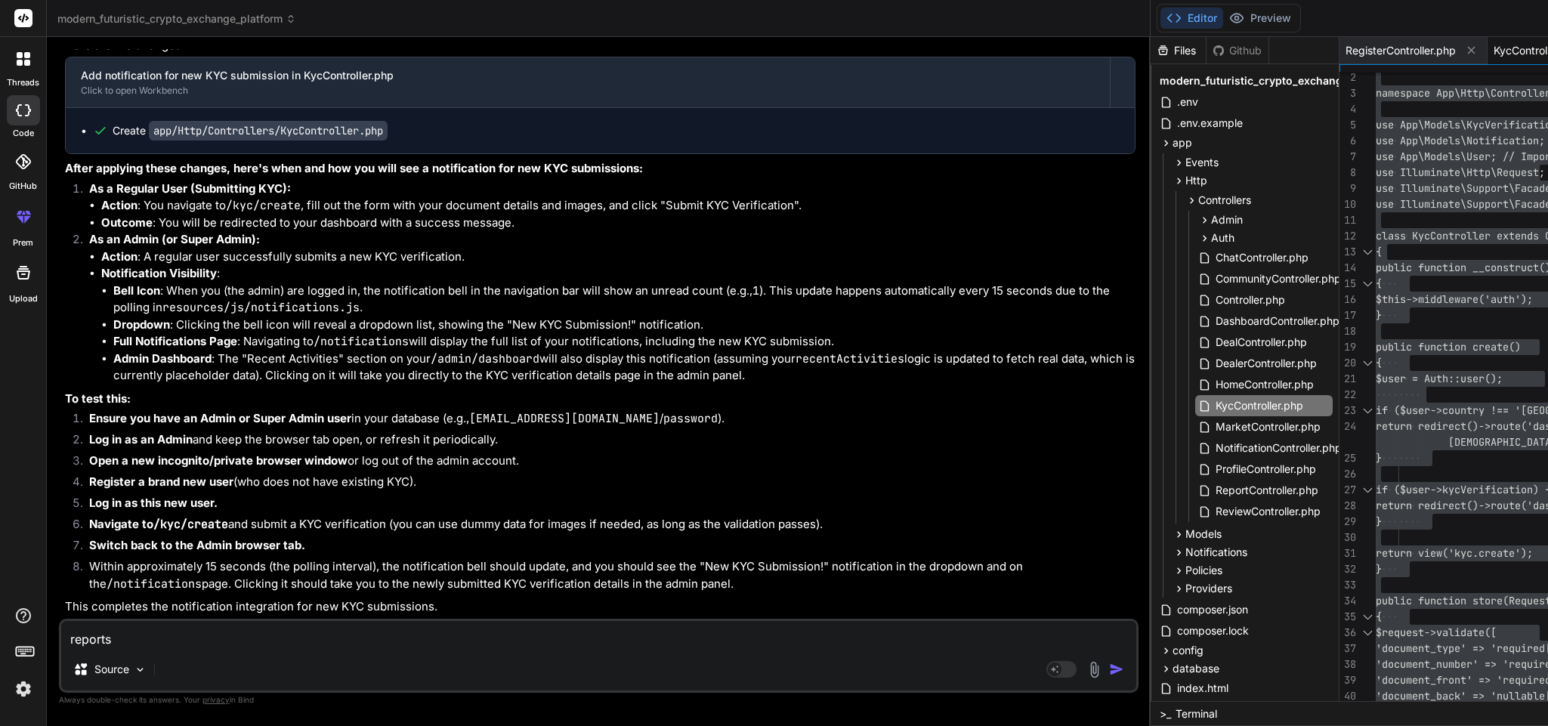
type textarea "reports a"
type textarea "x"
type textarea "reports an"
type textarea "x"
type textarea "reports and"
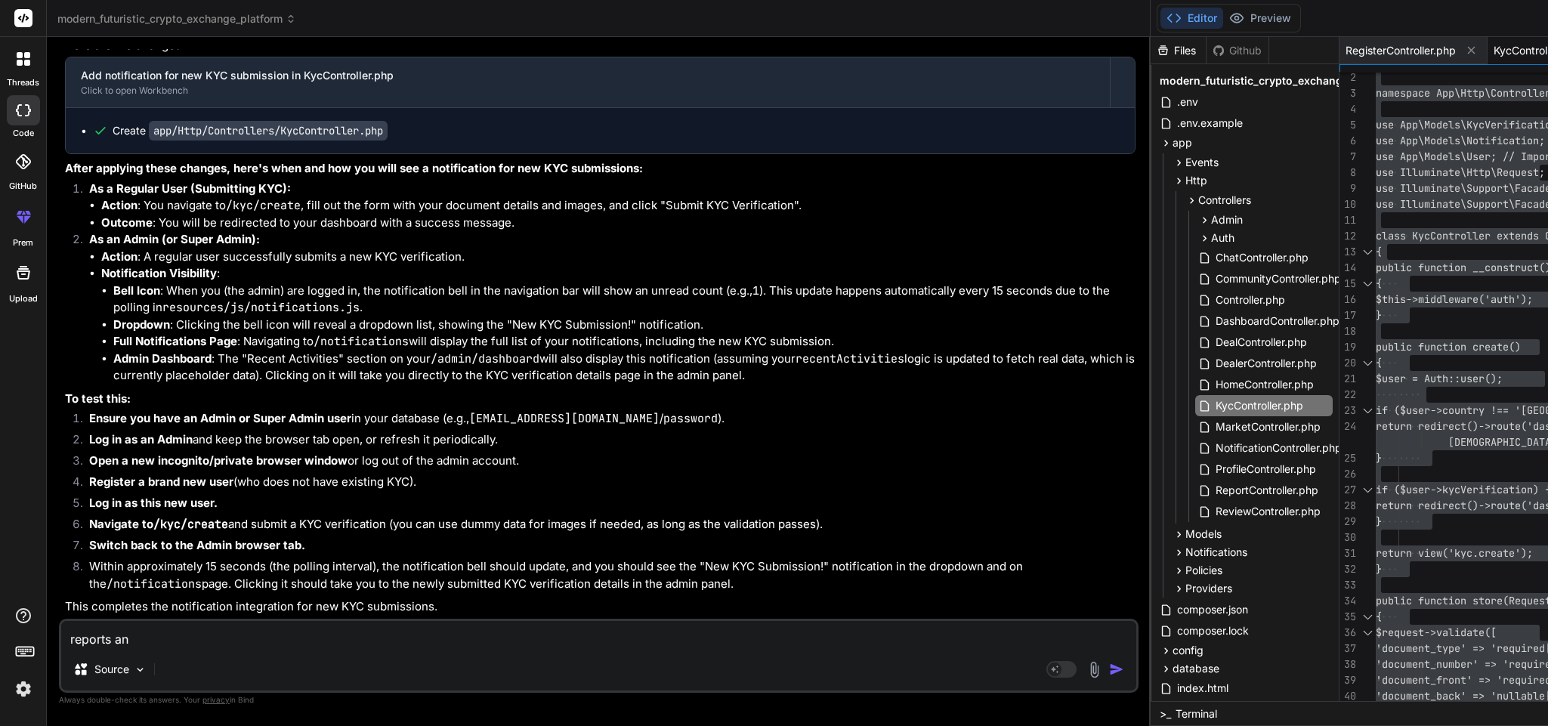
type textarea "x"
type textarea "reports and"
type textarea "x"
type textarea "reports and d"
type textarea "x"
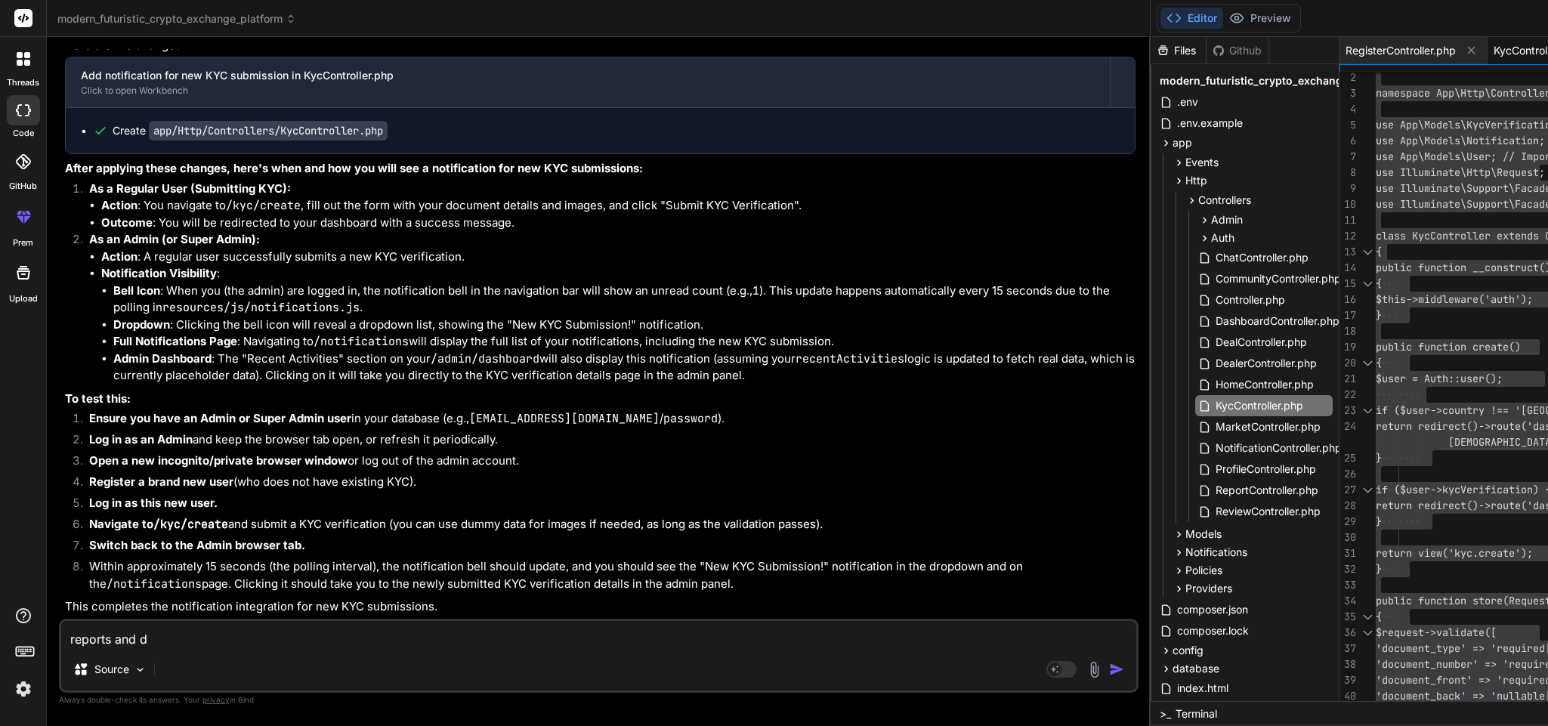
type textarea "reports and di"
type textarea "x"
type textarea "reports and dis"
type textarea "x"
type textarea "reports and disp"
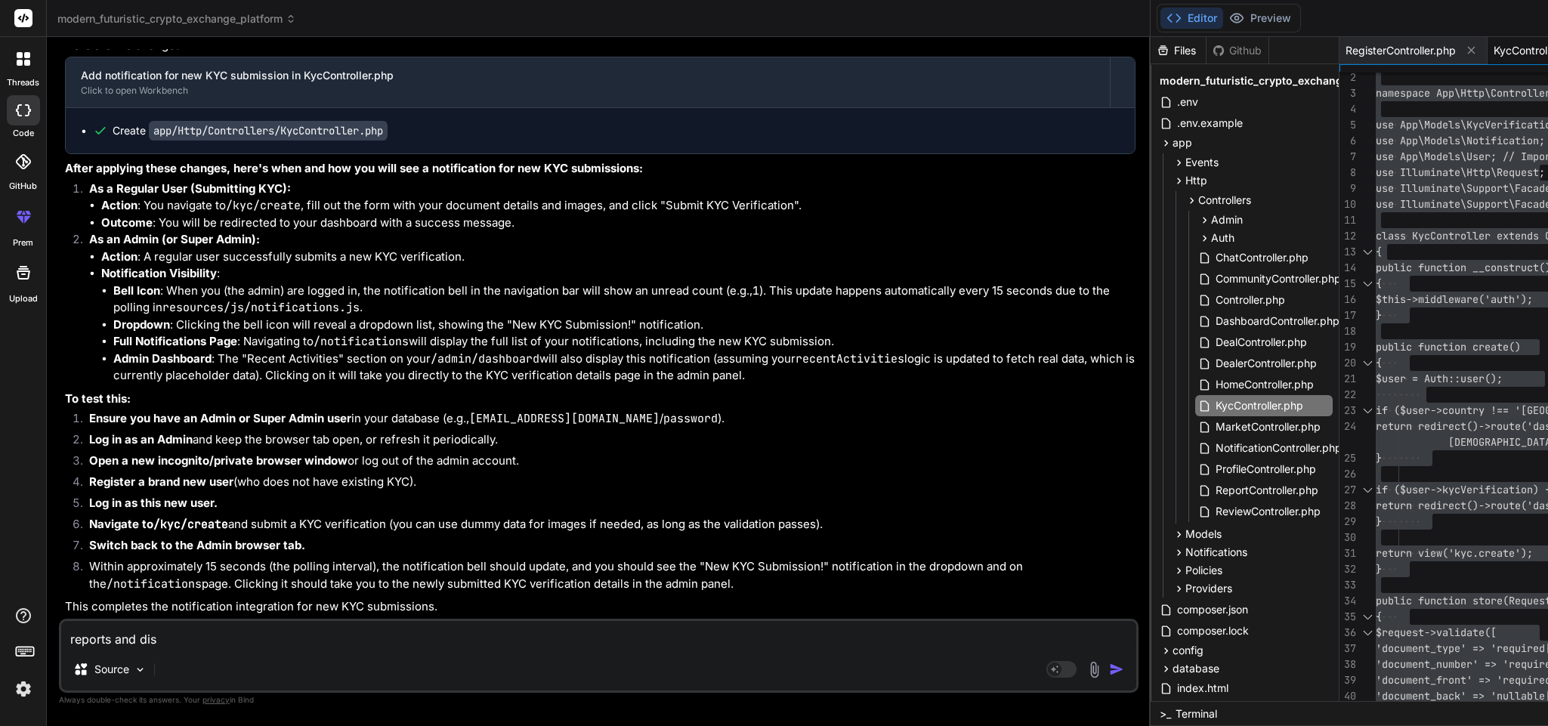
type textarea "x"
type textarea "reports and dispu"
type textarea "x"
type textarea "reports and disput"
type textarea "x"
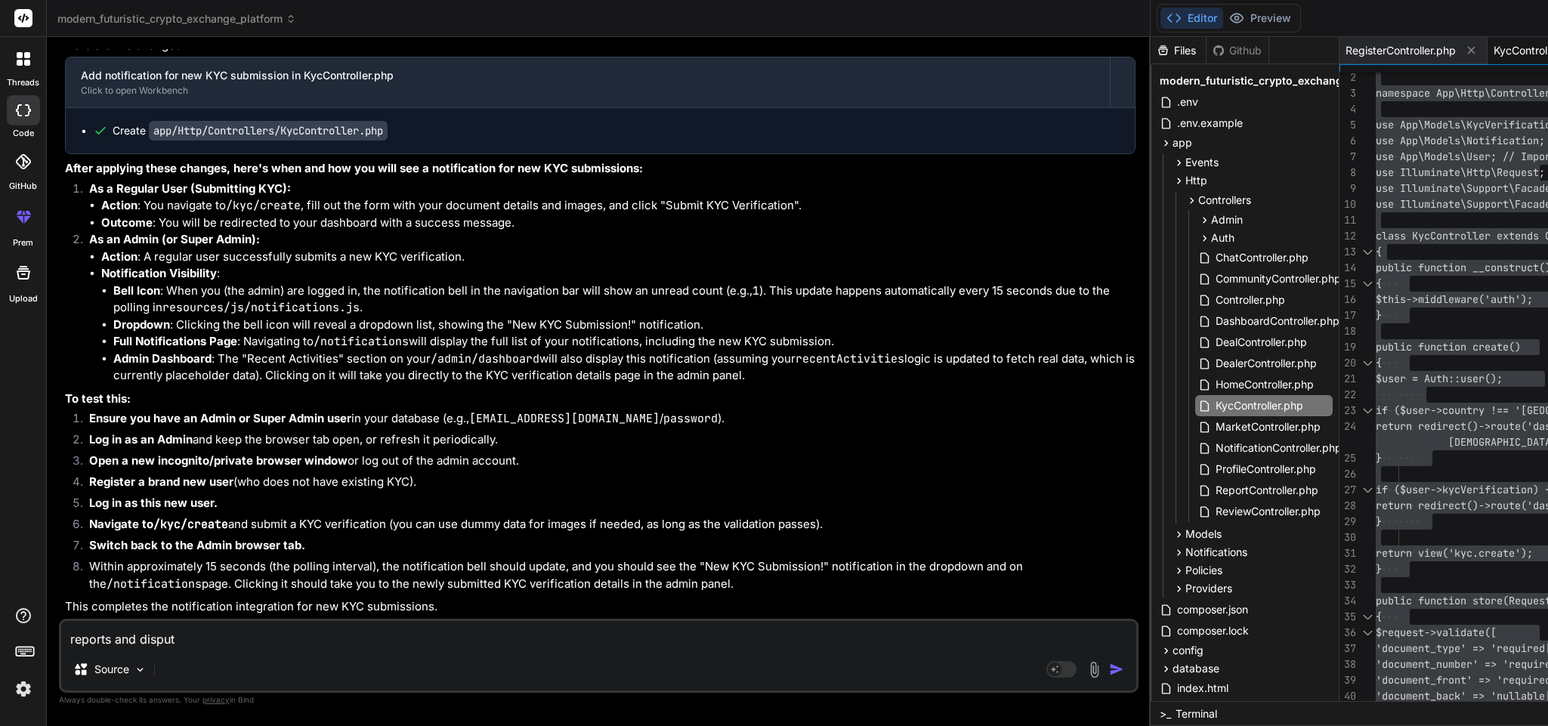
type textarea "reports and dispute"
type textarea "x"
type textarea "reports and dispute"
type textarea "x"
type textarea "reports and dispute f"
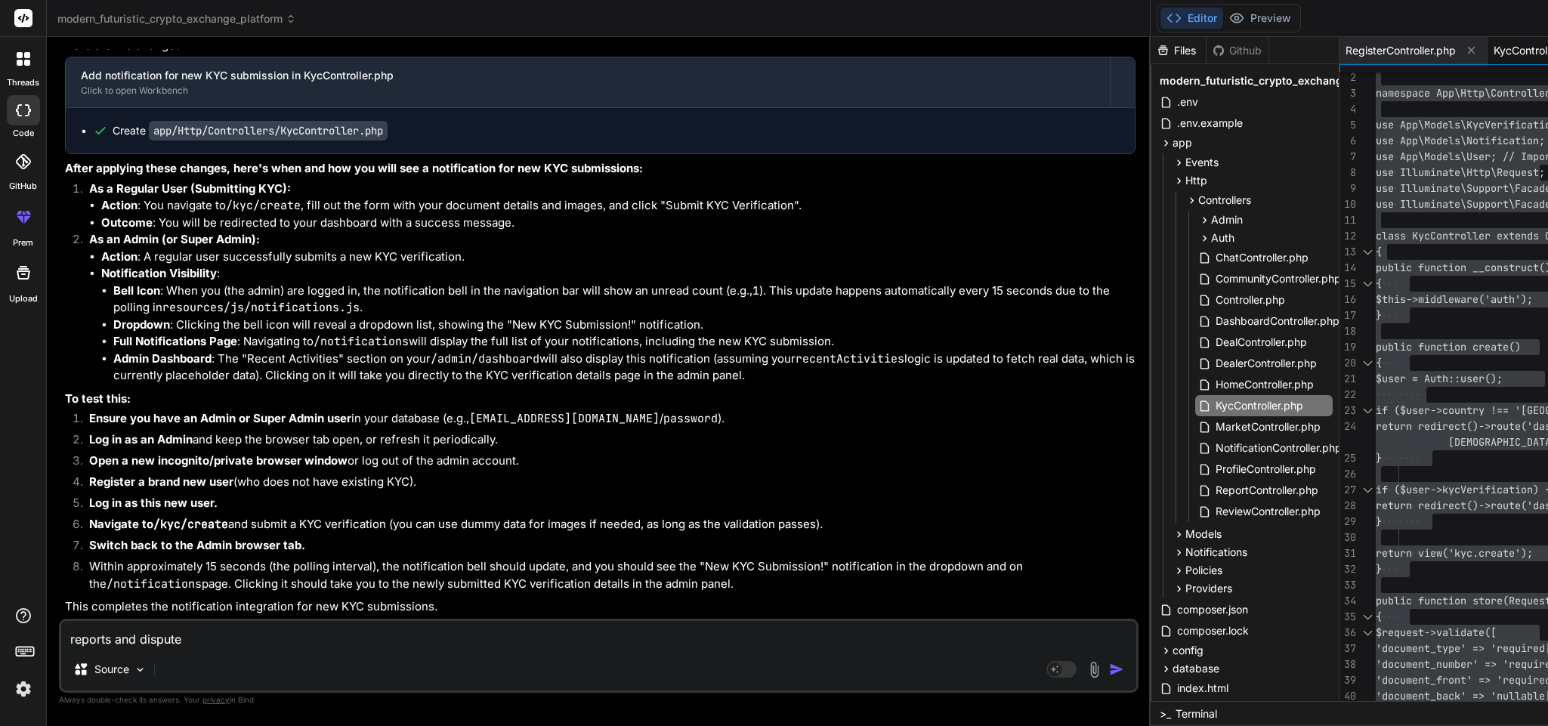
type textarea "x"
type textarea "reports and dispute fo"
type textarea "x"
type textarea "reports and dispute for"
type textarea "x"
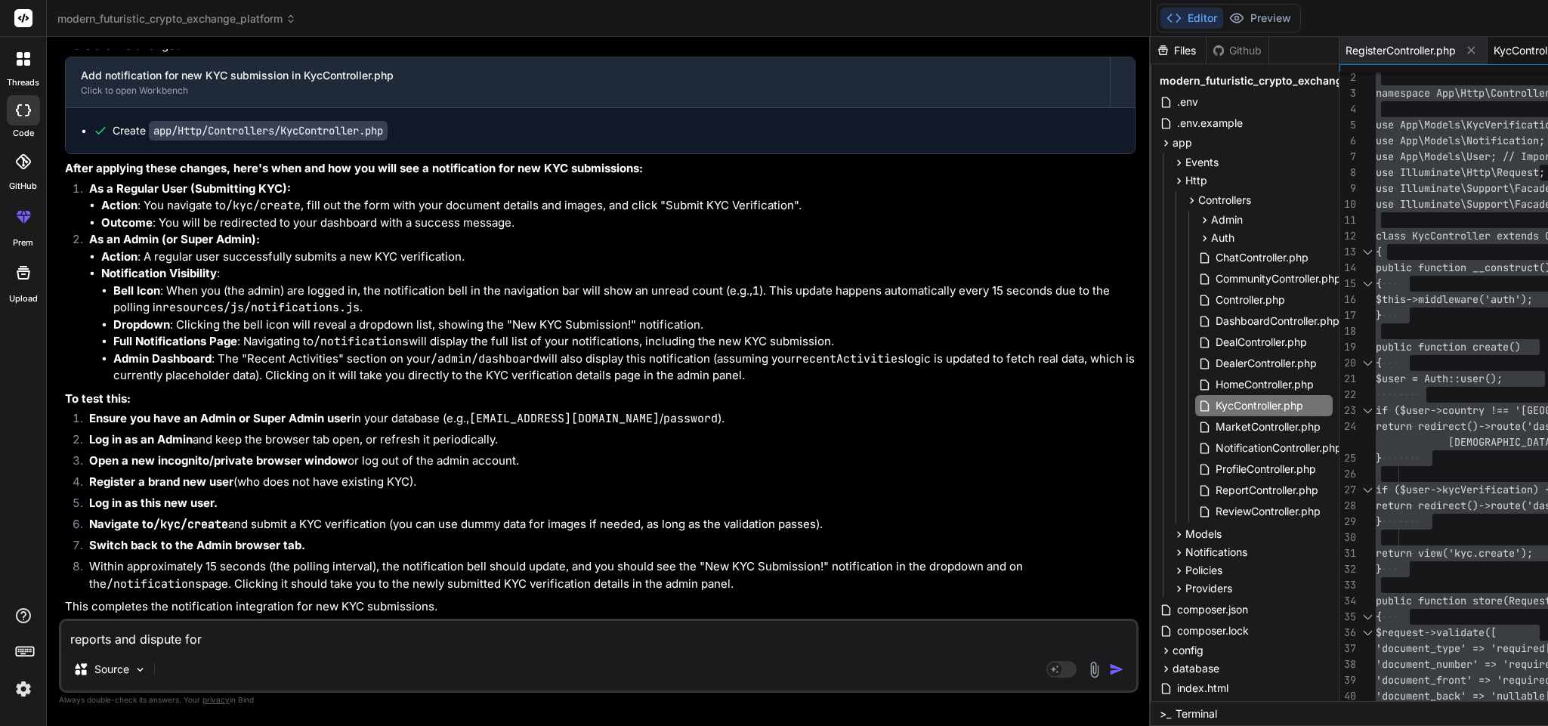
type textarea "reports and dispute for"
type textarea "x"
type textarea "reports and dispute for a"
type textarea "x"
type textarea "reports and dispute for ad"
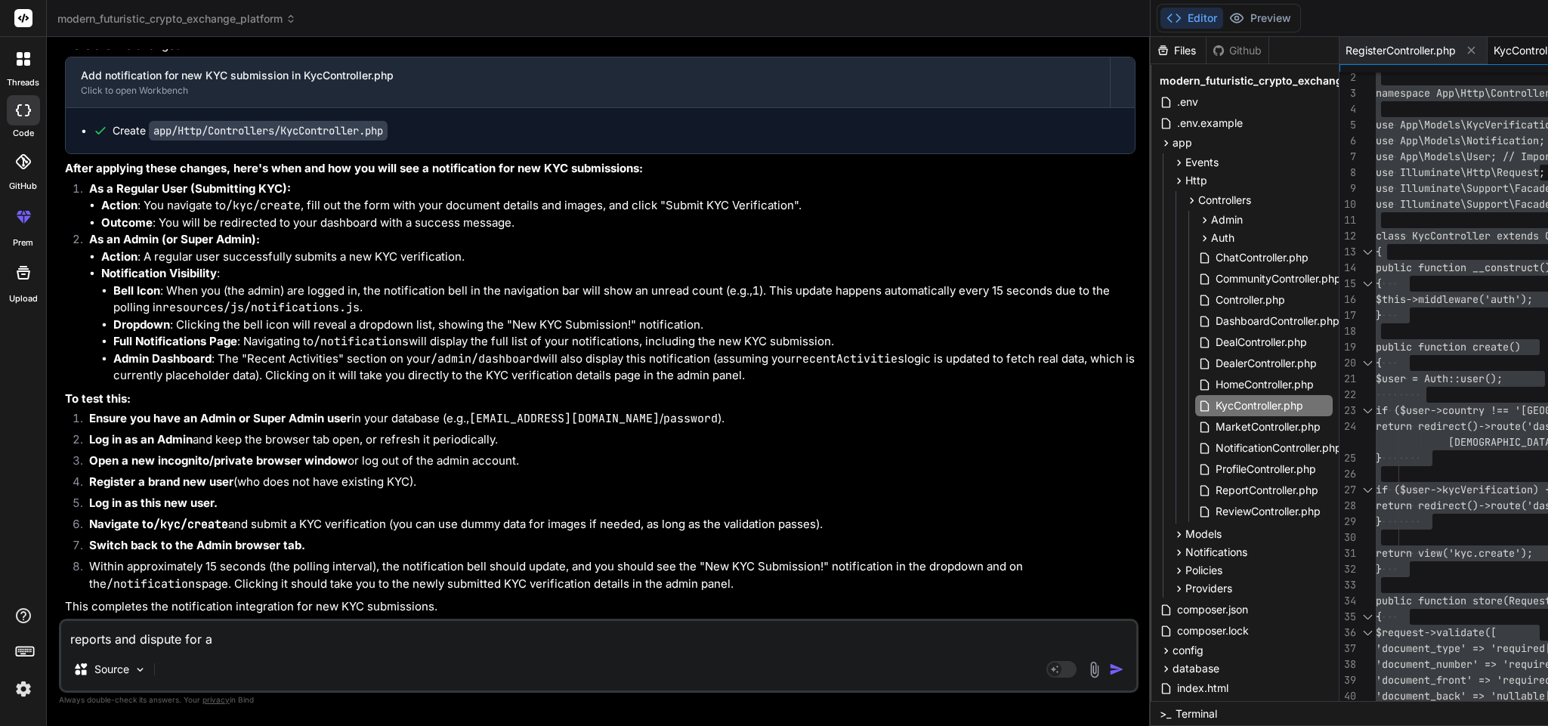
type textarea "x"
type textarea "reports and dispute for adm"
type textarea "x"
type textarea "reports and dispute for admi"
type textarea "x"
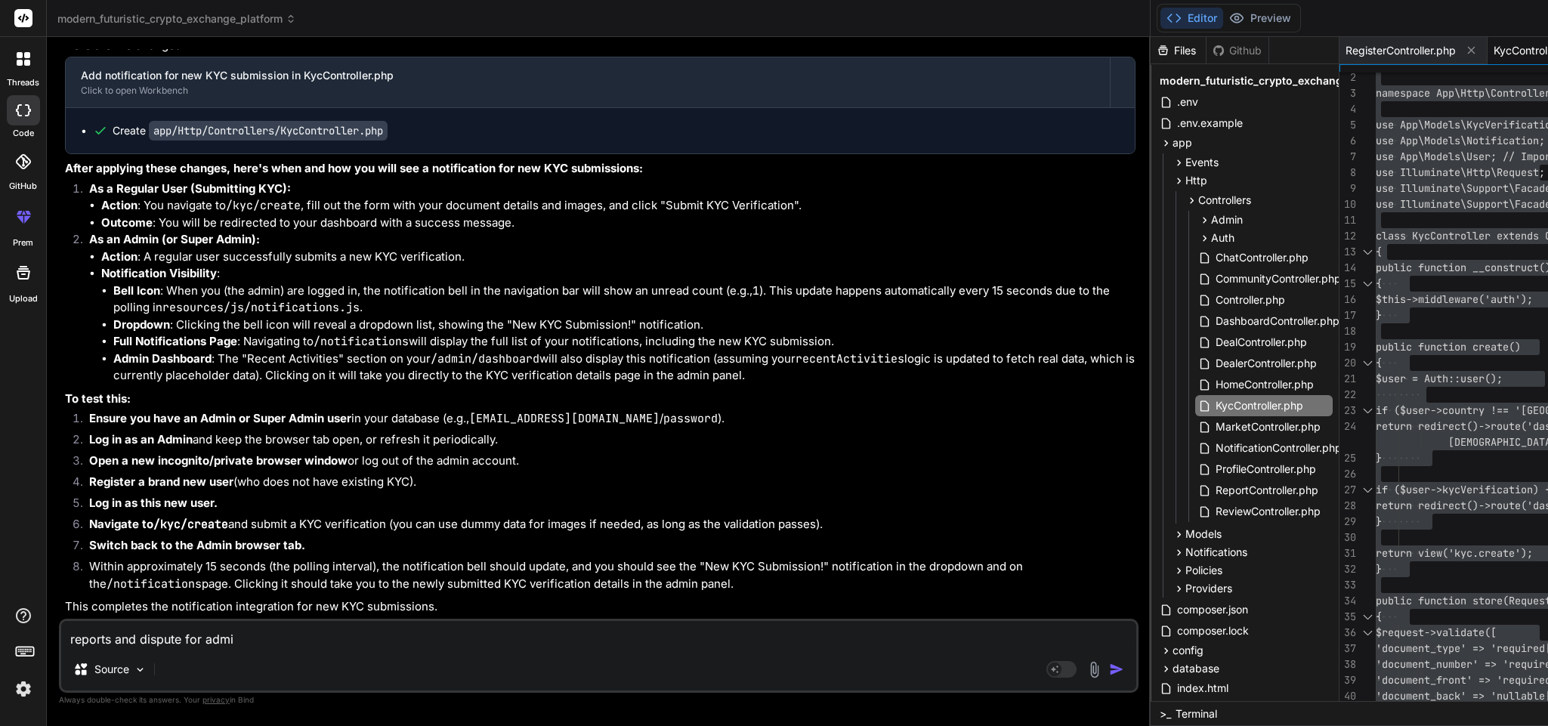
type textarea "reports and dispute for admin"
type textarea "x"
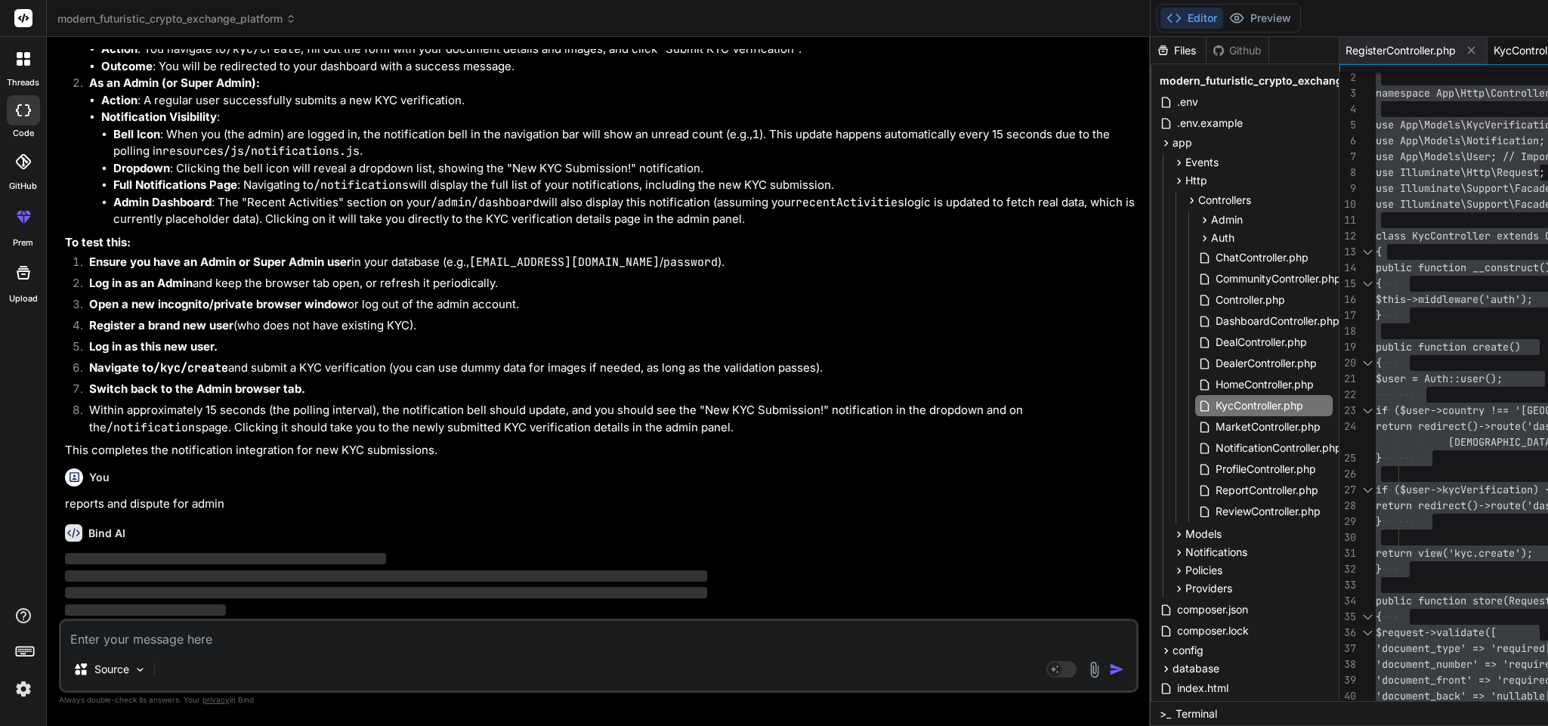
scroll to position [41269, 0]
click at [1465, 44] on icon at bounding box center [1471, 50] width 13 height 13
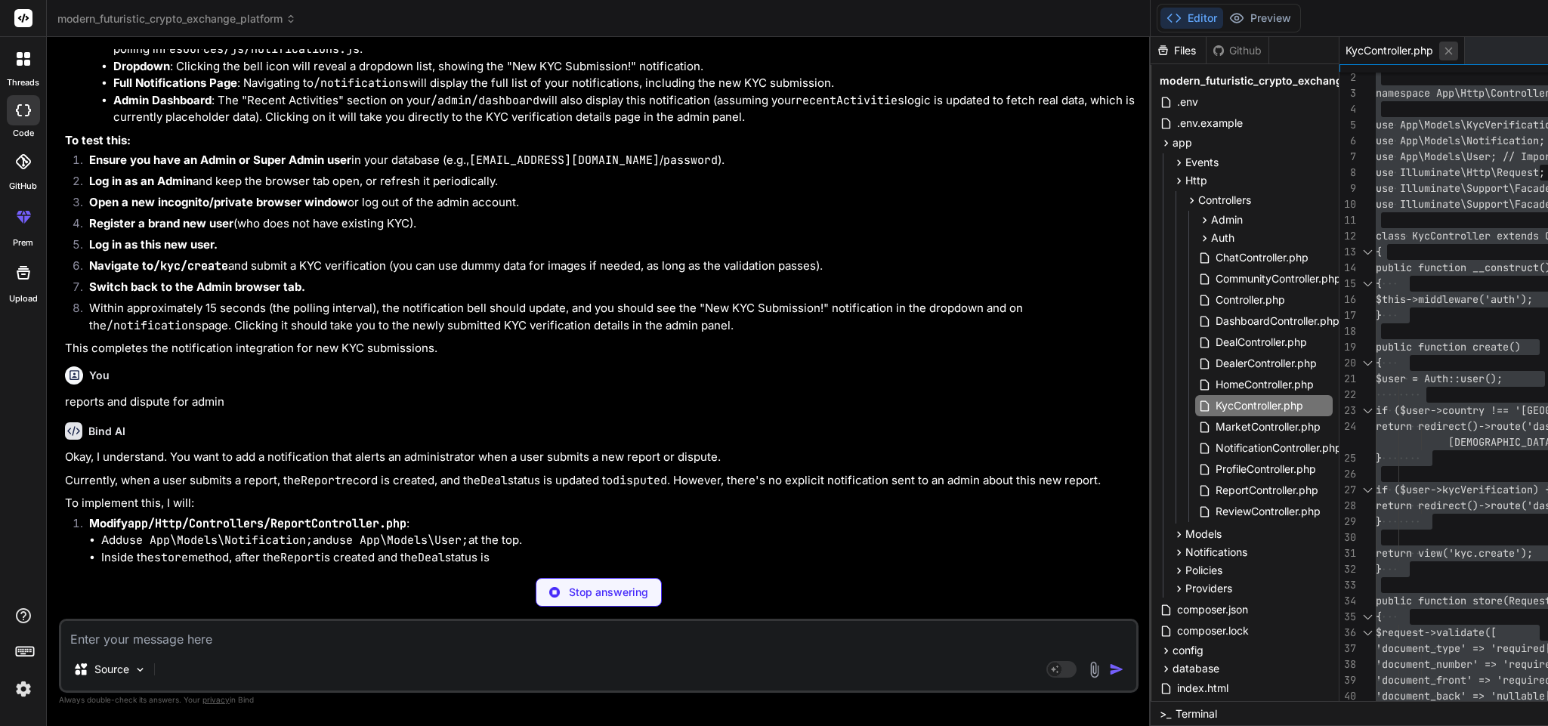
click at [1443, 45] on icon at bounding box center [1449, 51] width 13 height 13
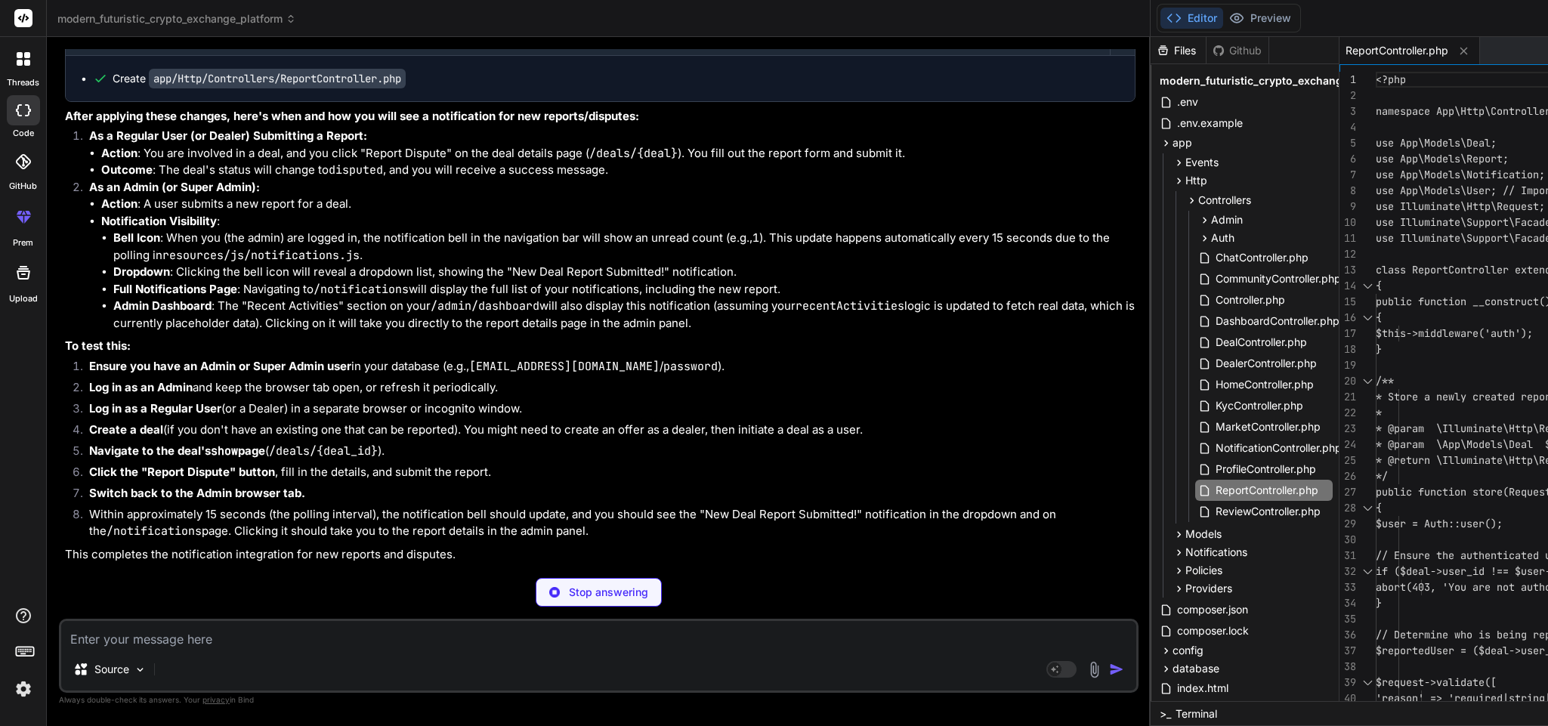
type textarea "x"
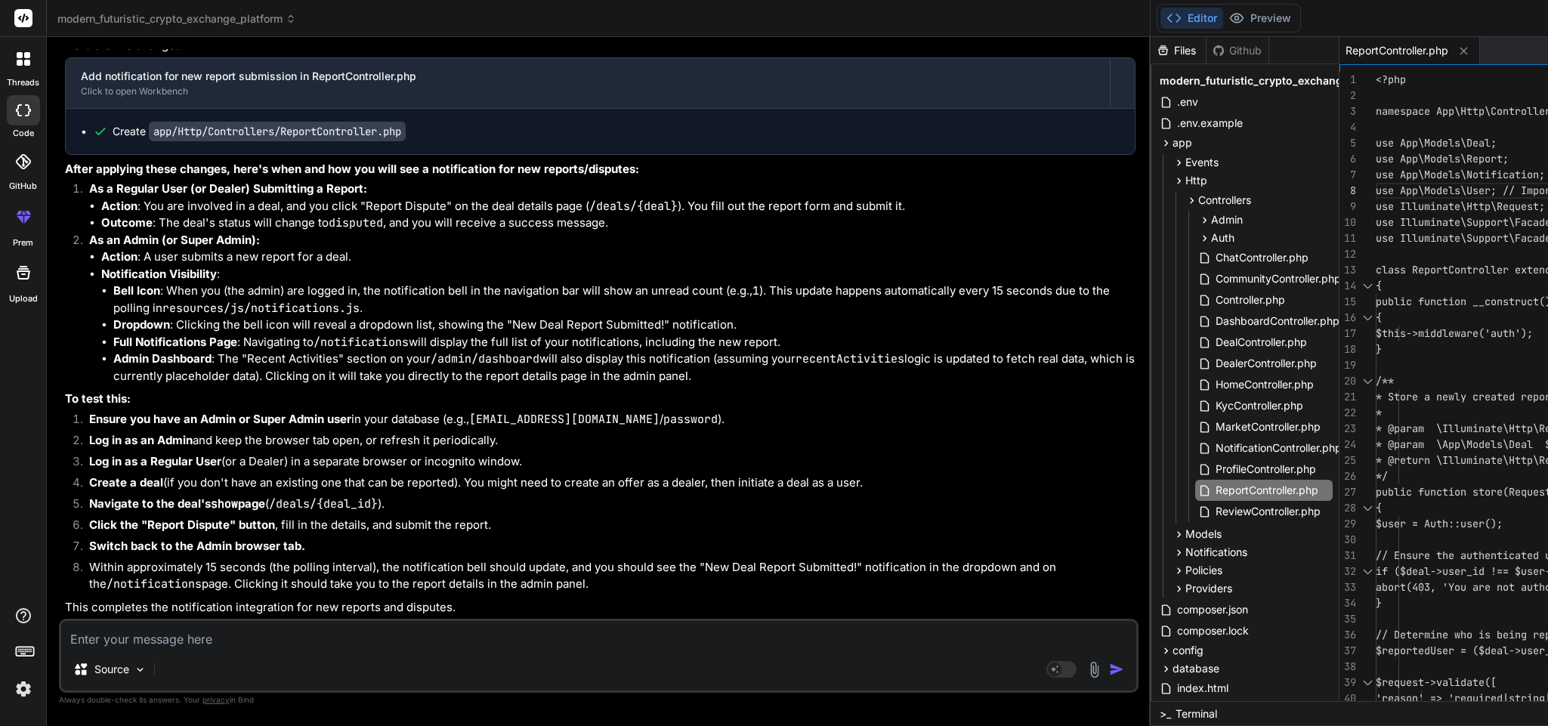
scroll to position [0, 0]
drag, startPoint x: 1028, startPoint y: 188, endPoint x: 697, endPoint y: 170, distance: 331.5
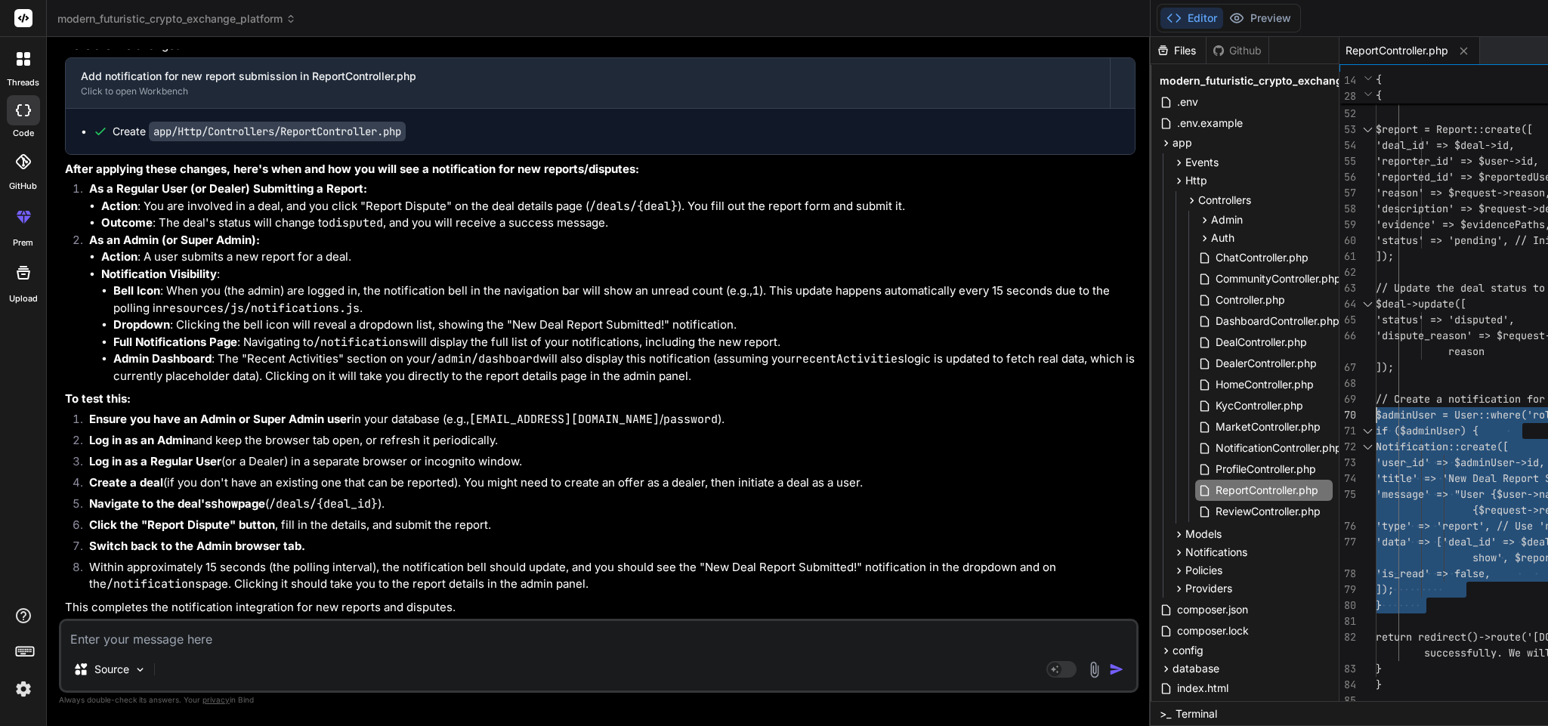
type textarea "]); // Update the deal status to 'disputed' and set the dispute reason $deal->u…"
drag, startPoint x: 837, startPoint y: 604, endPoint x: 775, endPoint y: 388, distance: 224.1
click at [256, 633] on textarea at bounding box center [598, 634] width 1075 height 27
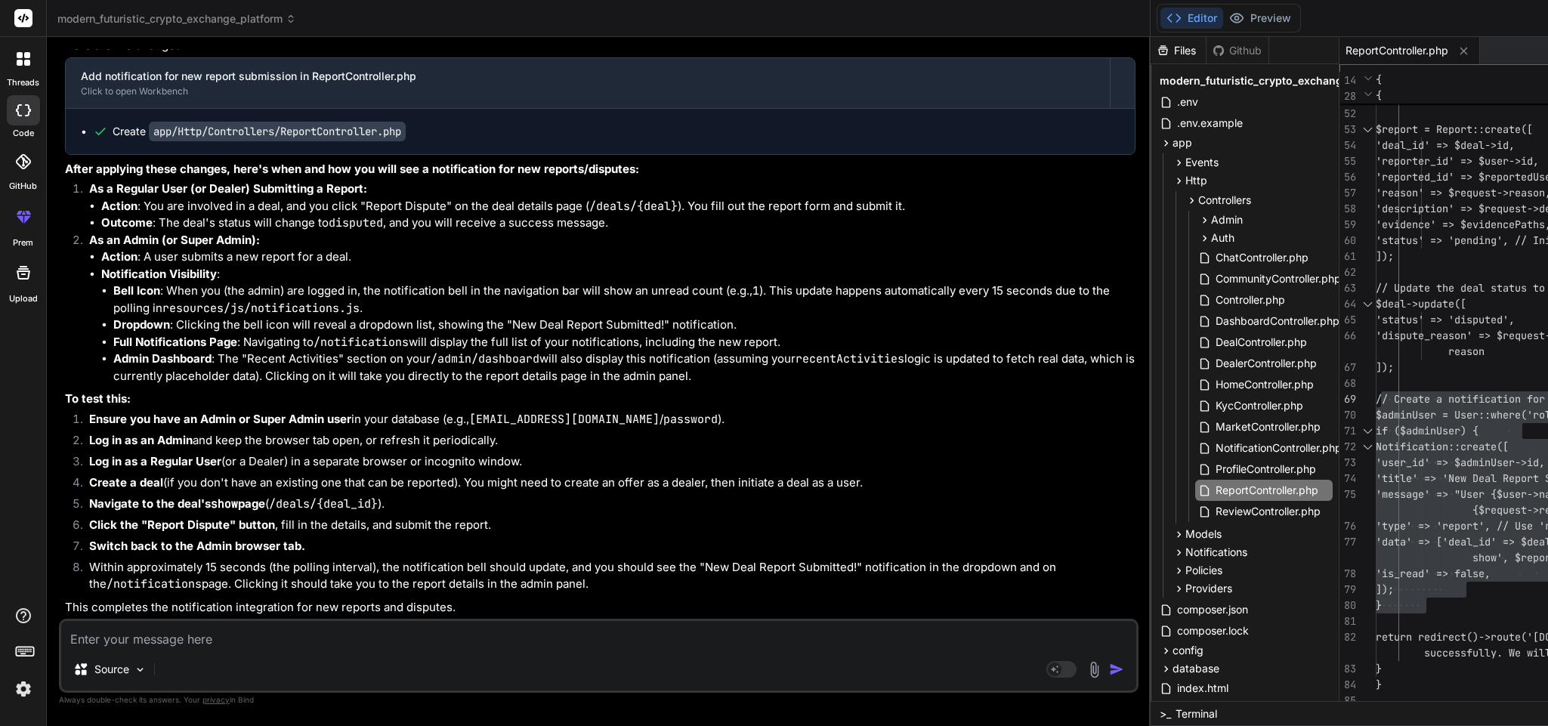
type textarea "n"
type textarea "x"
type textarea "no"
type textarea "x"
type textarea "now"
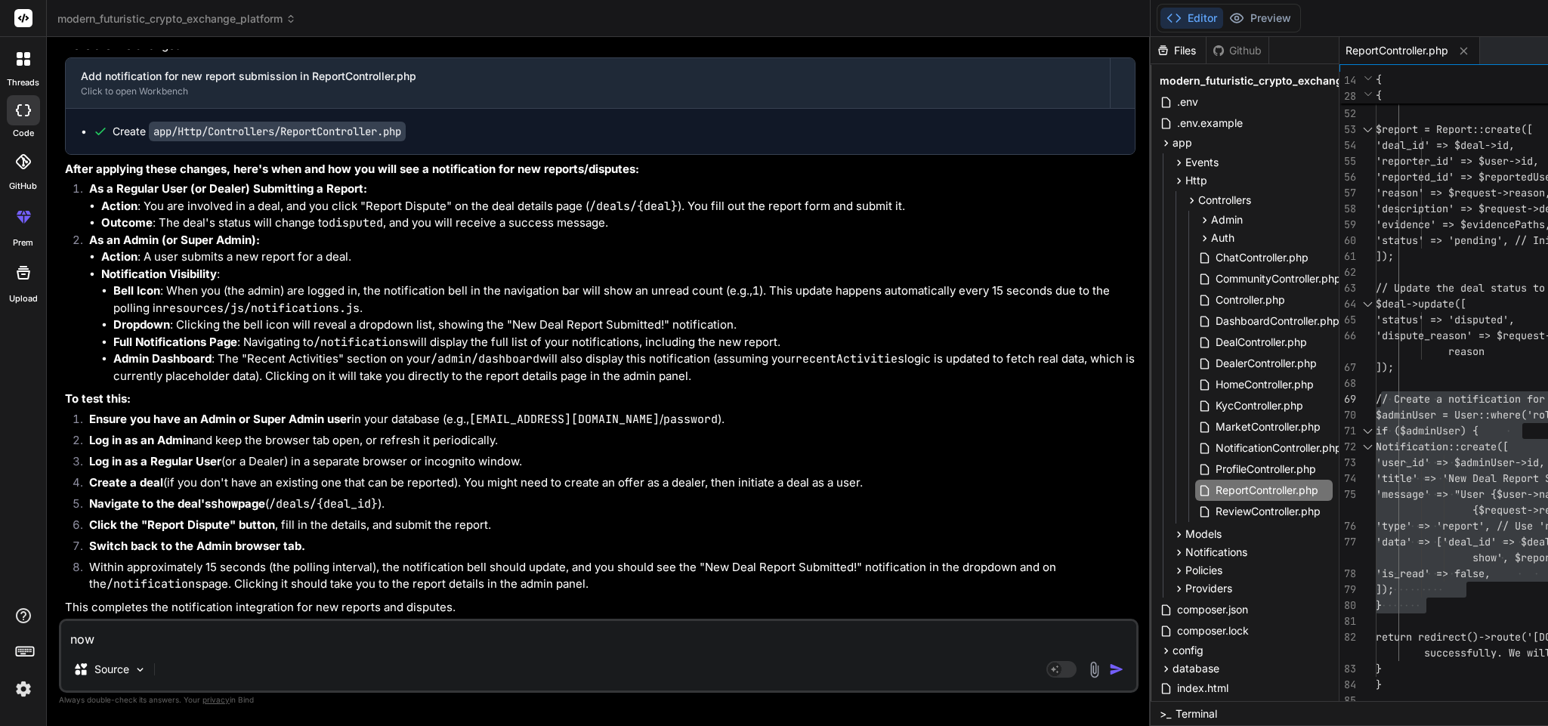
type textarea "x"
type textarea "now"
type textarea "x"
type textarea "now f"
type textarea "x"
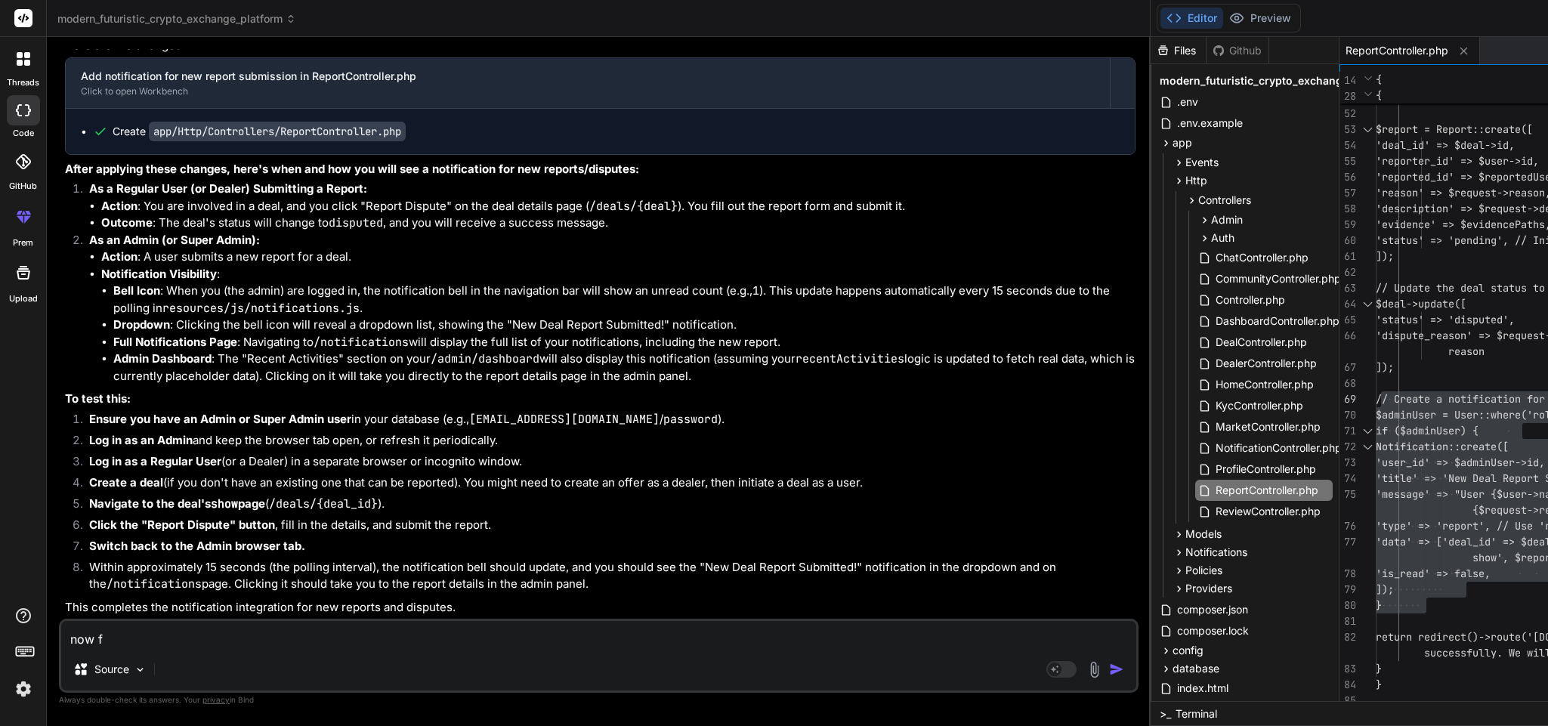
type textarea "now fo"
type textarea "x"
type textarea "now for"
type textarea "x"
type textarea "now for"
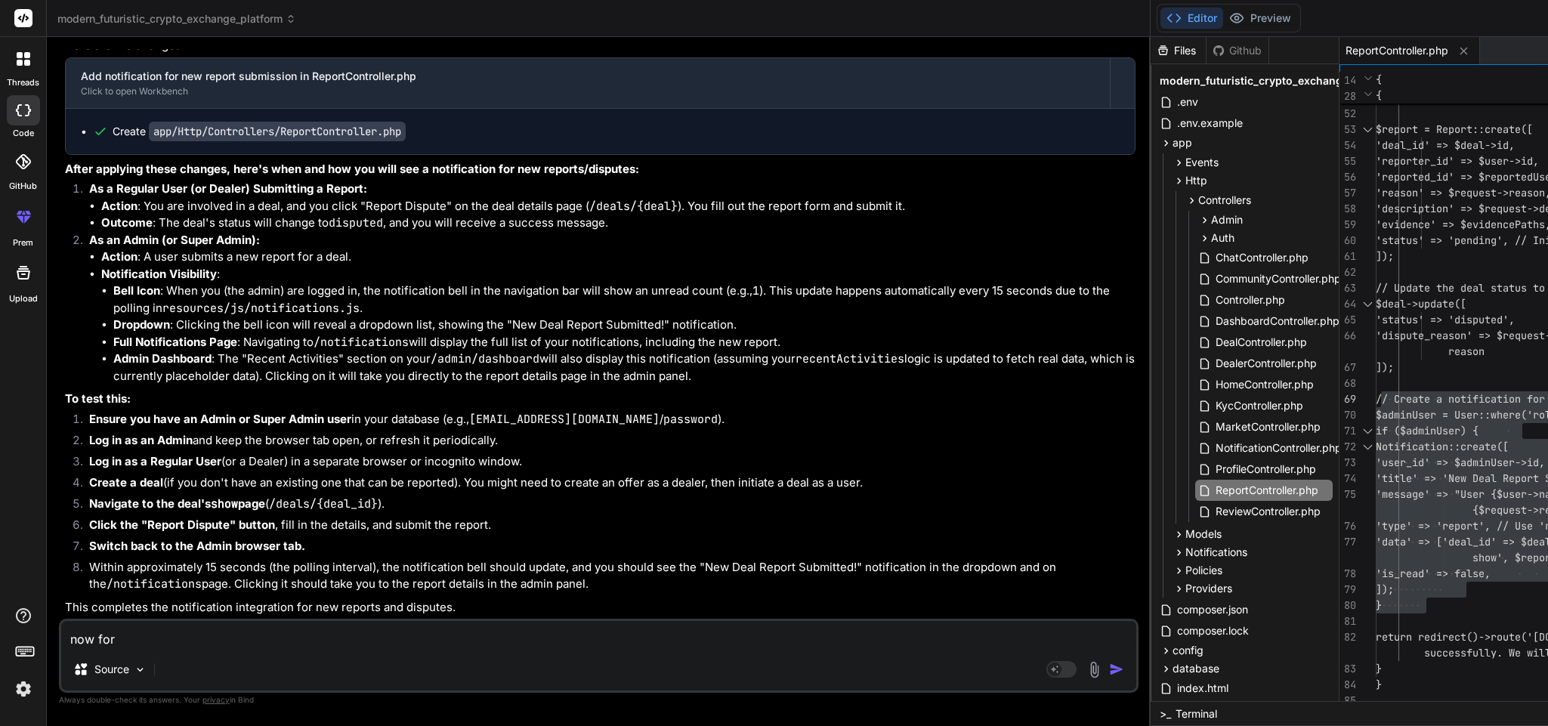
type textarea "x"
type textarea "now for d"
type textarea "x"
type textarea "now for de"
type textarea "x"
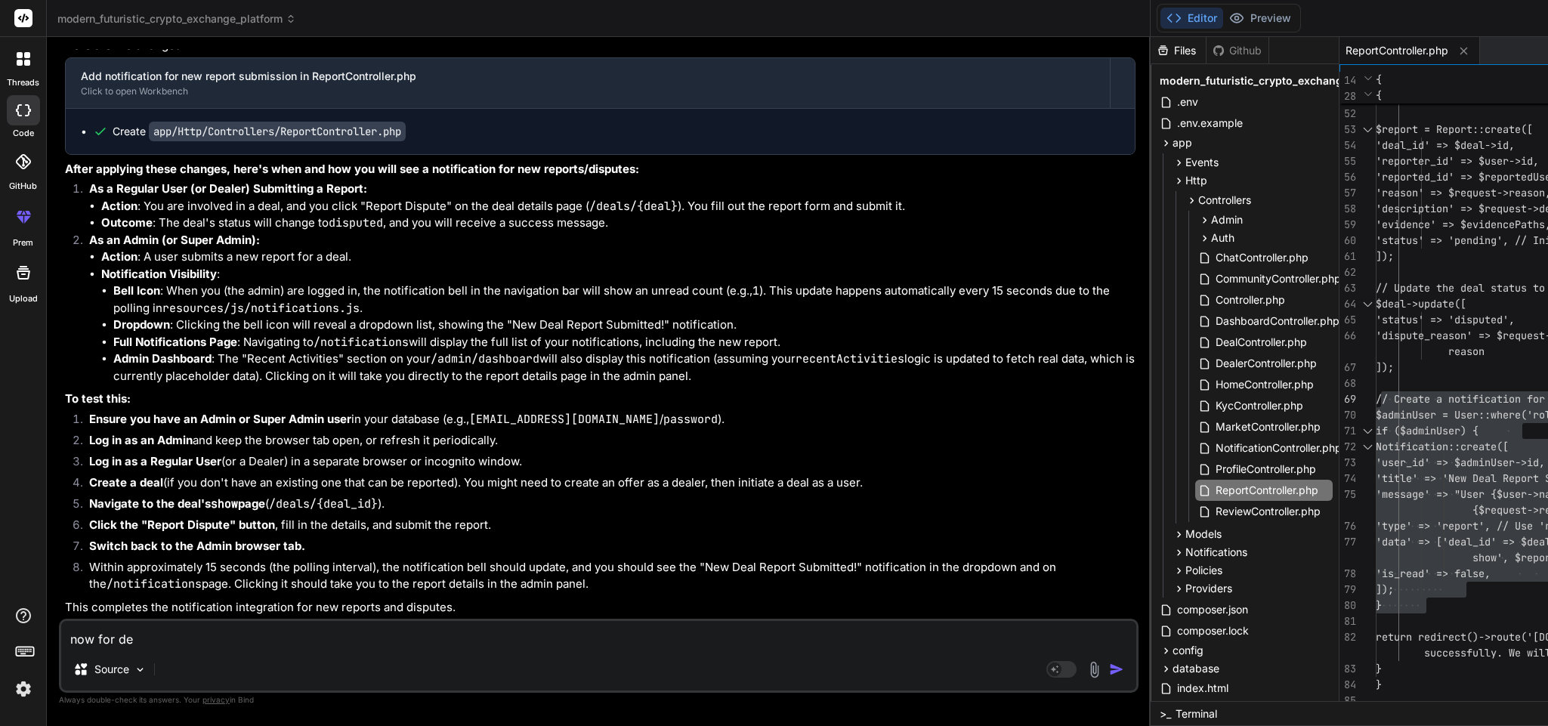
type textarea "now for dea"
type textarea "x"
type textarea "now for deal"
type textarea "x"
type textarea "now for deale"
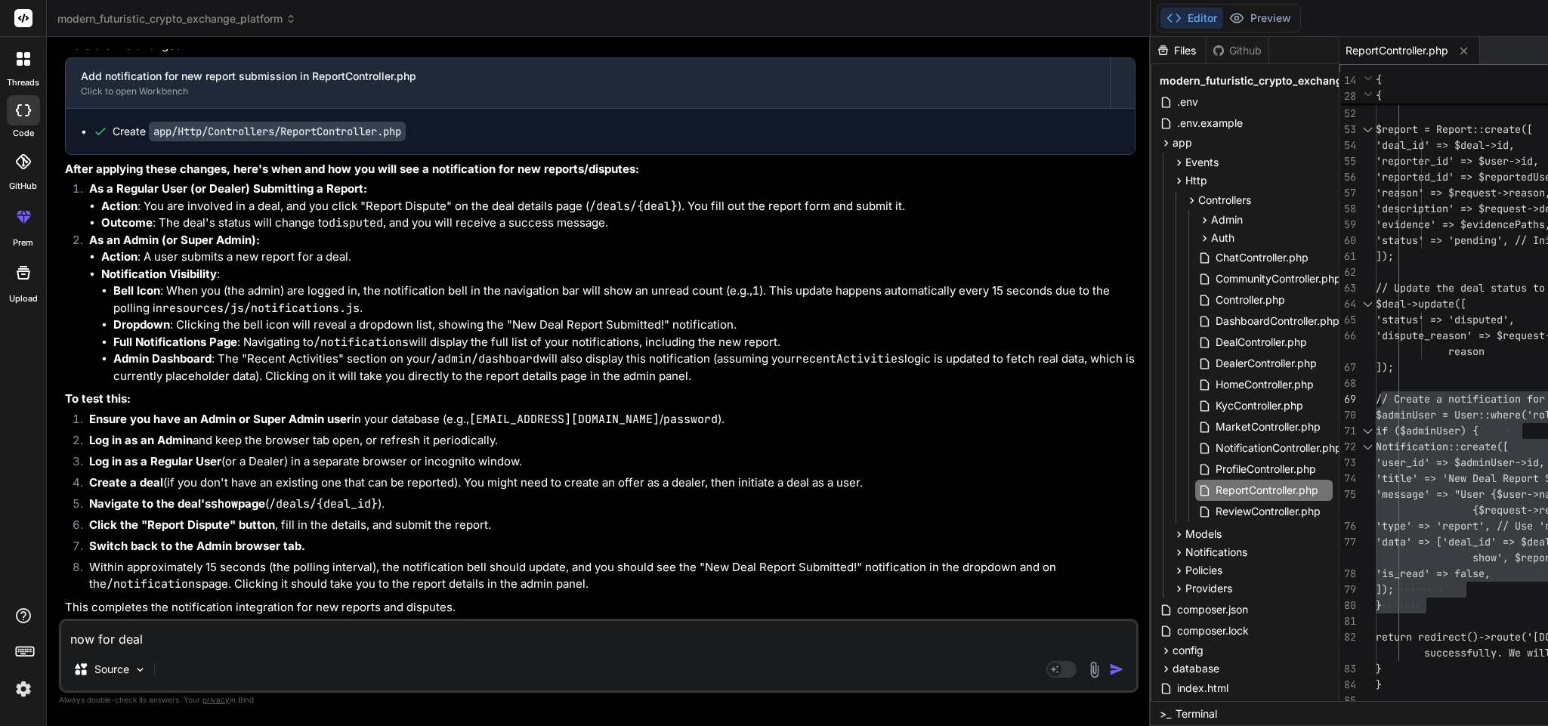
type textarea "x"
type textarea "now for dealer"
type textarea "x"
type textarea "now for dealer"
type textarea "x"
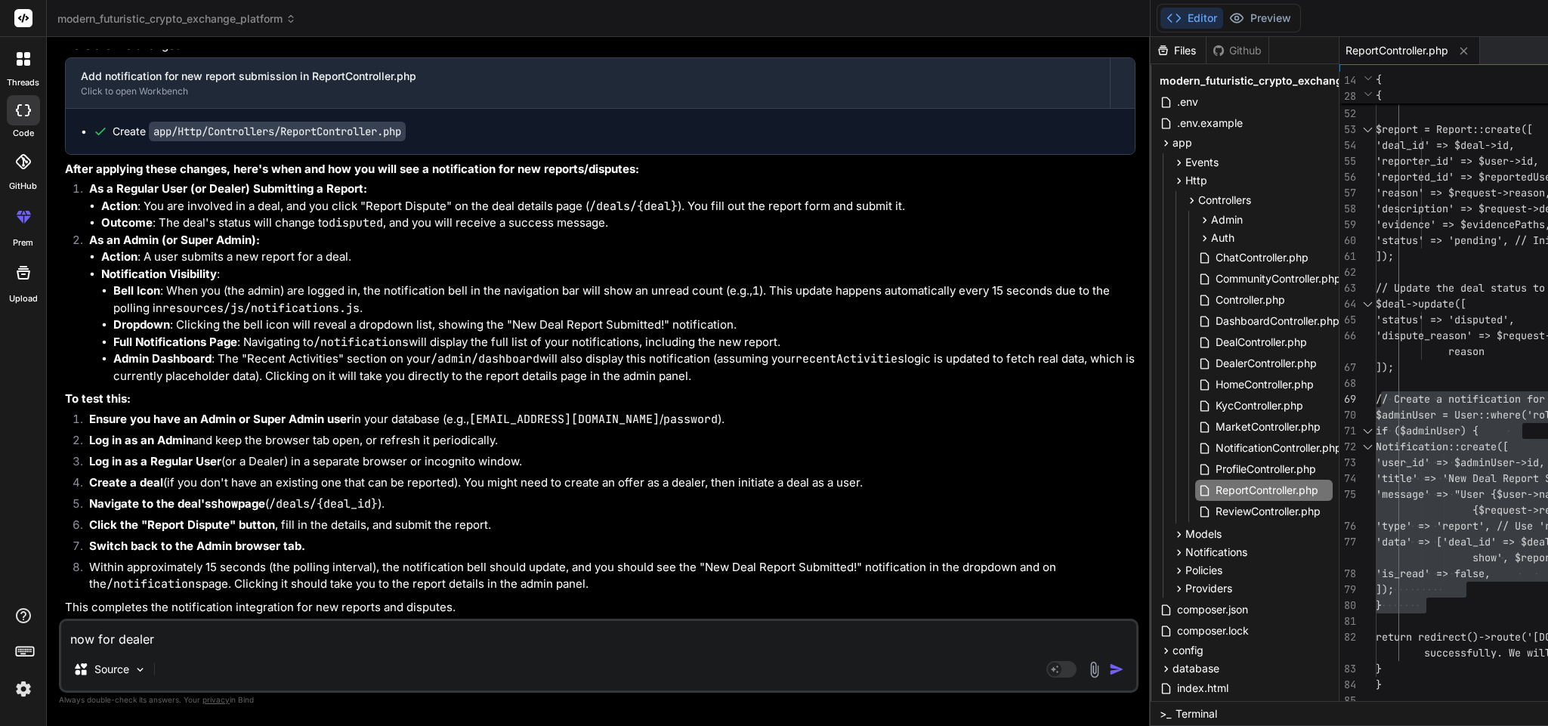
type textarea "now for dealer a"
type textarea "x"
type textarea "now for dealer ap"
type textarea "x"
type textarea "now for dealer app"
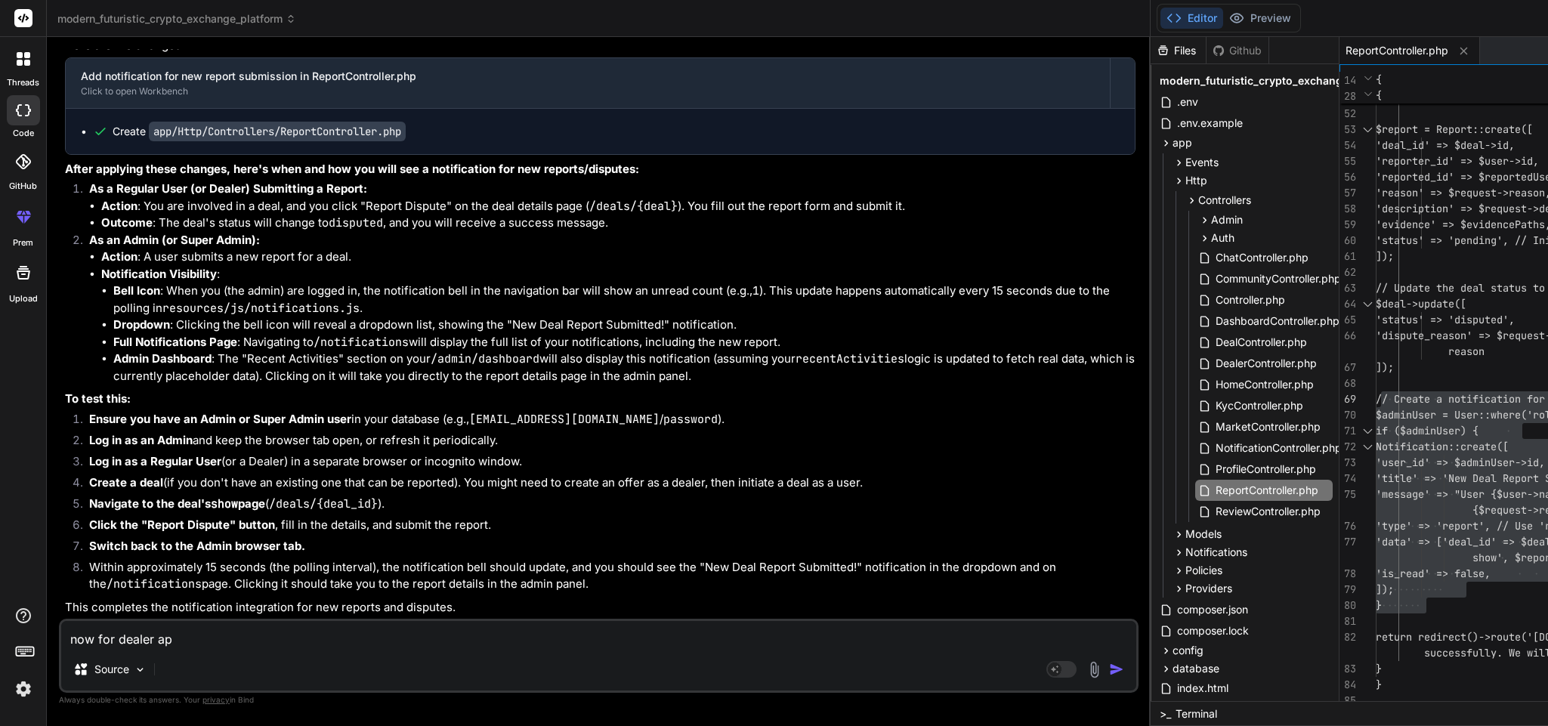
type textarea "x"
type textarea "now for dealer appl"
type textarea "x"
type textarea "now for dealer appli"
type textarea "x"
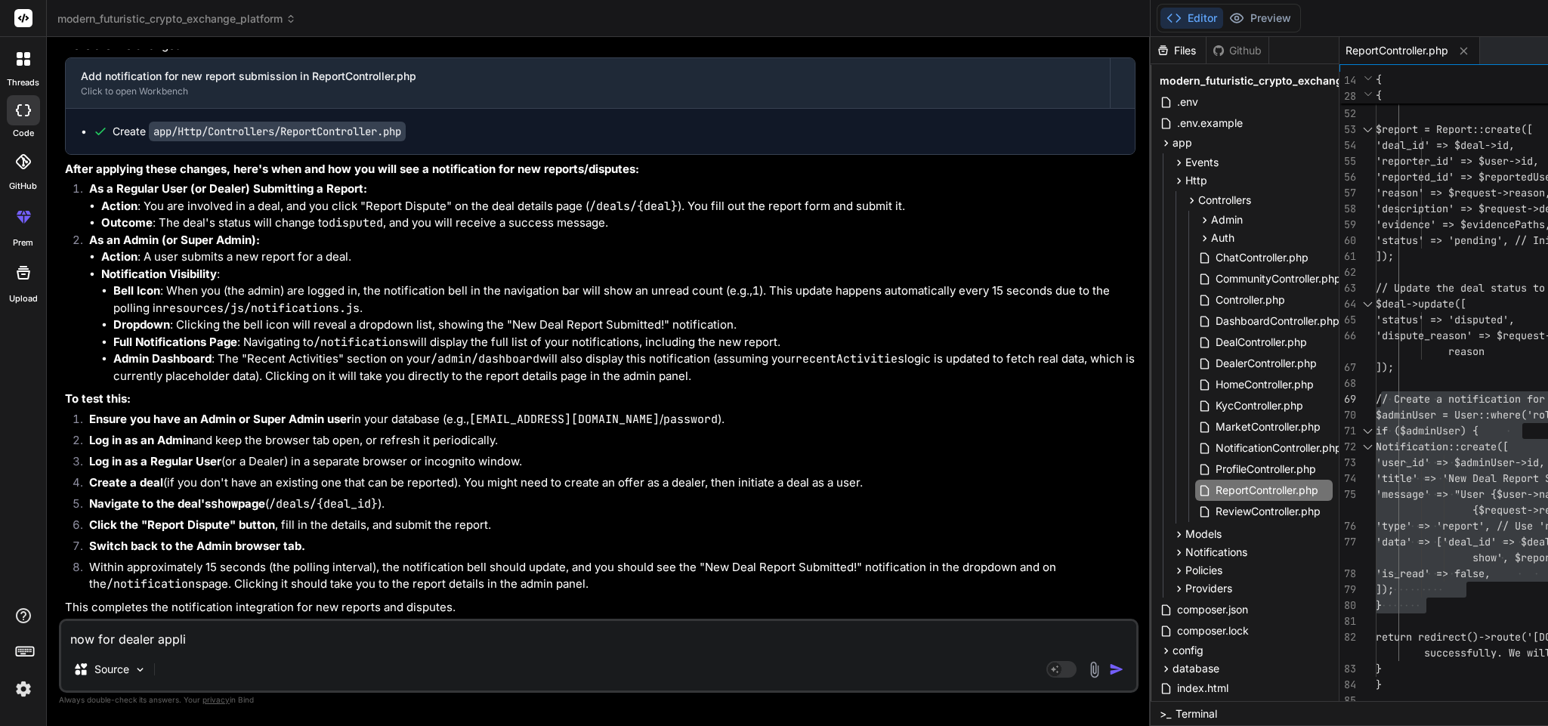
type textarea "now for dealer applic"
type textarea "x"
type textarea "now for dealer applica"
type textarea "x"
type textarea "now for dealer applicat"
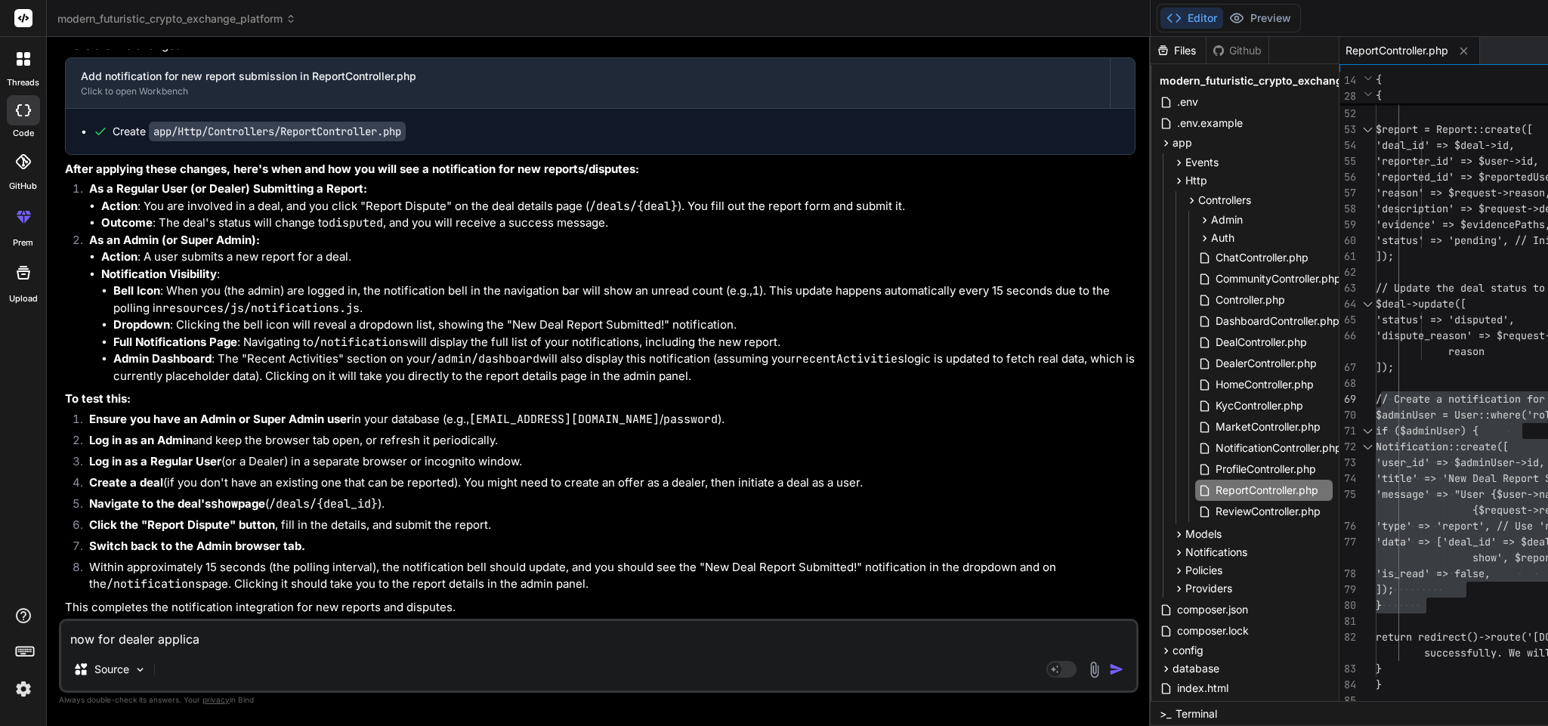
type textarea "x"
type textarea "now for dealer applicati"
type textarea "x"
type textarea "now for dealer applicatio"
type textarea "x"
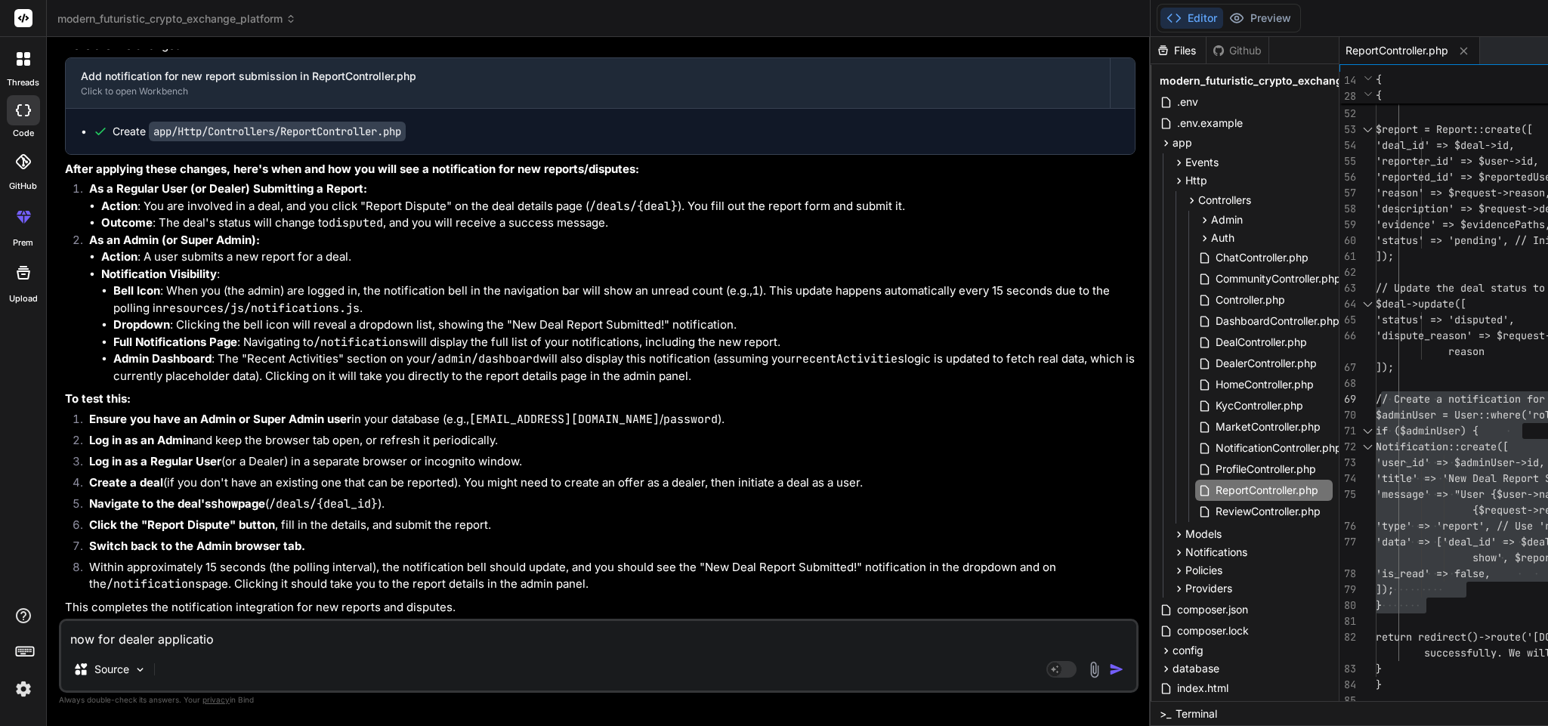
type textarea "now for dealer application"
type textarea "x"
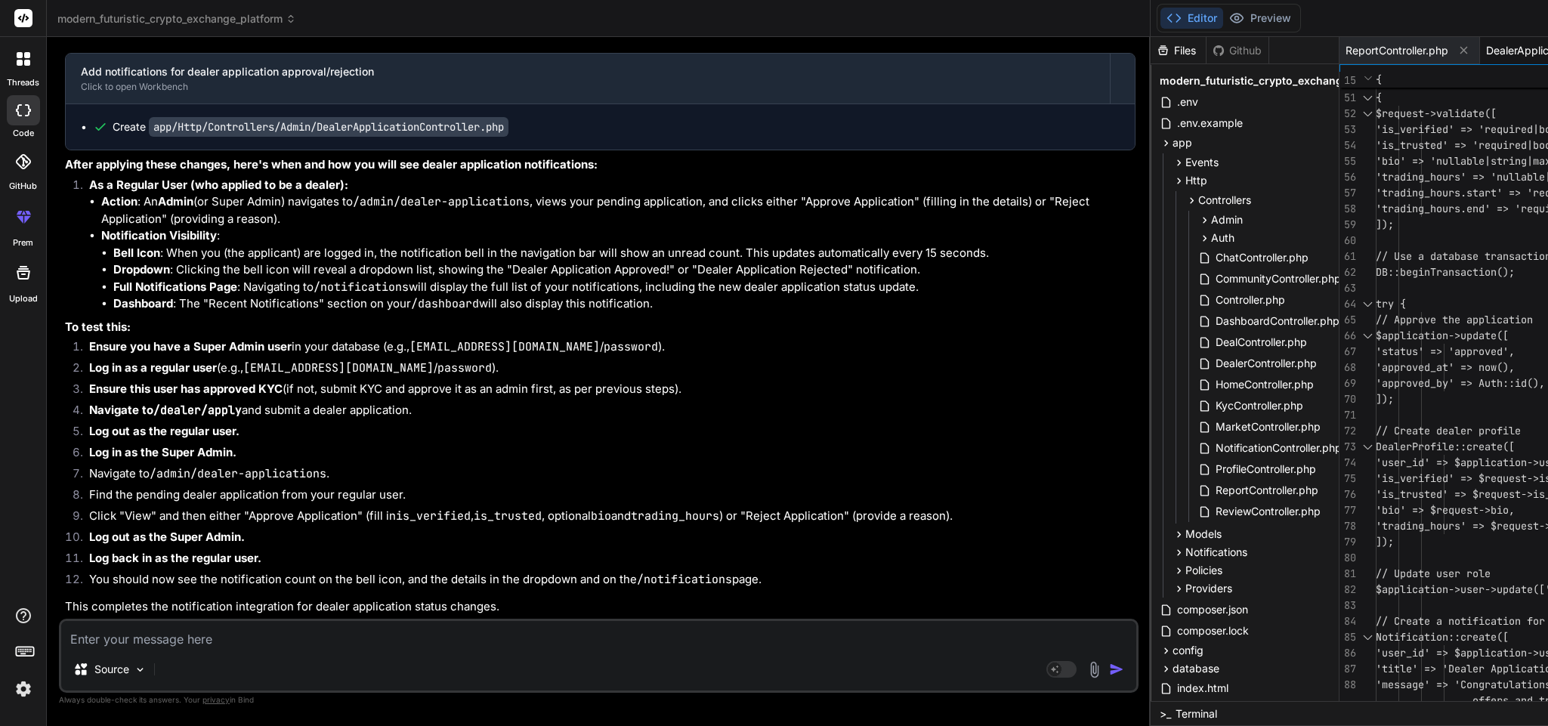
scroll to position [42827, 0]
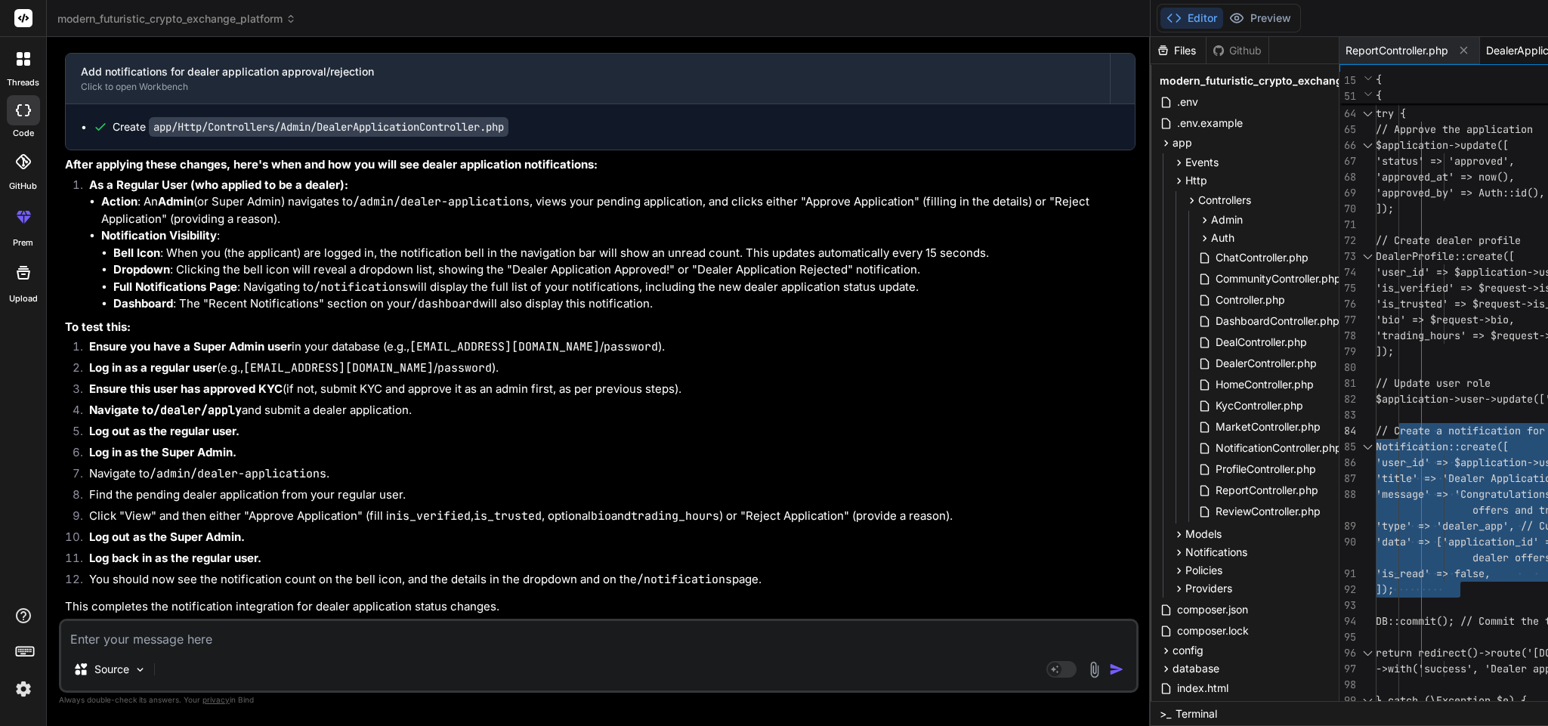
drag, startPoint x: 876, startPoint y: 585, endPoint x: 791, endPoint y: 422, distance: 183.9
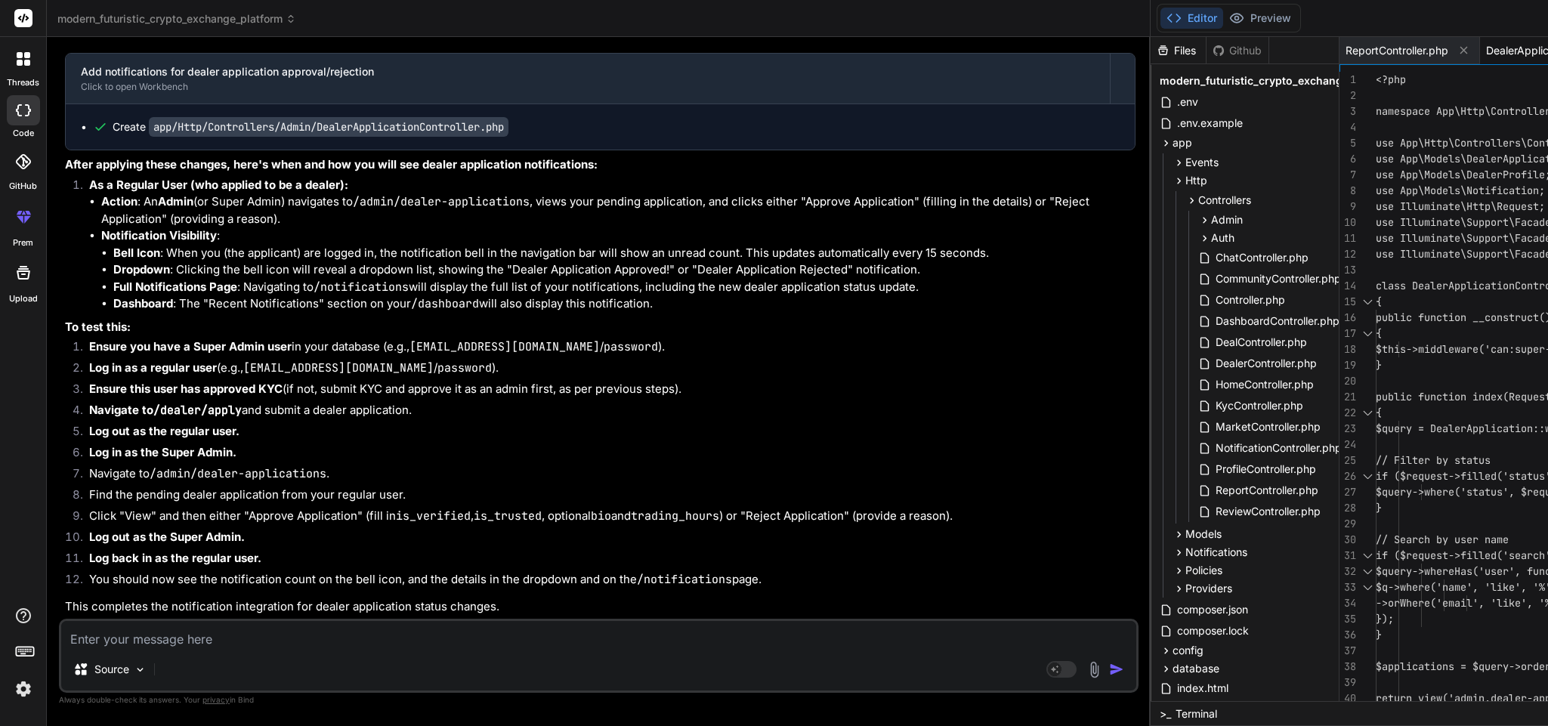
drag, startPoint x: 943, startPoint y: 186, endPoint x: 762, endPoint y: 178, distance: 181.6
click at [237, 636] on textarea at bounding box center [598, 634] width 1075 height 27
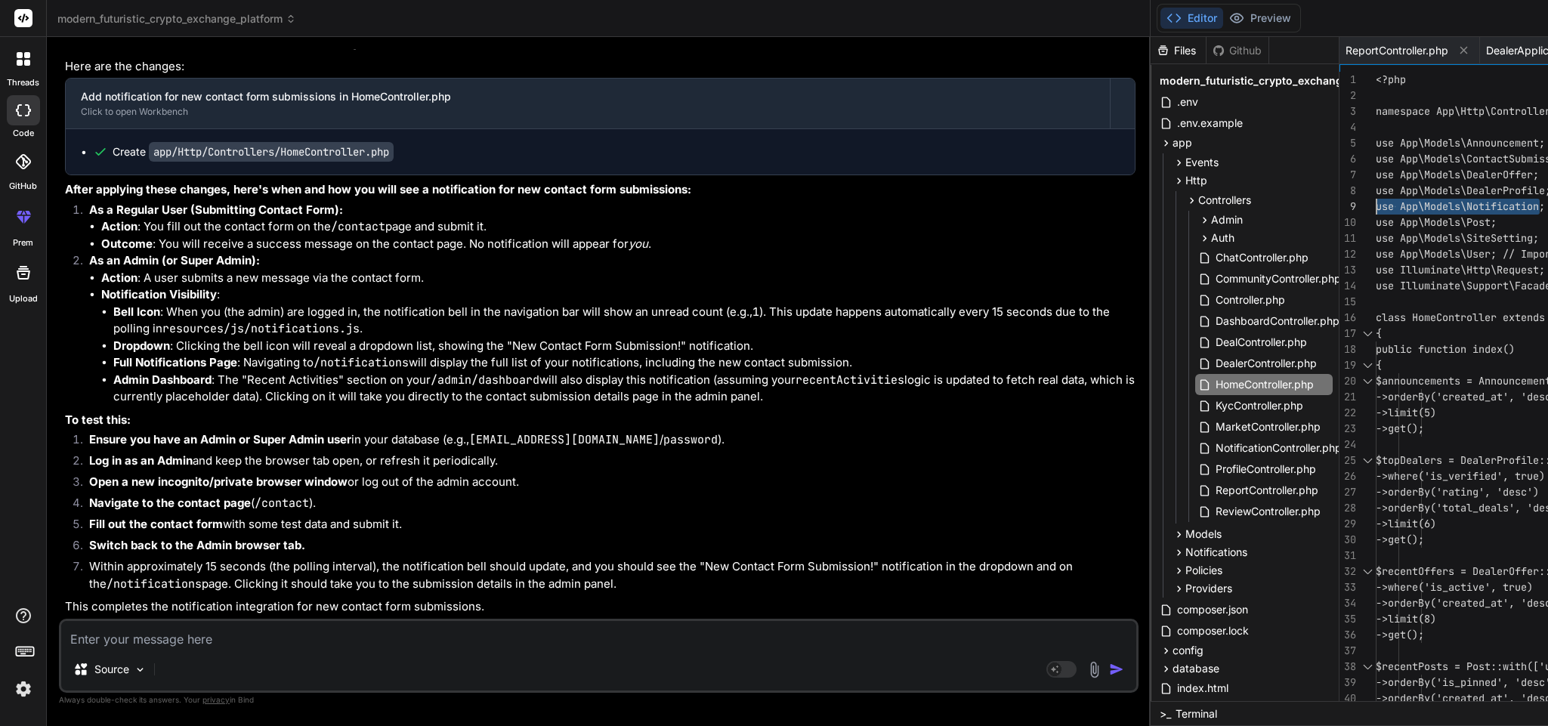
drag, startPoint x: 943, startPoint y: 204, endPoint x: 750, endPoint y: 202, distance: 192.7
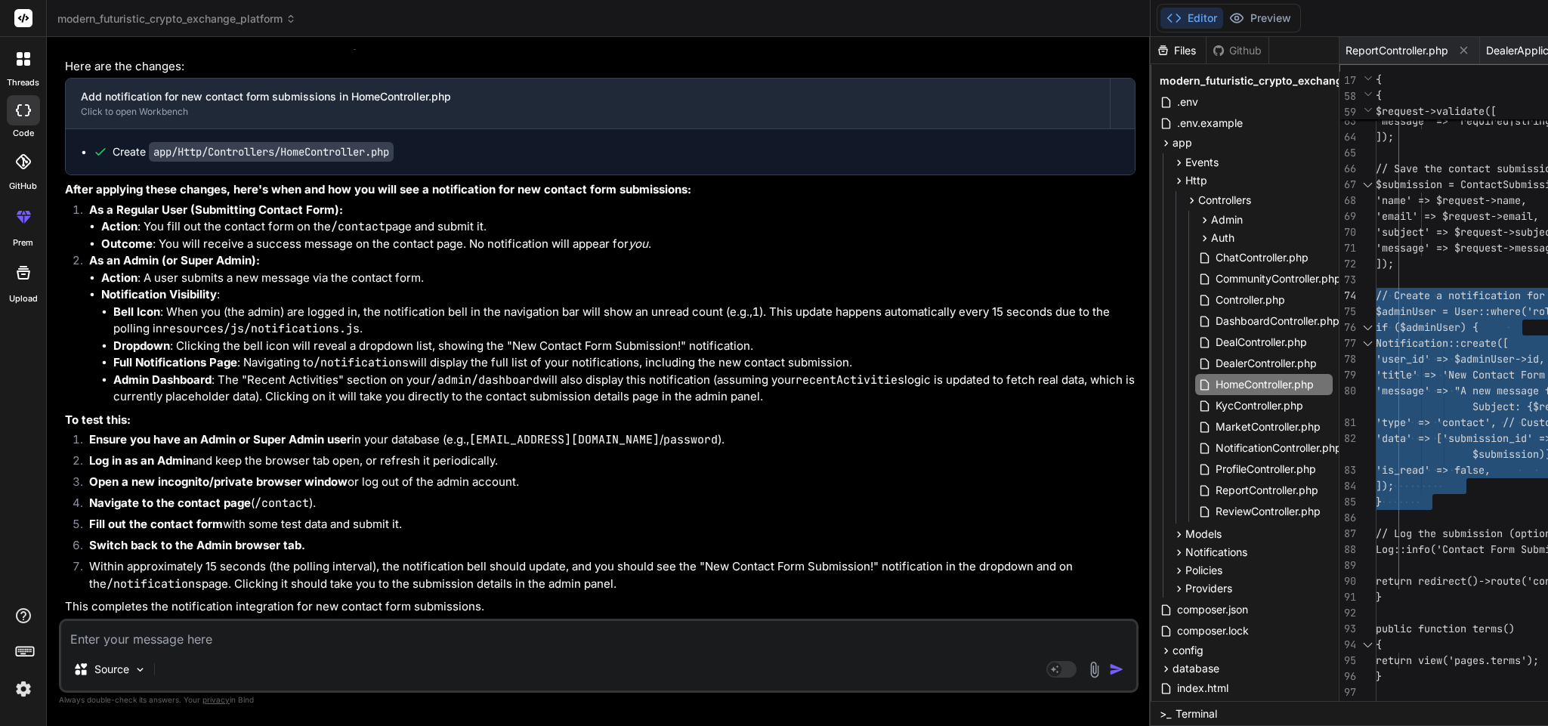
drag, startPoint x: 837, startPoint y: 504, endPoint x: 760, endPoint y: 292, distance: 224.9
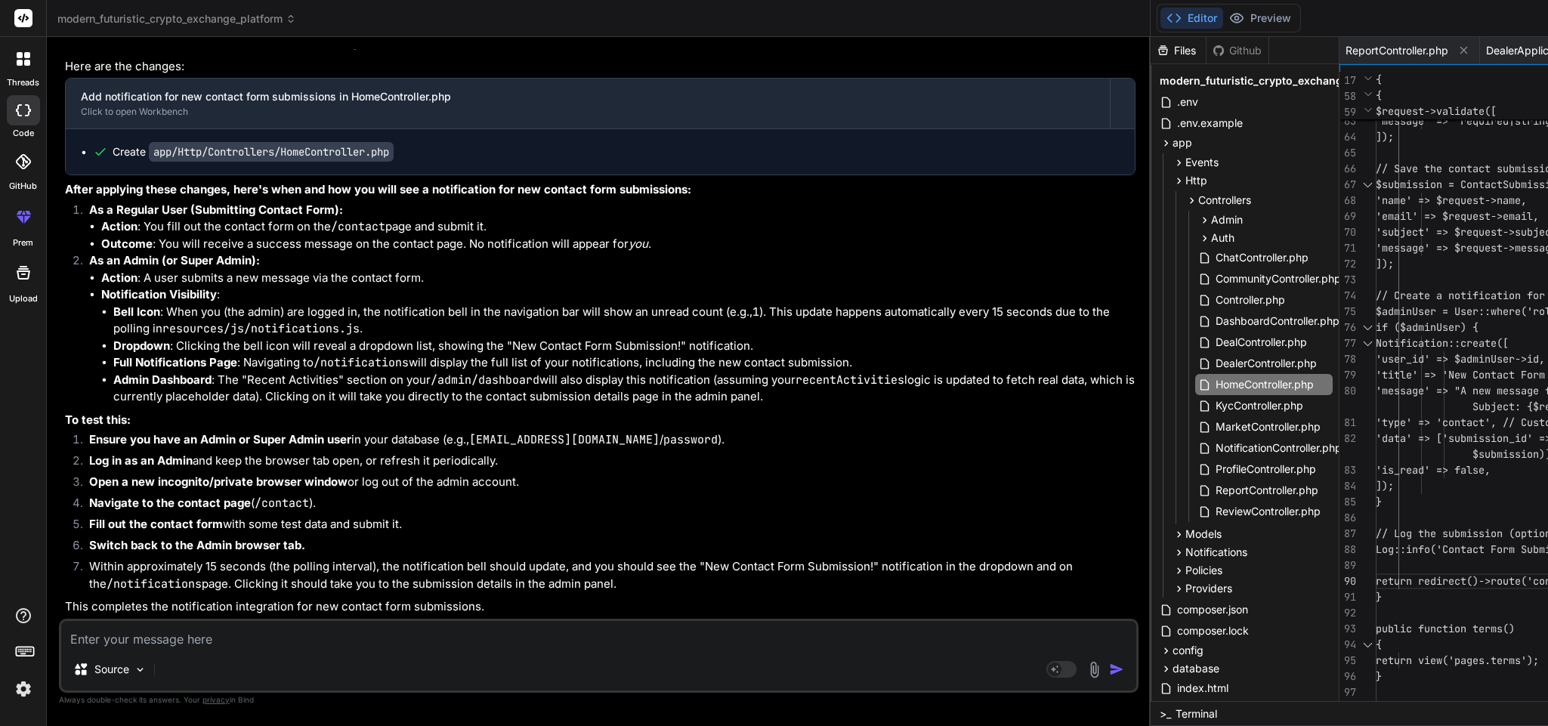
click at [218, 646] on textarea at bounding box center [598, 634] width 1075 height 27
click at [252, 644] on textarea at bounding box center [598, 634] width 1075 height 27
click at [1346, 44] on span "ReportController.php" at bounding box center [1397, 50] width 103 height 15
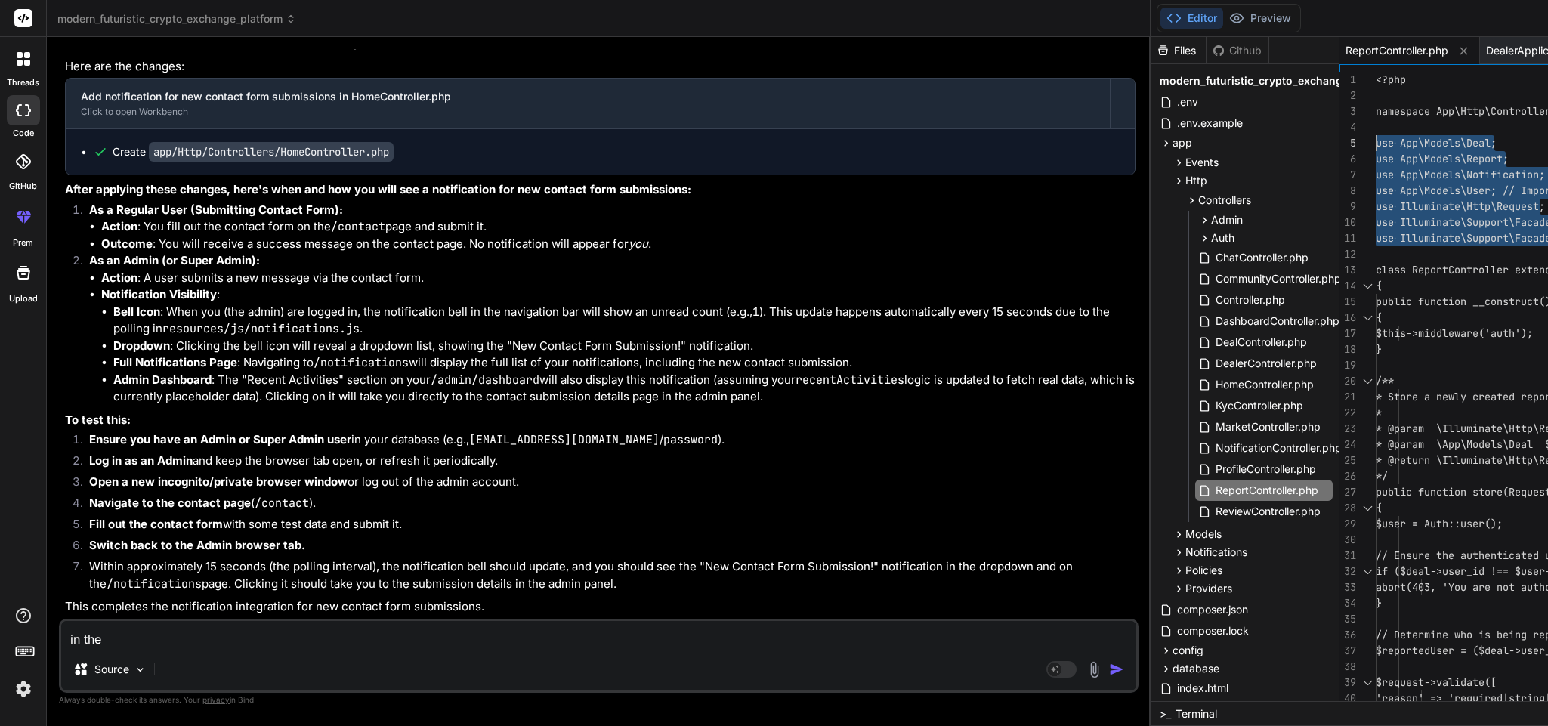
drag, startPoint x: 1012, startPoint y: 238, endPoint x: 699, endPoint y: 137, distance: 328.8
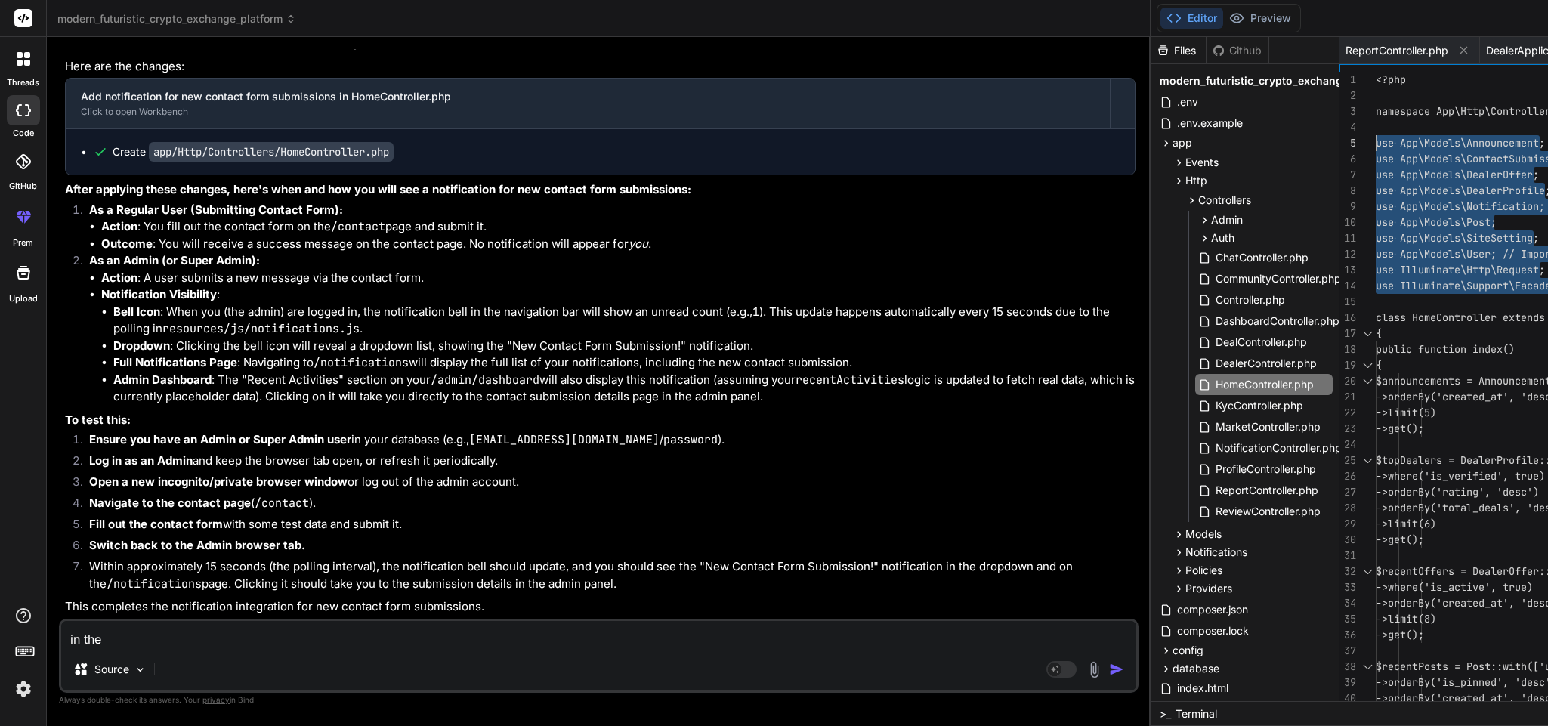
drag, startPoint x: 986, startPoint y: 286, endPoint x: 756, endPoint y: 139, distance: 273.2
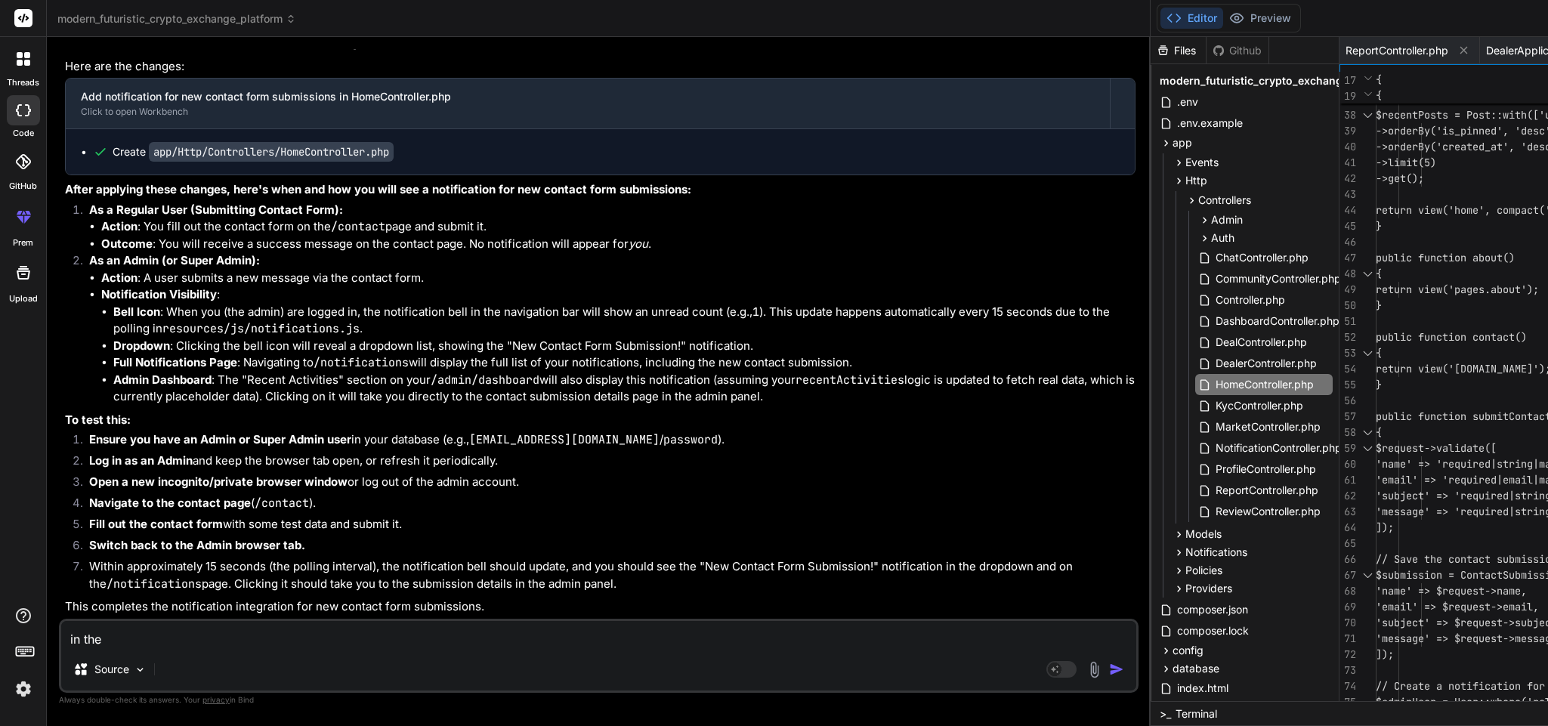
click at [224, 633] on textarea "in the" at bounding box center [598, 634] width 1075 height 27
click at [193, 624] on textarea at bounding box center [598, 634] width 1075 height 27
click at [200, 637] on textarea at bounding box center [598, 634] width 1075 height 27
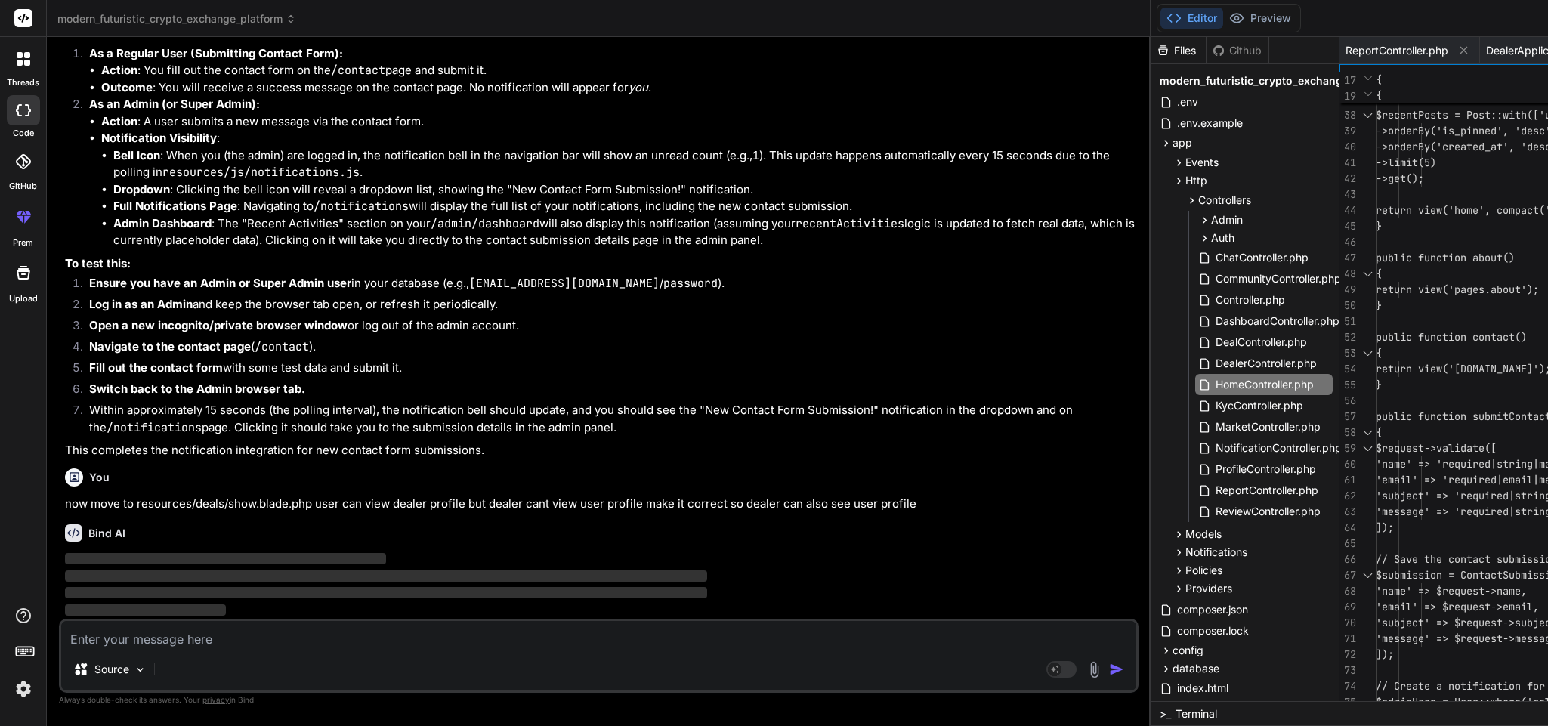
scroll to position [44473, 0]
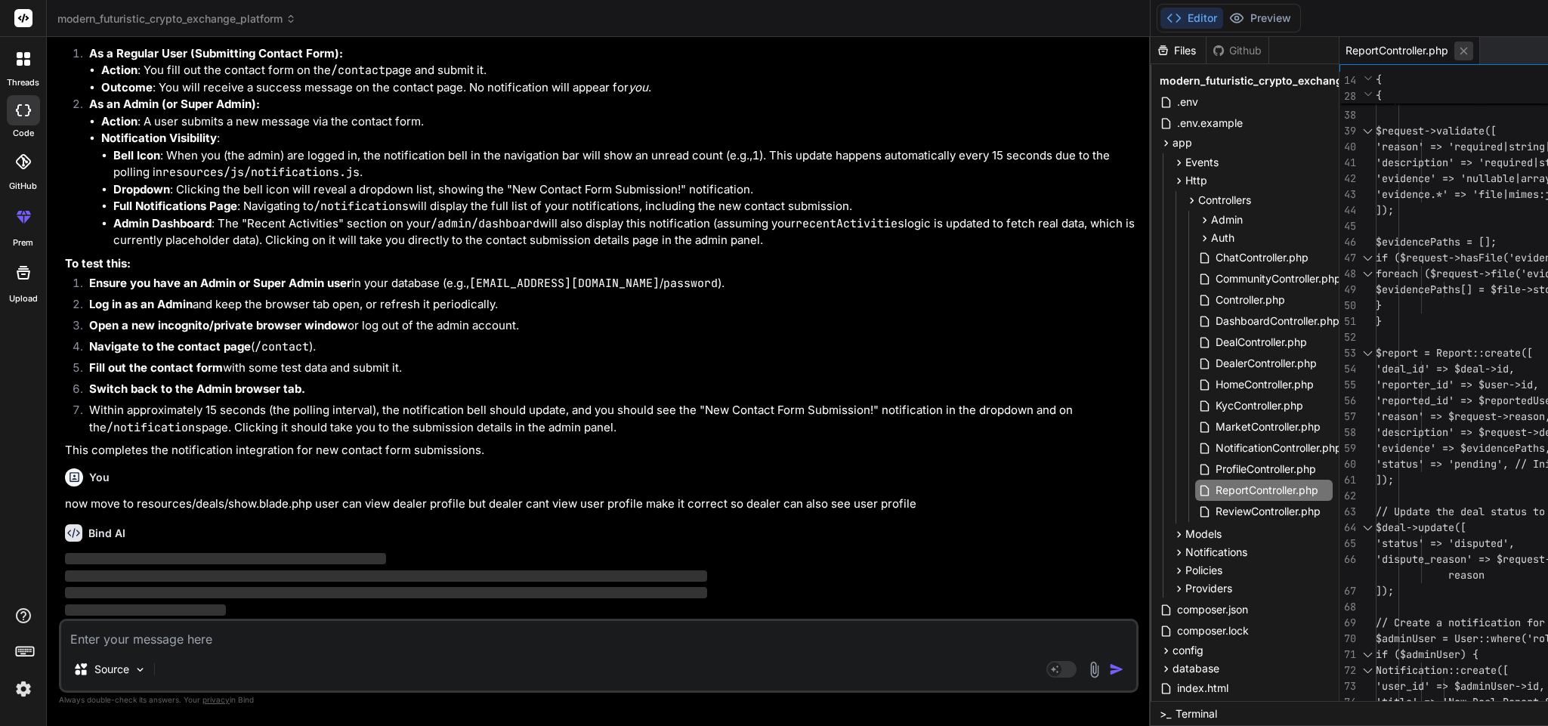
click at [1458, 53] on icon at bounding box center [1464, 51] width 13 height 13
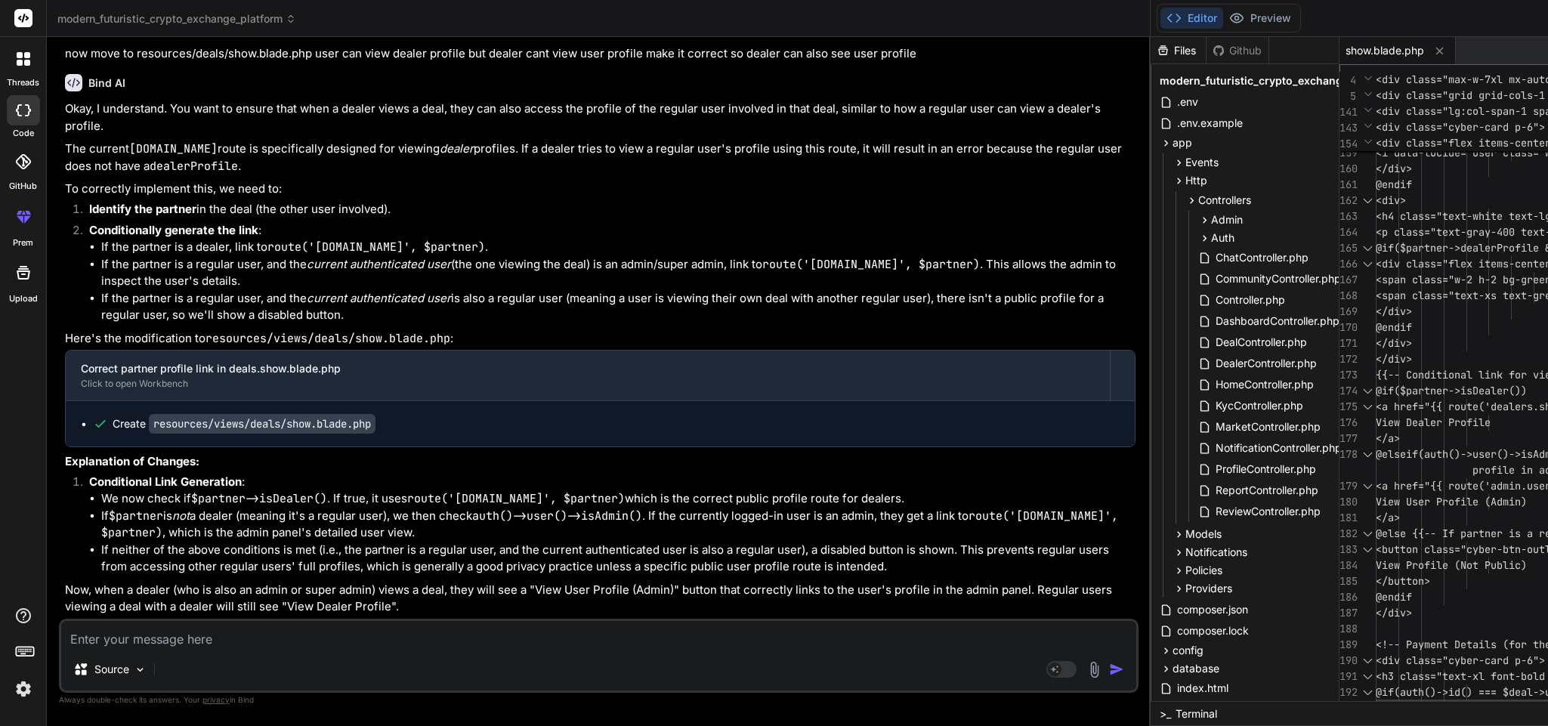
scroll to position [0, 0]
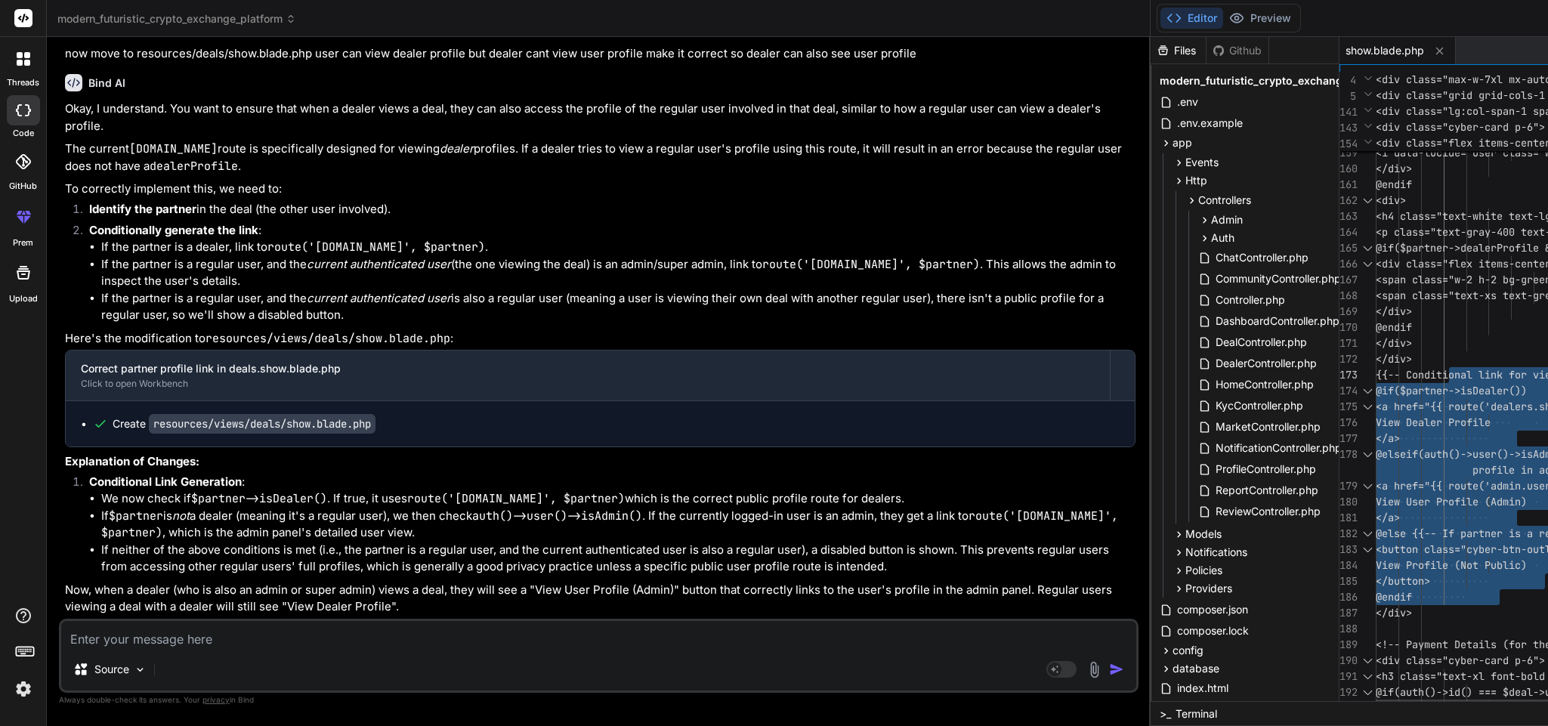
drag, startPoint x: 907, startPoint y: 594, endPoint x: 841, endPoint y: 373, distance: 231.0
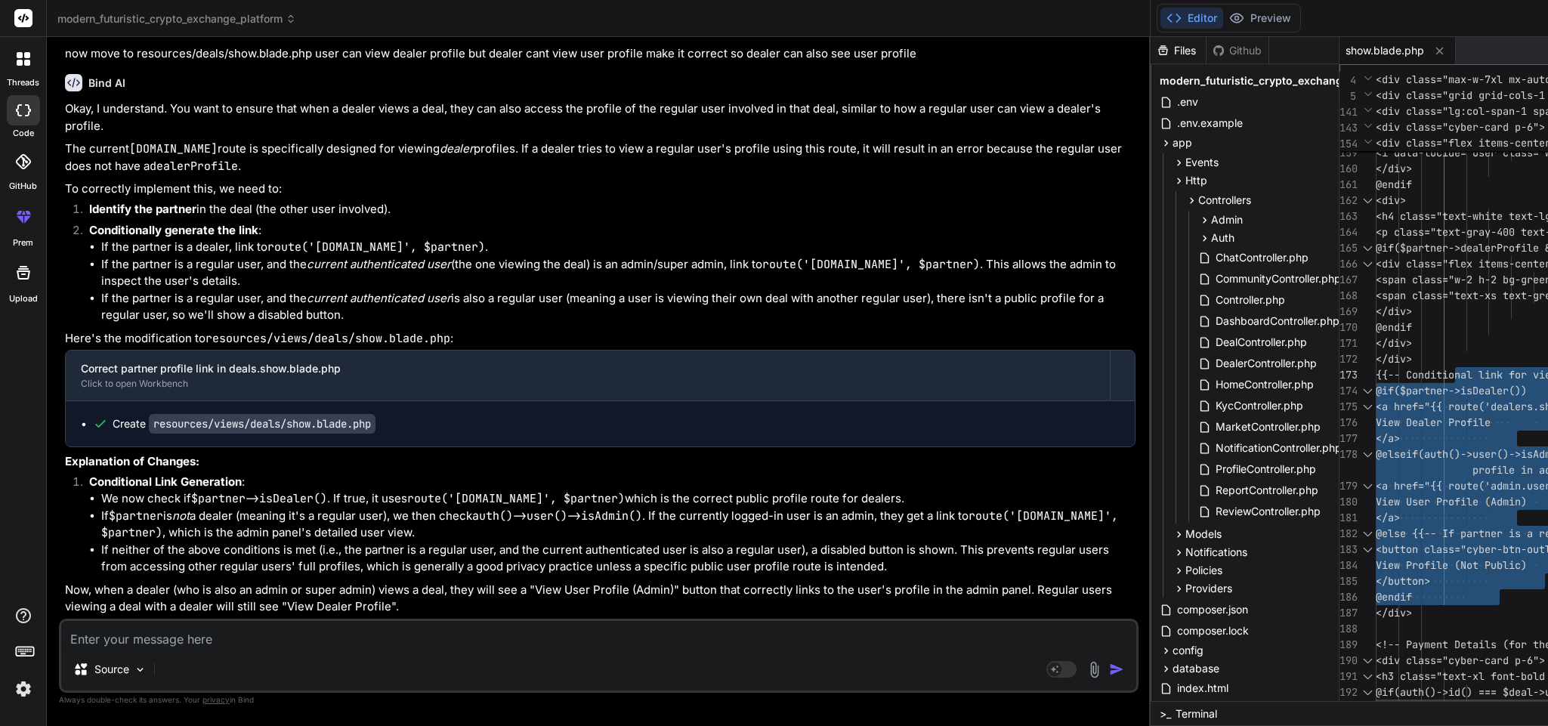
drag, startPoint x: 905, startPoint y: 596, endPoint x: 855, endPoint y: 370, distance: 231.6
